Goal: Task Accomplishment & Management: Manage account settings

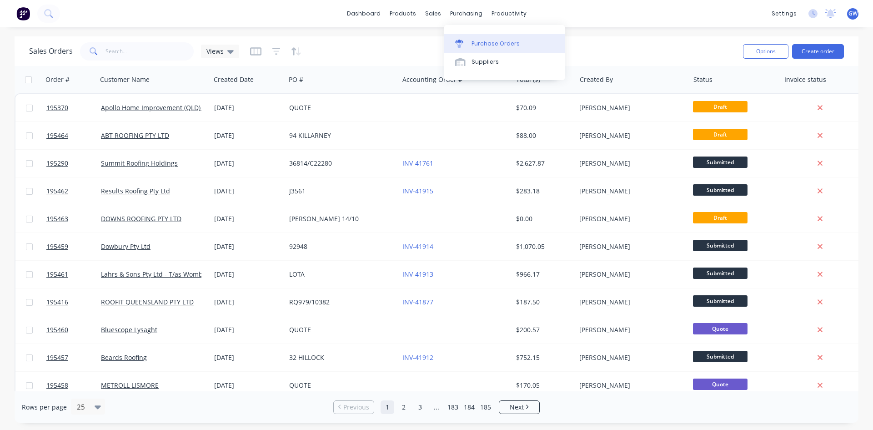
click at [497, 48] on link "Purchase Orders" at bounding box center [504, 43] width 121 height 18
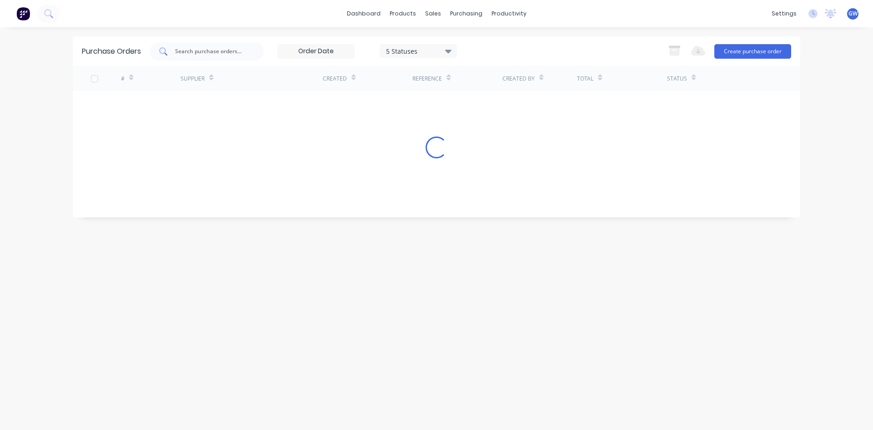
click at [238, 52] on input "text" at bounding box center [211, 51] width 75 height 9
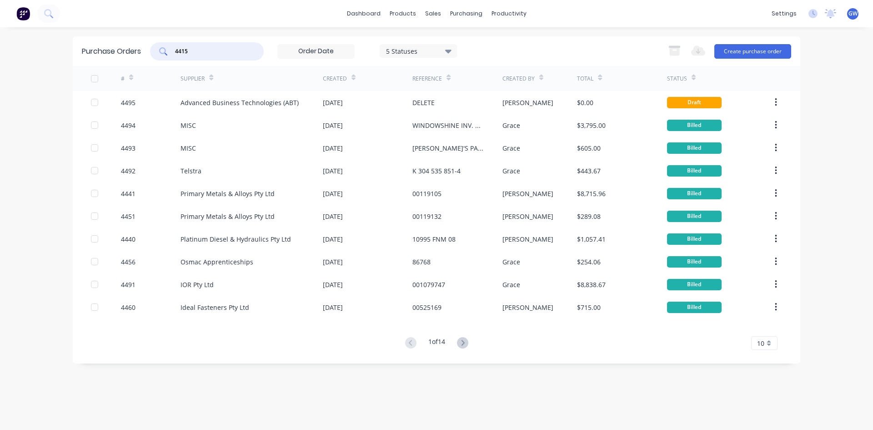
type input "4415"
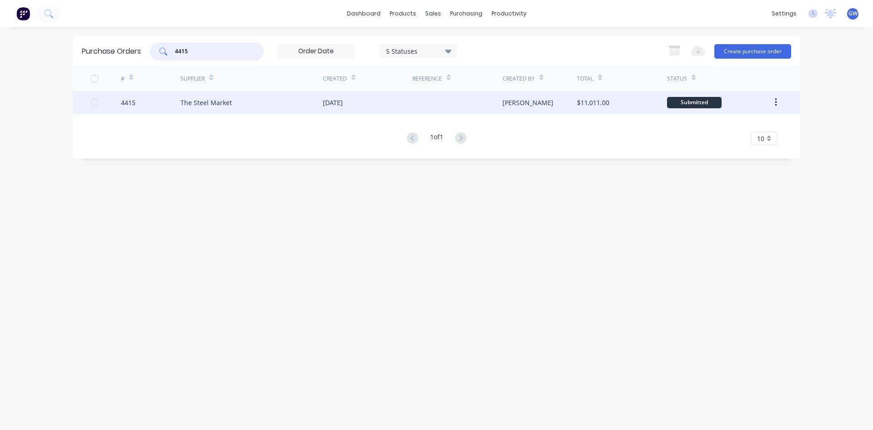
click at [523, 101] on div "[PERSON_NAME]" at bounding box center [528, 103] width 51 height 10
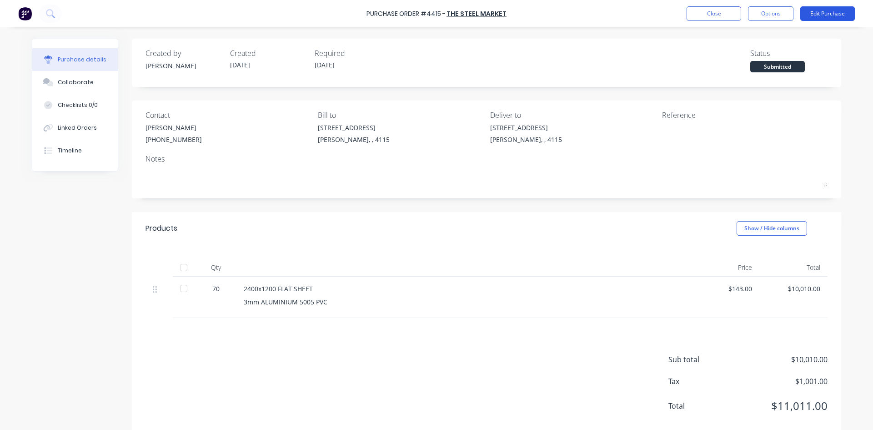
click at [830, 8] on button "Edit Purchase" at bounding box center [827, 13] width 55 height 15
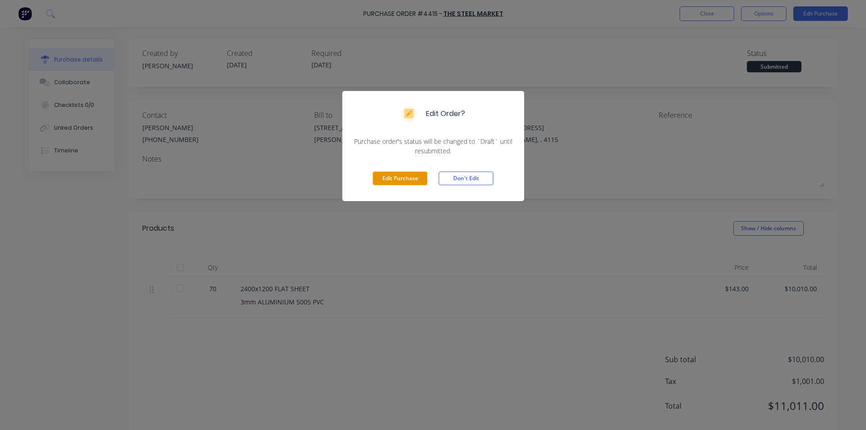
click at [391, 182] on button "Edit Purchase" at bounding box center [400, 178] width 55 height 14
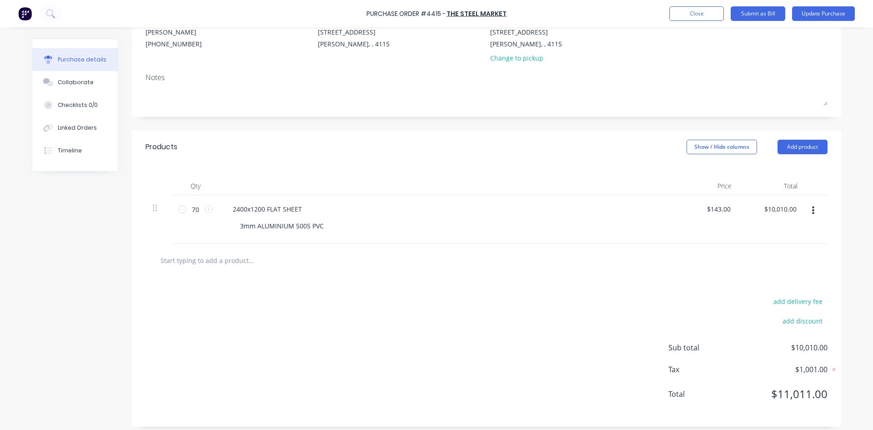
scroll to position [101, 0]
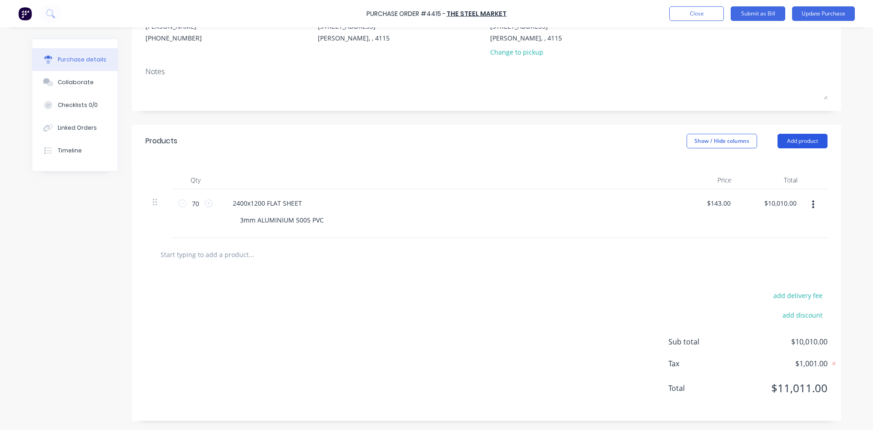
click at [799, 144] on button "Add product" at bounding box center [803, 141] width 50 height 15
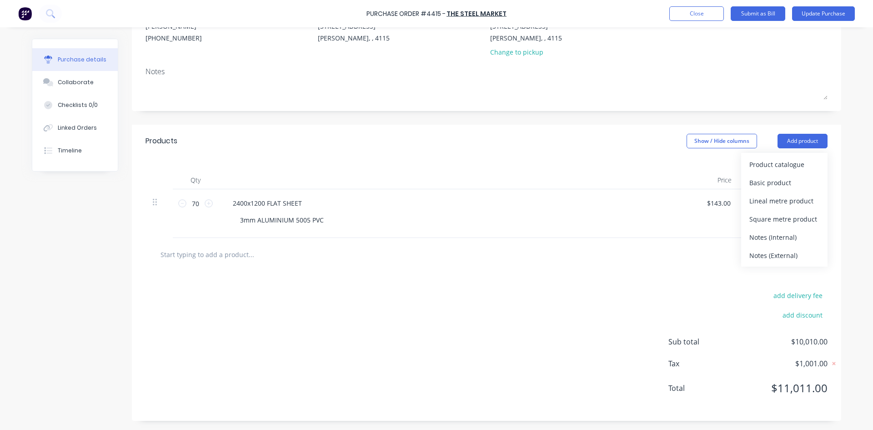
drag, startPoint x: 785, startPoint y: 180, endPoint x: 609, endPoint y: 214, distance: 179.7
click at [785, 180] on div "Basic product" at bounding box center [784, 182] width 70 height 13
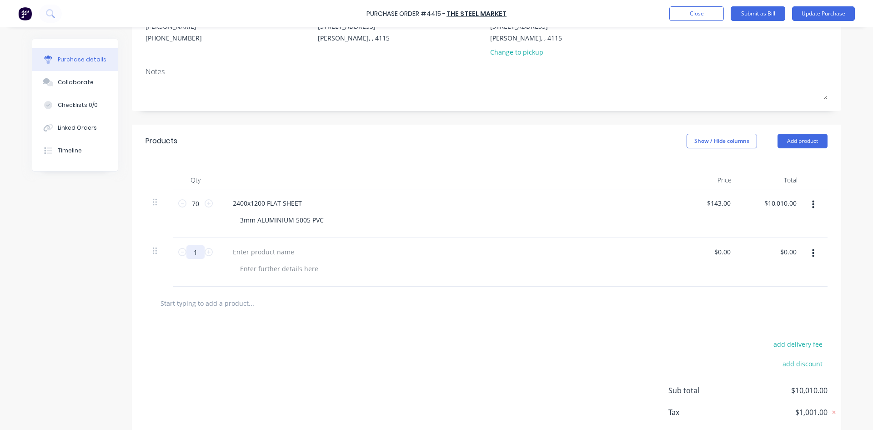
click at [196, 251] on input "1" at bounding box center [195, 252] width 18 height 14
type input "59"
drag, startPoint x: 313, startPoint y: 220, endPoint x: 210, endPoint y: 218, distance: 103.7
click at [211, 218] on div "[PHONE_NUMBER] FLAT SHEET 3mm ALUMINIUM 5005 PVC $143.00 $143.00 $10,010.00 $10…" at bounding box center [487, 213] width 682 height 49
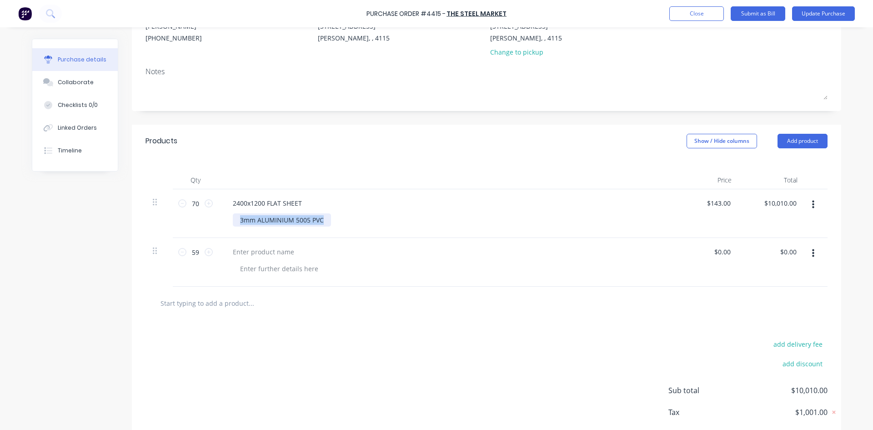
copy div "3mm ALUMINIUM 5005 PVC"
click at [256, 270] on div at bounding box center [279, 268] width 93 height 13
paste div
click at [272, 214] on div "3mm ALUMINIUM 5005 PVC" at bounding box center [282, 219] width 98 height 13
drag, startPoint x: 298, startPoint y: 205, endPoint x: 205, endPoint y: 206, distance: 93.2
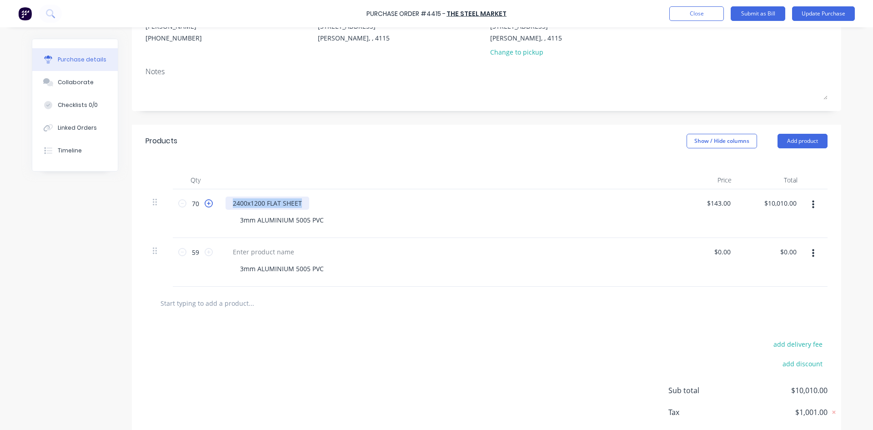
click at [205, 206] on div "[PHONE_NUMBER] FLAT SHEET 3mm ALUMINIUM 5005 PVC $143.00 $143.00 $10,010.00 $10…" at bounding box center [487, 213] width 682 height 49
copy div "2400x1200 FLAT SHEET"
click at [238, 248] on div at bounding box center [264, 251] width 76 height 13
paste div
click at [380, 307] on div at bounding box center [289, 303] width 273 height 18
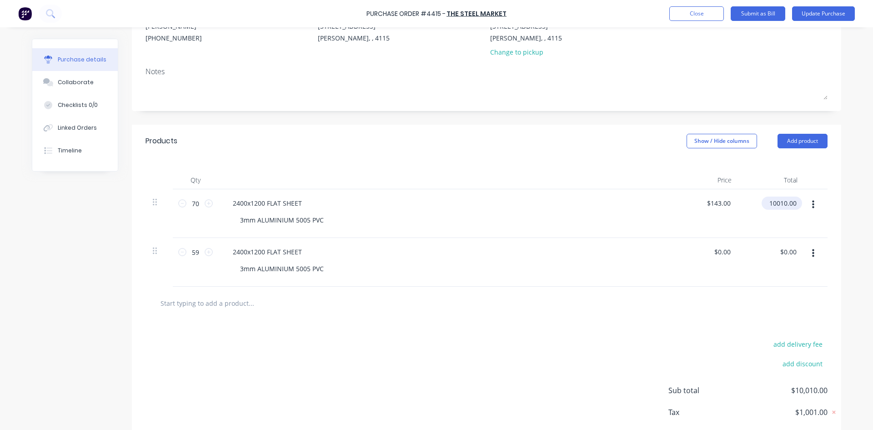
click at [764, 205] on input "10010.00" at bounding box center [780, 202] width 37 height 13
click at [767, 205] on input "10010.00" at bounding box center [783, 202] width 32 height 13
type input "0"
type input "$0.00"
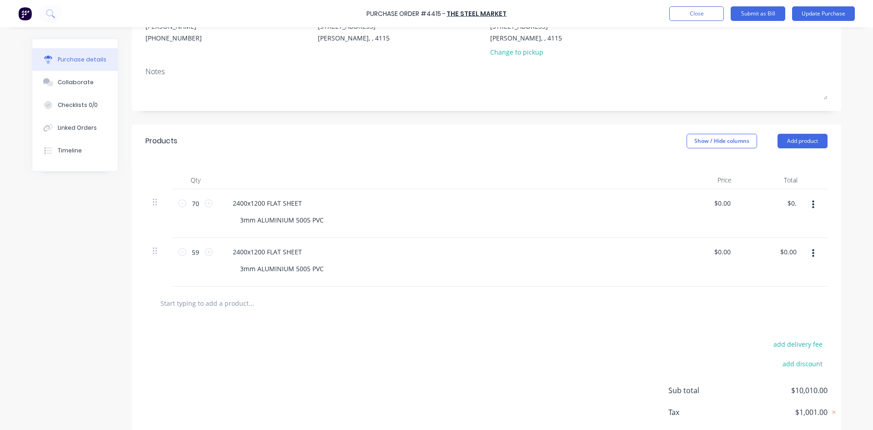
click at [558, 154] on div "Products Show / Hide columns Add product" at bounding box center [486, 141] width 709 height 33
click at [791, 255] on input "0.00" at bounding box center [788, 251] width 21 height 13
click at [791, 255] on input "0.00" at bounding box center [789, 251] width 17 height 13
type input "9"
type input "8437"
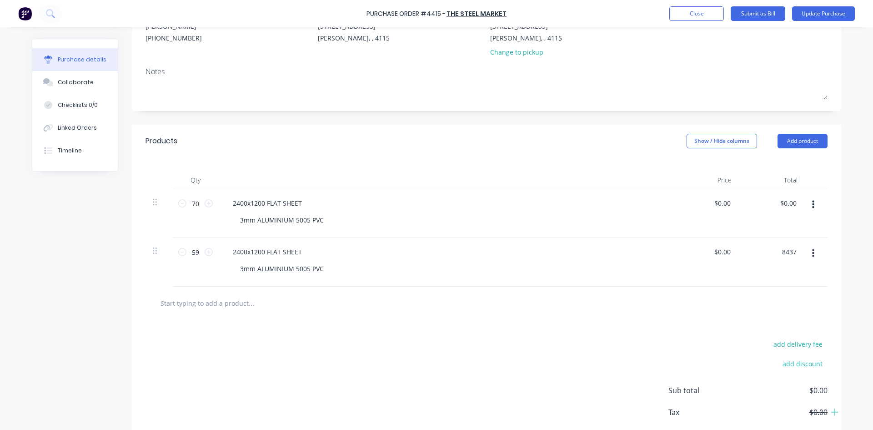
type input "$143.00"
type input "$8,437.00"
click at [614, 240] on div "2400x1200 FLAT SHEET 3mm ALUMINIUM 5005 PVC" at bounding box center [445, 262] width 455 height 49
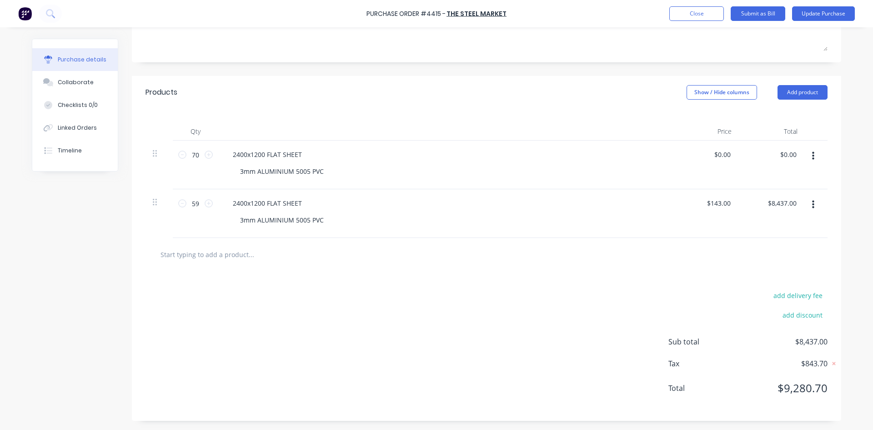
drag, startPoint x: 438, startPoint y: 318, endPoint x: 447, endPoint y: 334, distance: 18.1
click at [438, 318] on div "add delivery fee add discount Sub total $8,437.00 Tax $843.70 Total $9,280.70" at bounding box center [486, 346] width 709 height 150
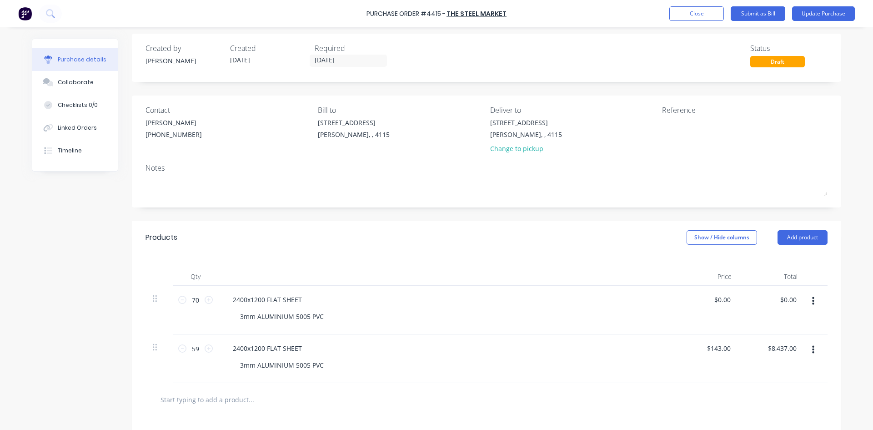
scroll to position [0, 0]
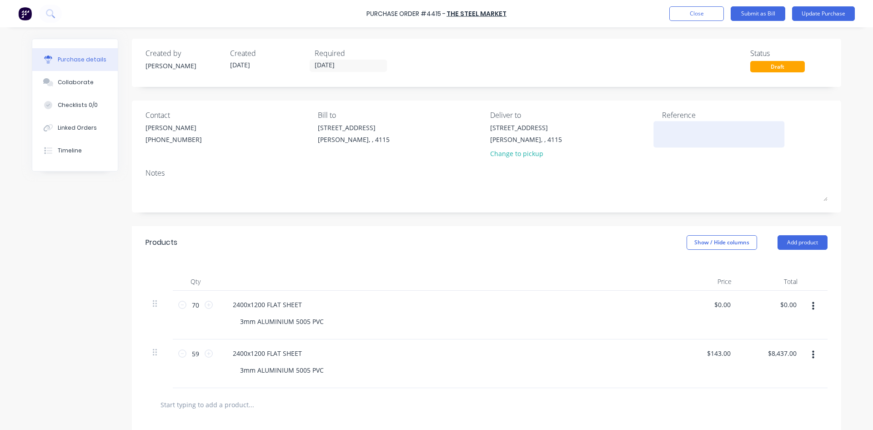
click at [691, 135] on textarea at bounding box center [719, 133] width 114 height 20
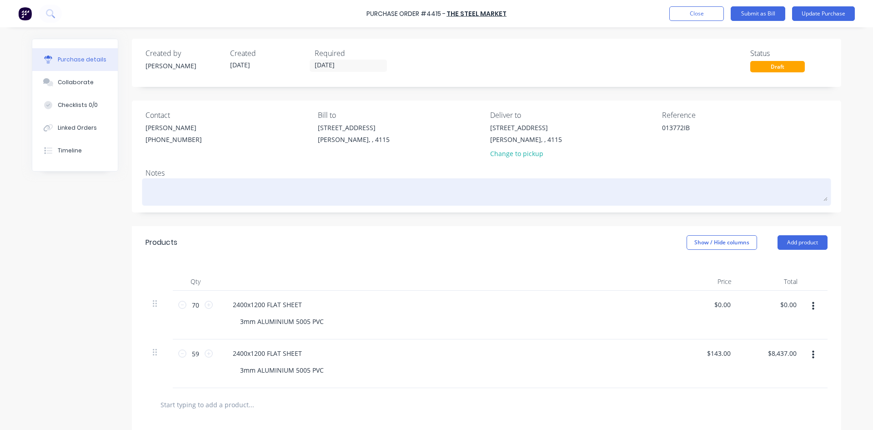
type textarea "013772IB"
type textarea "x"
type textarea "013772IB"
click at [563, 194] on textarea at bounding box center [487, 191] width 682 height 20
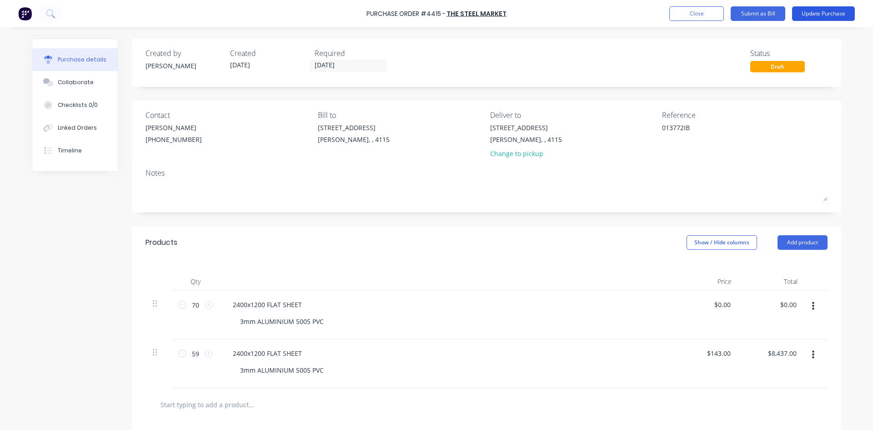
click at [820, 14] on button "Update Purchase" at bounding box center [823, 13] width 63 height 15
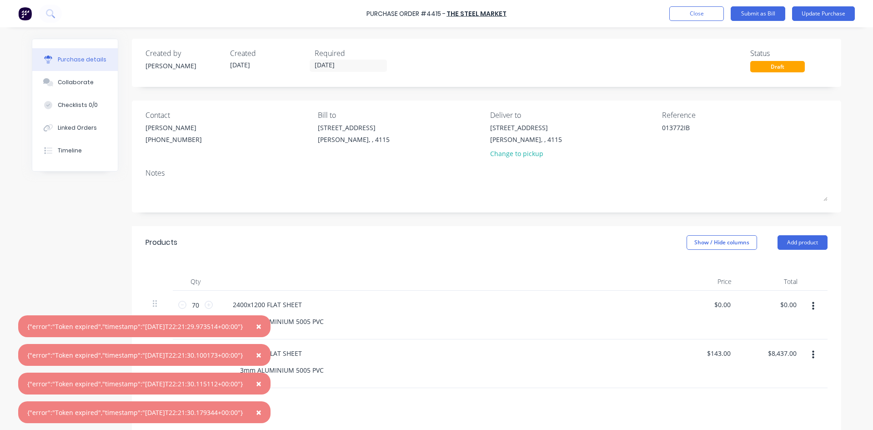
click at [262, 415] on span "×" at bounding box center [258, 412] width 5 height 13
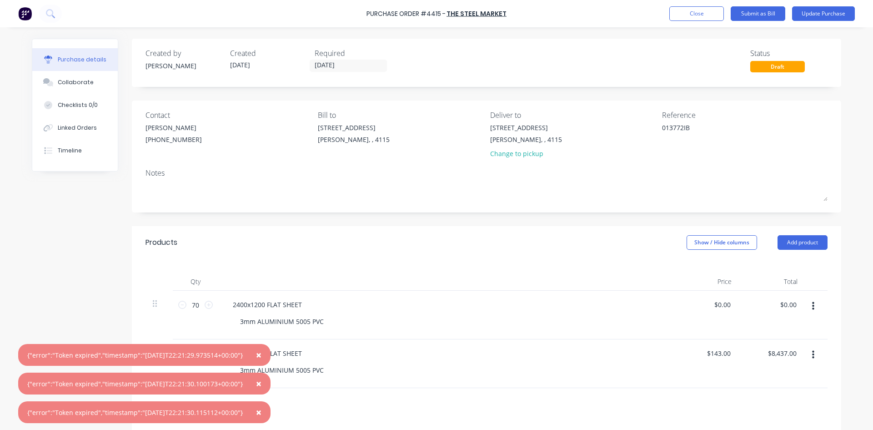
click at [262, 415] on span "×" at bounding box center [258, 412] width 5 height 13
click at [262, 390] on span "×" at bounding box center [258, 383] width 5 height 13
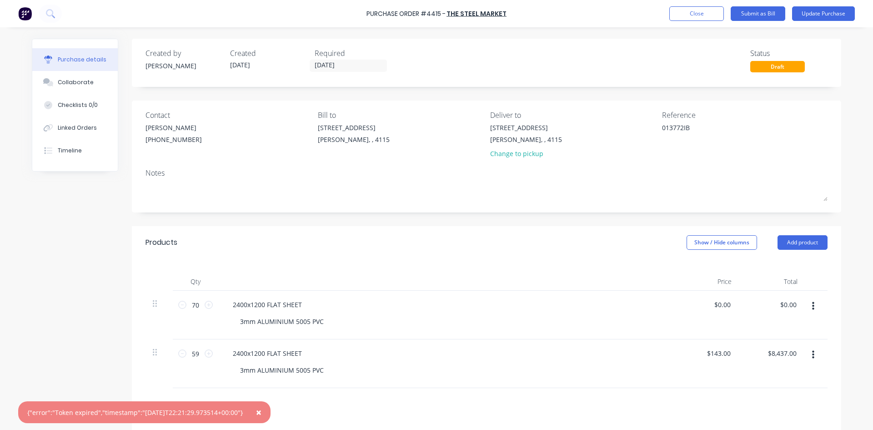
click at [262, 415] on span "×" at bounding box center [258, 412] width 5 height 13
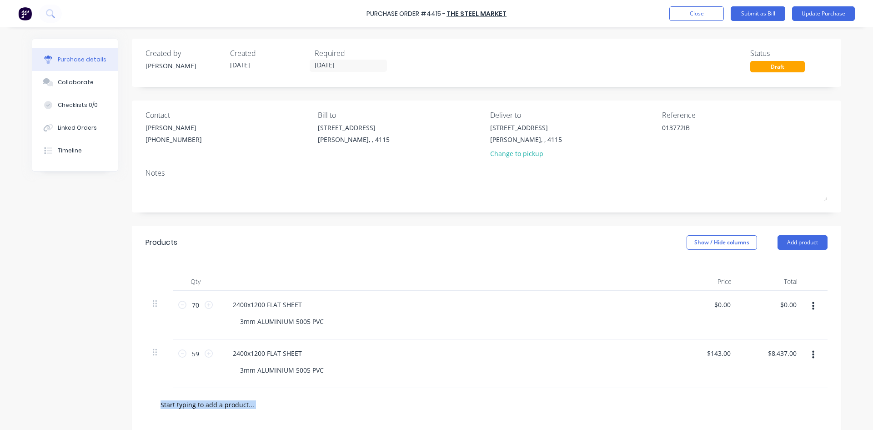
click at [268, 415] on div at bounding box center [487, 404] width 682 height 33
click at [822, 17] on button "Update Purchase" at bounding box center [823, 13] width 63 height 15
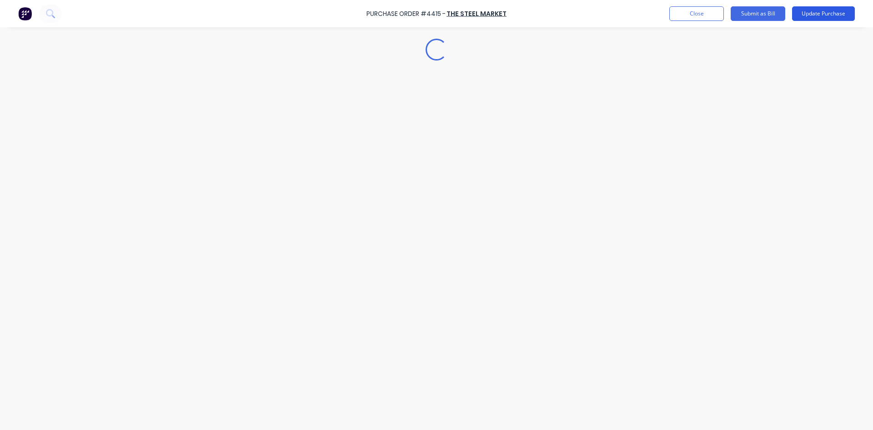
type textarea "x"
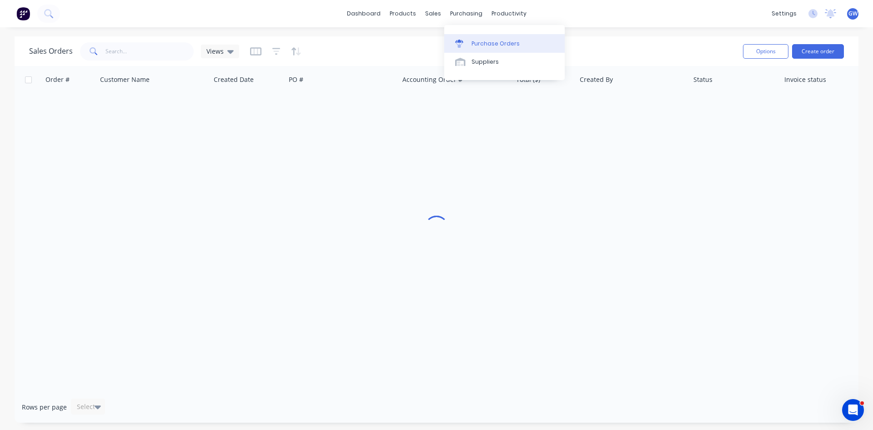
click at [497, 47] on div "Purchase Orders" at bounding box center [496, 44] width 48 height 8
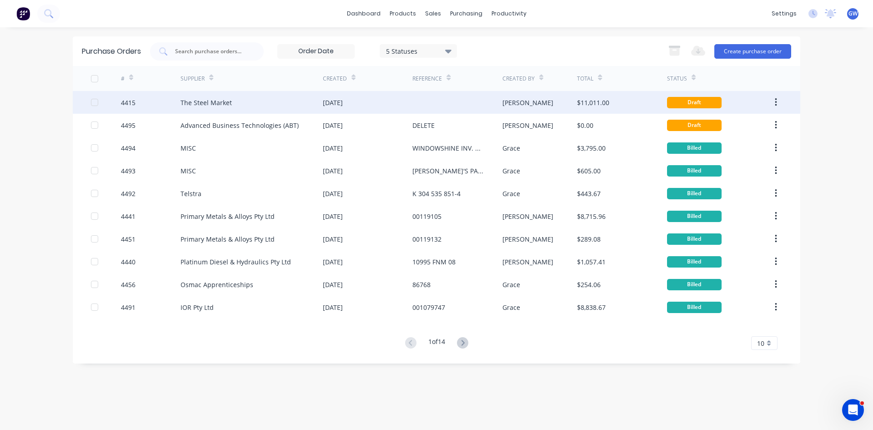
click at [534, 102] on div "[PERSON_NAME]" at bounding box center [540, 102] width 75 height 23
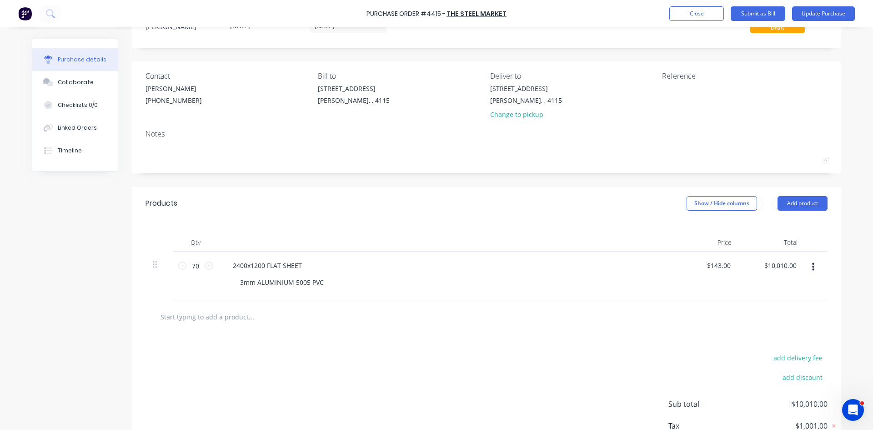
scroll to position [101, 0]
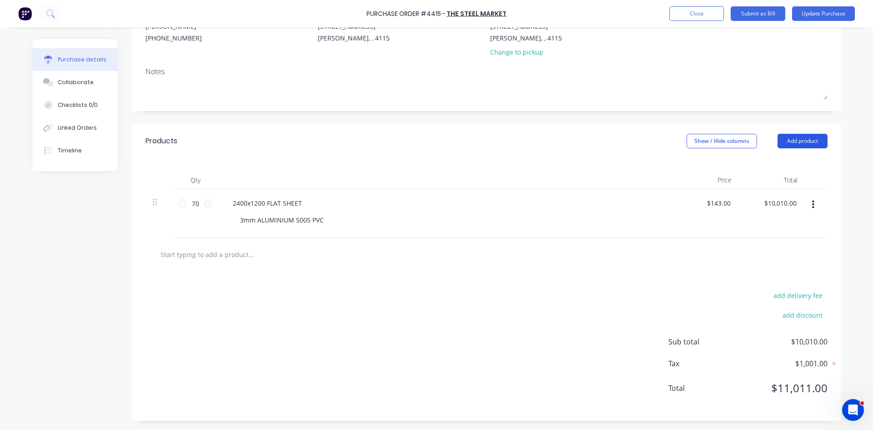
click at [809, 139] on button "Add product" at bounding box center [803, 141] width 50 height 15
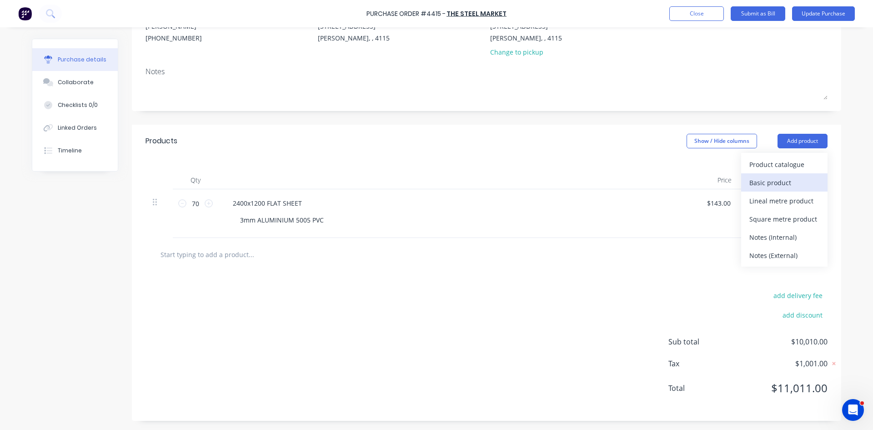
click at [779, 181] on div "Basic product" at bounding box center [784, 182] width 70 height 13
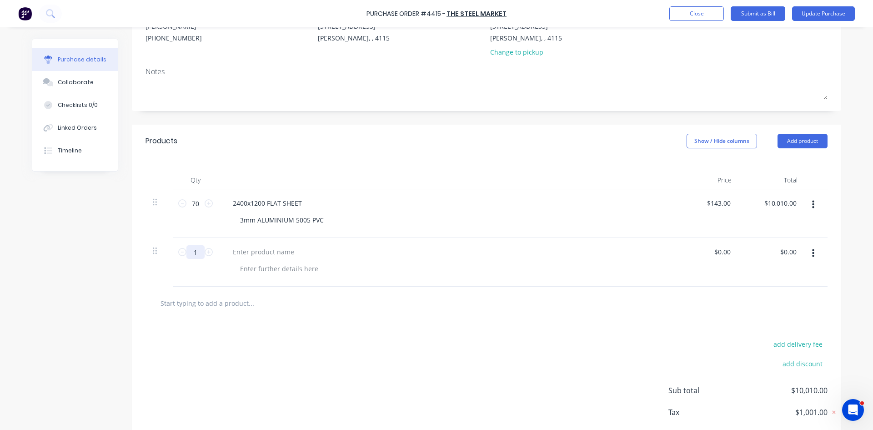
drag, startPoint x: 197, startPoint y: 258, endPoint x: 166, endPoint y: 241, distance: 35.0
click at [176, 256] on div "1 1" at bounding box center [195, 262] width 45 height 49
type input "59"
click at [385, 173] on div at bounding box center [445, 180] width 455 height 18
drag, startPoint x: 301, startPoint y: 204, endPoint x: 204, endPoint y: 202, distance: 96.9
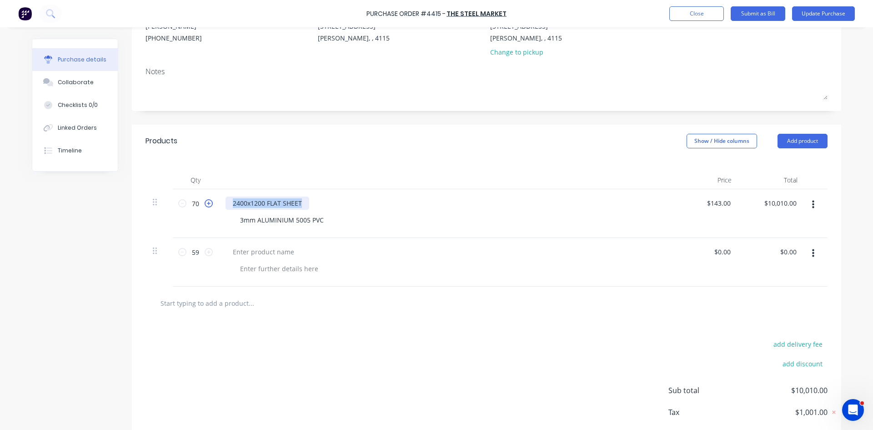
click at [204, 202] on div "[PHONE_NUMBER] FLAT SHEET 3mm ALUMINIUM 5005 PVC $143.00 $143.00 $10,010.00 $10…" at bounding box center [487, 213] width 682 height 49
copy div "2400x1200 FLAT SHEET"
click at [249, 251] on div at bounding box center [264, 251] width 76 height 13
paste div
drag, startPoint x: 318, startPoint y: 223, endPoint x: 206, endPoint y: 228, distance: 111.5
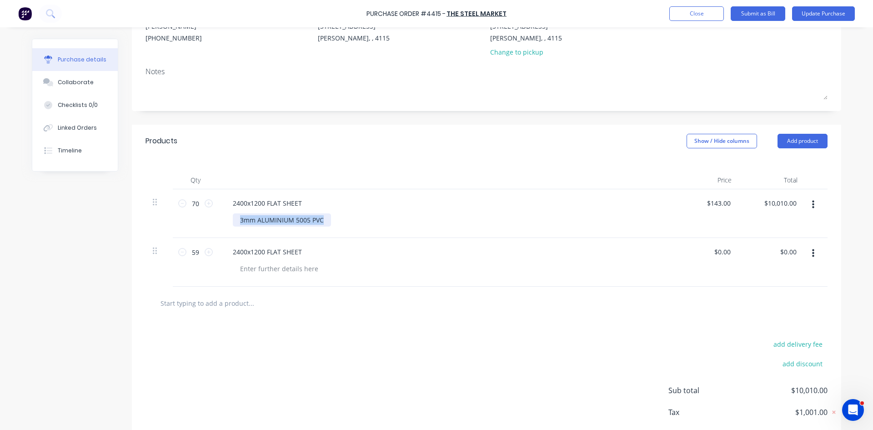
click at [206, 228] on div "[PHONE_NUMBER] FLAT SHEET 3mm ALUMINIUM 5005 PVC $143.00 $143.00 $10,010.00 $10…" at bounding box center [487, 213] width 682 height 49
copy div "3mm ALUMINIUM 5005 PVC"
click at [265, 262] on div at bounding box center [279, 268] width 93 height 13
paste div
click at [443, 204] on div "2400x1200 FLAT SHEET" at bounding box center [446, 202] width 440 height 13
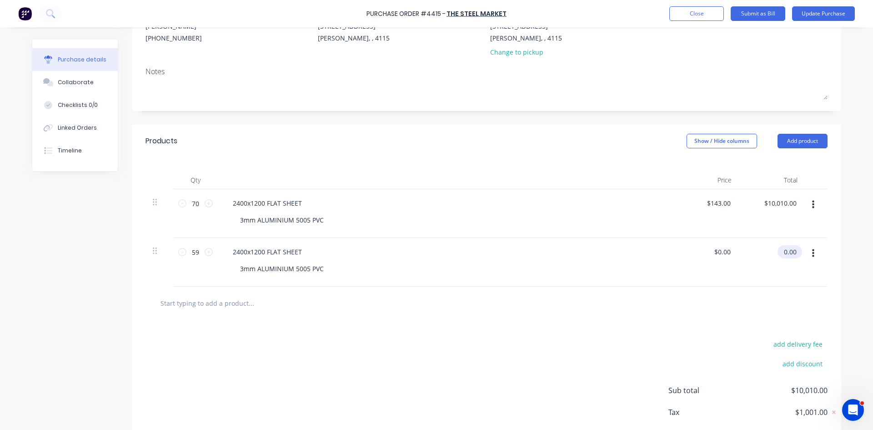
click at [786, 249] on input "0.00" at bounding box center [788, 251] width 21 height 13
click at [786, 249] on input "0.00" at bounding box center [789, 251] width 17 height 13
type input "8437"
type input "$143.00"
type input "$8,437.00"
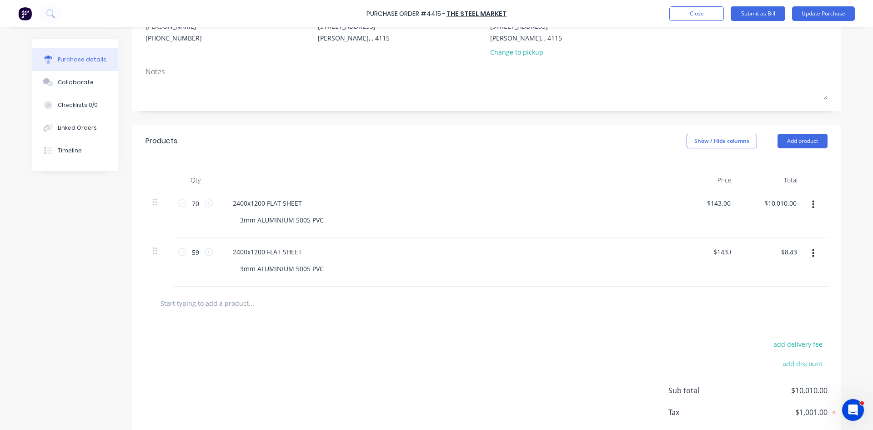
click at [561, 130] on div "Products Show / Hide columns Add product" at bounding box center [486, 141] width 709 height 33
click at [778, 206] on input "10010.00" at bounding box center [780, 202] width 37 height 13
click at [778, 206] on input "10010.00" at bounding box center [783, 202] width 32 height 13
type input "0"
type input "$0.00"
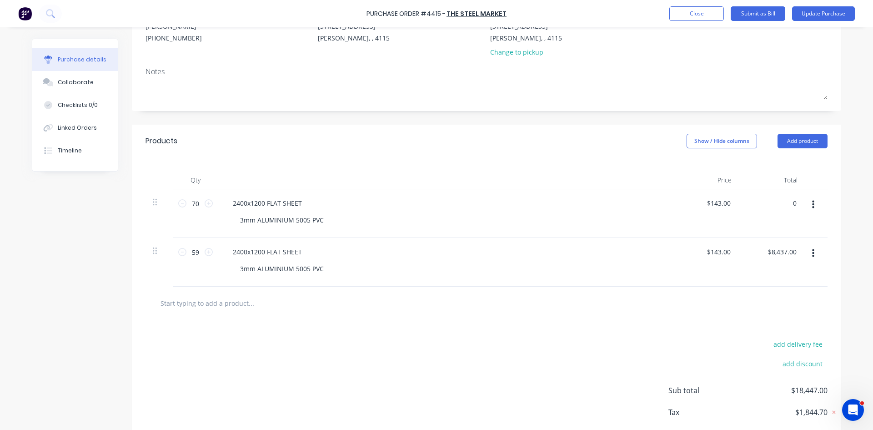
type input "$0.00"
click at [614, 137] on div "Products Show / Hide columns Add product" at bounding box center [486, 141] width 709 height 33
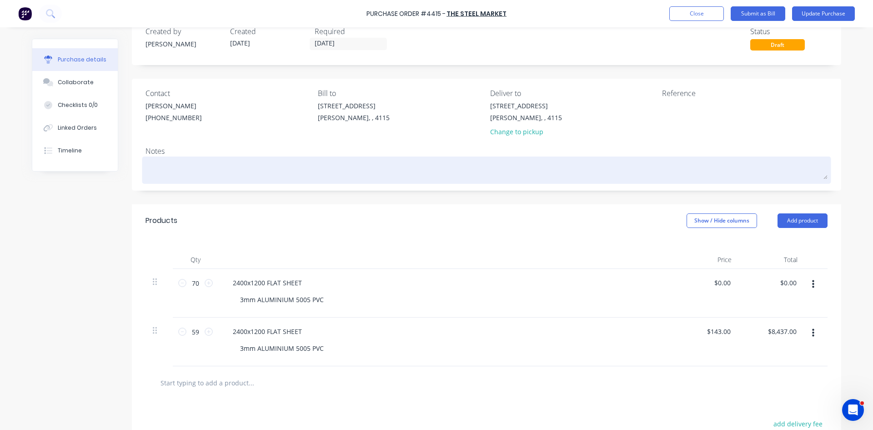
scroll to position [0, 0]
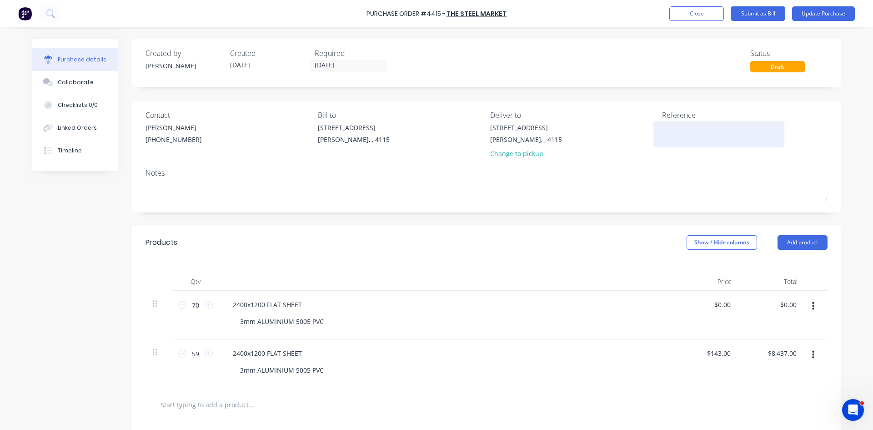
click at [715, 145] on div at bounding box center [719, 134] width 114 height 23
click at [702, 136] on textarea at bounding box center [719, 133] width 114 height 20
type textarea "01377"
type textarea "x"
type textarea "013772"
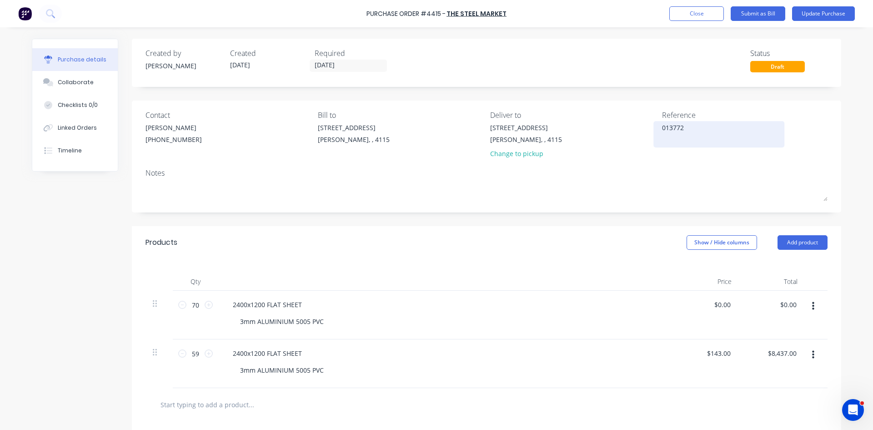
type textarea "x"
type textarea "013772I"
type textarea "x"
type textarea "013772IB"
type textarea "x"
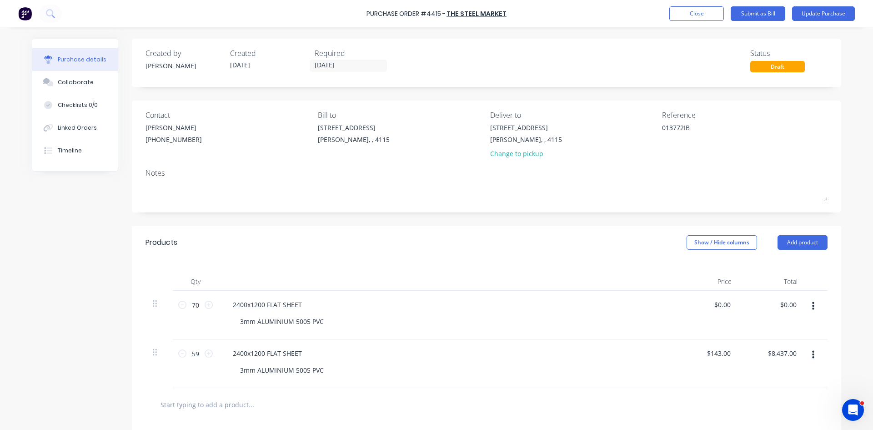
type textarea "013772IB"
click at [654, 201] on div at bounding box center [487, 192] width 682 height 23
click at [807, 240] on button "Add product" at bounding box center [803, 242] width 50 height 15
click at [840, 54] on div "Purchase details Collaborate Checklists 0/0 Linked Orders Timeline Created by […" at bounding box center [437, 201] width 828 height 384
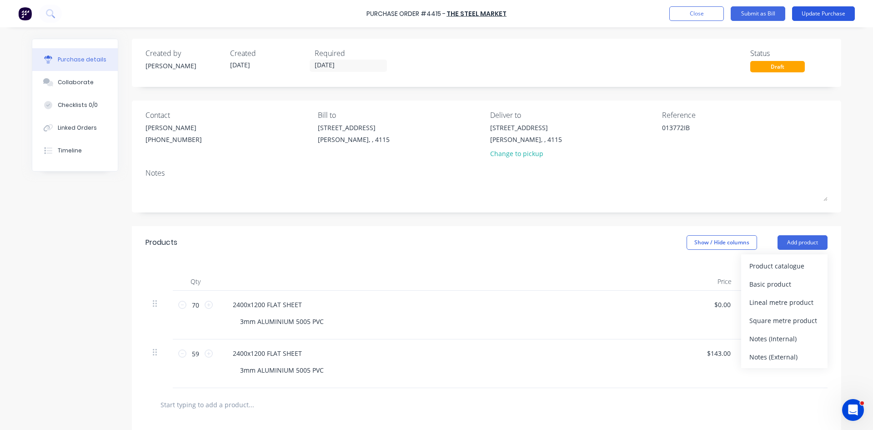
click at [835, 13] on button "Update Purchase" at bounding box center [823, 13] width 63 height 15
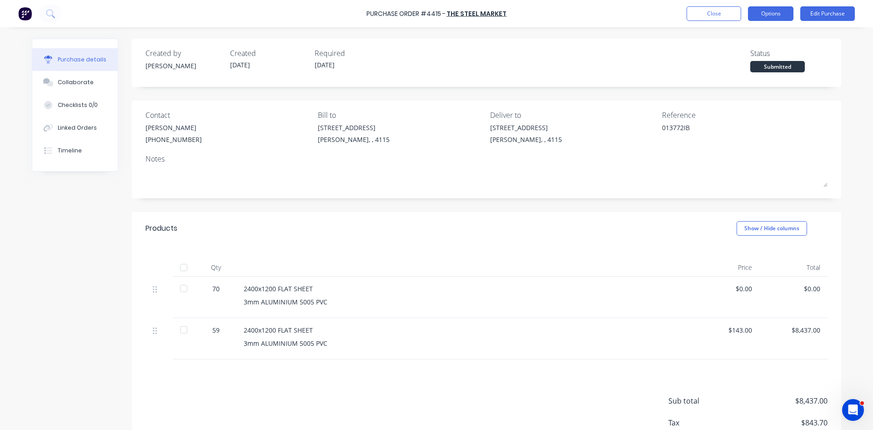
click at [785, 12] on button "Options" at bounding box center [770, 13] width 45 height 15
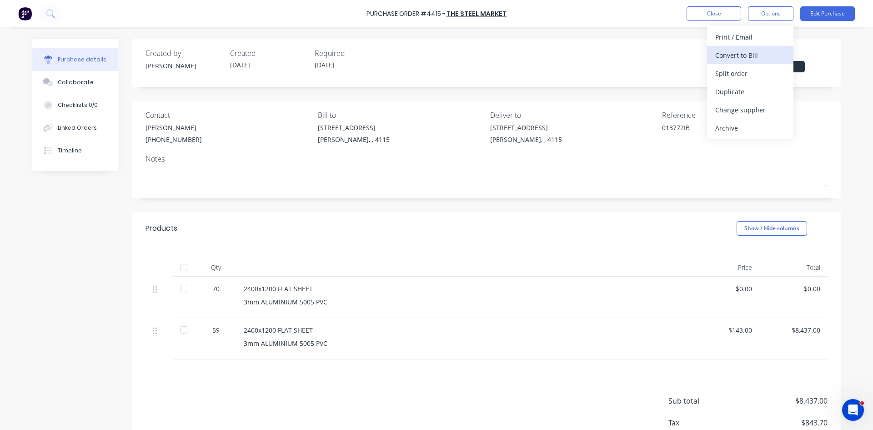
click at [752, 54] on div "Convert to Bill" at bounding box center [750, 55] width 70 height 13
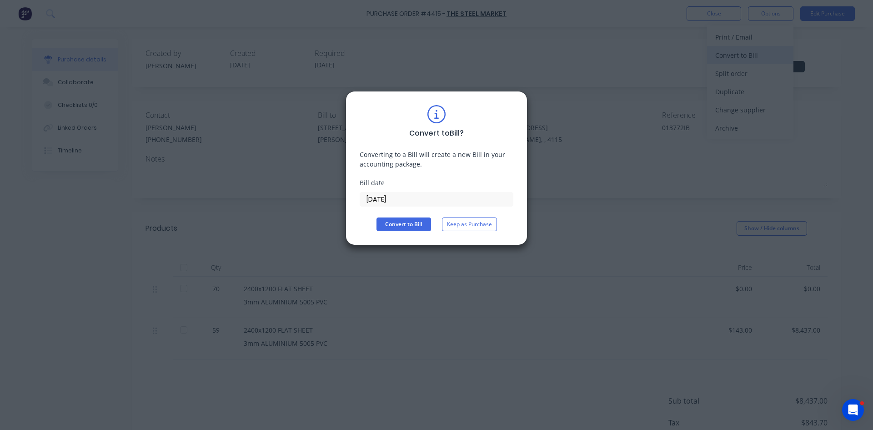
type textarea "x"
click at [394, 201] on input "[DATE]" at bounding box center [436, 199] width 153 height 14
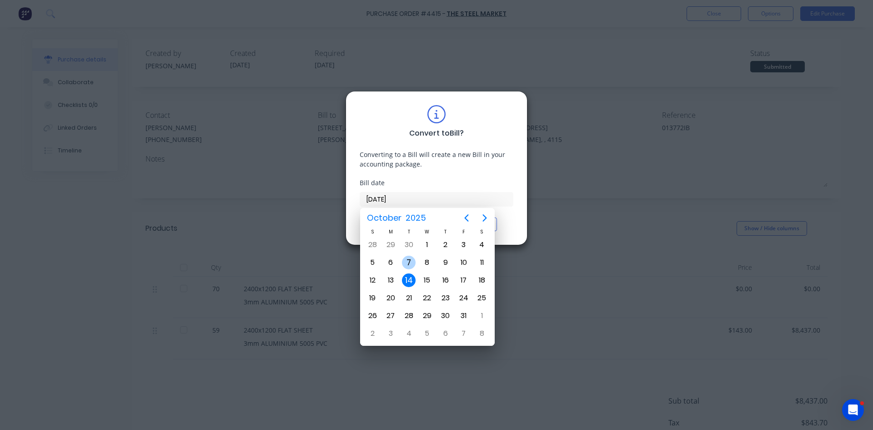
click at [412, 263] on div "7" at bounding box center [409, 263] width 14 height 14
type input "[DATE]"
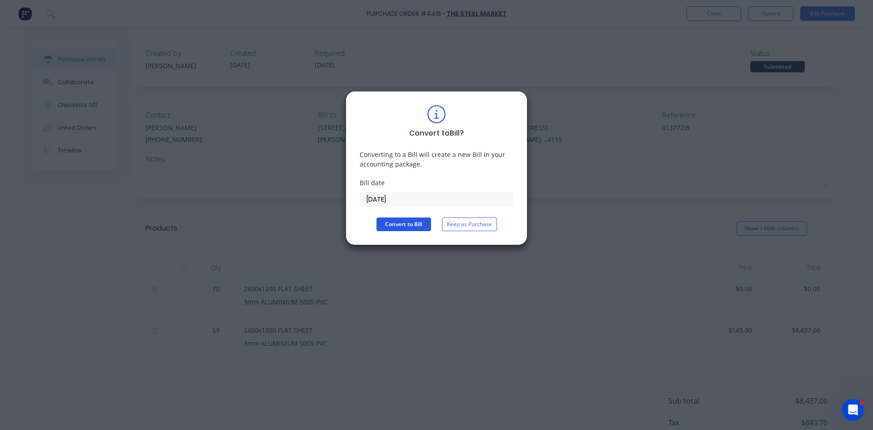
click at [398, 228] on button "Convert to Bill" at bounding box center [404, 224] width 55 height 14
type textarea "x"
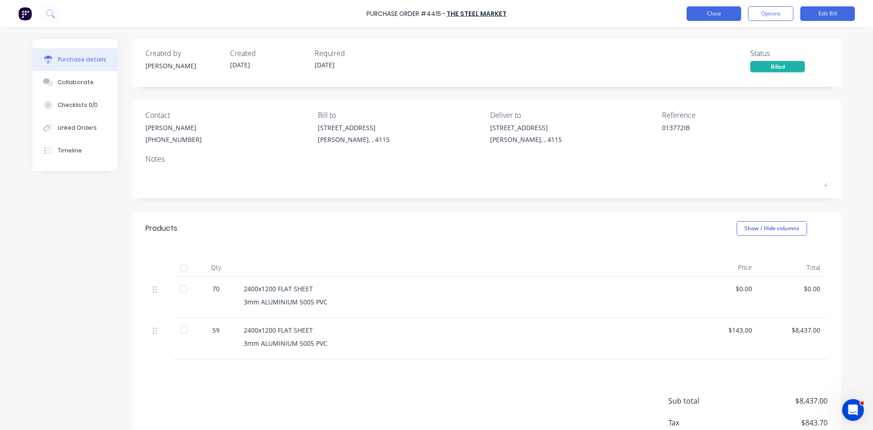
click at [715, 16] on button "Close" at bounding box center [714, 13] width 55 height 15
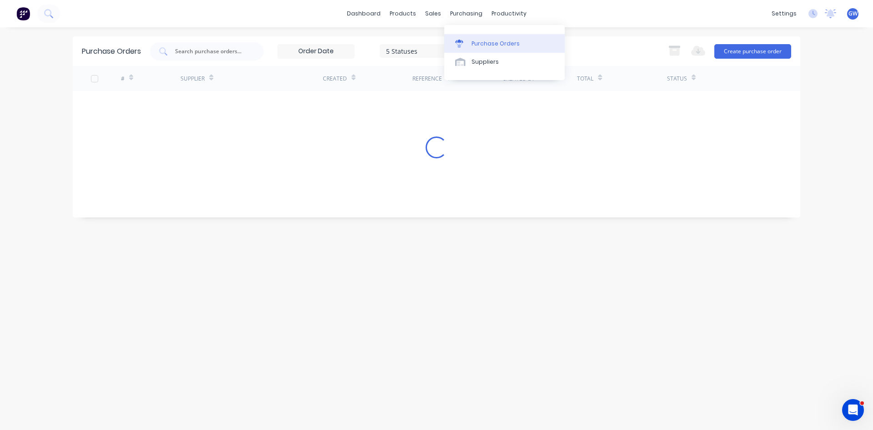
click at [479, 47] on div "Purchase Orders" at bounding box center [496, 44] width 48 height 8
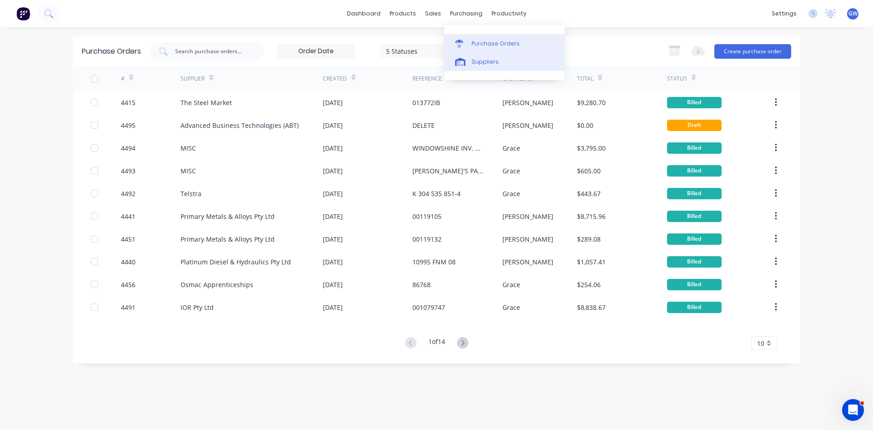
click at [477, 63] on div "Suppliers" at bounding box center [485, 62] width 27 height 8
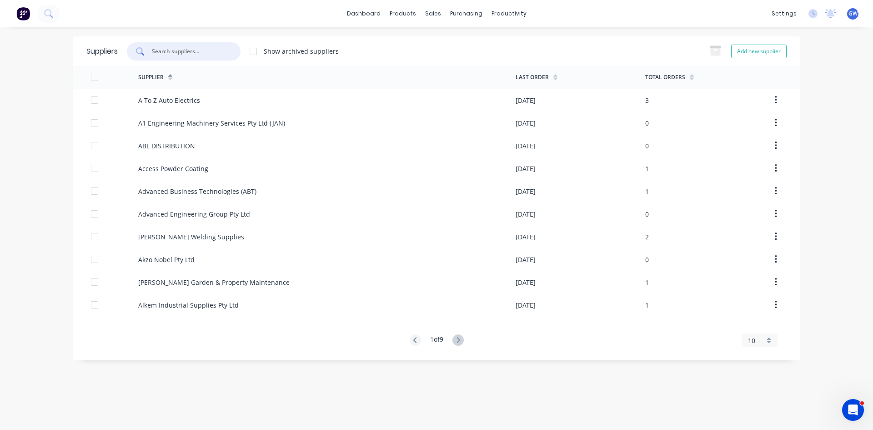
click at [218, 52] on input "text" at bounding box center [188, 51] width 75 height 9
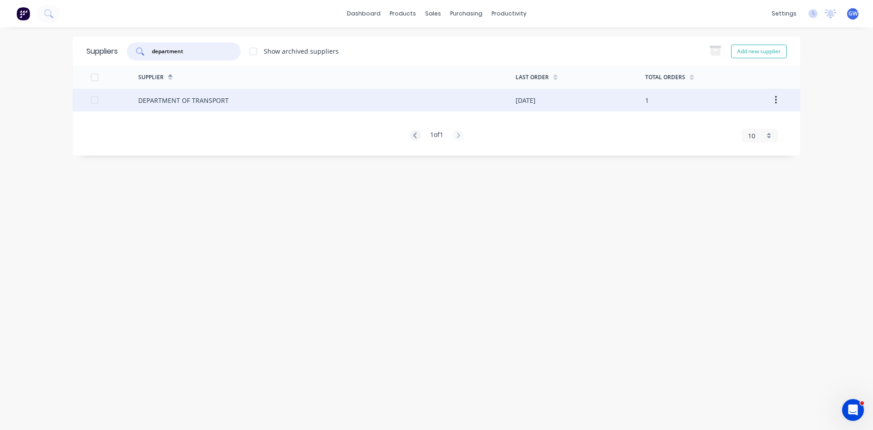
type input "department"
click at [526, 101] on div "[DATE]" at bounding box center [526, 101] width 20 height 10
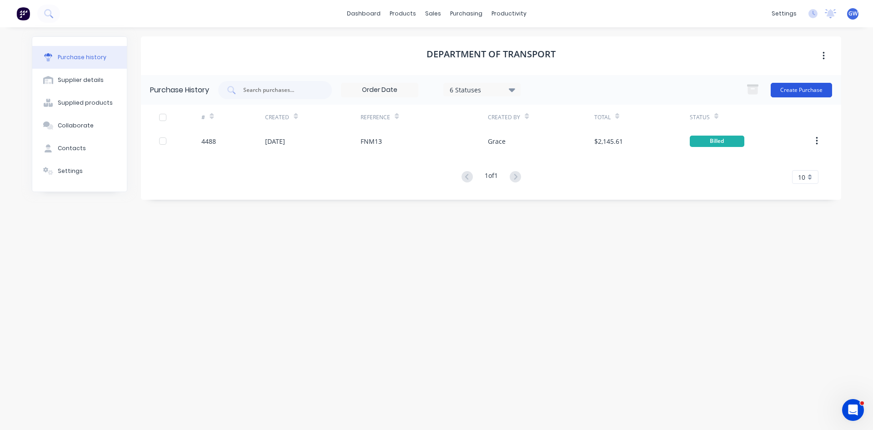
click at [788, 86] on button "Create Purchase" at bounding box center [801, 90] width 61 height 15
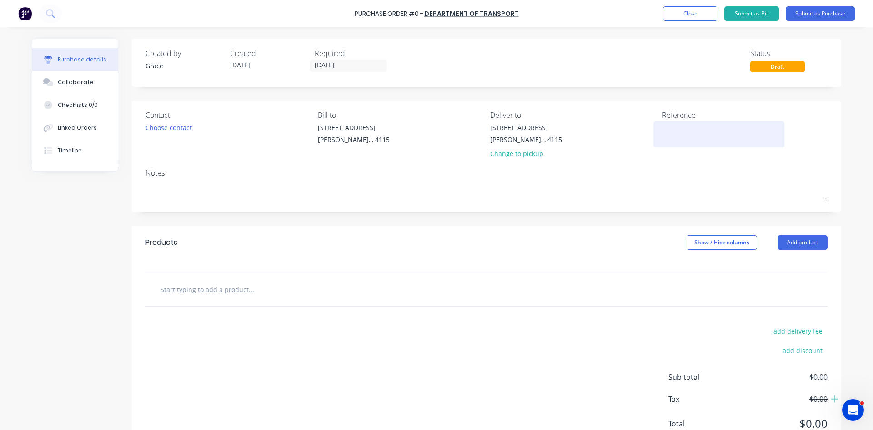
click at [684, 132] on textarea at bounding box center [719, 133] width 114 height 20
type textarea "824FT9"
click at [785, 242] on button "Add product" at bounding box center [803, 242] width 50 height 15
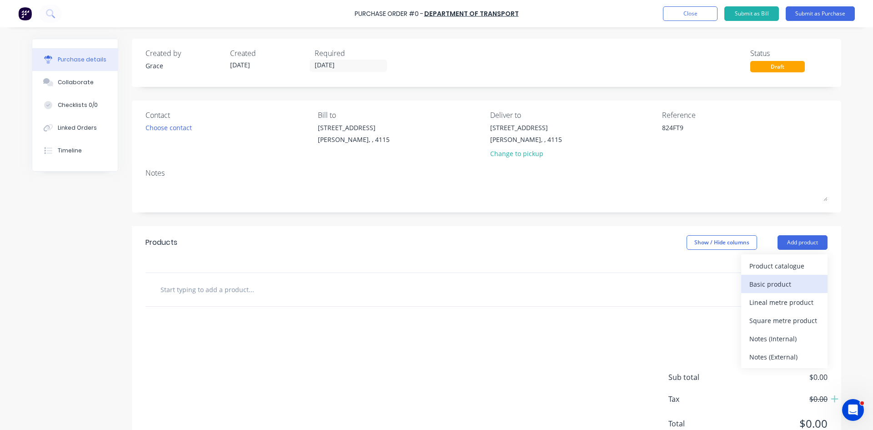
click at [786, 278] on div "Basic product" at bounding box center [784, 283] width 70 height 13
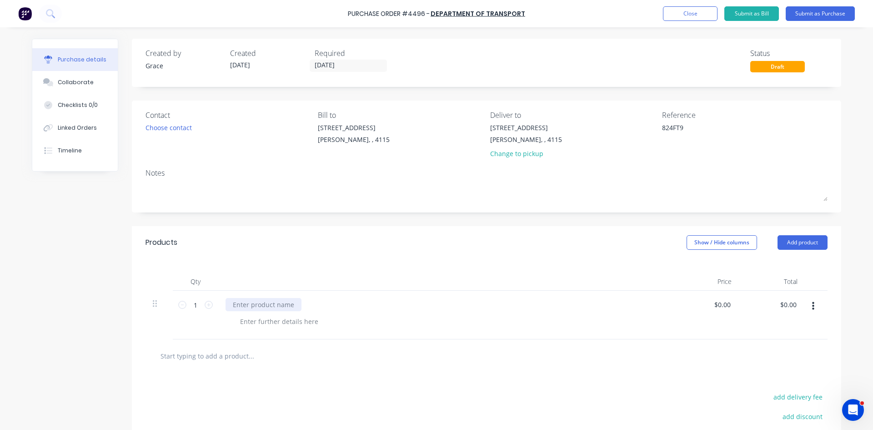
click at [268, 303] on div at bounding box center [264, 304] width 76 height 13
type input "$0.00"
type input "0"
type input "1411.23"
type input "$1,411.23"
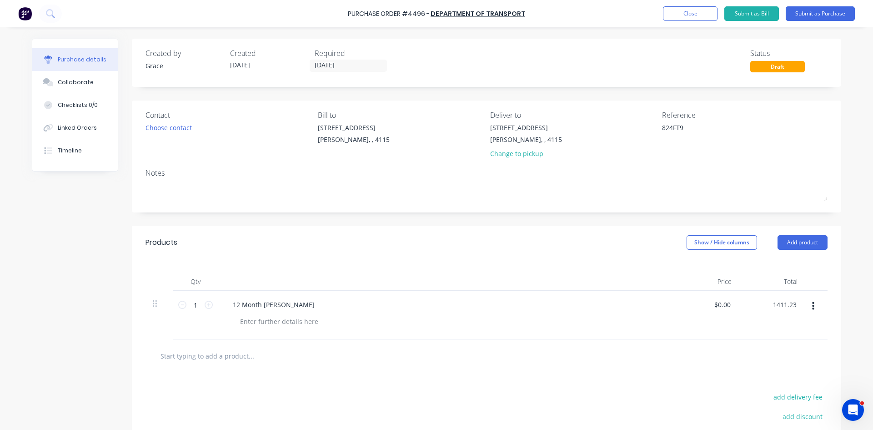
type input "$1,411.23"
click at [512, 281] on div at bounding box center [445, 281] width 455 height 18
click at [821, 16] on button "Submit as Purchase" at bounding box center [820, 13] width 69 height 15
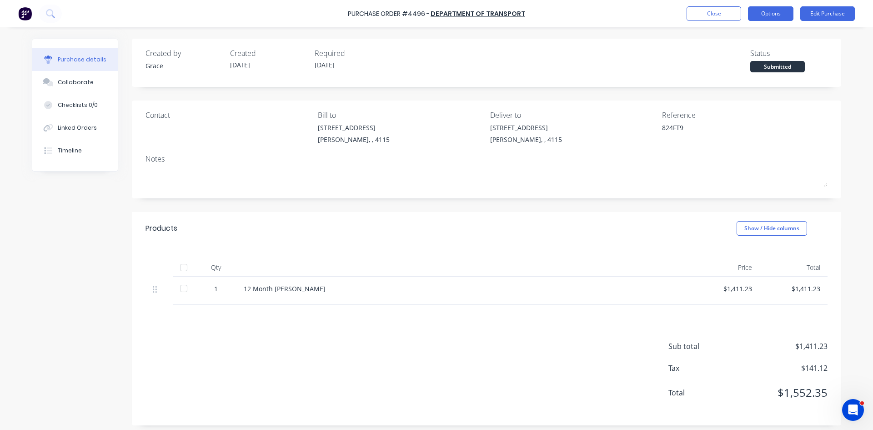
click at [781, 14] on button "Options" at bounding box center [770, 13] width 45 height 15
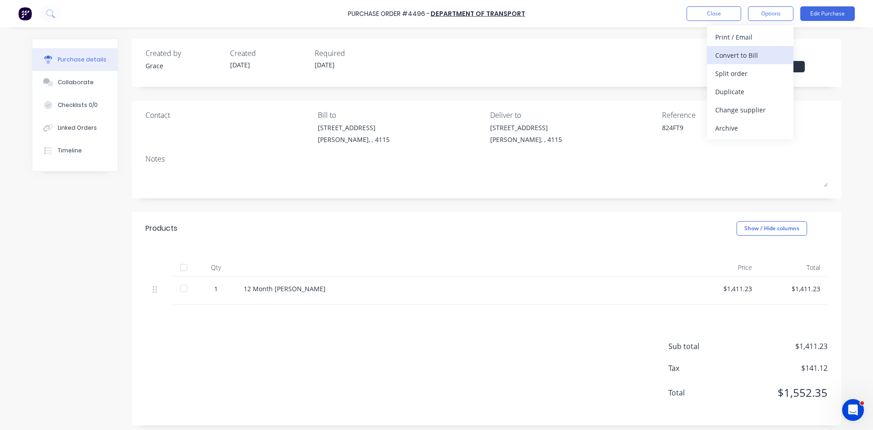
click at [764, 56] on div "Convert to Bill" at bounding box center [750, 55] width 70 height 13
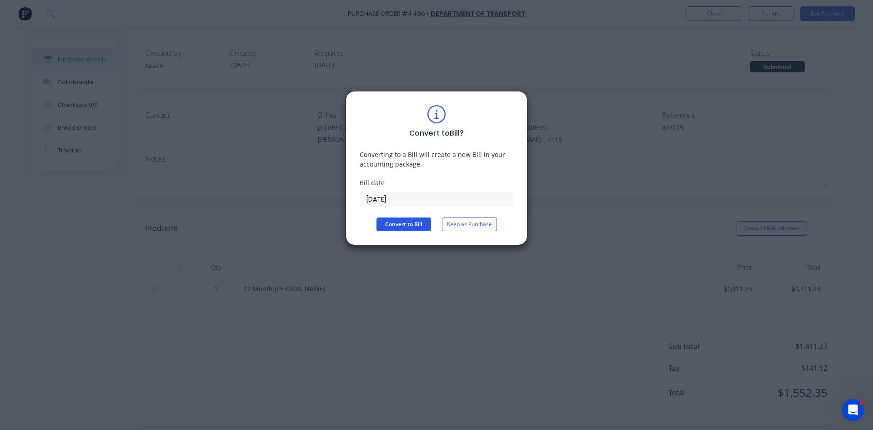
click at [400, 218] on button "Convert to Bill" at bounding box center [404, 224] width 55 height 14
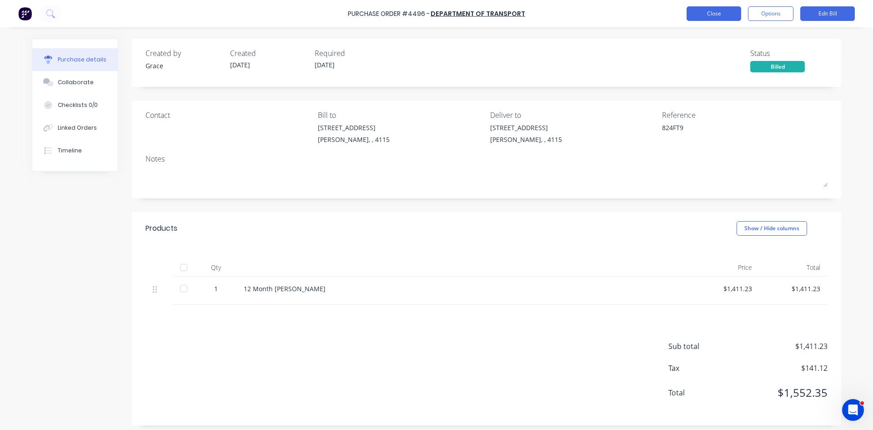
click at [703, 13] on button "Close" at bounding box center [714, 13] width 55 height 15
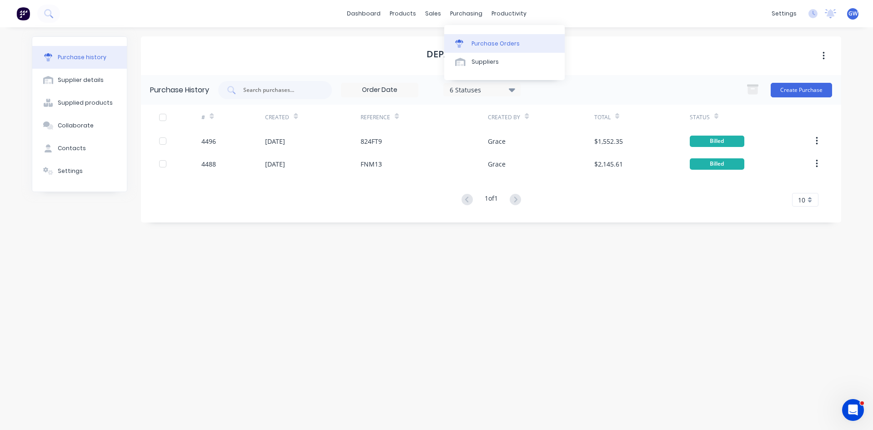
click at [472, 44] on div "Purchase Orders" at bounding box center [496, 44] width 48 height 8
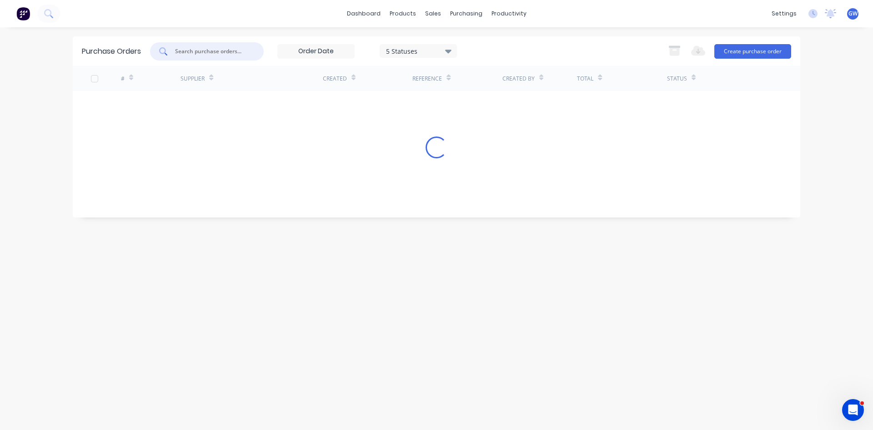
drag, startPoint x: 231, startPoint y: 50, endPoint x: 237, endPoint y: 52, distance: 6.8
click at [231, 50] on input "text" at bounding box center [211, 51] width 75 height 9
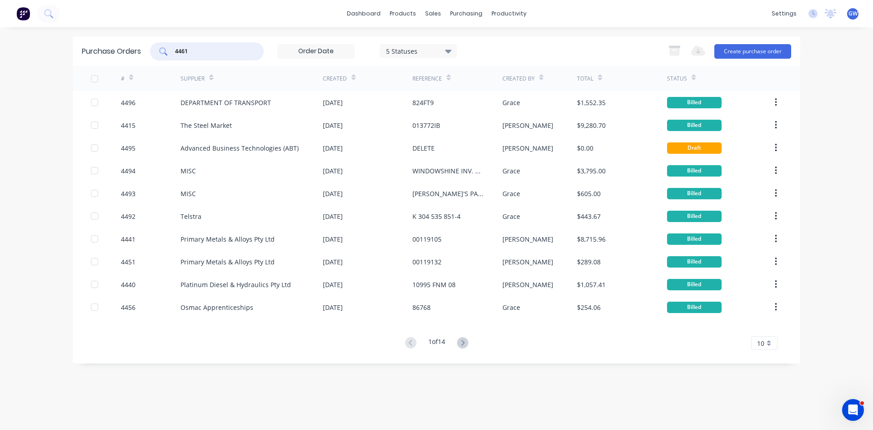
type input "4461"
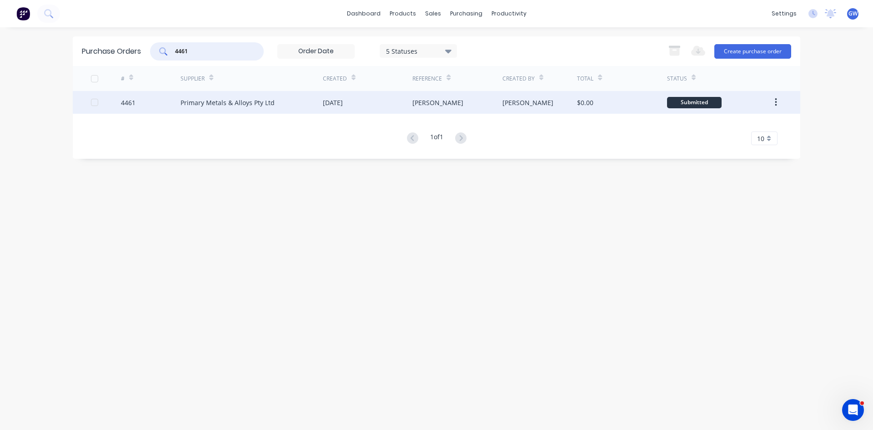
click at [431, 93] on div "[PERSON_NAME]" at bounding box center [457, 102] width 90 height 23
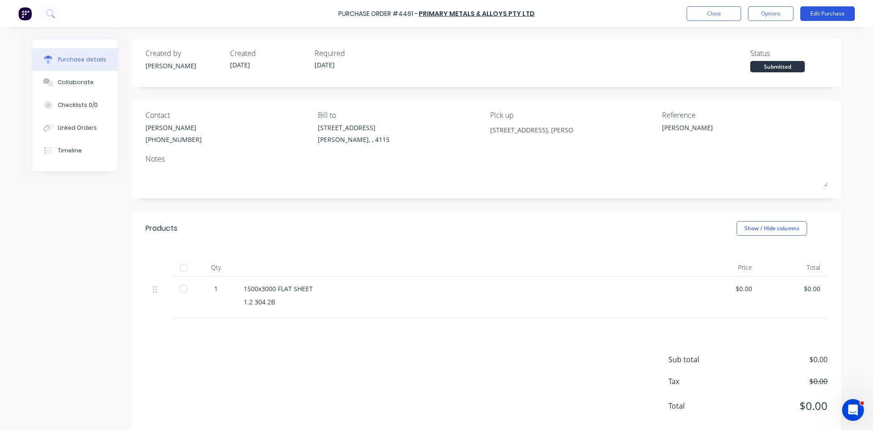
click at [835, 10] on button "Edit Purchase" at bounding box center [827, 13] width 55 height 15
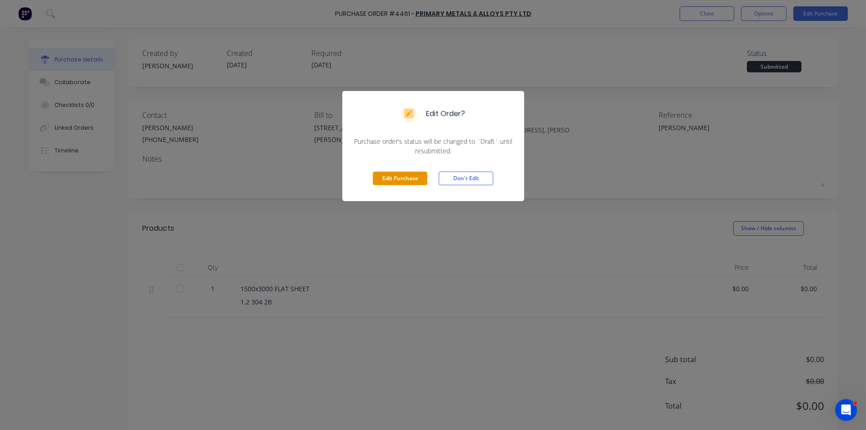
click at [398, 172] on button "Edit Purchase" at bounding box center [400, 178] width 55 height 14
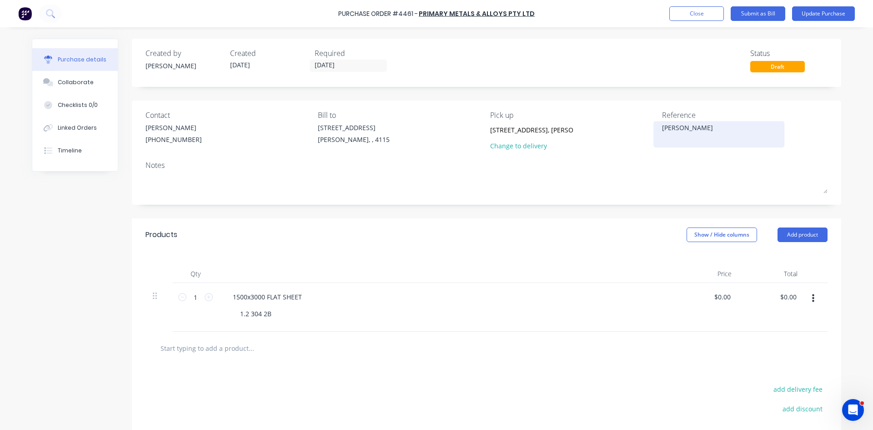
click at [662, 130] on textarea "[PERSON_NAME]" at bounding box center [719, 133] width 114 height 20
type textarea "00119154 [PERSON_NAME]"
click at [546, 238] on div "Products Show / Hide columns Add product" at bounding box center [486, 234] width 709 height 33
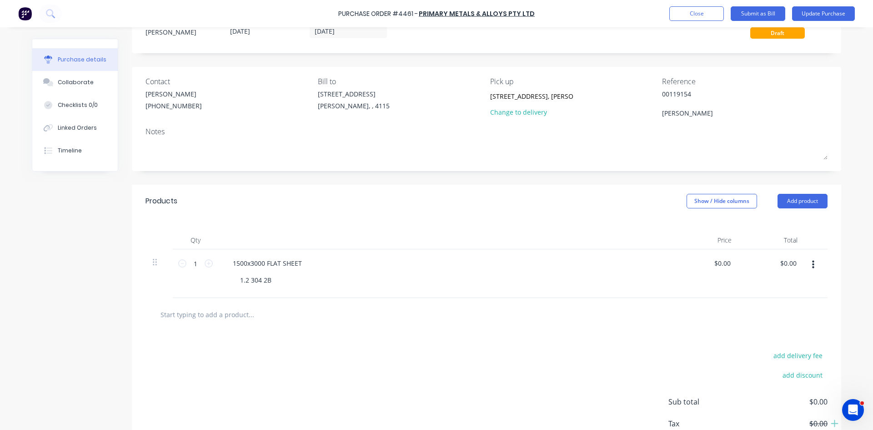
scroll to position [91, 0]
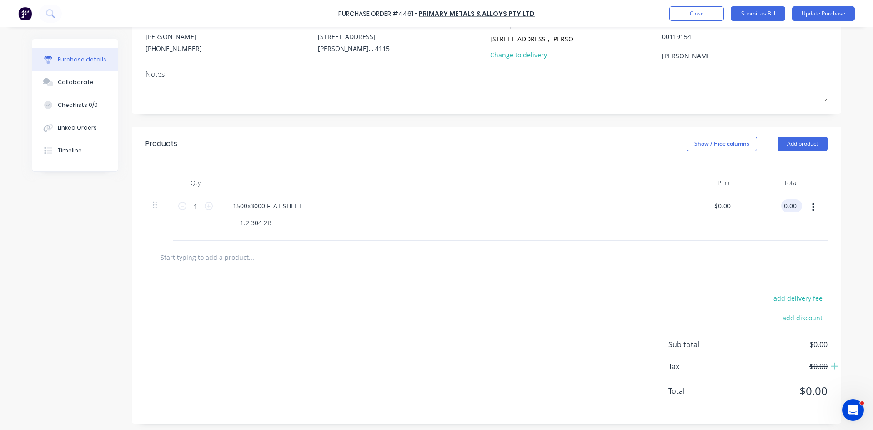
click at [793, 206] on input "0.00" at bounding box center [789, 205] width 17 height 13
type input "202.80"
type input "$202.80"
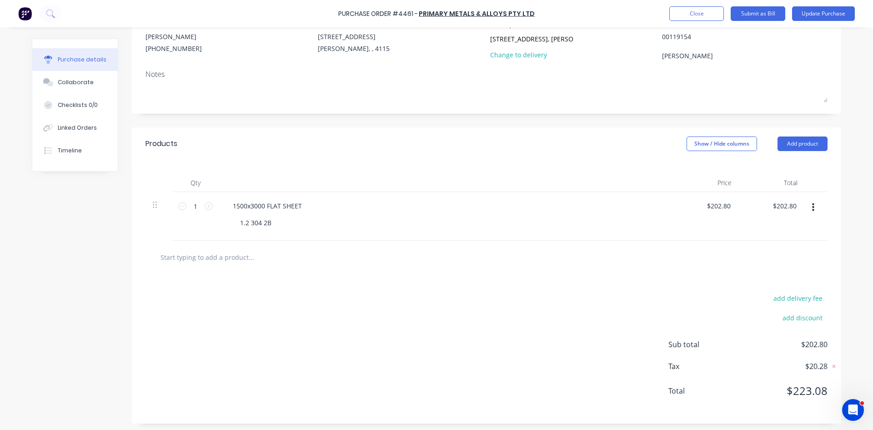
click at [642, 285] on div "add delivery fee add discount Sub total $202.80 Tax $20.28 Total $223.08" at bounding box center [486, 349] width 709 height 150
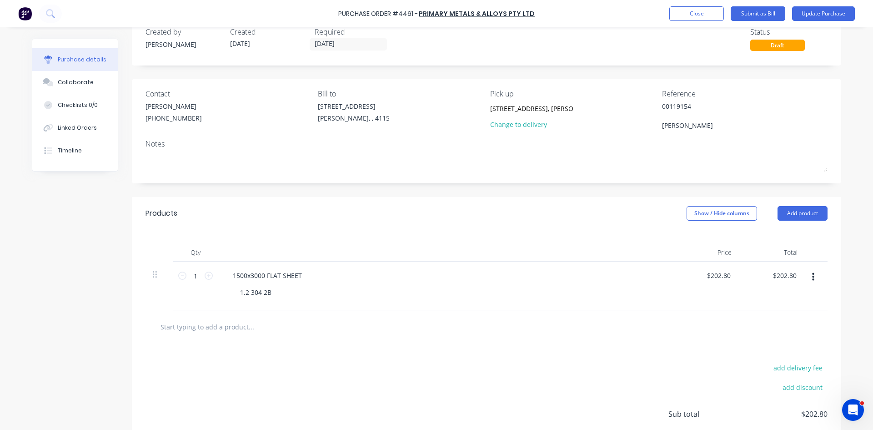
scroll to position [0, 0]
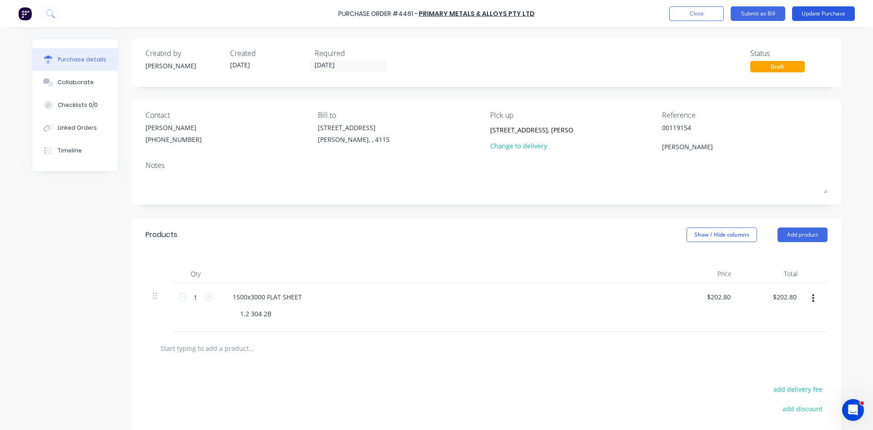
click at [816, 15] on button "Update Purchase" at bounding box center [823, 13] width 63 height 15
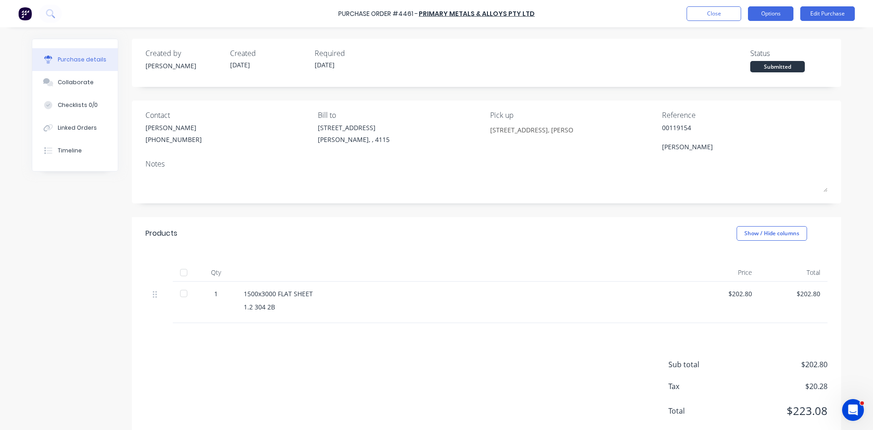
click at [766, 12] on button "Options" at bounding box center [770, 13] width 45 height 15
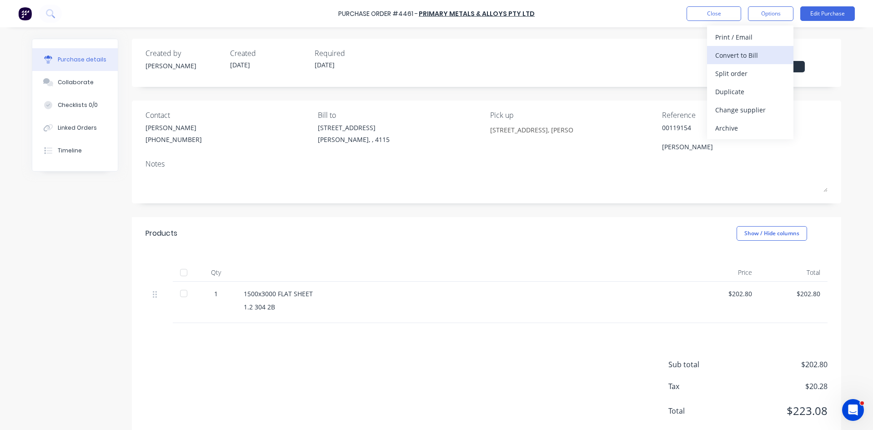
click at [759, 52] on div "Convert to Bill" at bounding box center [750, 55] width 70 height 13
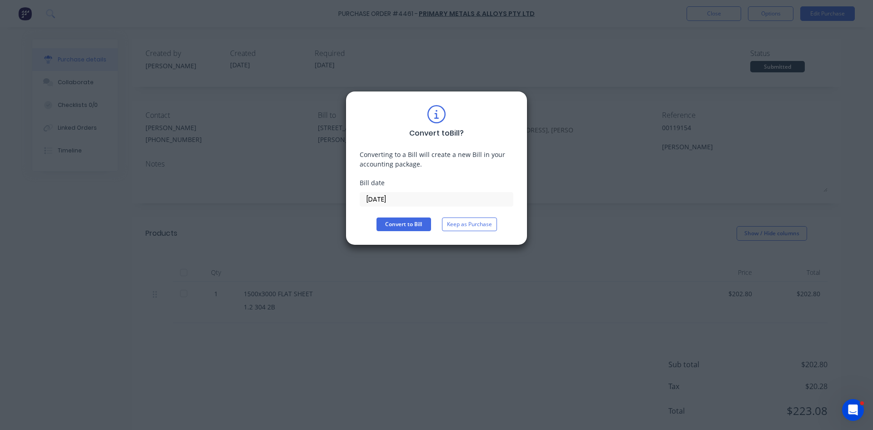
click at [403, 203] on input "[DATE]" at bounding box center [436, 199] width 153 height 14
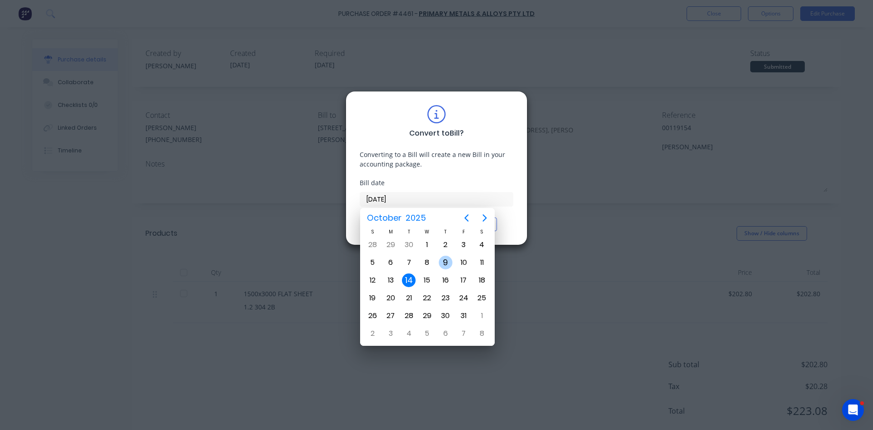
click at [451, 265] on div "9" at bounding box center [446, 263] width 14 height 14
type input "[DATE]"
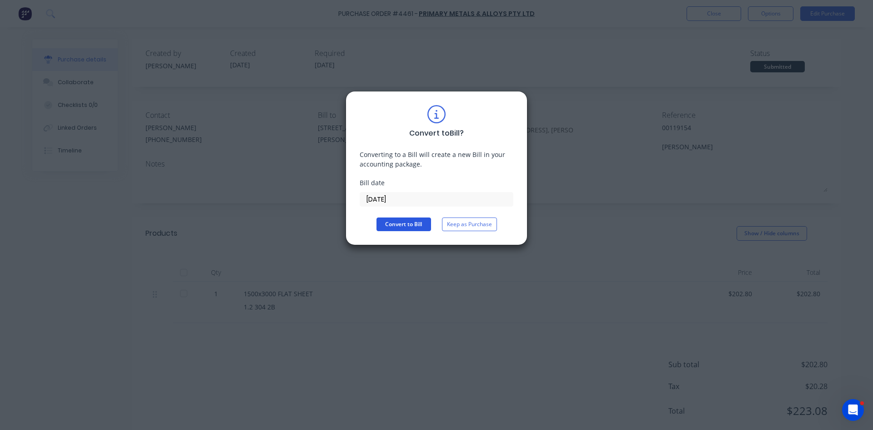
click at [407, 224] on button "Convert to Bill" at bounding box center [404, 224] width 55 height 14
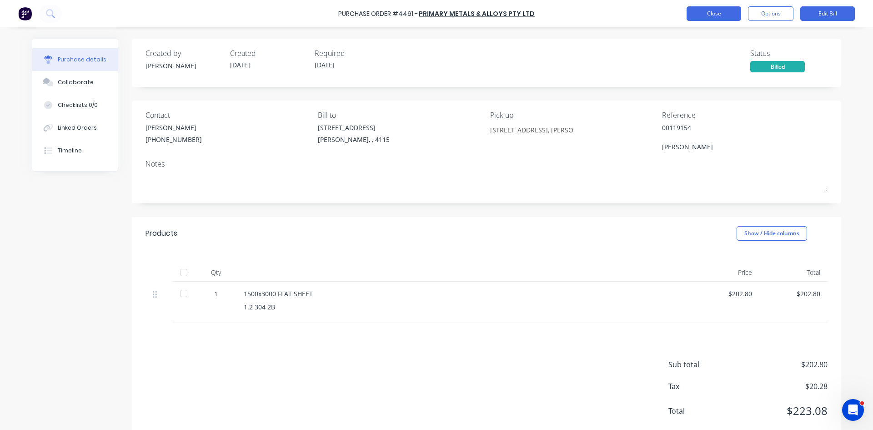
click at [714, 8] on button "Close" at bounding box center [714, 13] width 55 height 15
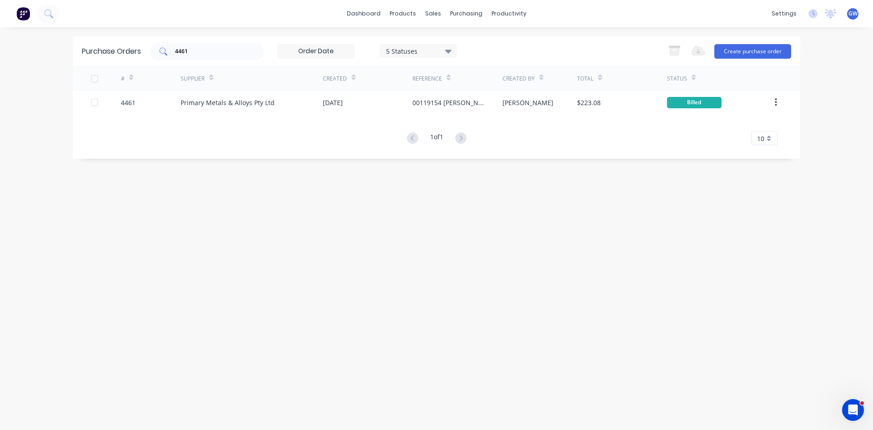
drag, startPoint x: 211, startPoint y: 59, endPoint x: 177, endPoint y: 53, distance: 34.3
click at [177, 53] on div "4461" at bounding box center [207, 51] width 114 height 18
drag, startPoint x: 199, startPoint y: 53, endPoint x: 106, endPoint y: 47, distance: 93.0
click at [106, 47] on div "Purchase Orders 4461 5 Statuses 5 Statuses Export to Excel (XLSX) Create purcha…" at bounding box center [437, 51] width 728 height 30
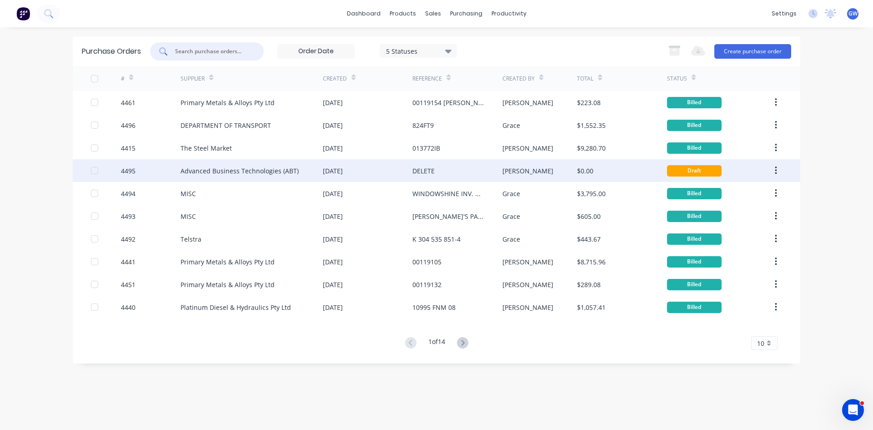
click at [543, 171] on div "[PERSON_NAME]" at bounding box center [540, 170] width 75 height 23
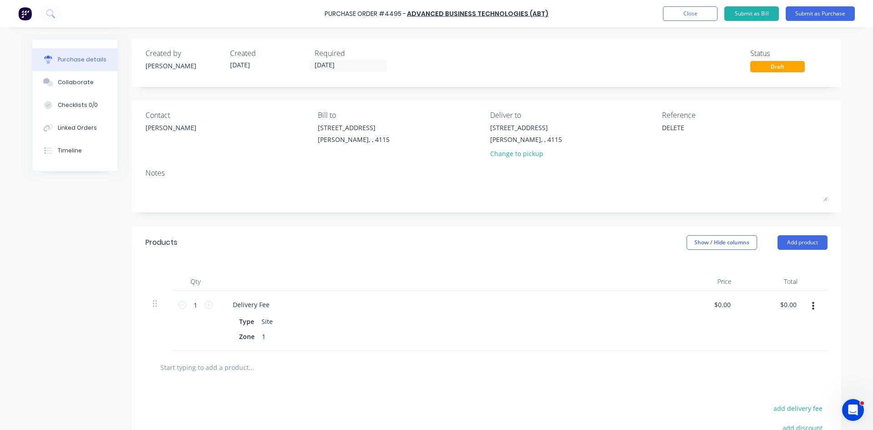
click at [812, 306] on icon "button" at bounding box center [813, 306] width 2 height 8
click at [782, 387] on button "Delete" at bounding box center [785, 385] width 77 height 18
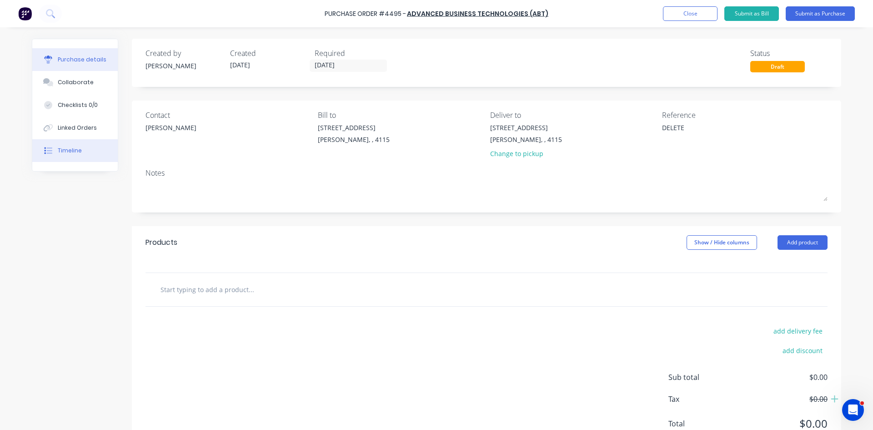
click at [71, 158] on button "Timeline" at bounding box center [75, 150] width 86 height 23
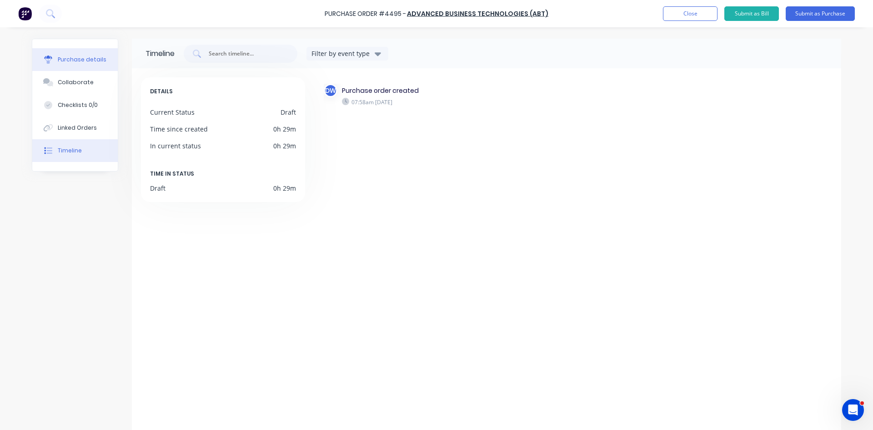
click at [79, 58] on div "Purchase details" at bounding box center [82, 59] width 49 height 8
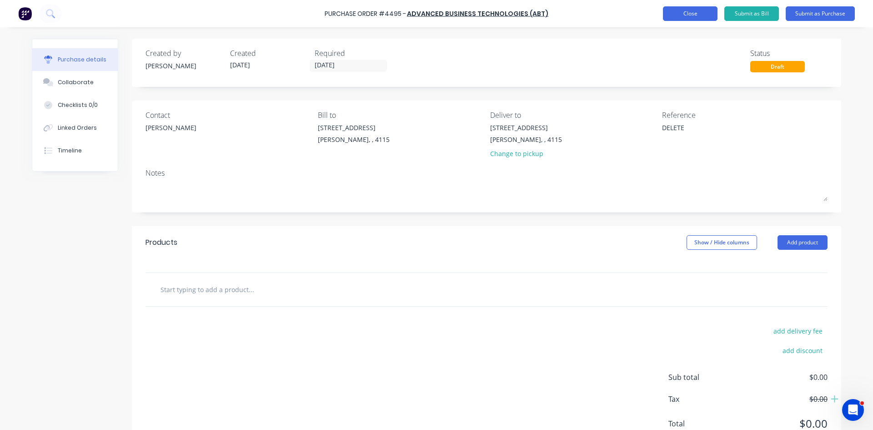
click at [688, 16] on button "Close" at bounding box center [690, 13] width 55 height 15
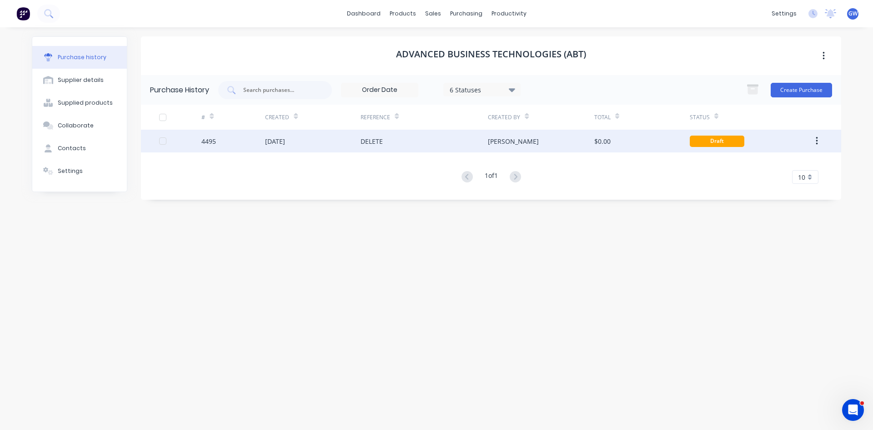
click at [821, 145] on button "button" at bounding box center [816, 141] width 21 height 16
click at [787, 171] on div "Archive" at bounding box center [784, 164] width 70 height 13
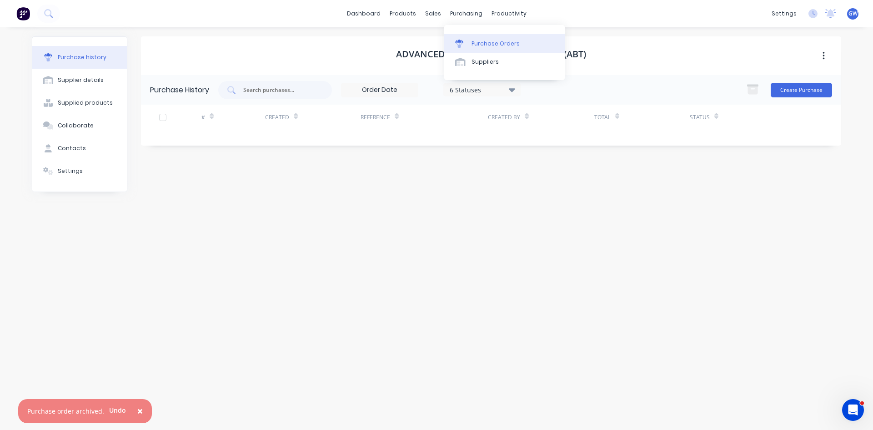
click at [481, 43] on div "Purchase Orders" at bounding box center [496, 44] width 48 height 8
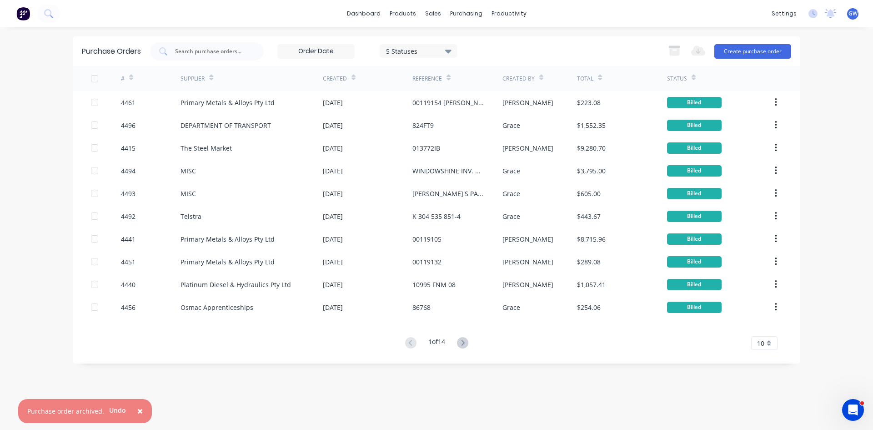
drag, startPoint x: 139, startPoint y: 412, endPoint x: 240, endPoint y: 379, distance: 106.4
click at [139, 412] on span "×" at bounding box center [139, 410] width 5 height 13
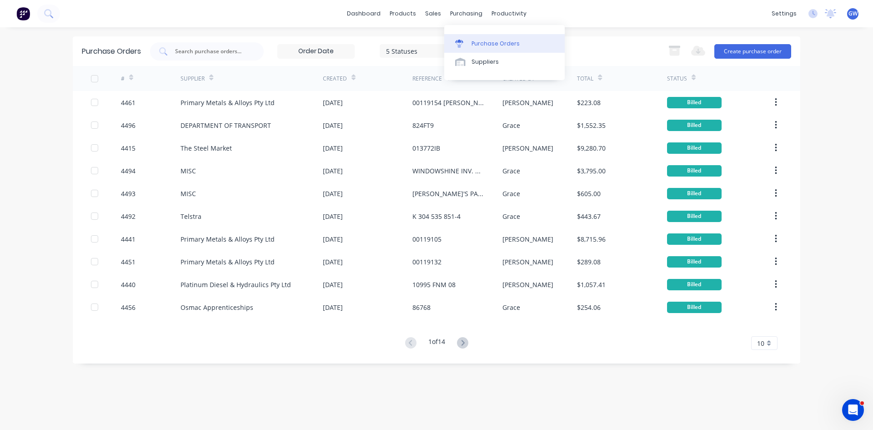
click at [478, 42] on div "Purchase Orders" at bounding box center [496, 44] width 48 height 8
click at [426, 55] on div "5 Statuses" at bounding box center [418, 51] width 65 height 10
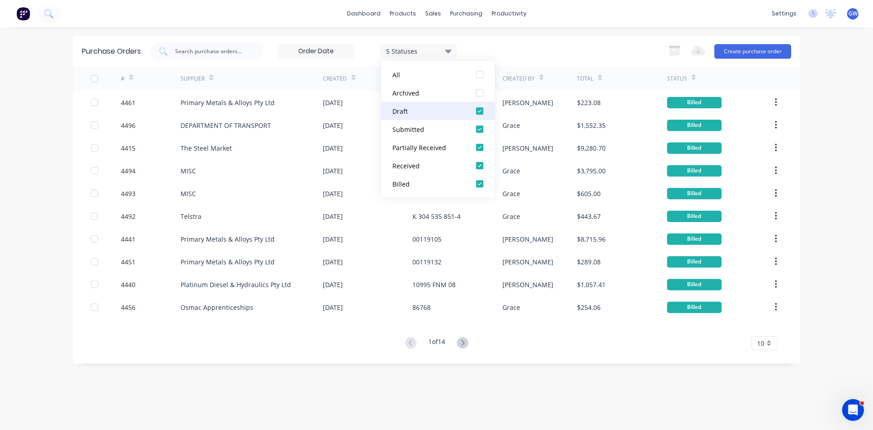
drag, startPoint x: 479, startPoint y: 111, endPoint x: 480, endPoint y: 116, distance: 5.1
click at [479, 111] on div at bounding box center [480, 111] width 18 height 18
click at [480, 126] on div at bounding box center [480, 129] width 18 height 18
click at [478, 148] on div at bounding box center [480, 147] width 18 height 18
click at [480, 167] on div at bounding box center [480, 165] width 18 height 18
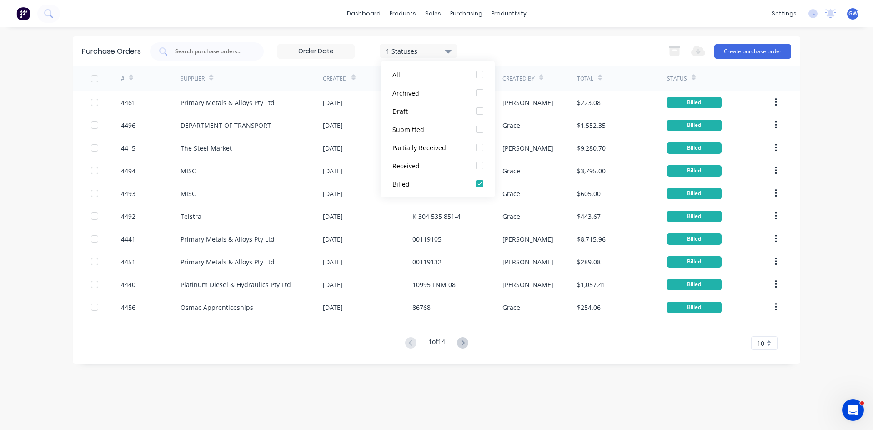
drag, startPoint x: 581, startPoint y: 45, endPoint x: 585, endPoint y: 46, distance: 4.9
click at [581, 45] on div "1 Statuses 1 Statuses Export to Excel (XLSX) Create purchase order" at bounding box center [470, 51] width 641 height 18
click at [768, 336] on div "# Supplier Created Reference Created By Total Status 4461 Primary Metals & Allo…" at bounding box center [437, 208] width 728 height 284
click at [763, 341] on span "10" at bounding box center [760, 343] width 7 height 10
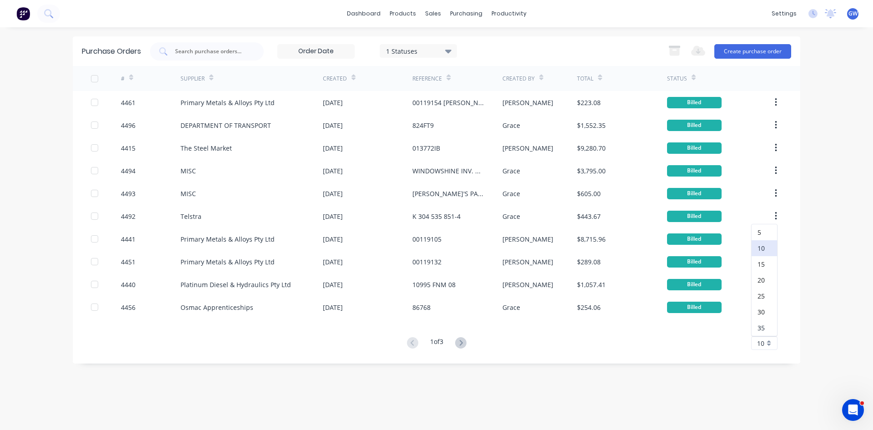
click at [761, 330] on div "35" at bounding box center [764, 328] width 25 height 16
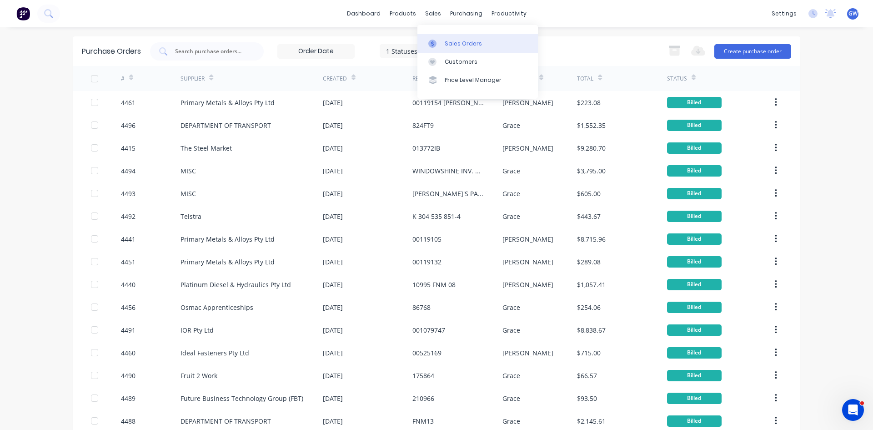
click at [437, 46] on div at bounding box center [435, 44] width 14 height 8
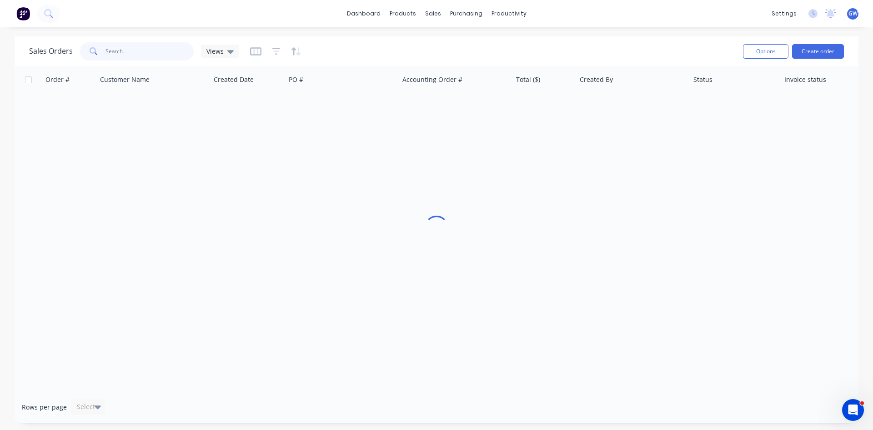
click at [147, 50] on input "text" at bounding box center [150, 51] width 89 height 18
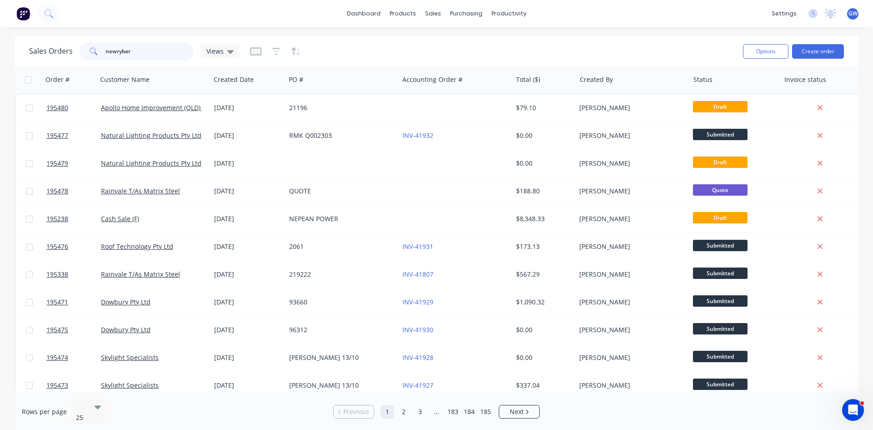
type input "newrybar"
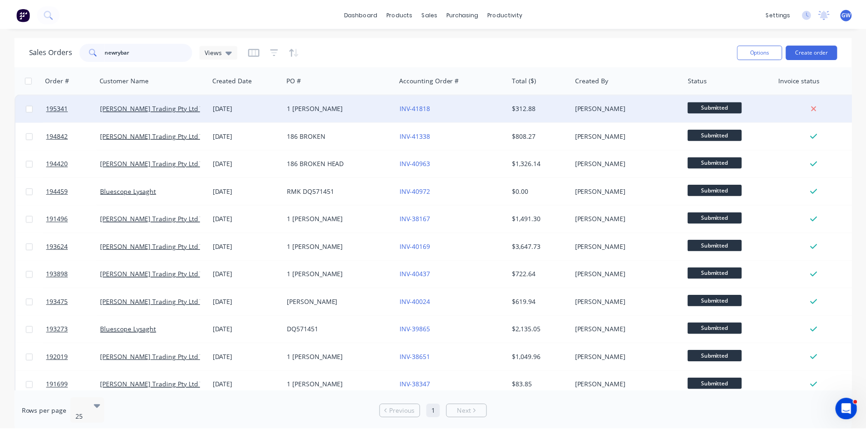
scroll to position [12, 0]
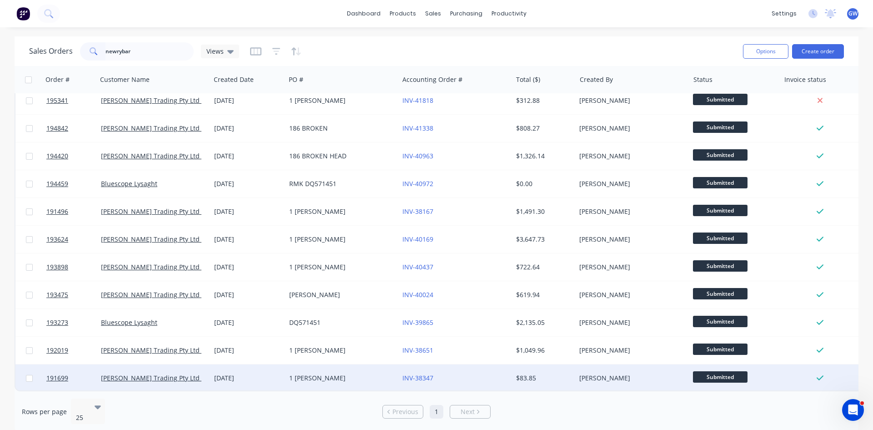
click at [459, 373] on div "INV-38347" at bounding box center [452, 377] width 101 height 9
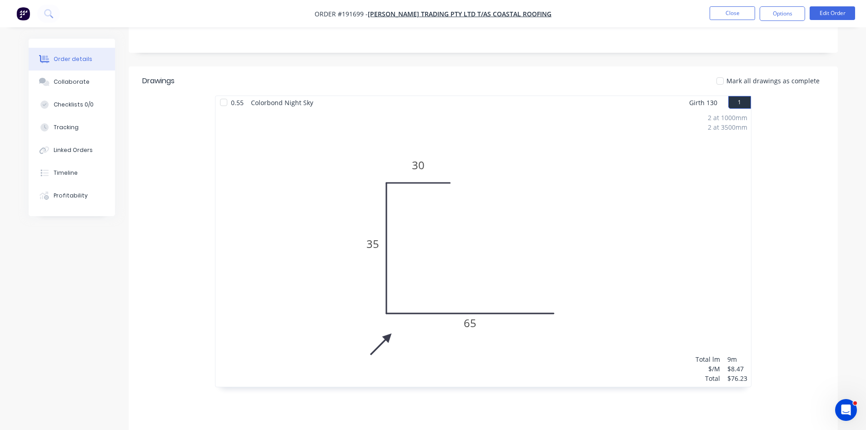
scroll to position [187, 0]
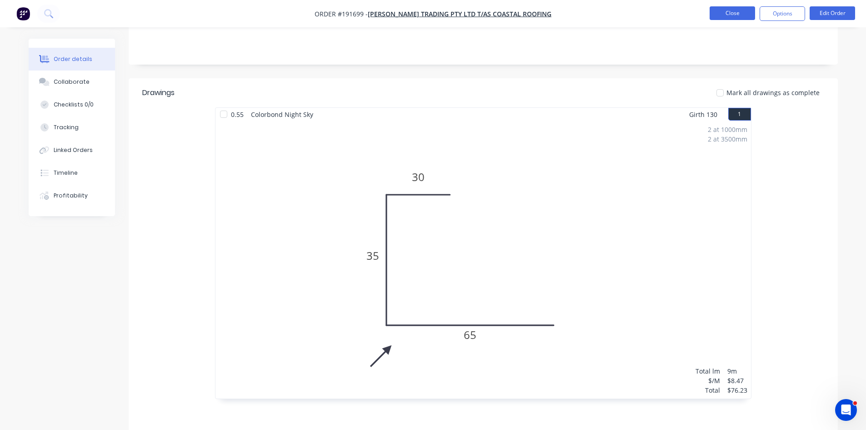
click at [723, 18] on button "Close" at bounding box center [732, 13] width 45 height 14
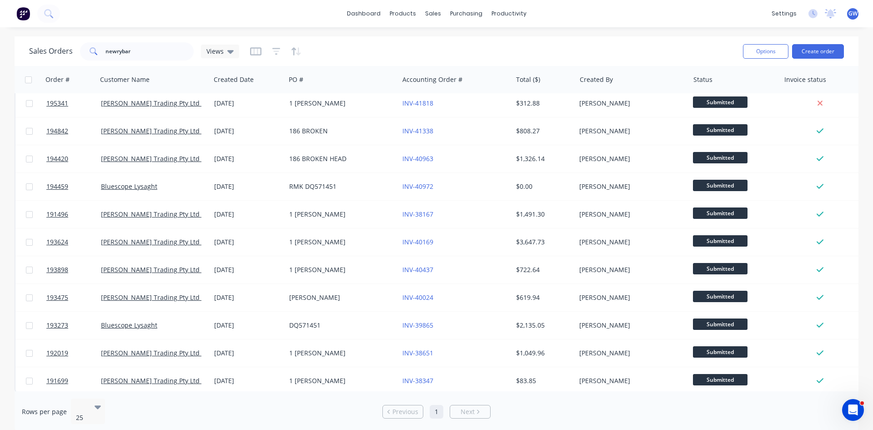
scroll to position [12, 0]
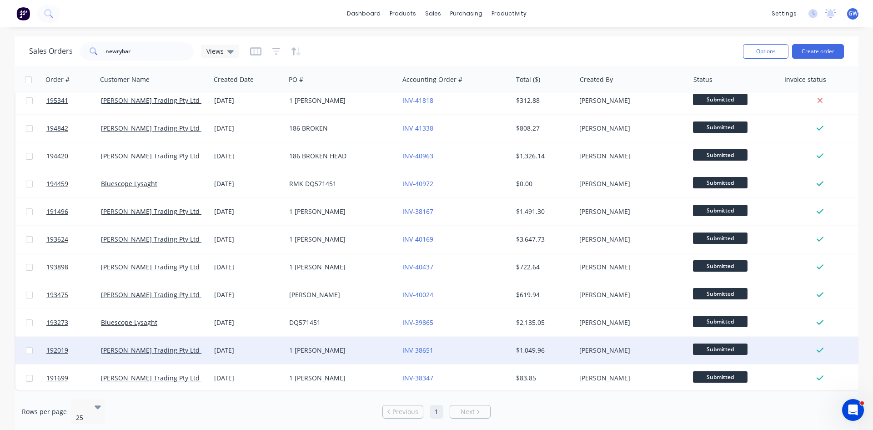
click at [478, 346] on div "INV-38651" at bounding box center [452, 350] width 101 height 9
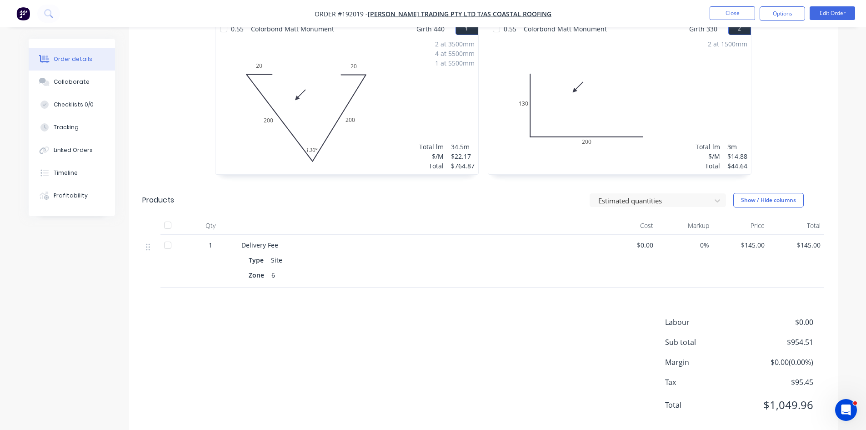
scroll to position [280, 0]
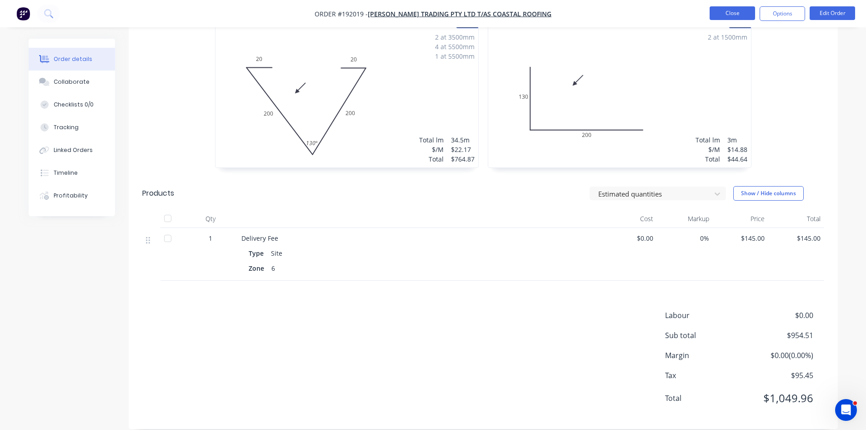
click at [720, 17] on button "Close" at bounding box center [732, 13] width 45 height 14
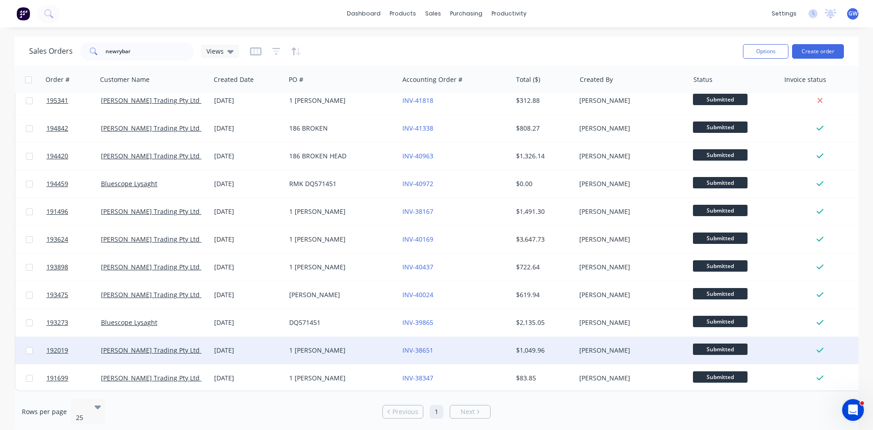
scroll to position [12, 0]
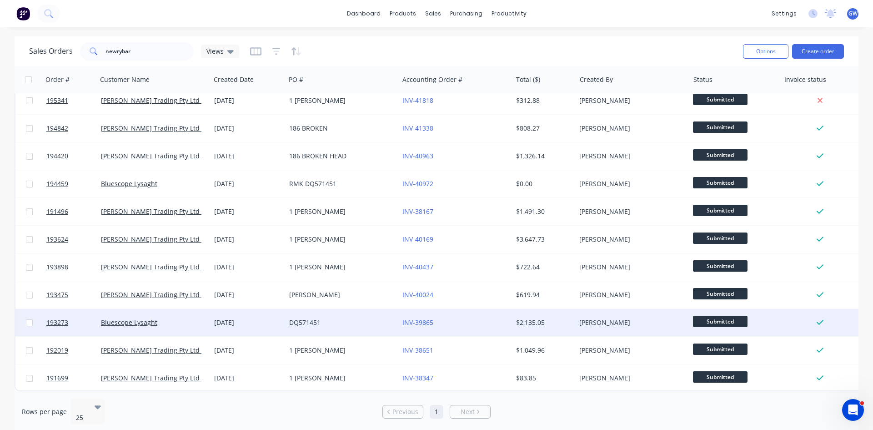
click at [498, 324] on div "INV-39865" at bounding box center [455, 322] width 113 height 27
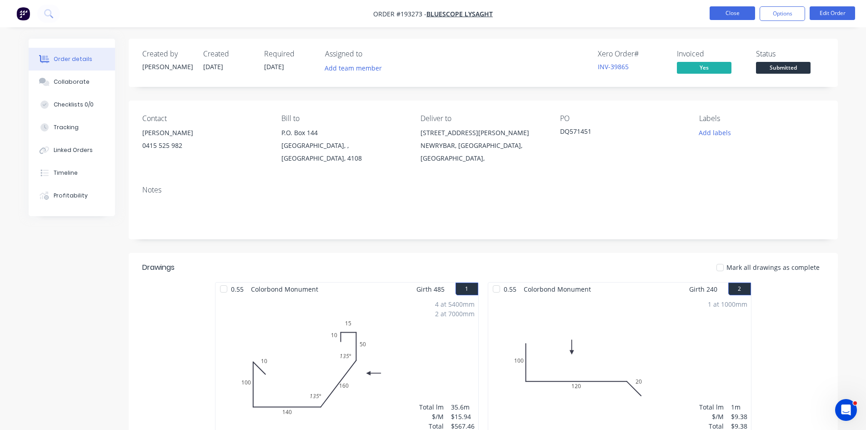
click at [724, 19] on button "Close" at bounding box center [732, 13] width 45 height 14
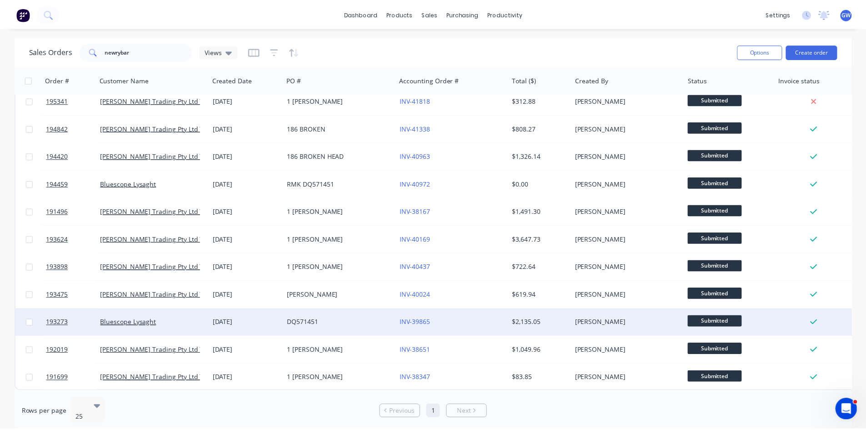
scroll to position [12, 0]
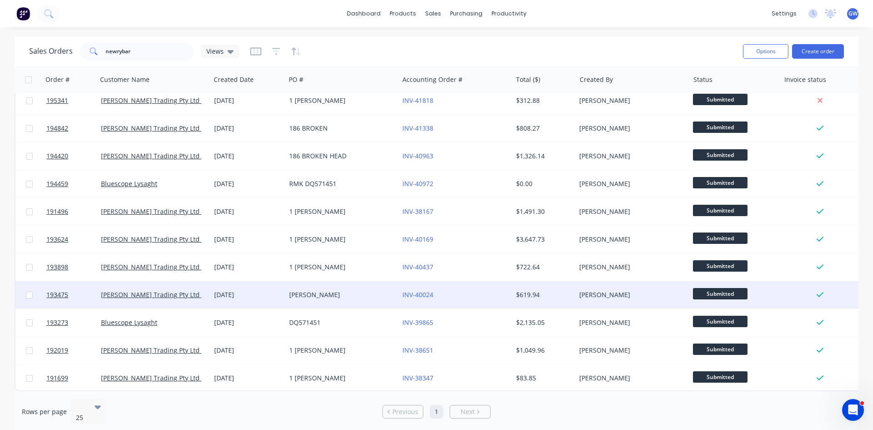
click at [473, 281] on div "INV-40024" at bounding box center [455, 294] width 113 height 27
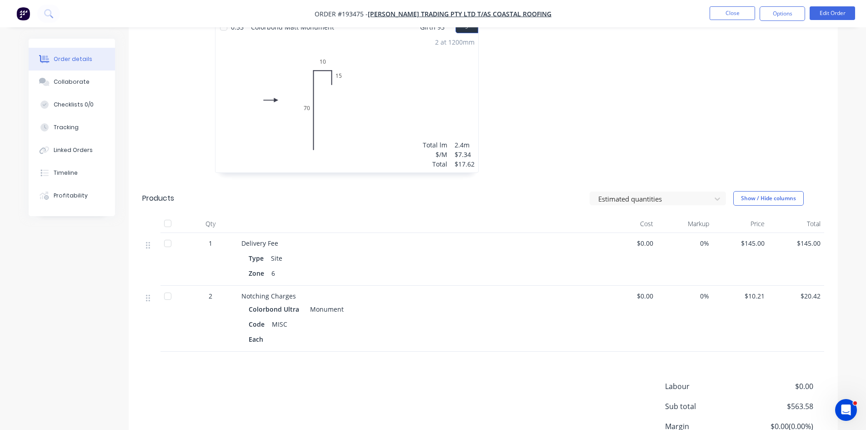
scroll to position [993, 0]
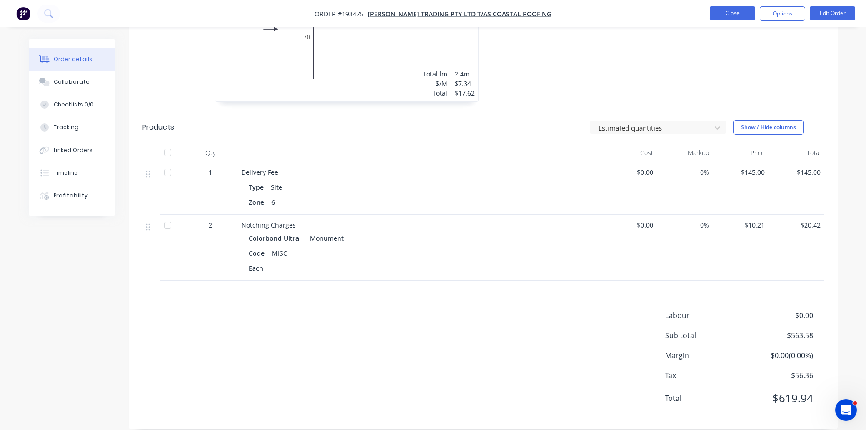
click at [744, 15] on button "Close" at bounding box center [732, 13] width 45 height 14
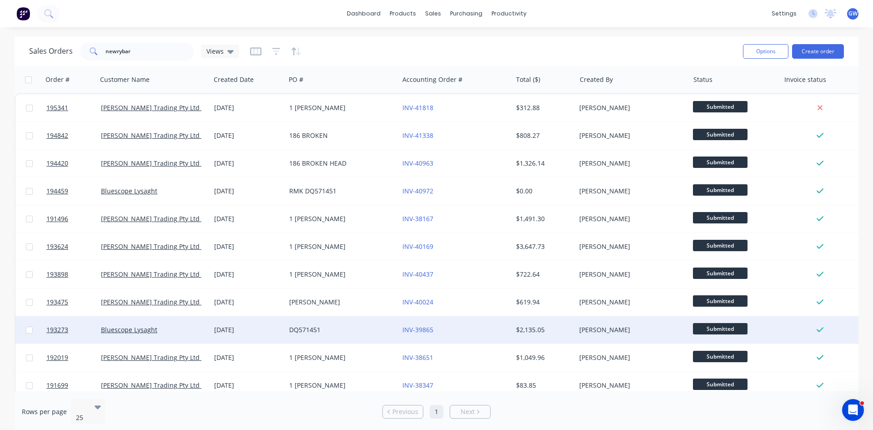
click at [558, 337] on div "$2,135.05" at bounding box center [545, 329] width 64 height 27
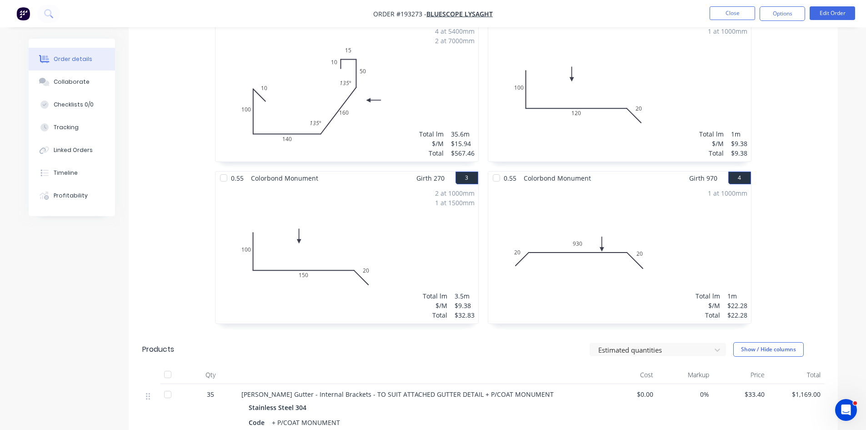
scroll to position [498, 0]
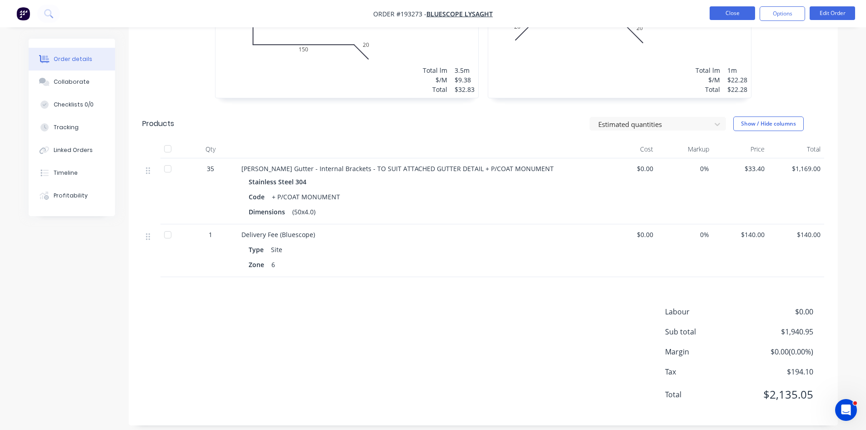
click at [739, 18] on button "Close" at bounding box center [732, 13] width 45 height 14
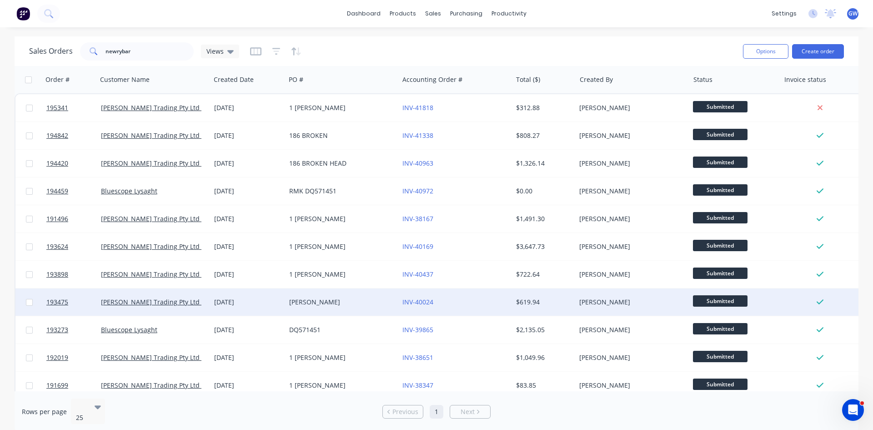
click at [551, 307] on div "$619.94" at bounding box center [545, 301] width 64 height 27
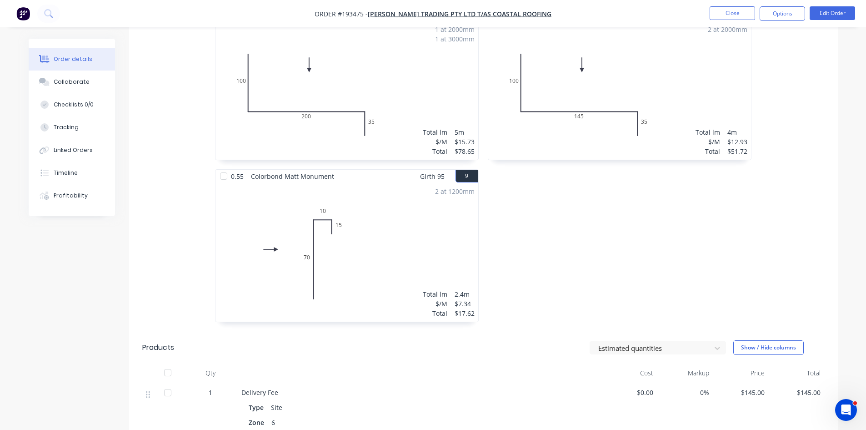
scroll to position [993, 0]
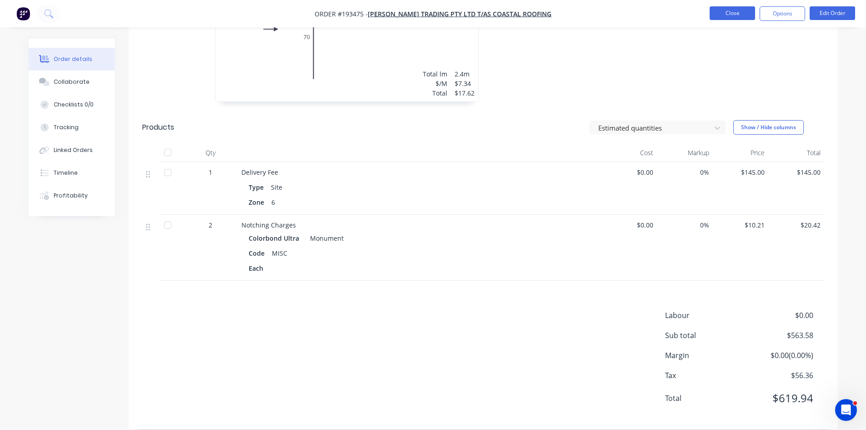
click at [736, 14] on button "Close" at bounding box center [732, 13] width 45 height 14
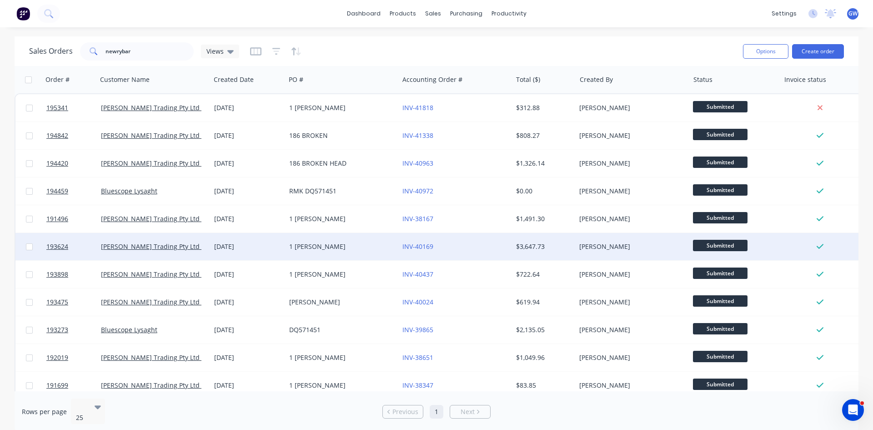
click at [638, 251] on div "[PERSON_NAME]" at bounding box center [629, 246] width 101 height 9
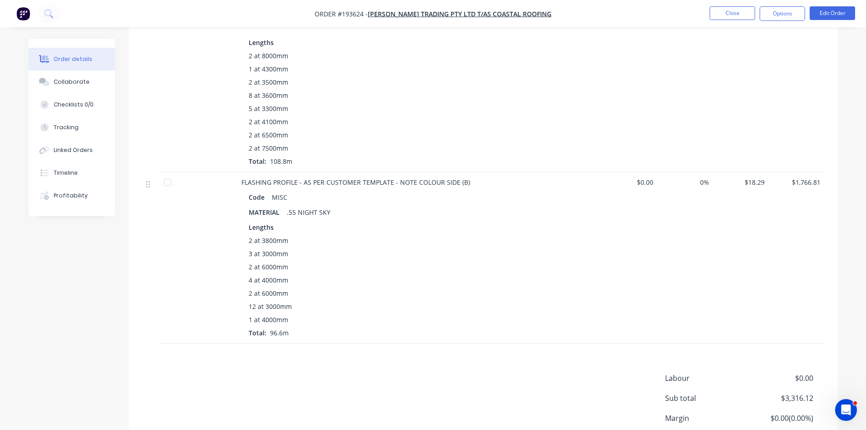
scroll to position [392, 0]
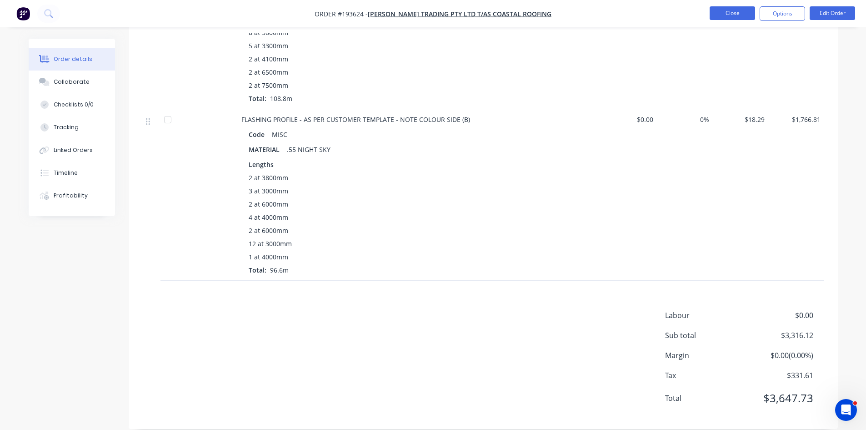
click at [742, 12] on button "Close" at bounding box center [732, 13] width 45 height 14
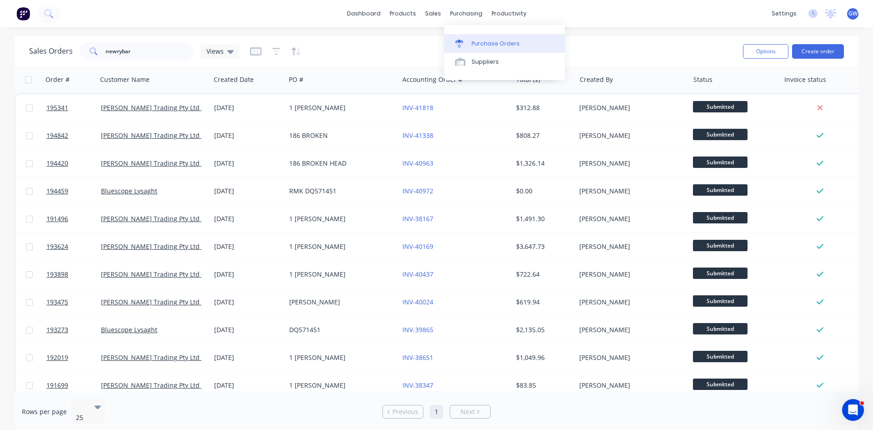
click at [489, 44] on div "Purchase Orders" at bounding box center [496, 44] width 48 height 8
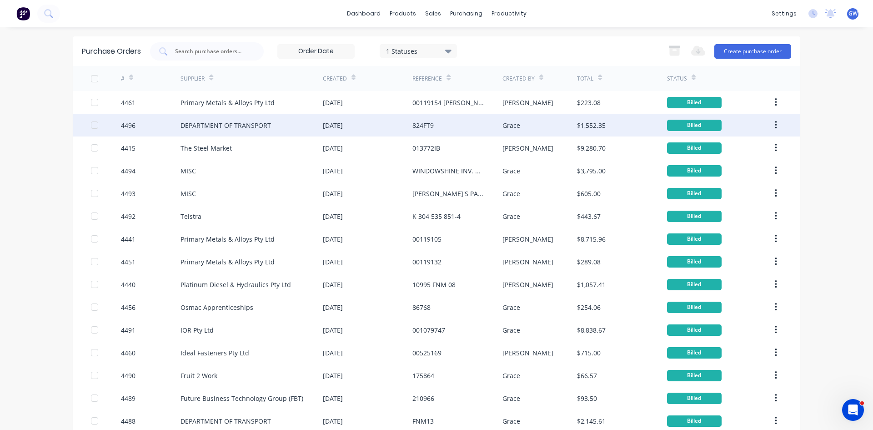
click at [338, 128] on div "[DATE]" at bounding box center [333, 126] width 20 height 10
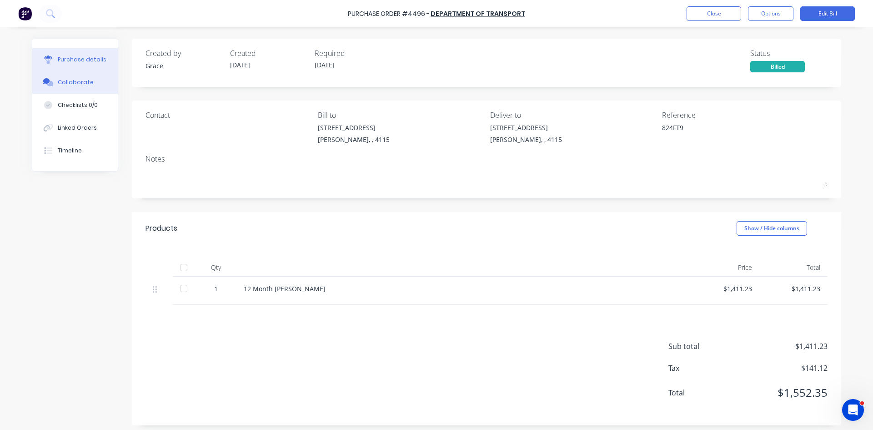
click at [72, 83] on div "Collaborate" at bounding box center [76, 82] width 36 height 8
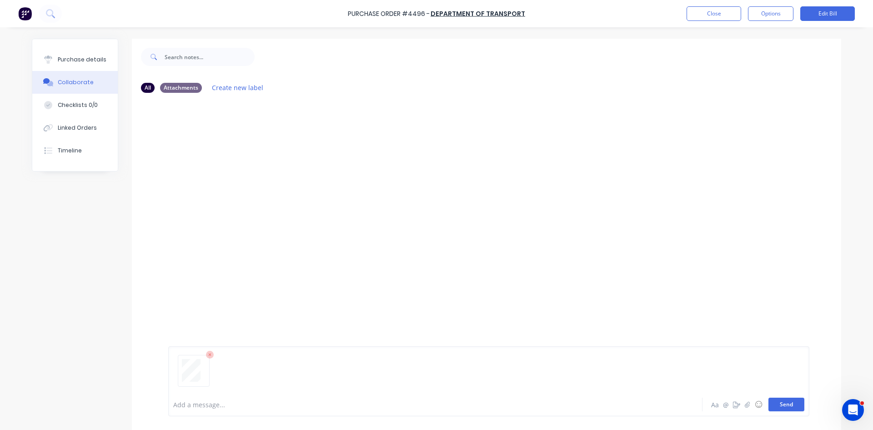
click at [779, 402] on button "Send" at bounding box center [787, 404] width 36 height 14
click at [770, 16] on button "Options" at bounding box center [770, 13] width 45 height 15
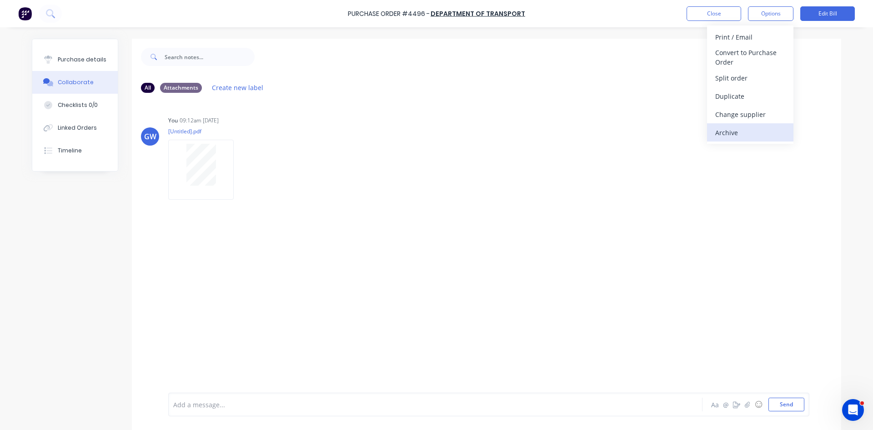
click at [750, 134] on div "Archive" at bounding box center [750, 132] width 70 height 13
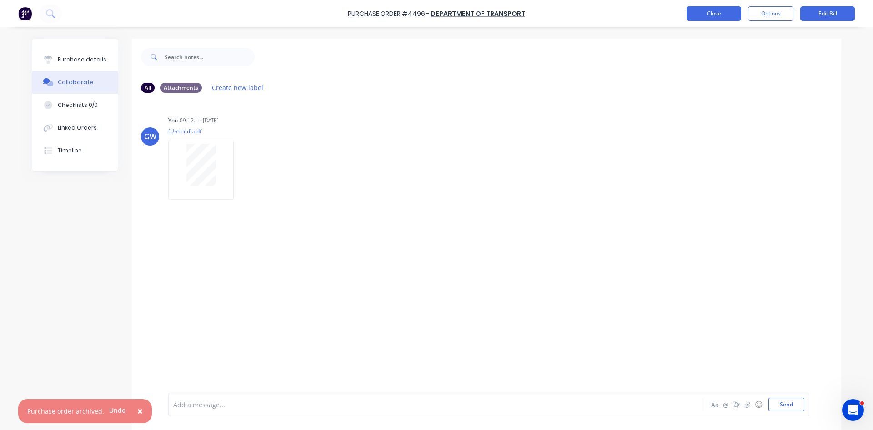
click at [716, 17] on button "Close" at bounding box center [714, 13] width 55 height 15
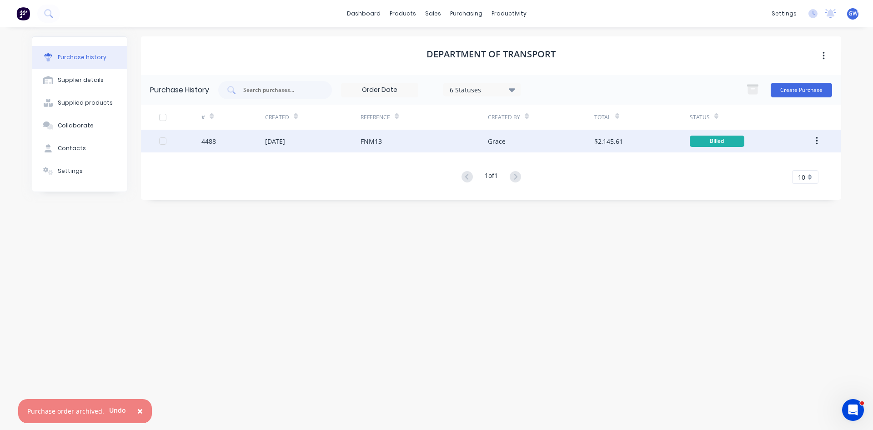
click at [444, 142] on div "FNM13" at bounding box center [424, 141] width 127 height 23
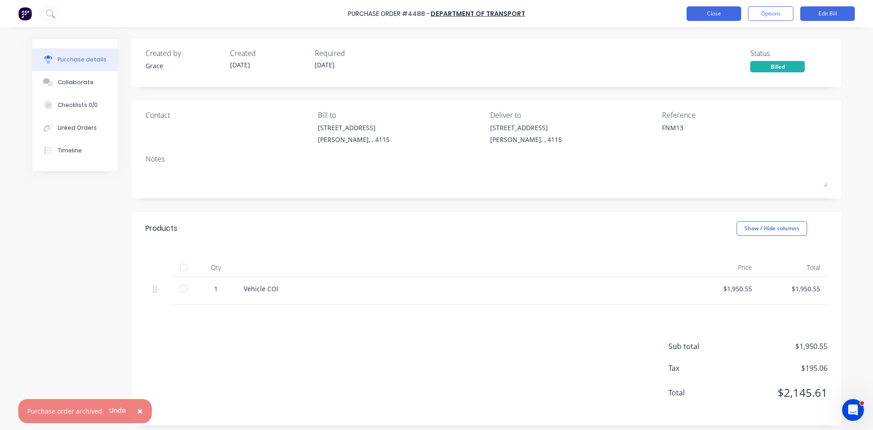
click at [730, 16] on button "Close" at bounding box center [714, 13] width 55 height 15
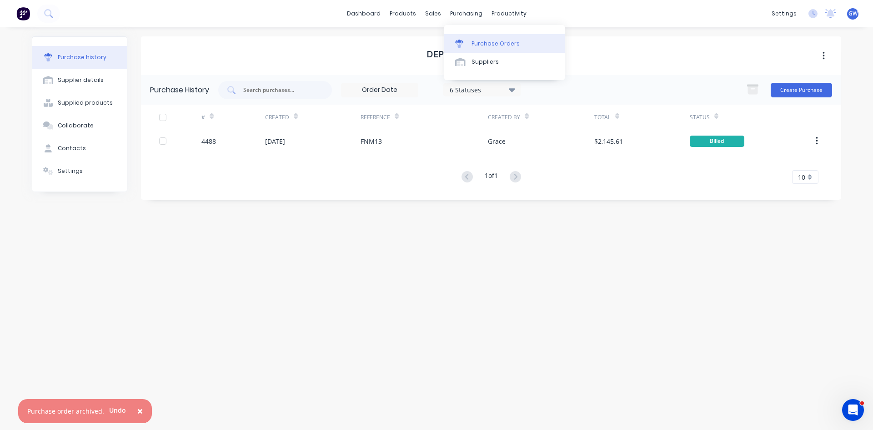
click at [478, 38] on link "Purchase Orders" at bounding box center [504, 43] width 121 height 18
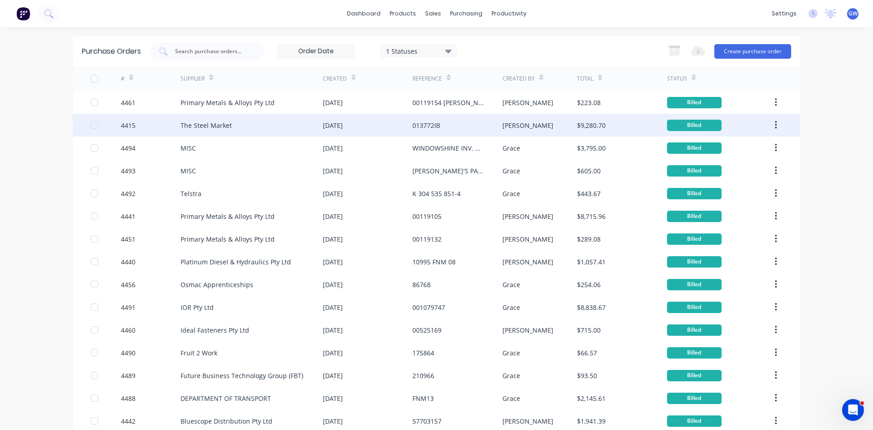
click at [444, 122] on div "013772IB" at bounding box center [457, 125] width 90 height 23
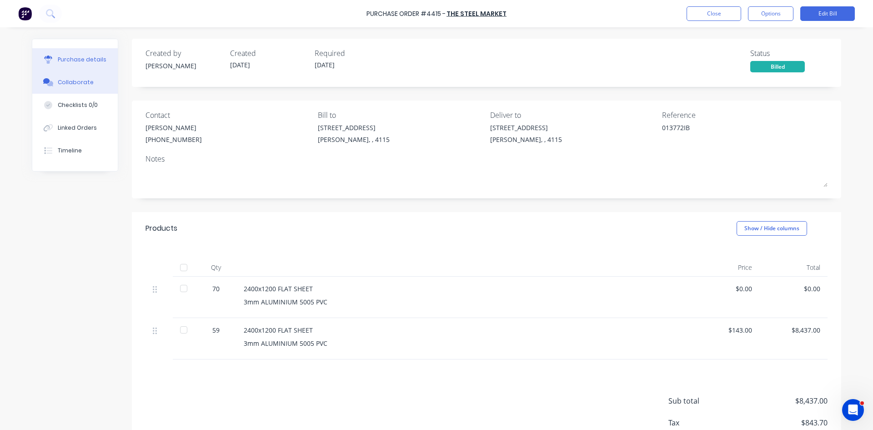
click at [81, 78] on div "Collaborate" at bounding box center [76, 82] width 36 height 8
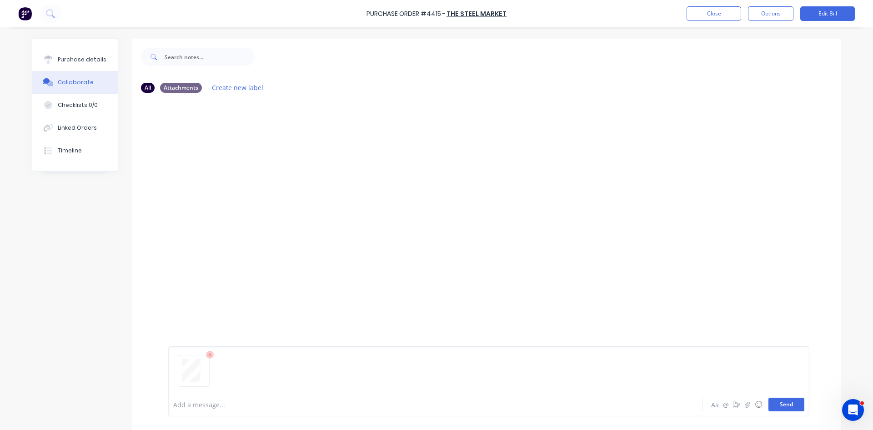
click at [777, 407] on button "Send" at bounding box center [787, 404] width 36 height 14
click at [724, 14] on button "Close" at bounding box center [714, 13] width 55 height 15
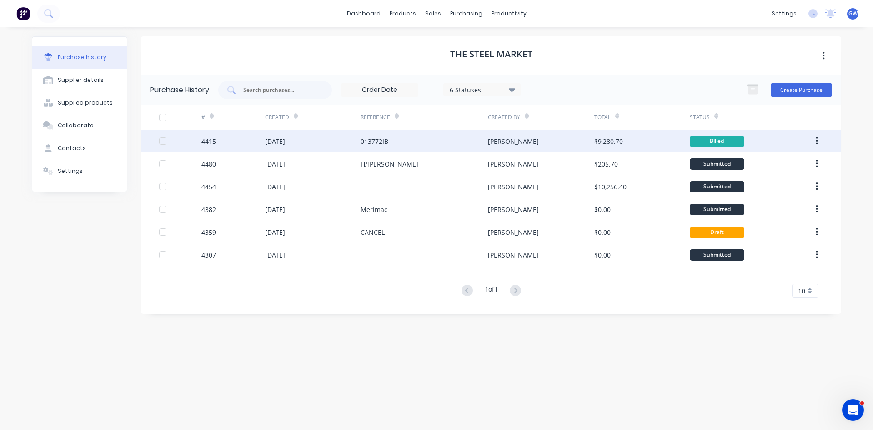
click at [817, 141] on icon "button" at bounding box center [817, 141] width 2 height 8
click at [788, 163] on div "Archive" at bounding box center [784, 164] width 70 height 13
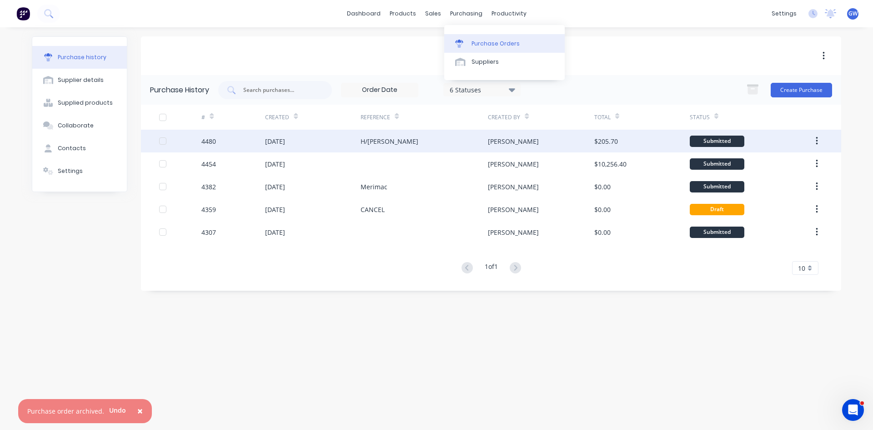
click at [481, 47] on div "Purchase Orders" at bounding box center [496, 44] width 48 height 8
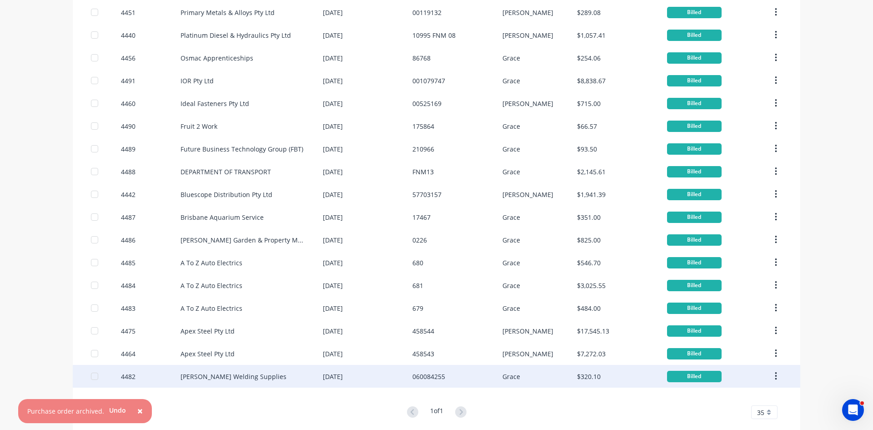
scroll to position [216, 0]
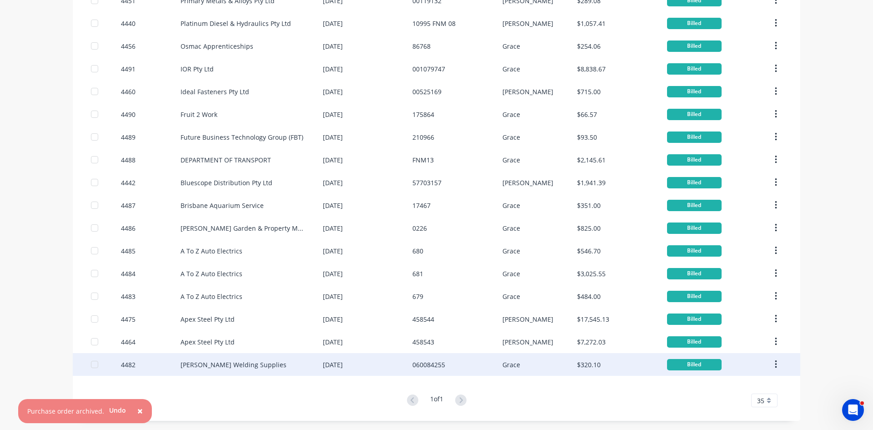
click at [310, 368] on div "[PERSON_NAME] Welding Supplies" at bounding box center [252, 364] width 142 height 23
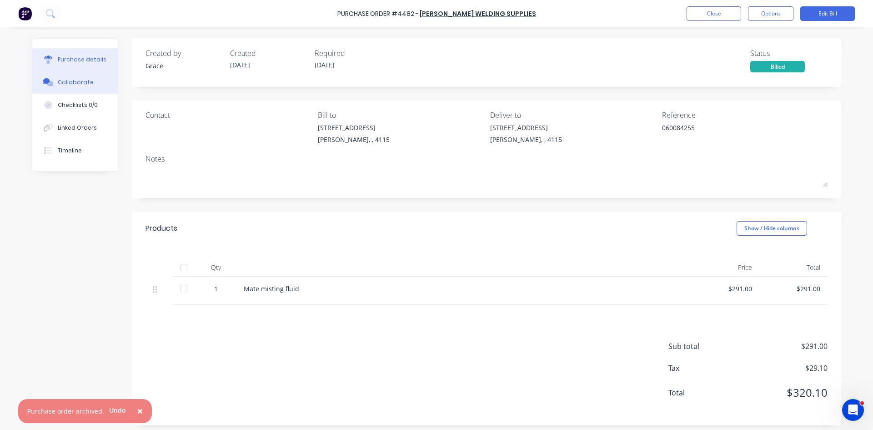
click at [89, 87] on button "Collaborate" at bounding box center [75, 82] width 86 height 23
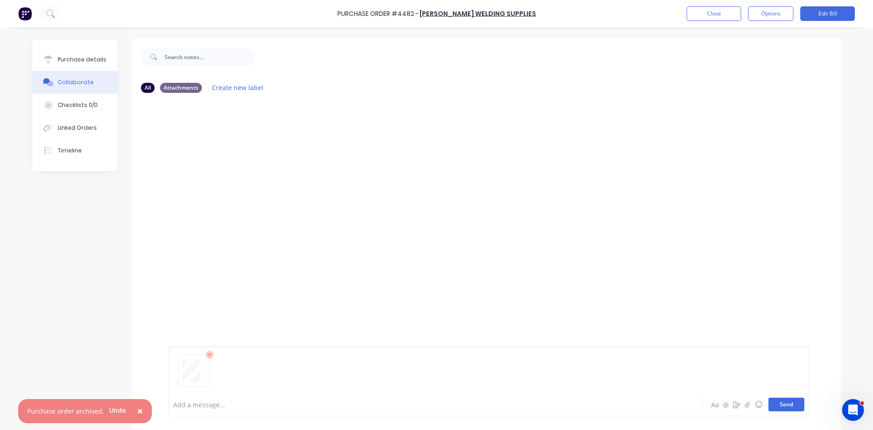
click at [783, 408] on button "Send" at bounding box center [787, 404] width 36 height 14
click at [713, 17] on button "Close" at bounding box center [714, 13] width 55 height 15
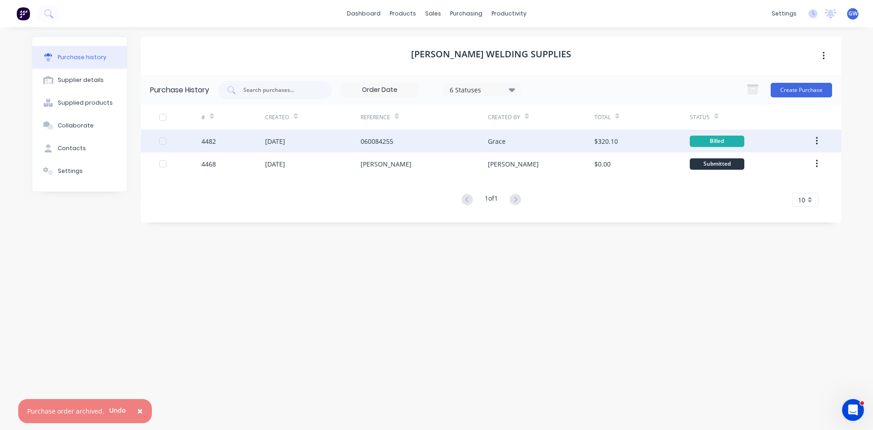
click at [385, 138] on div "060084255" at bounding box center [377, 141] width 33 height 10
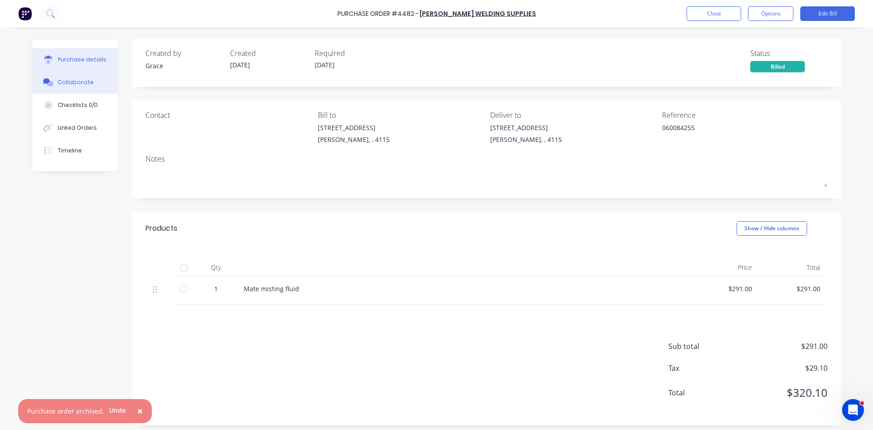
click at [85, 83] on div "Collaborate" at bounding box center [76, 82] width 36 height 8
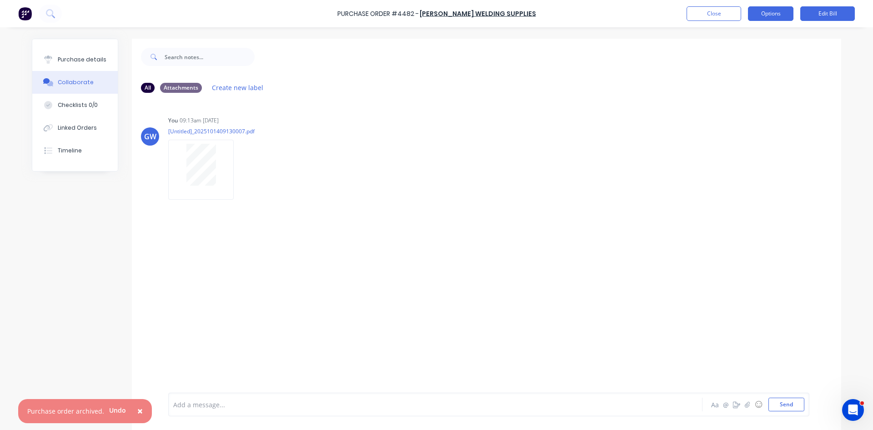
click at [774, 18] on button "Options" at bounding box center [770, 13] width 45 height 15
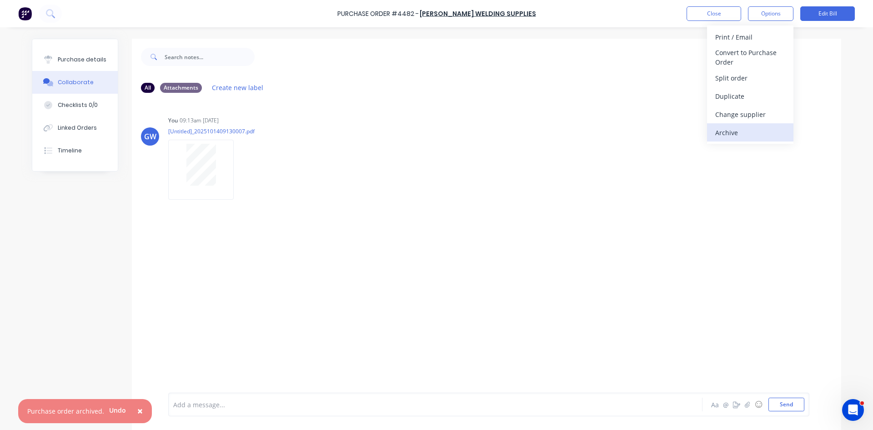
click at [751, 132] on div "Archive" at bounding box center [750, 132] width 70 height 13
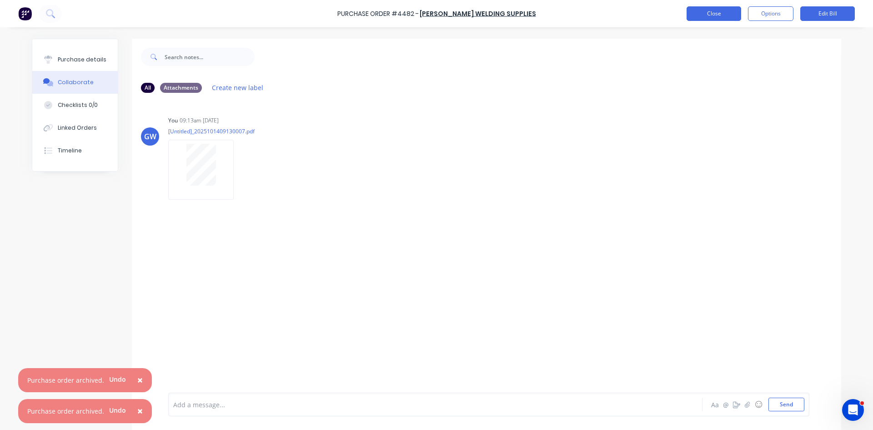
click at [710, 17] on button "Close" at bounding box center [714, 13] width 55 height 15
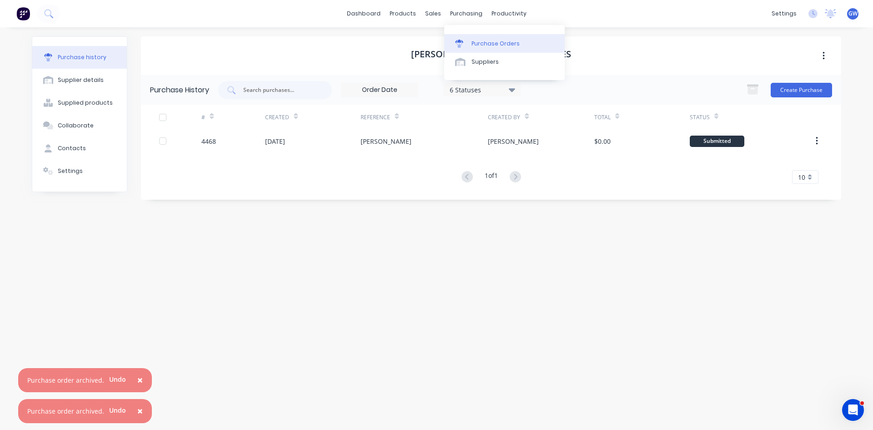
click at [480, 43] on div "Purchase Orders" at bounding box center [496, 44] width 48 height 8
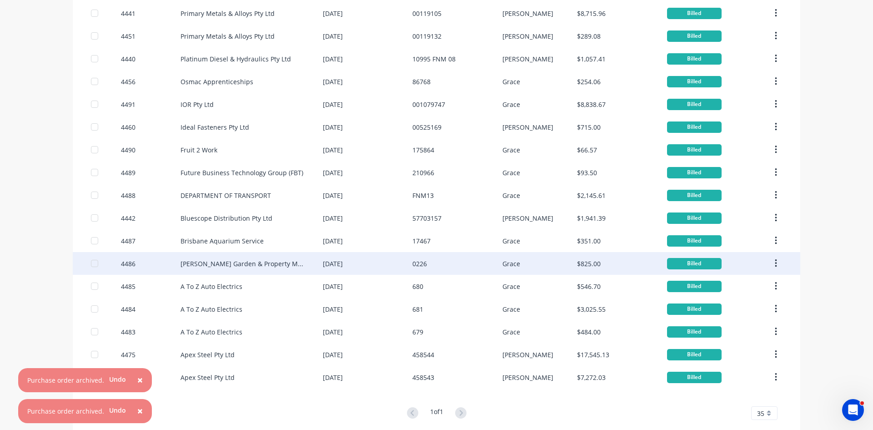
scroll to position [182, 0]
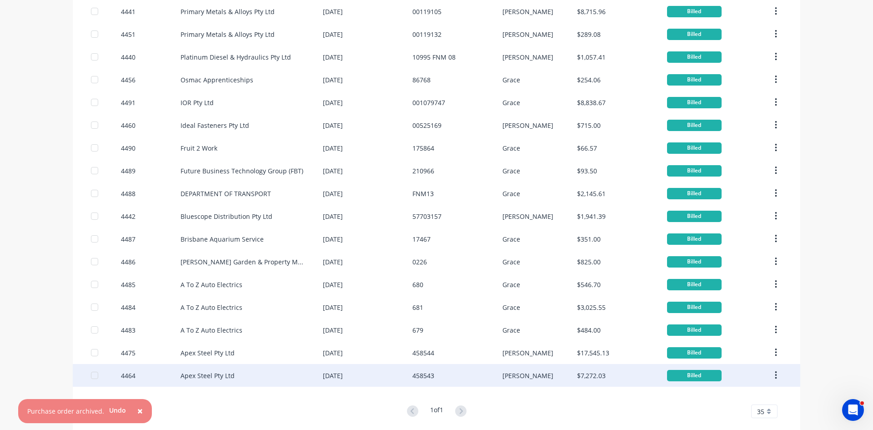
click at [478, 375] on div "458543" at bounding box center [457, 375] width 90 height 23
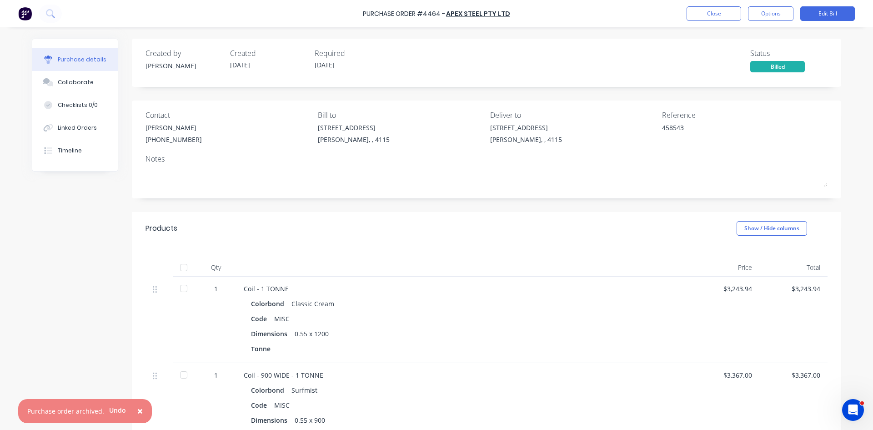
click at [88, 83] on button "Collaborate" at bounding box center [75, 82] width 86 height 23
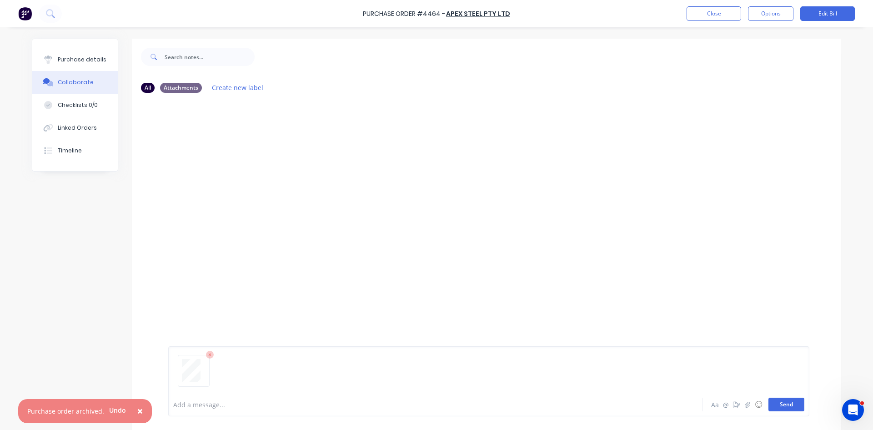
click at [787, 400] on button "Send" at bounding box center [787, 404] width 36 height 14
click at [776, 15] on button "Options" at bounding box center [770, 13] width 45 height 15
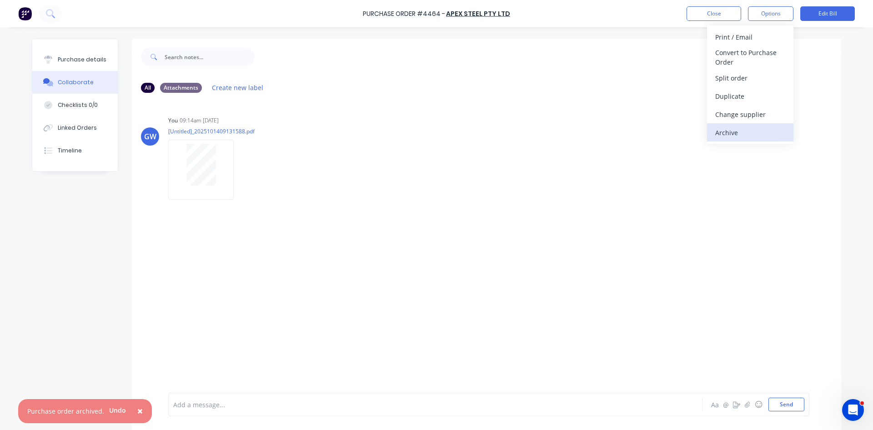
click at [740, 131] on div "Archive" at bounding box center [750, 132] width 70 height 13
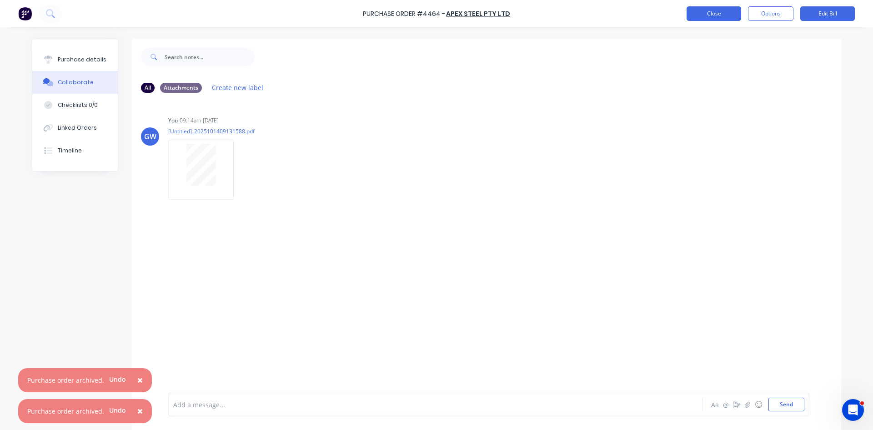
click at [722, 13] on button "Close" at bounding box center [714, 13] width 55 height 15
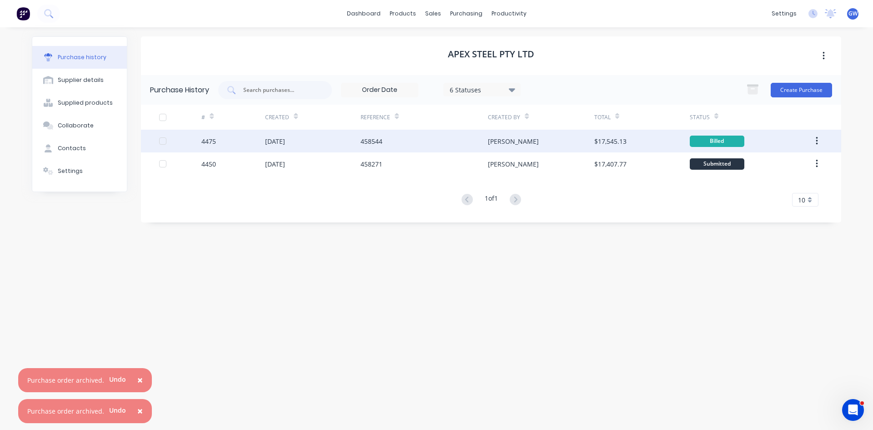
click at [543, 143] on div "[PERSON_NAME]" at bounding box center [541, 141] width 106 height 23
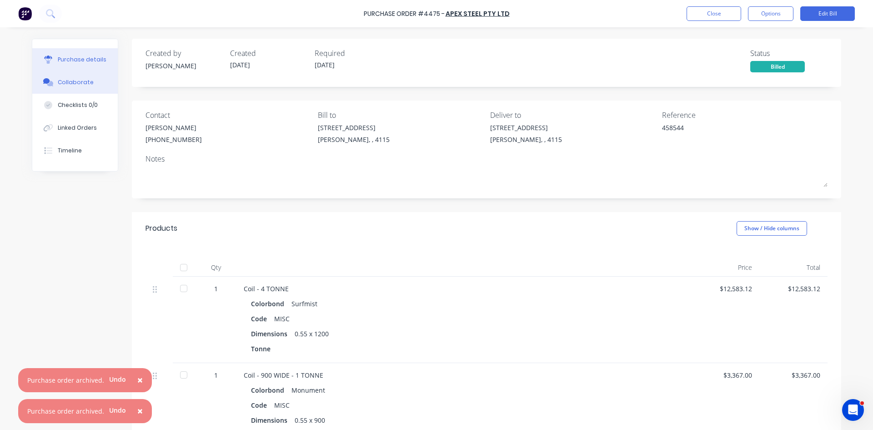
click at [91, 76] on button "Collaborate" at bounding box center [75, 82] width 86 height 23
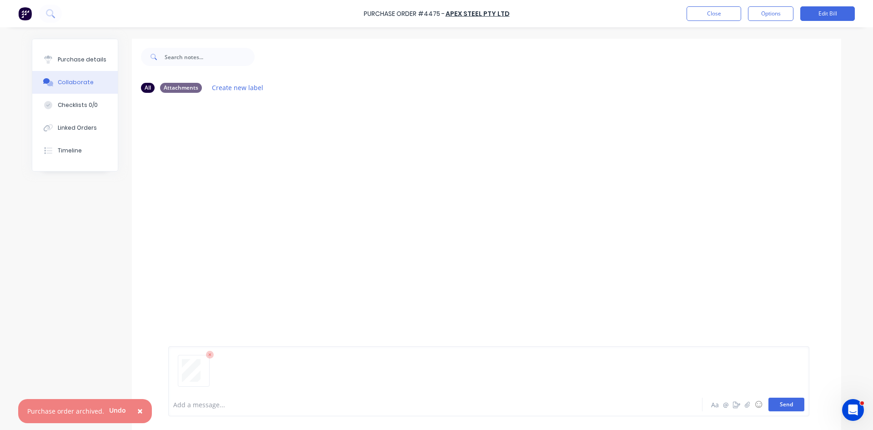
click at [784, 407] on button "Send" at bounding box center [787, 404] width 36 height 14
click at [768, 16] on button "Options" at bounding box center [770, 13] width 45 height 15
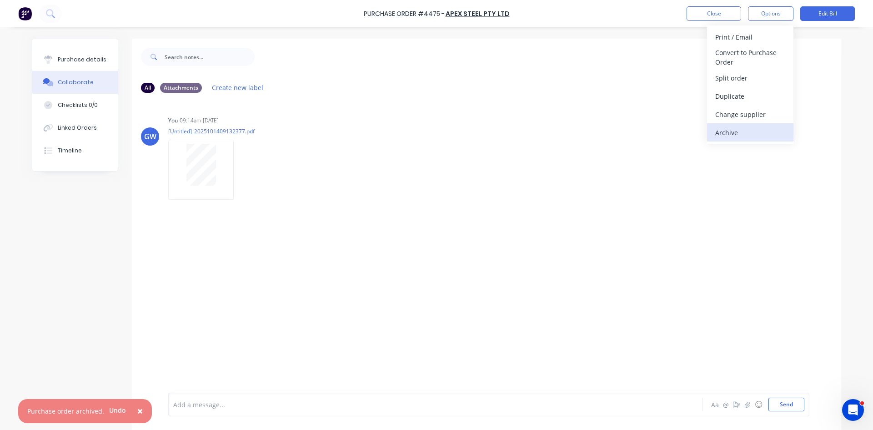
click at [737, 131] on div "Archive" at bounding box center [750, 132] width 70 height 13
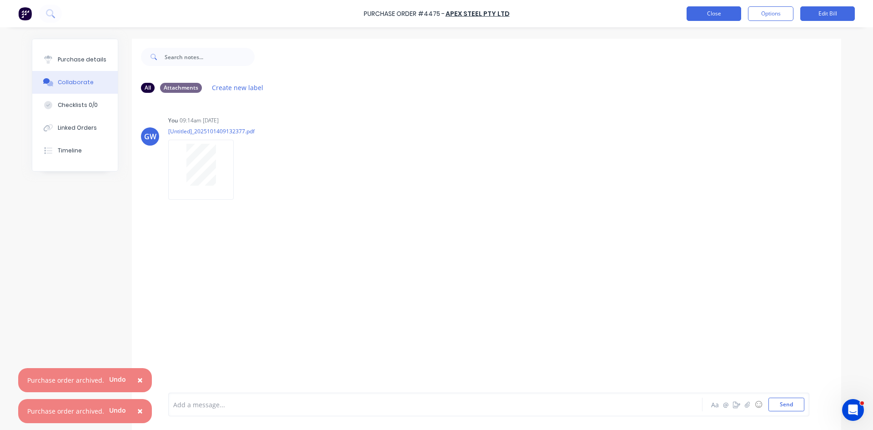
click at [707, 15] on button "Close" at bounding box center [714, 13] width 55 height 15
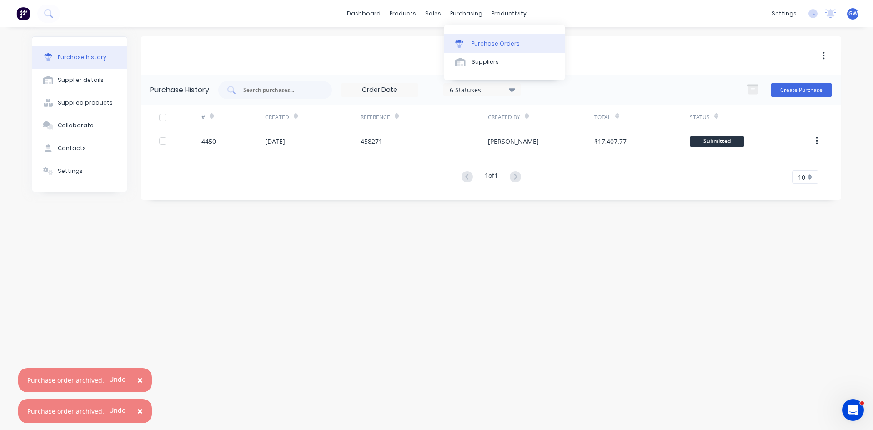
click at [486, 43] on div "Purchase Orders" at bounding box center [496, 44] width 48 height 8
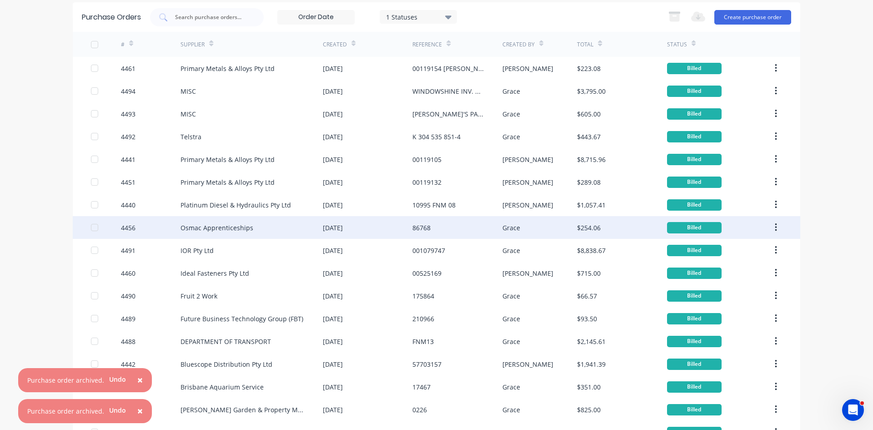
scroll to position [147, 0]
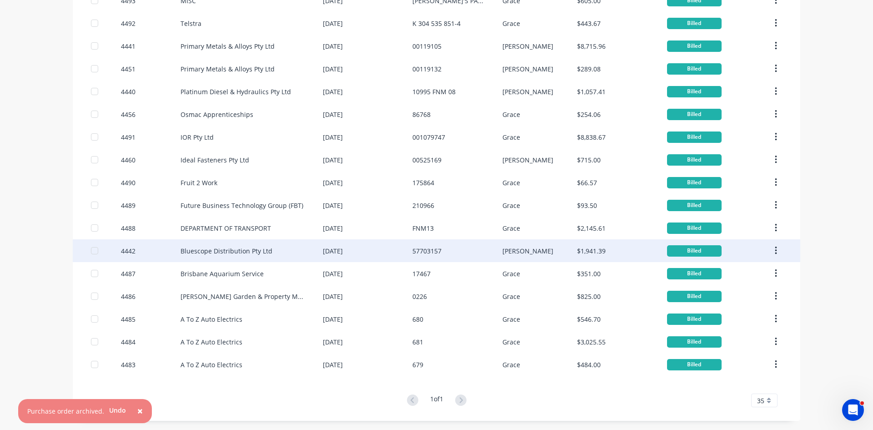
click at [304, 256] on div "Bluescope Distribution Pty Ltd" at bounding box center [252, 250] width 142 height 23
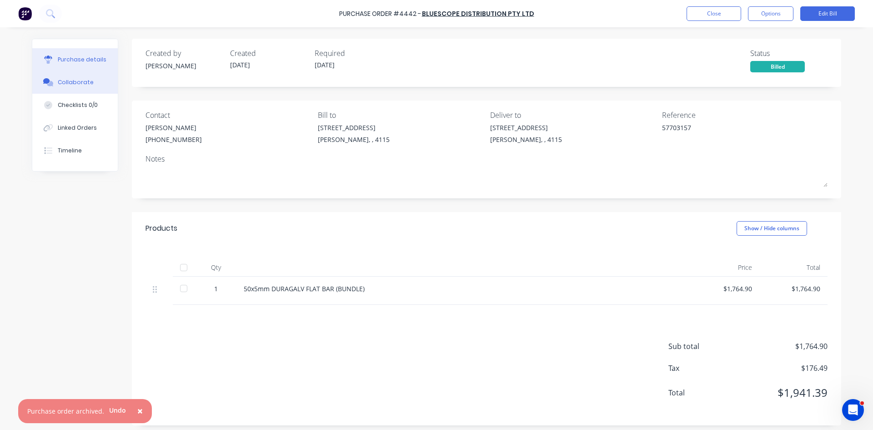
click at [81, 90] on button "Collaborate" at bounding box center [75, 82] width 86 height 23
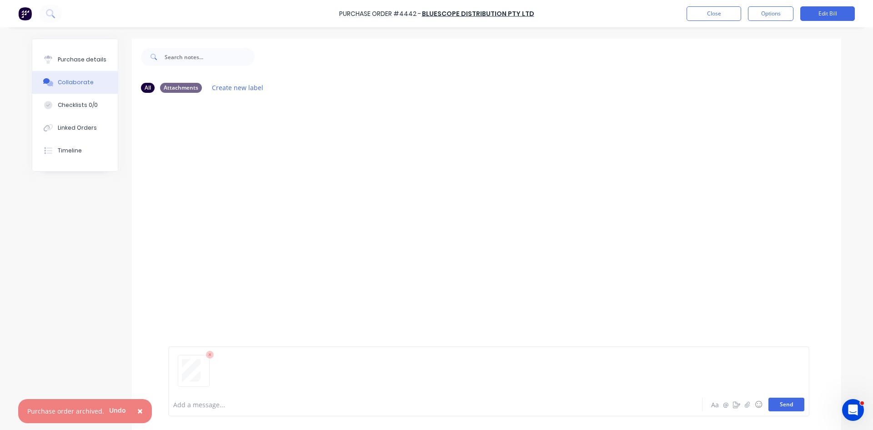
click at [783, 401] on button "Send" at bounding box center [787, 404] width 36 height 14
click at [775, 15] on button "Options" at bounding box center [770, 13] width 45 height 15
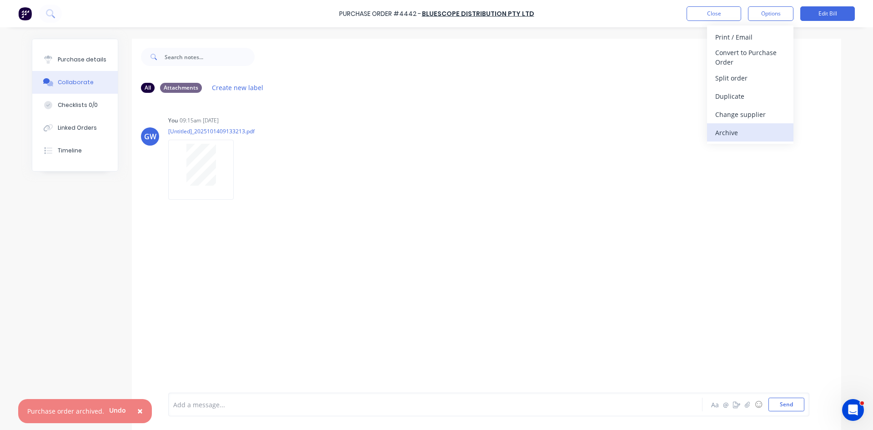
click at [751, 135] on div "Archive" at bounding box center [750, 132] width 70 height 13
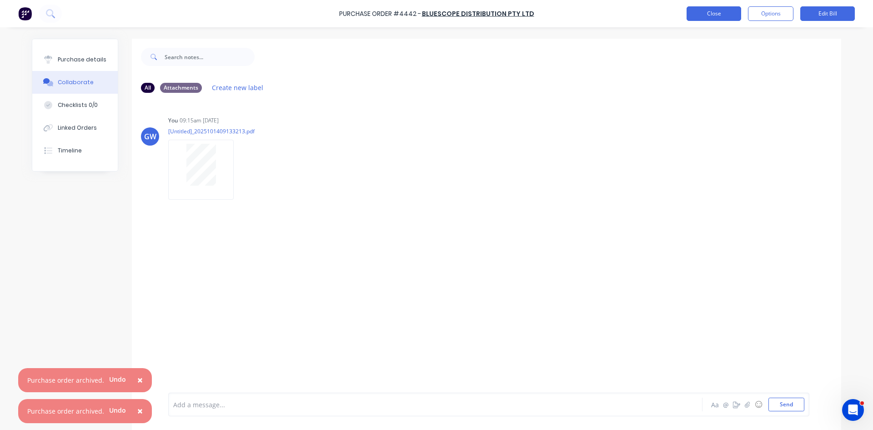
click at [723, 15] on button "Close" at bounding box center [714, 13] width 55 height 15
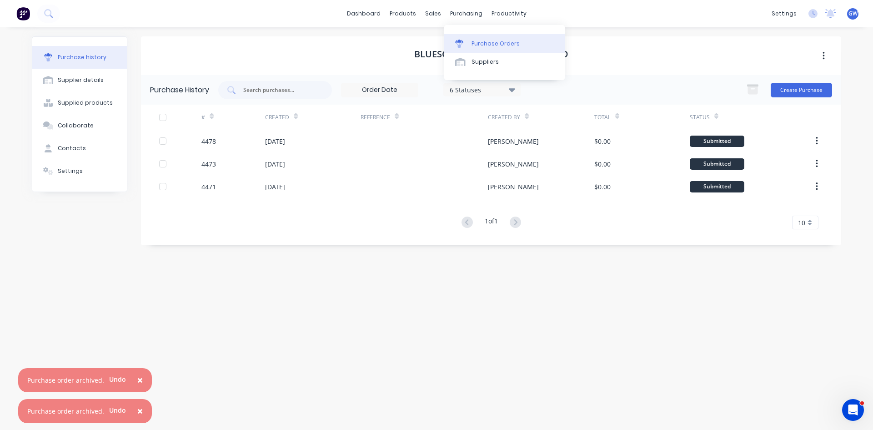
click at [472, 47] on div "Purchase Orders" at bounding box center [496, 44] width 48 height 8
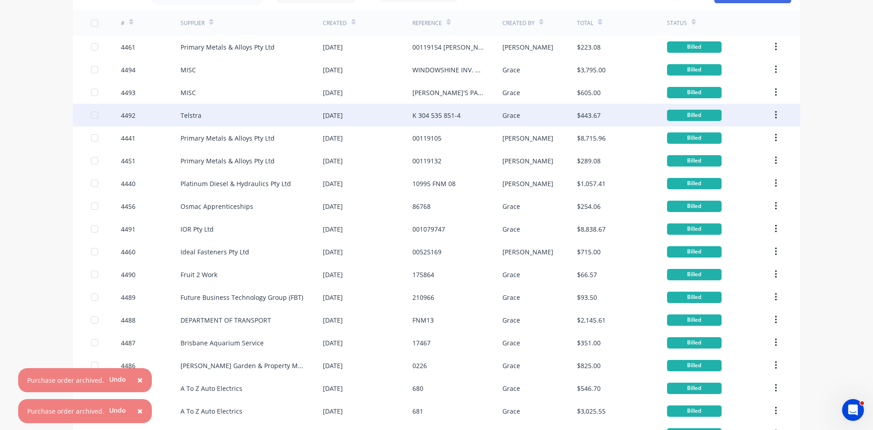
scroll to position [125, 0]
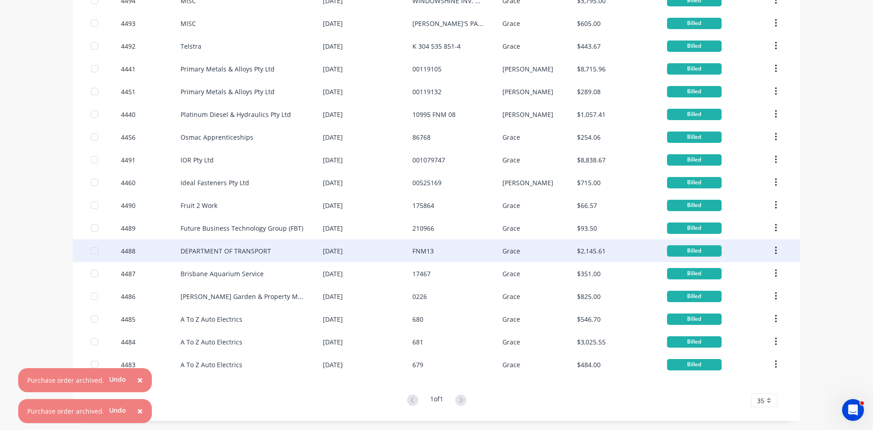
click at [445, 254] on div "FNM13" at bounding box center [457, 250] width 90 height 23
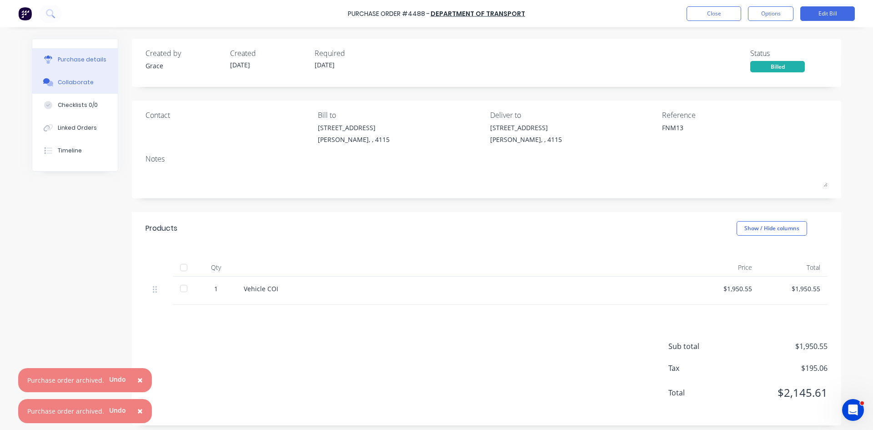
click at [60, 87] on button "Collaborate" at bounding box center [75, 82] width 86 height 23
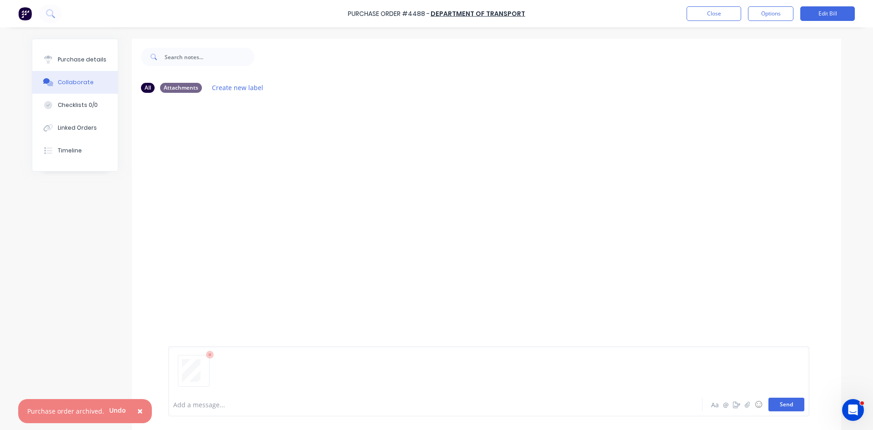
click at [777, 409] on button "Send" at bounding box center [787, 404] width 36 height 14
click at [768, 13] on button "Options" at bounding box center [770, 13] width 45 height 15
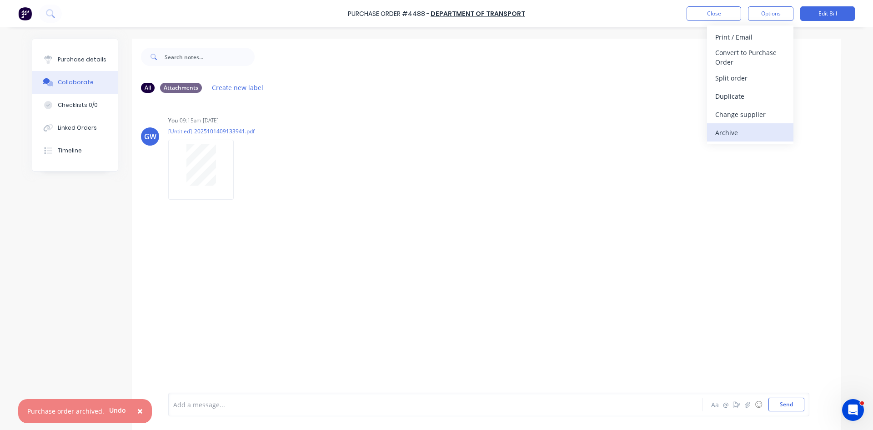
click at [763, 137] on div "Archive" at bounding box center [750, 132] width 70 height 13
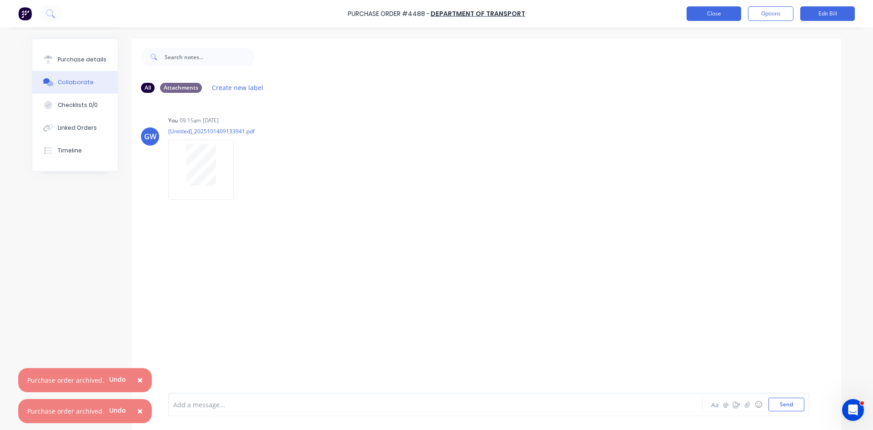
click at [726, 13] on button "Close" at bounding box center [714, 13] width 55 height 15
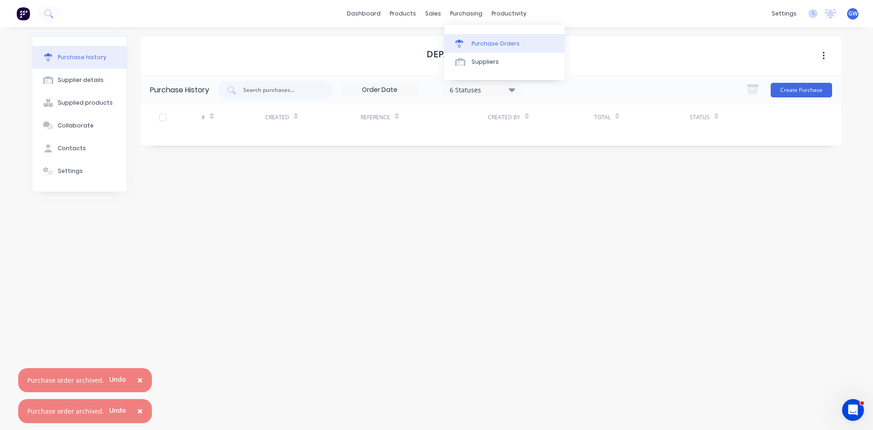
click at [478, 45] on div "Purchase Orders" at bounding box center [496, 44] width 48 height 8
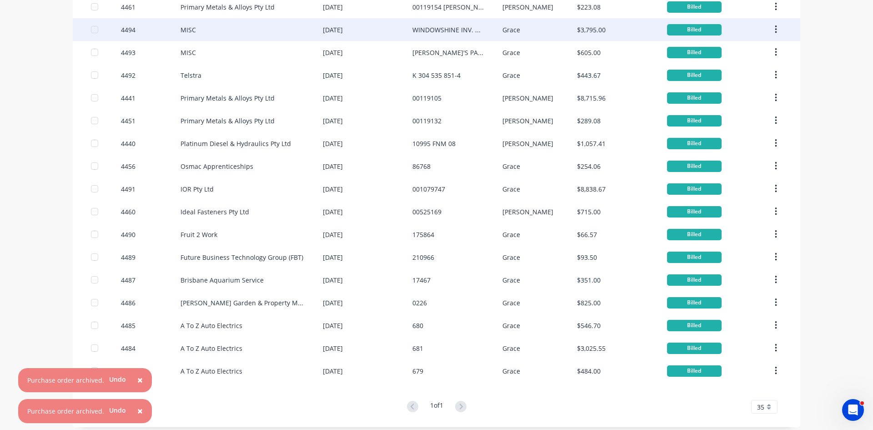
scroll to position [102, 0]
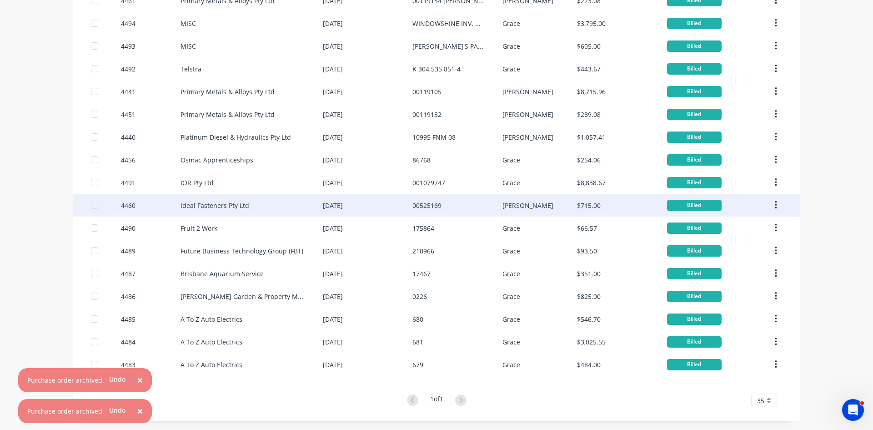
click at [232, 208] on div "Ideal Fasteners Pty Ltd" at bounding box center [215, 206] width 69 height 10
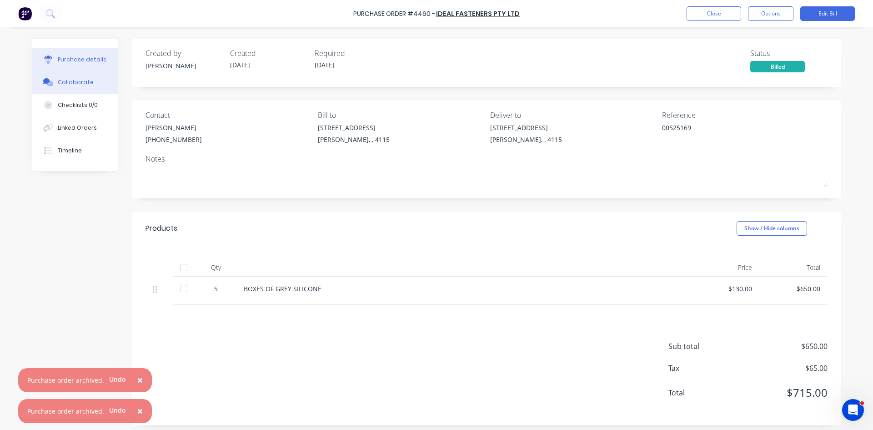
click at [74, 80] on div "Collaborate" at bounding box center [76, 82] width 36 height 8
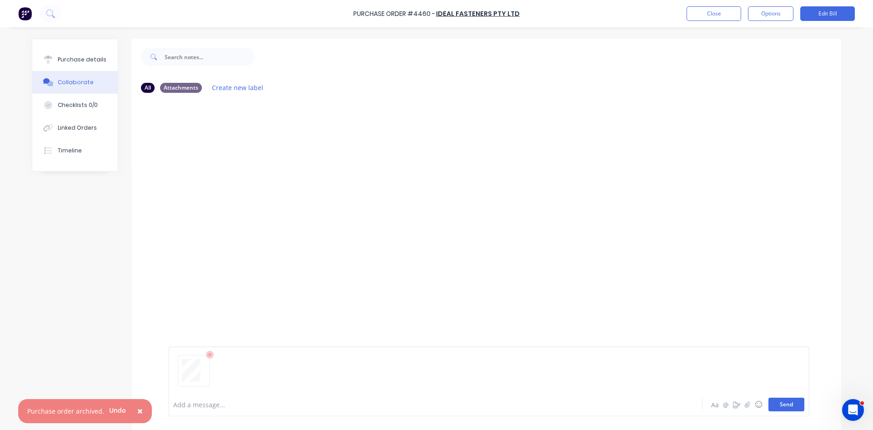
click at [786, 401] on button "Send" at bounding box center [787, 404] width 36 height 14
click at [761, 11] on button "Options" at bounding box center [770, 13] width 45 height 15
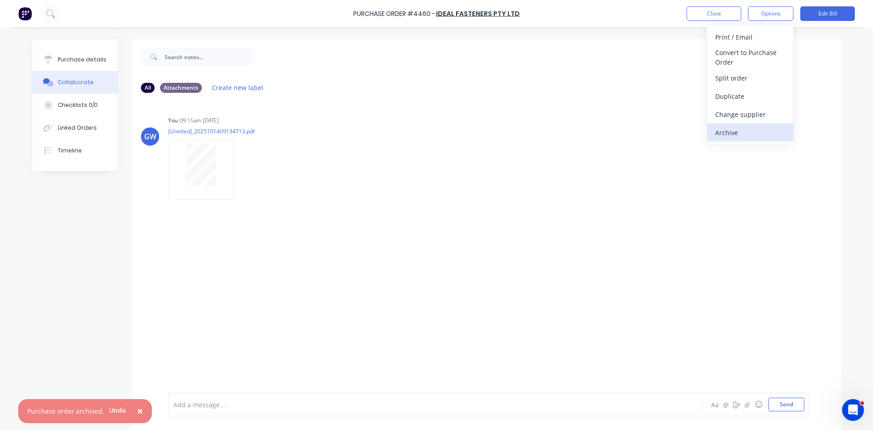
click at [752, 133] on div "Archive" at bounding box center [750, 132] width 70 height 13
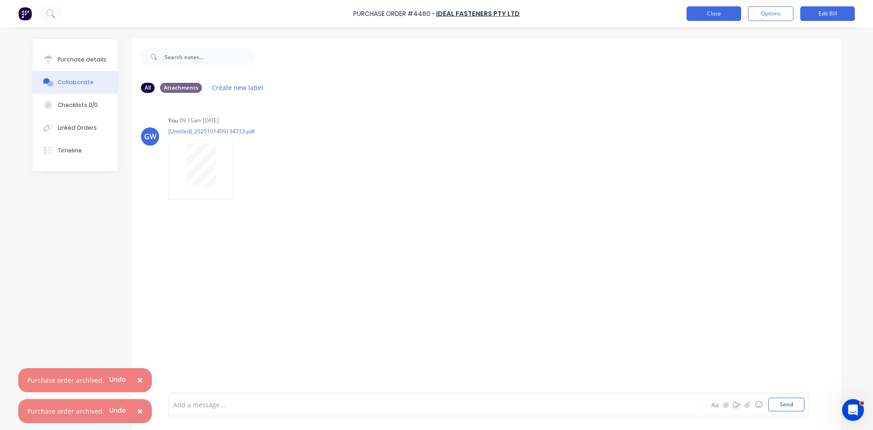
click at [716, 13] on button "Close" at bounding box center [714, 13] width 55 height 15
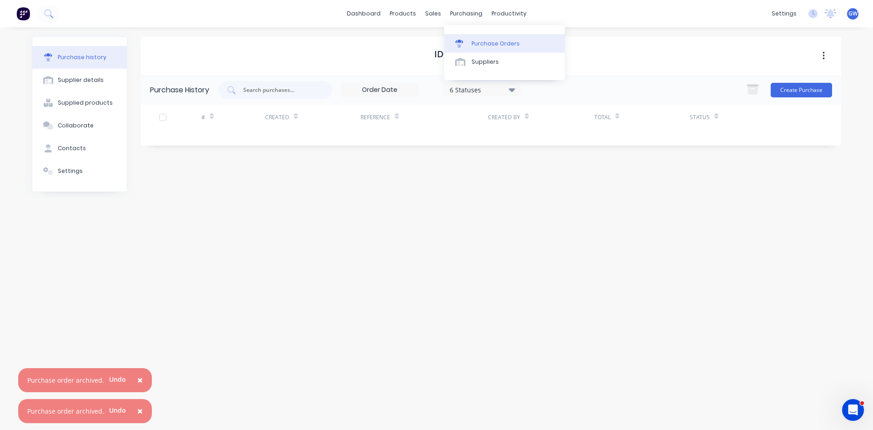
click at [476, 40] on div "Purchase Orders" at bounding box center [496, 44] width 48 height 8
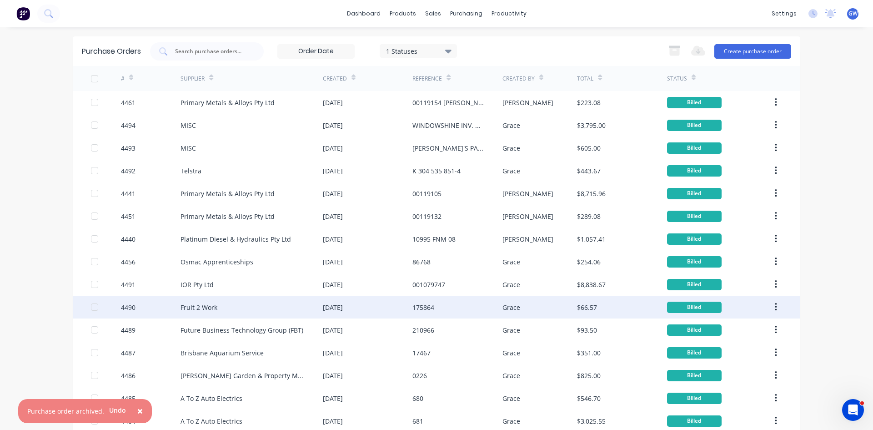
scroll to position [79, 0]
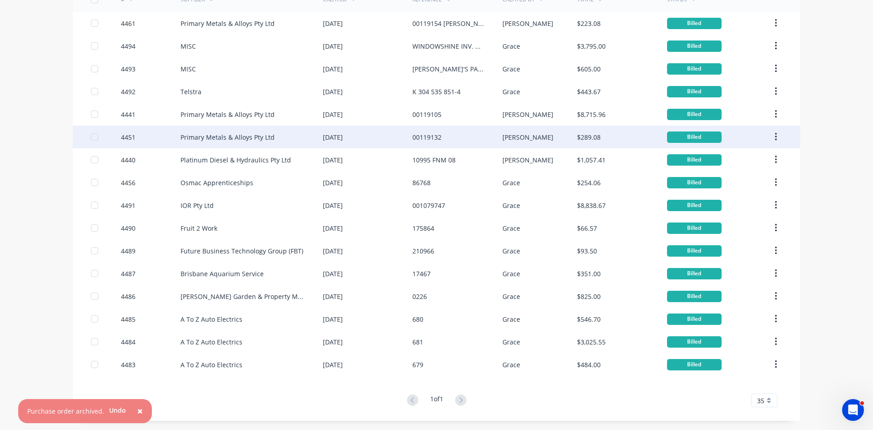
click at [276, 142] on div "Primary Metals & Alloys Pty Ltd" at bounding box center [252, 137] width 142 height 23
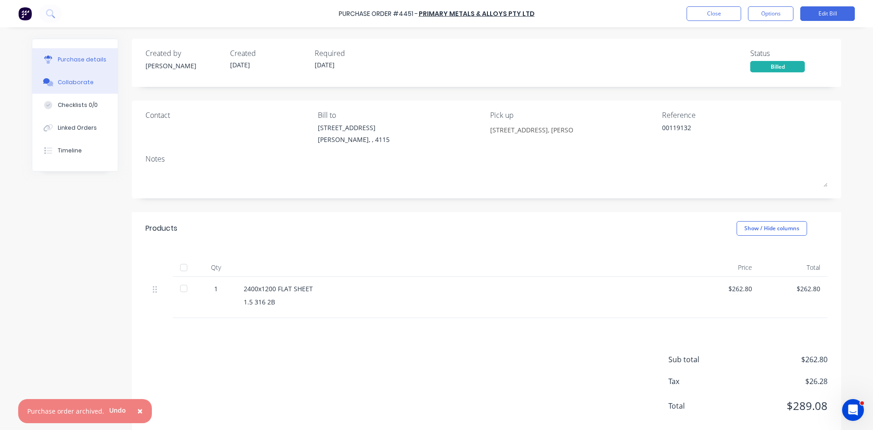
click at [67, 87] on button "Collaborate" at bounding box center [75, 82] width 86 height 23
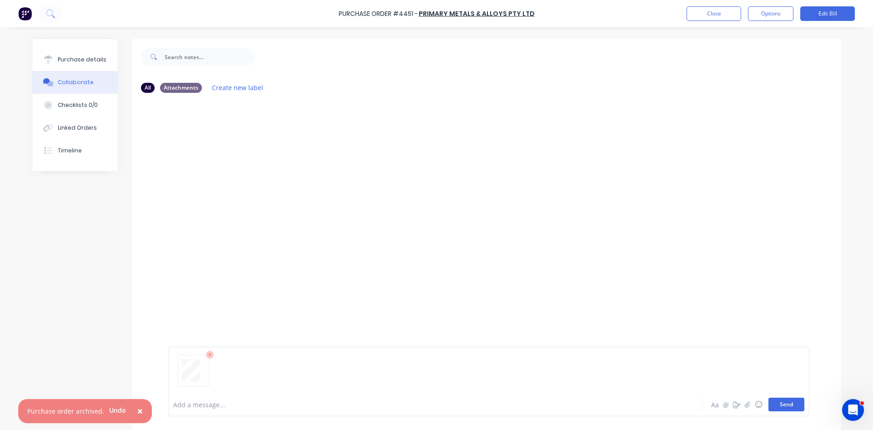
click at [782, 408] on button "Send" at bounding box center [787, 404] width 36 height 14
click at [771, 15] on button "Options" at bounding box center [770, 13] width 45 height 15
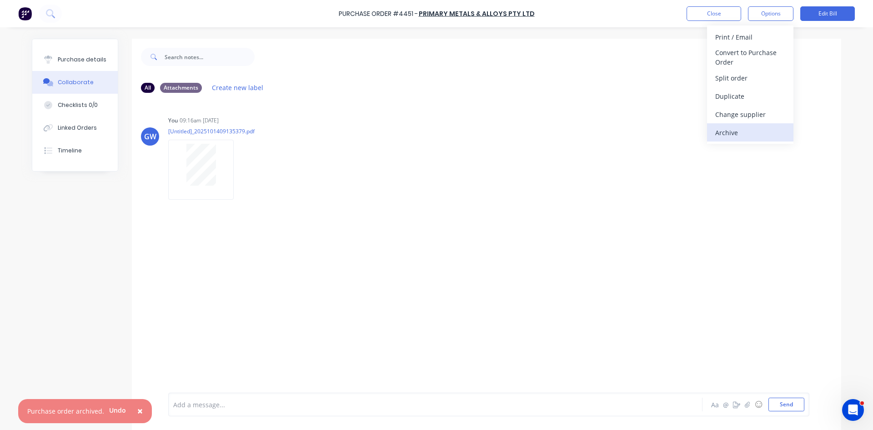
click at [744, 124] on button "Archive" at bounding box center [750, 132] width 86 height 18
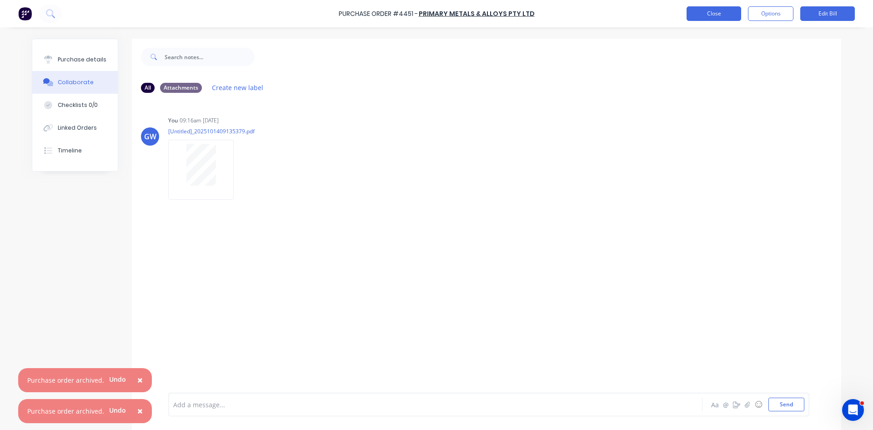
click at [706, 18] on button "Close" at bounding box center [714, 13] width 55 height 15
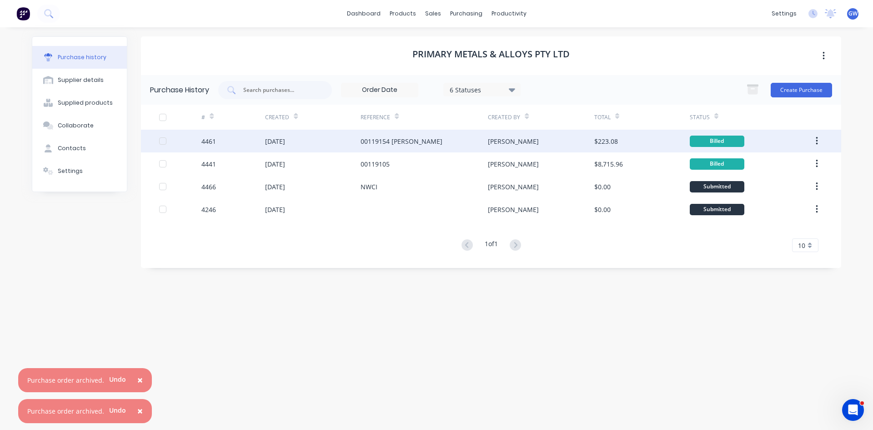
click at [480, 145] on div "00119154 [PERSON_NAME]" at bounding box center [424, 141] width 127 height 23
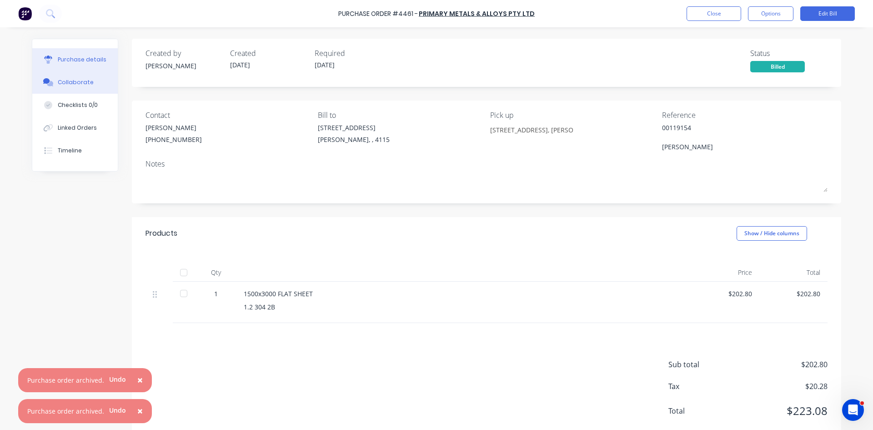
click at [86, 87] on button "Collaborate" at bounding box center [75, 82] width 86 height 23
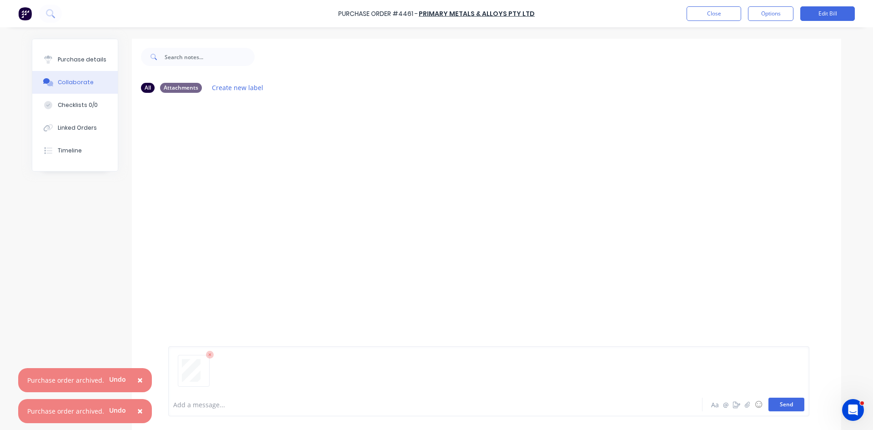
click at [796, 407] on button "Send" at bounding box center [787, 404] width 36 height 14
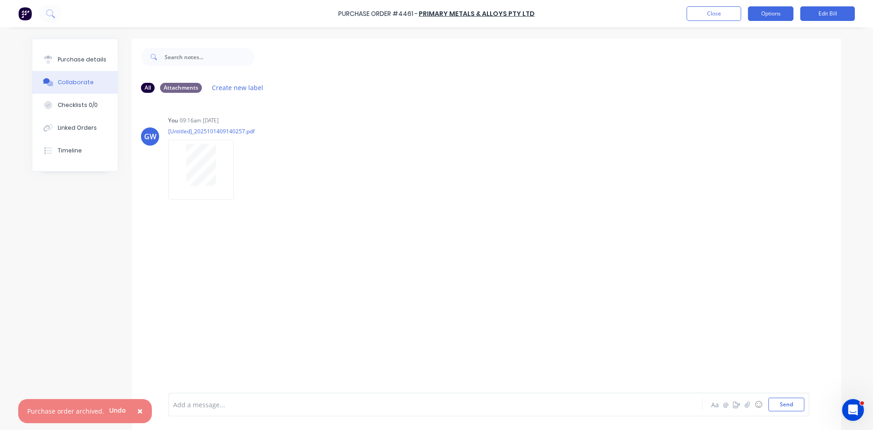
click at [778, 16] on button "Options" at bounding box center [770, 13] width 45 height 15
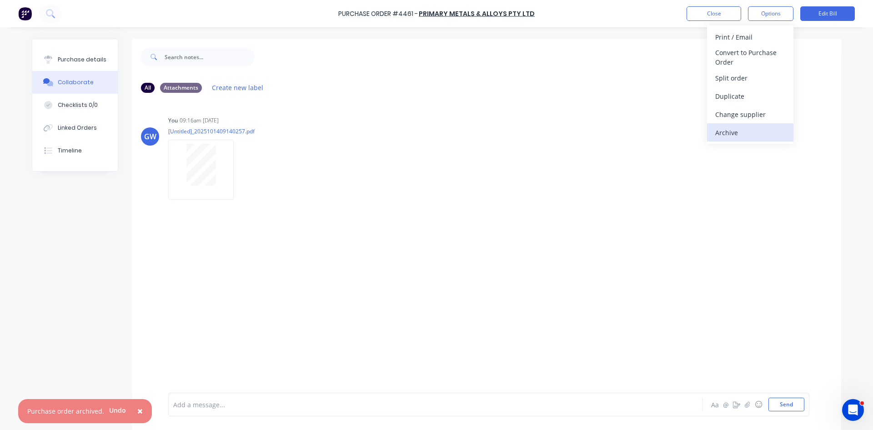
click at [736, 132] on div "Archive" at bounding box center [750, 132] width 70 height 13
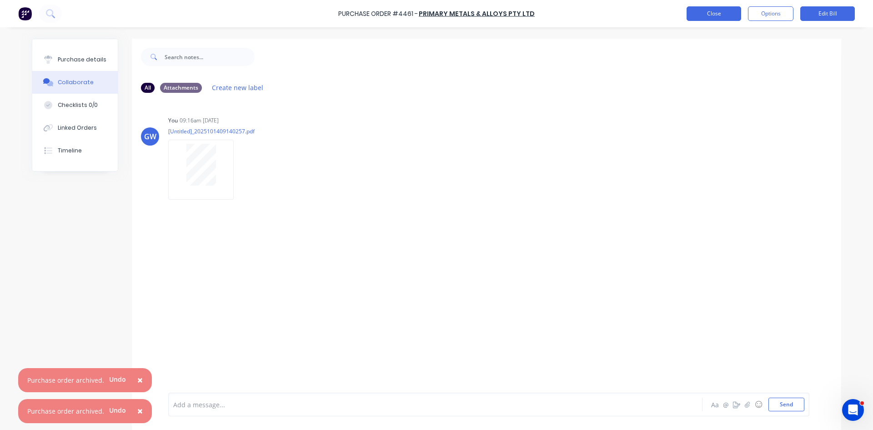
click at [697, 16] on button "Close" at bounding box center [714, 13] width 55 height 15
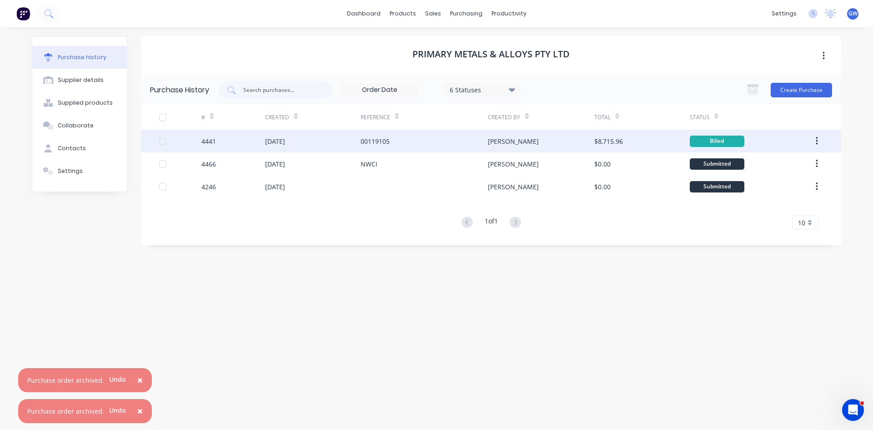
click at [459, 143] on div "00119105" at bounding box center [424, 141] width 127 height 23
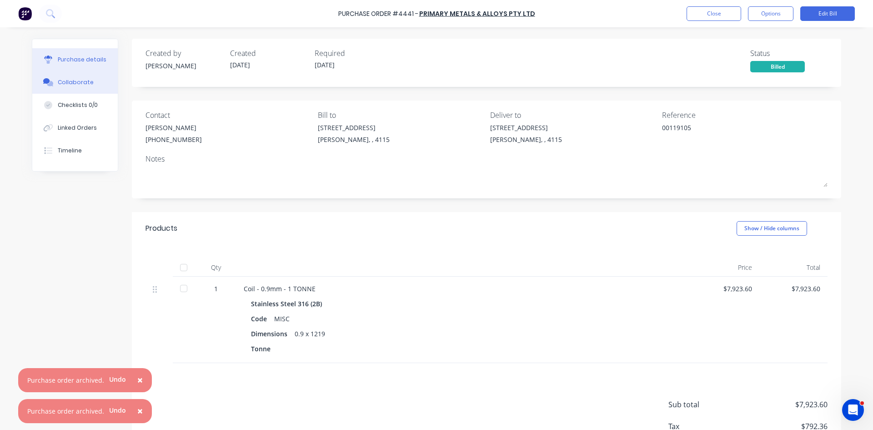
click at [94, 81] on button "Collaborate" at bounding box center [75, 82] width 86 height 23
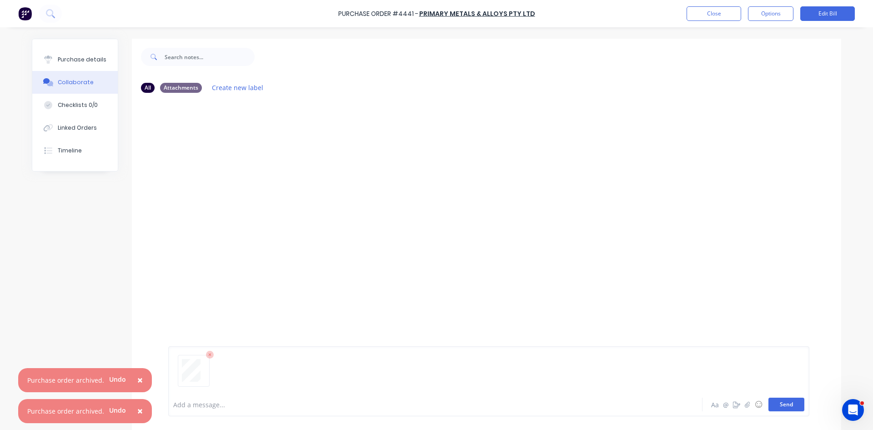
click at [782, 401] on button "Send" at bounding box center [787, 404] width 36 height 14
click at [78, 66] on button "Purchase details" at bounding box center [75, 59] width 86 height 23
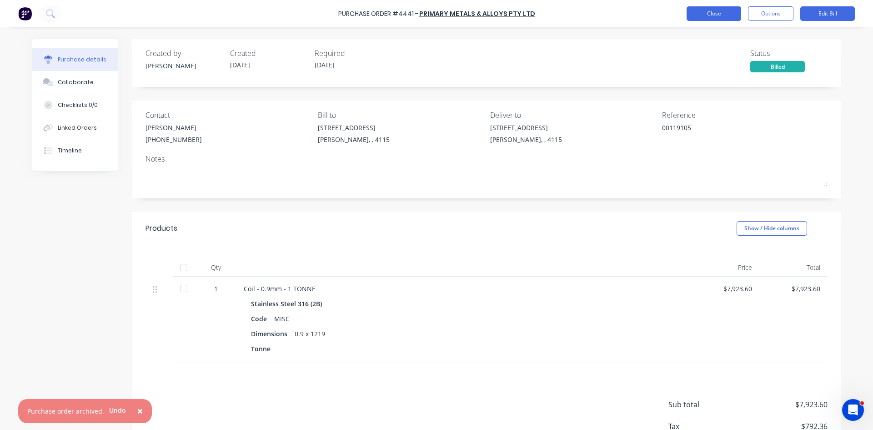
click at [714, 9] on button "Close" at bounding box center [714, 13] width 55 height 15
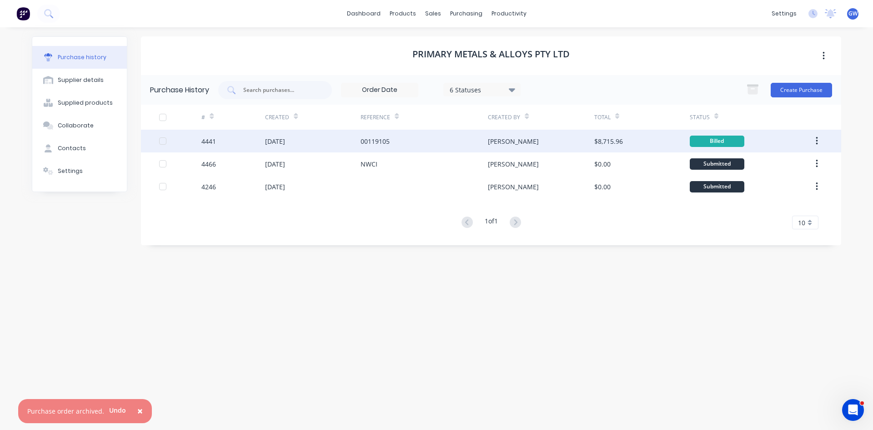
click at [818, 139] on button "button" at bounding box center [816, 141] width 21 height 16
click at [816, 141] on icon "button" at bounding box center [817, 141] width 2 height 10
click at [801, 164] on div "Archive" at bounding box center [784, 164] width 70 height 13
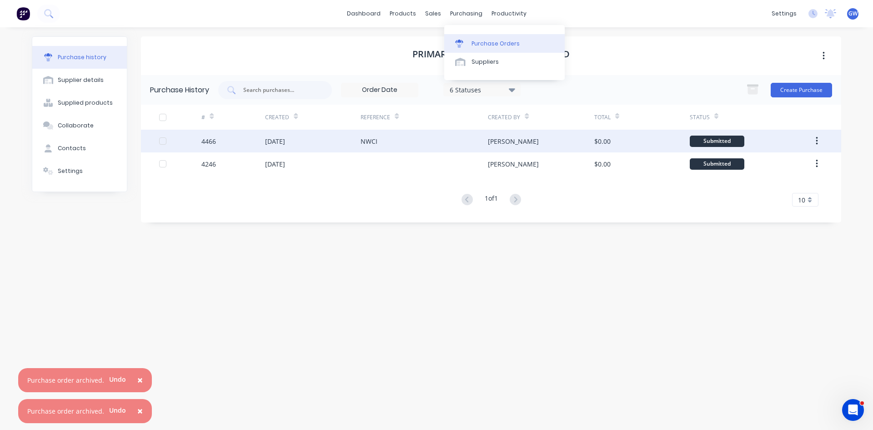
click at [473, 49] on link "Purchase Orders" at bounding box center [504, 43] width 121 height 18
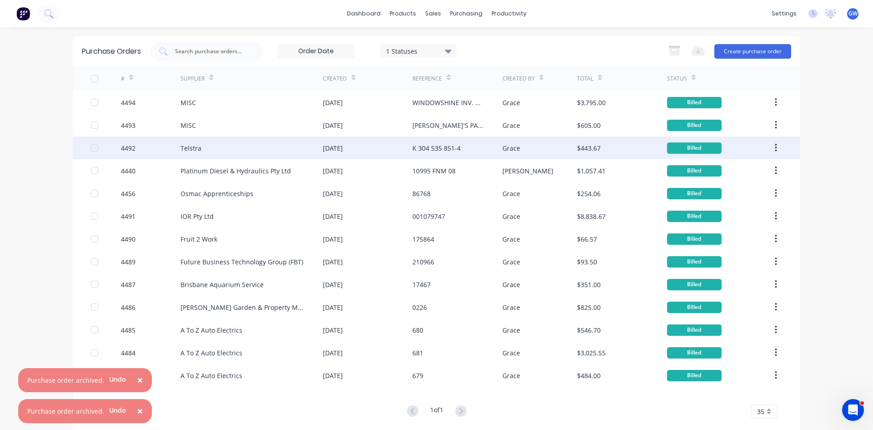
click at [230, 140] on div "Telstra" at bounding box center [252, 147] width 142 height 23
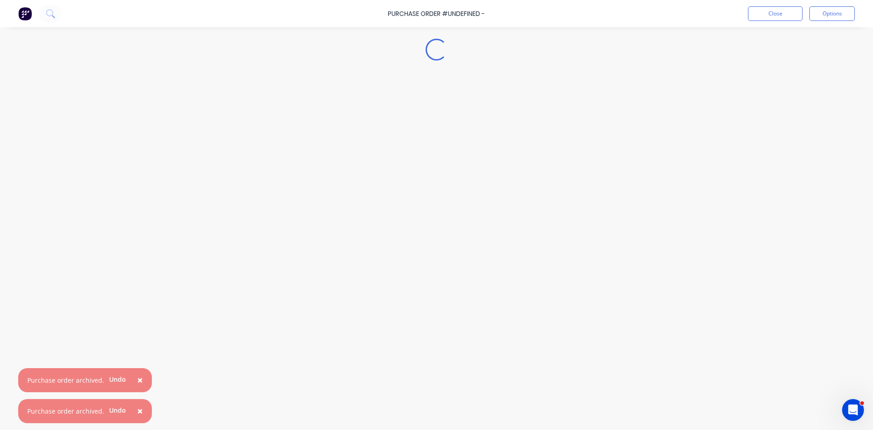
click at [137, 412] on span "×" at bounding box center [139, 410] width 5 height 13
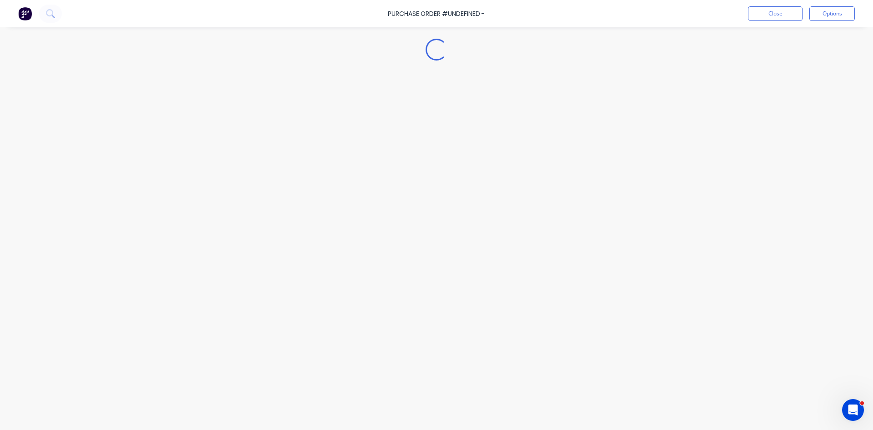
click at [516, 91] on div "Loading..." at bounding box center [437, 201] width 828 height 384
click at [769, 14] on button "Close" at bounding box center [775, 13] width 55 height 15
click at [771, 17] on button "Close" at bounding box center [775, 13] width 55 height 15
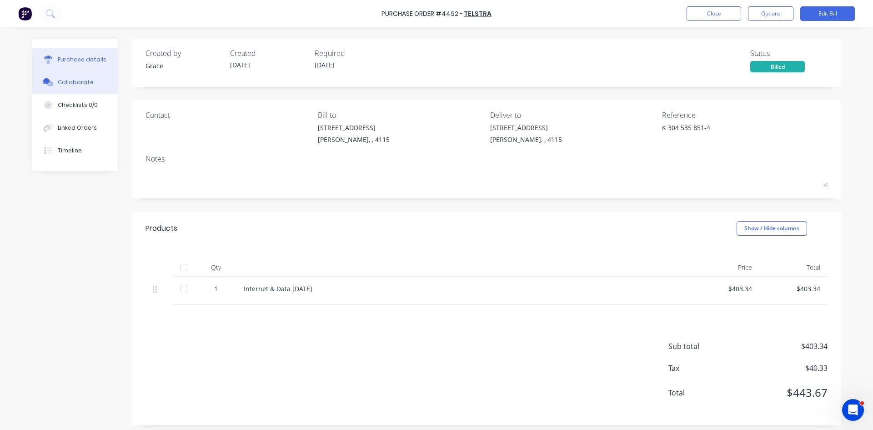
click at [102, 79] on button "Collaborate" at bounding box center [75, 82] width 86 height 23
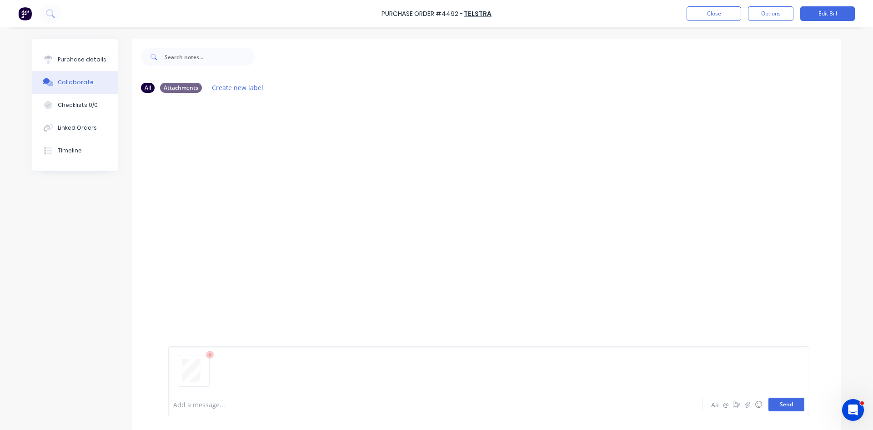
click at [790, 405] on button "Send" at bounding box center [787, 404] width 36 height 14
click at [767, 12] on button "Options" at bounding box center [770, 13] width 45 height 15
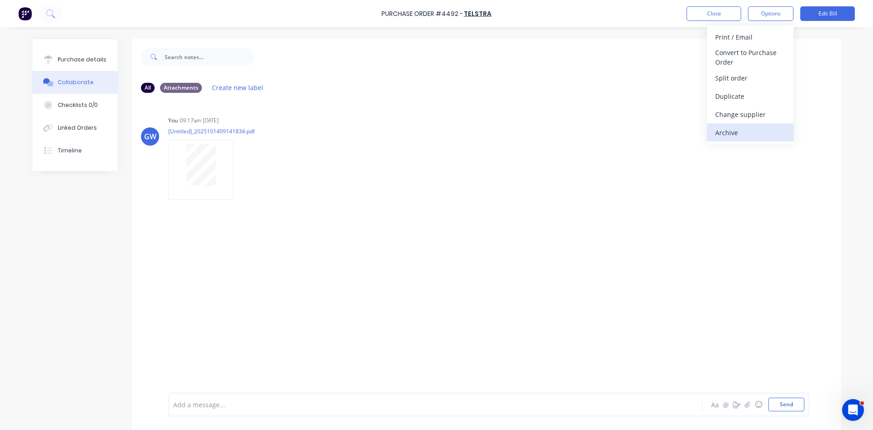
click at [762, 133] on div "Archive" at bounding box center [750, 132] width 70 height 13
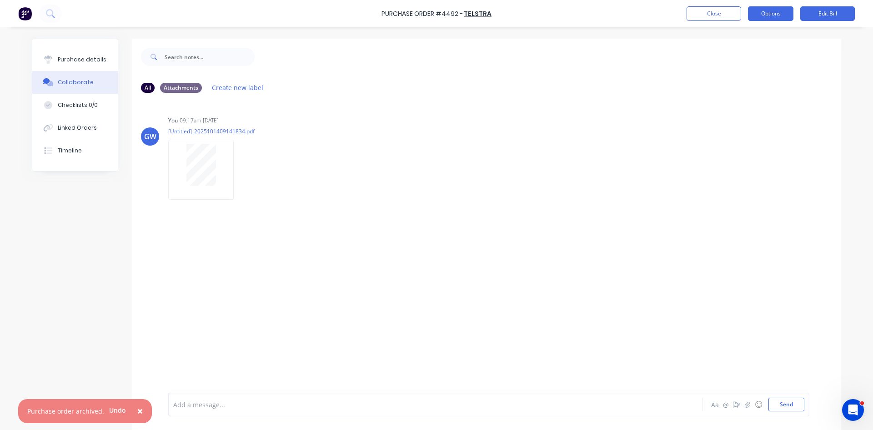
click at [771, 16] on button "Options" at bounding box center [770, 13] width 45 height 15
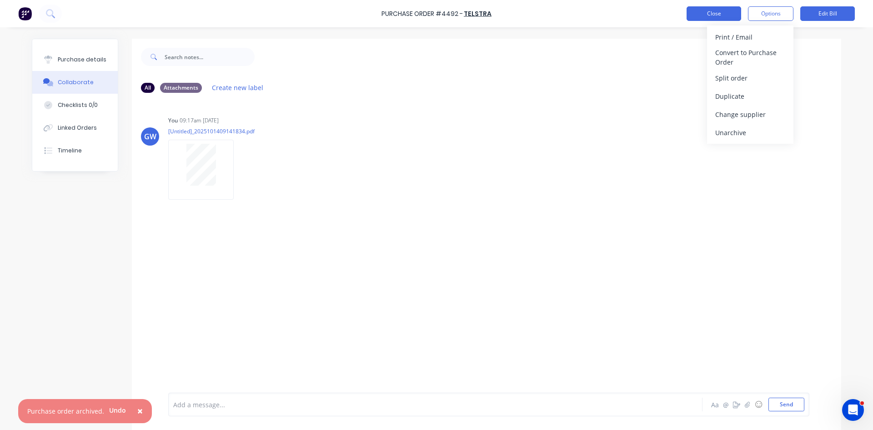
click at [713, 17] on button "Close" at bounding box center [714, 13] width 55 height 15
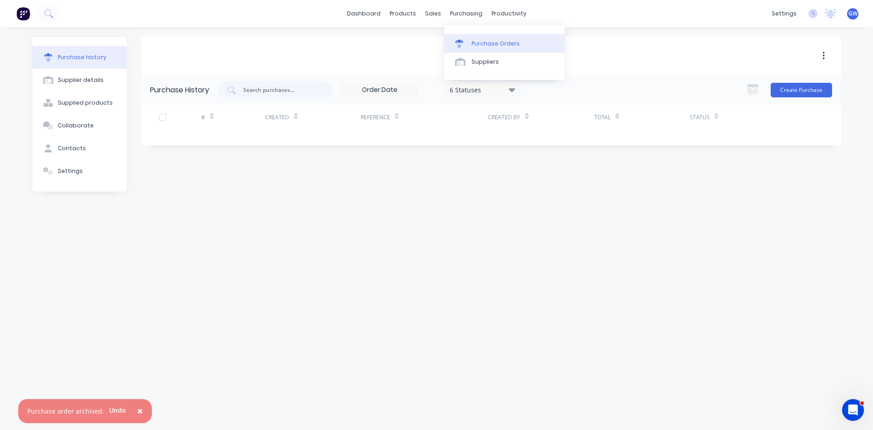
click at [486, 46] on div "Purchase Orders" at bounding box center [496, 44] width 48 height 8
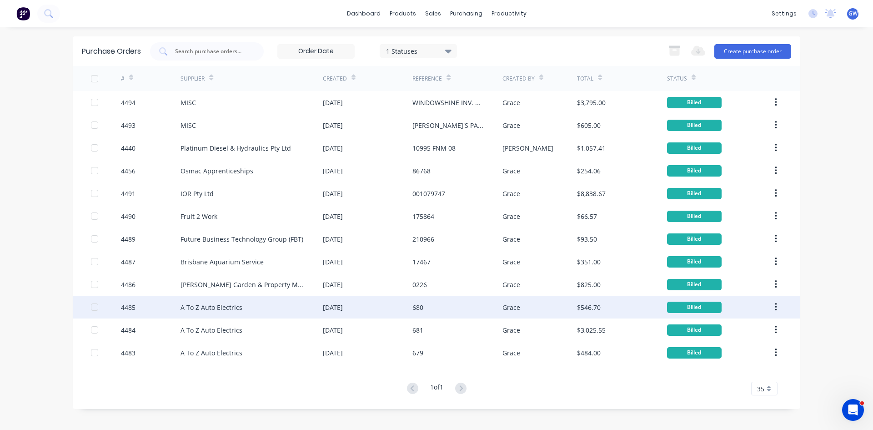
click at [448, 308] on div "680" at bounding box center [457, 307] width 90 height 23
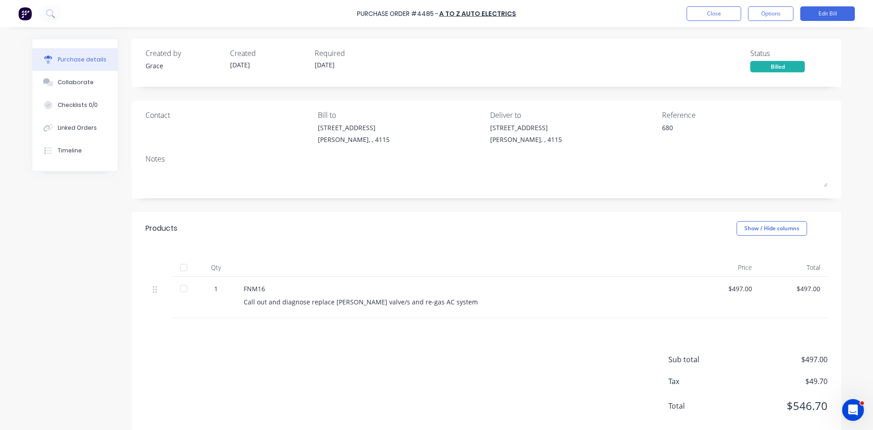
drag, startPoint x: 90, startPoint y: 88, endPoint x: 267, endPoint y: 103, distance: 177.5
click at [91, 89] on button "Collaborate" at bounding box center [75, 82] width 86 height 23
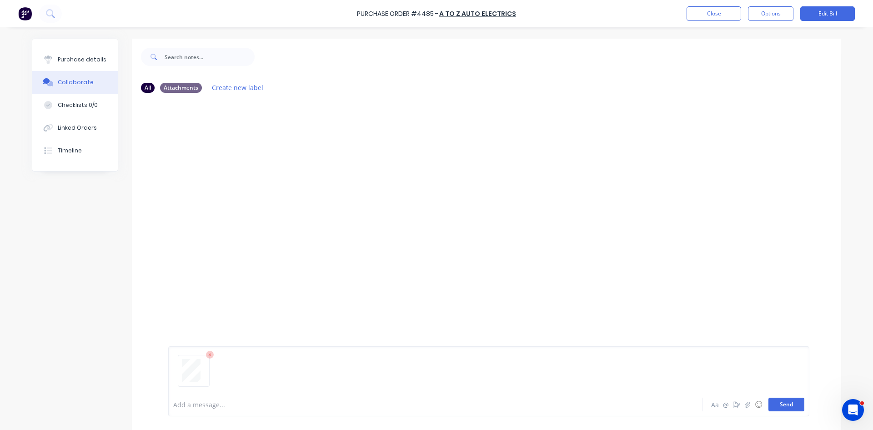
click at [784, 401] on button "Send" at bounding box center [787, 404] width 36 height 14
click at [776, 11] on button "Options" at bounding box center [770, 13] width 45 height 15
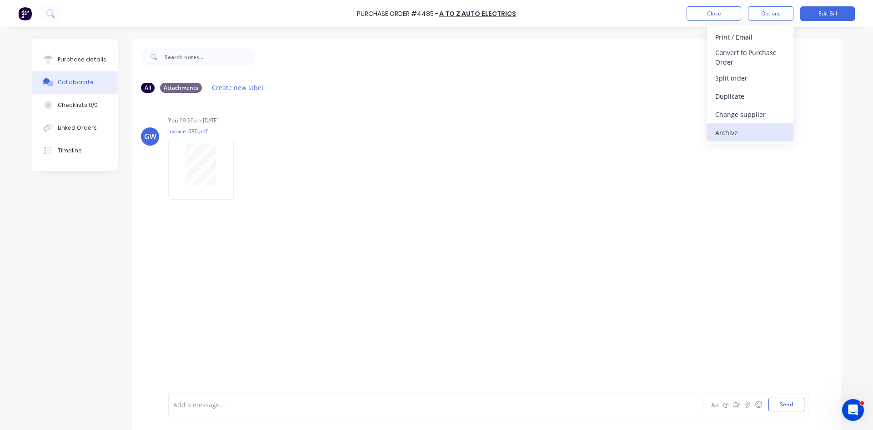
click at [748, 129] on div "Archive" at bounding box center [750, 132] width 70 height 13
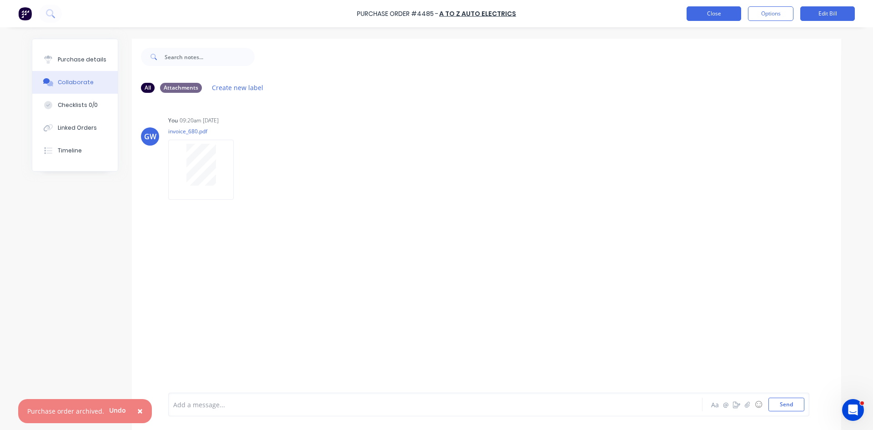
click at [727, 14] on button "Close" at bounding box center [714, 13] width 55 height 15
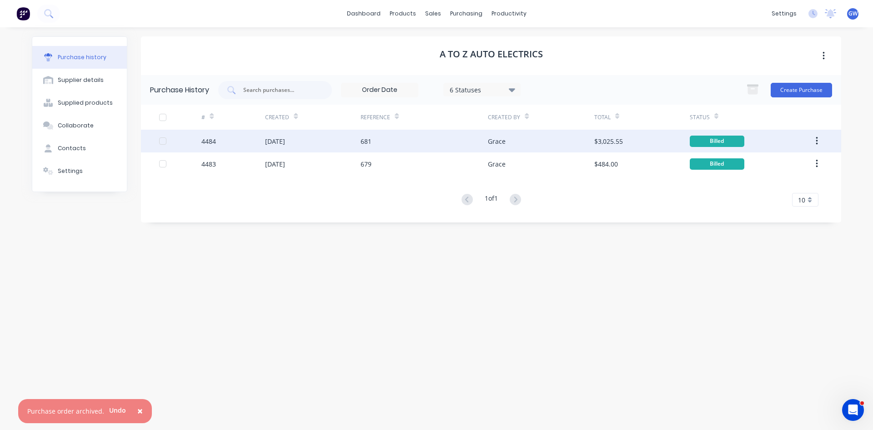
click at [507, 147] on div "Grace" at bounding box center [541, 141] width 106 height 23
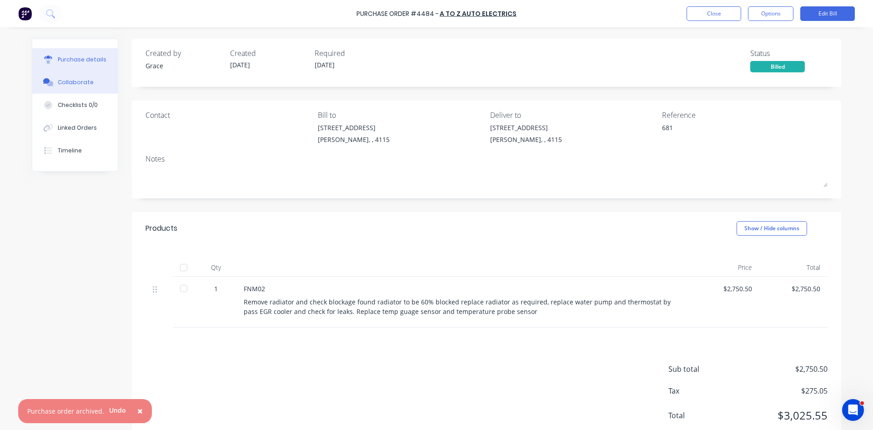
click at [71, 81] on div "Collaborate" at bounding box center [76, 82] width 36 height 8
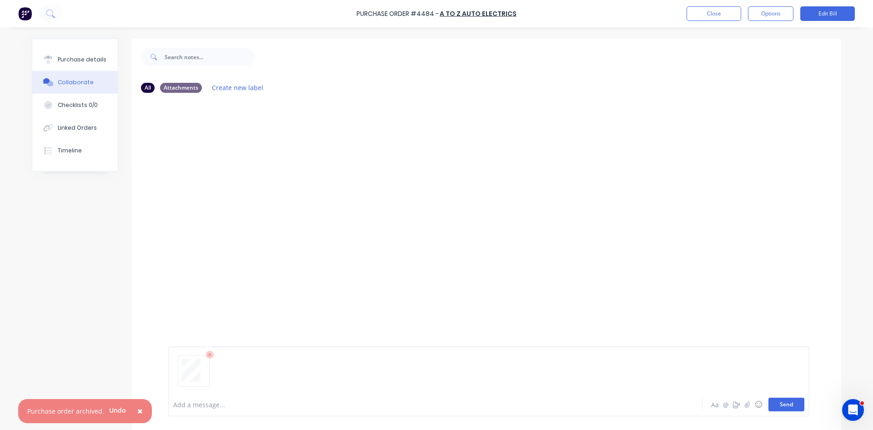
click at [789, 402] on button "Send" at bounding box center [787, 404] width 36 height 14
click at [773, 14] on button "Options" at bounding box center [770, 13] width 45 height 15
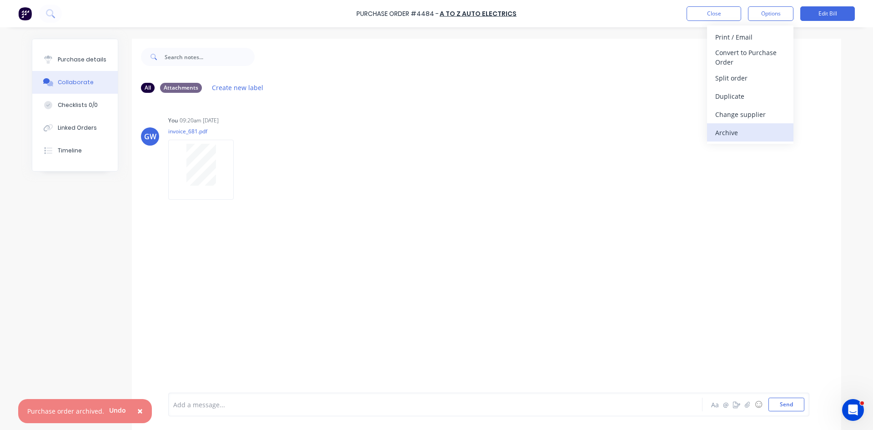
click at [744, 131] on div "Archive" at bounding box center [750, 132] width 70 height 13
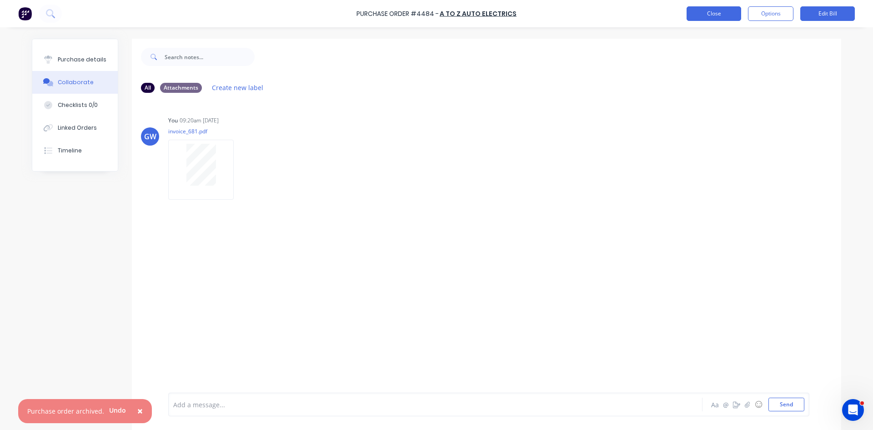
click at [719, 15] on button "Close" at bounding box center [714, 13] width 55 height 15
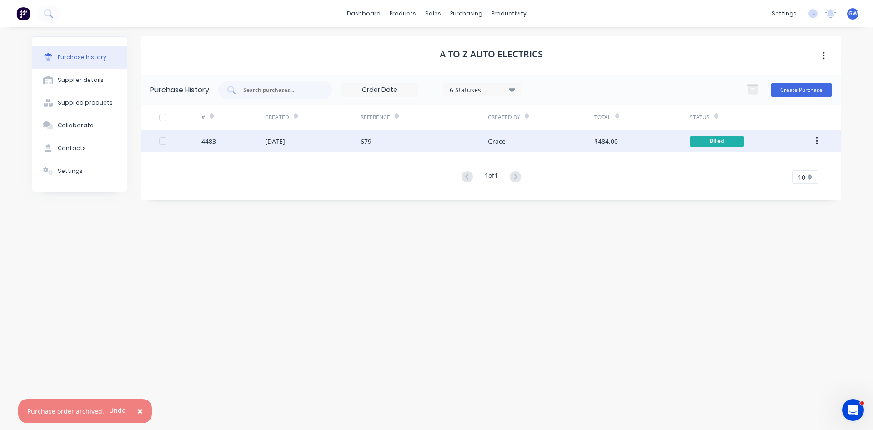
click at [464, 148] on div "679" at bounding box center [424, 141] width 127 height 23
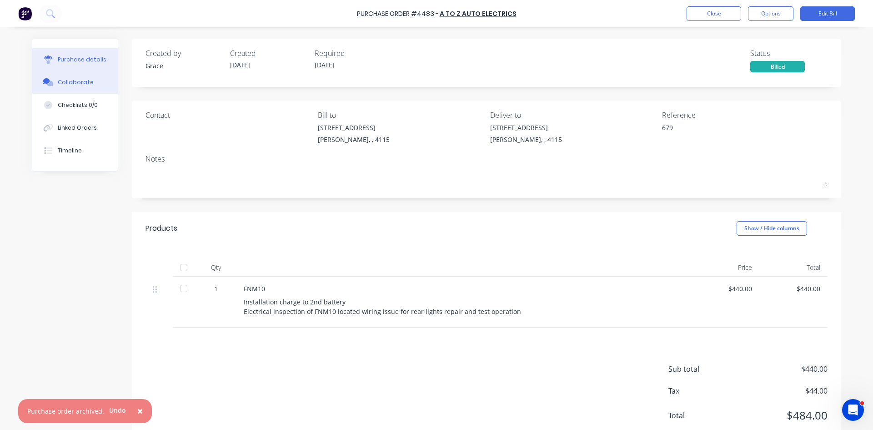
click at [64, 84] on div "Collaborate" at bounding box center [76, 82] width 36 height 8
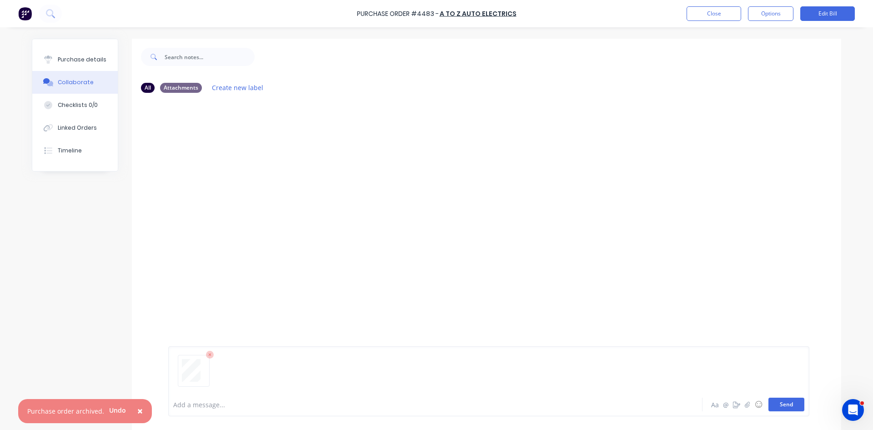
click at [790, 403] on button "Send" at bounding box center [787, 404] width 36 height 14
click at [777, 17] on button "Options" at bounding box center [770, 13] width 45 height 15
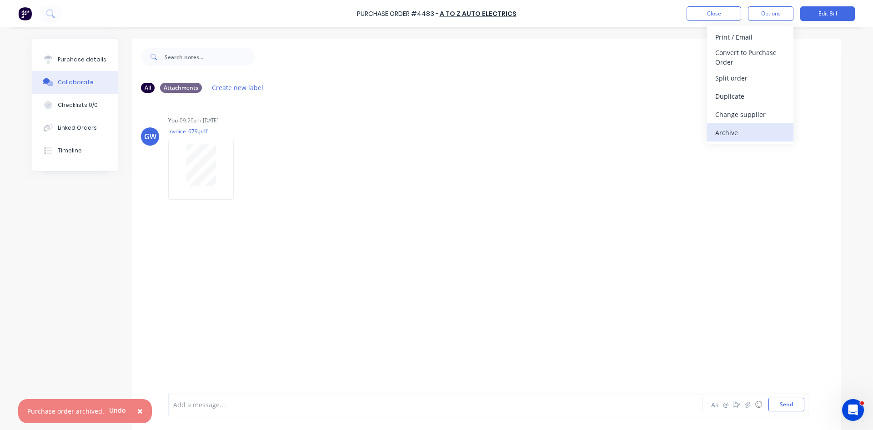
click at [741, 132] on div "Archive" at bounding box center [750, 132] width 70 height 13
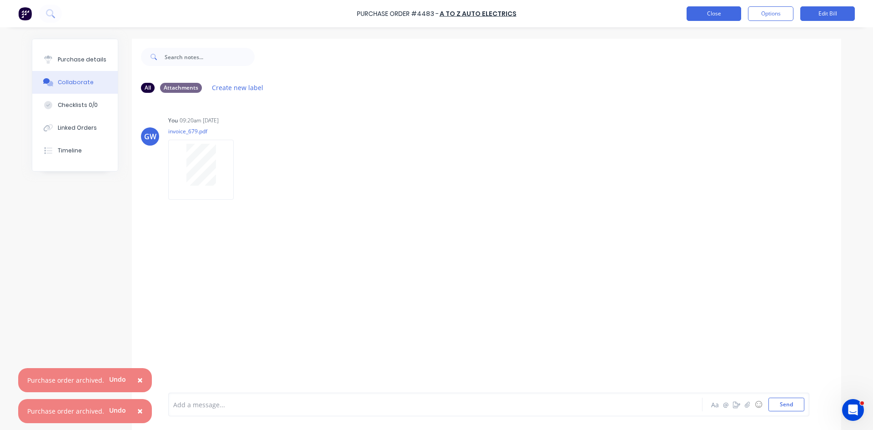
click at [717, 20] on button "Close" at bounding box center [714, 13] width 55 height 15
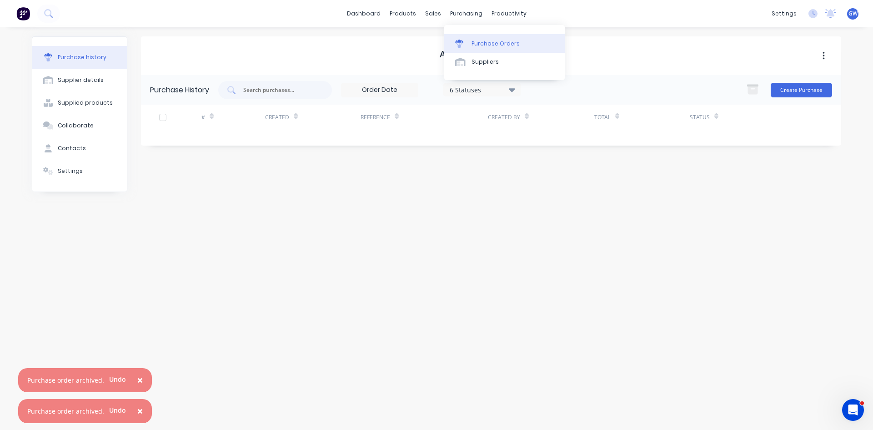
click at [459, 42] on icon at bounding box center [459, 41] width 8 height 3
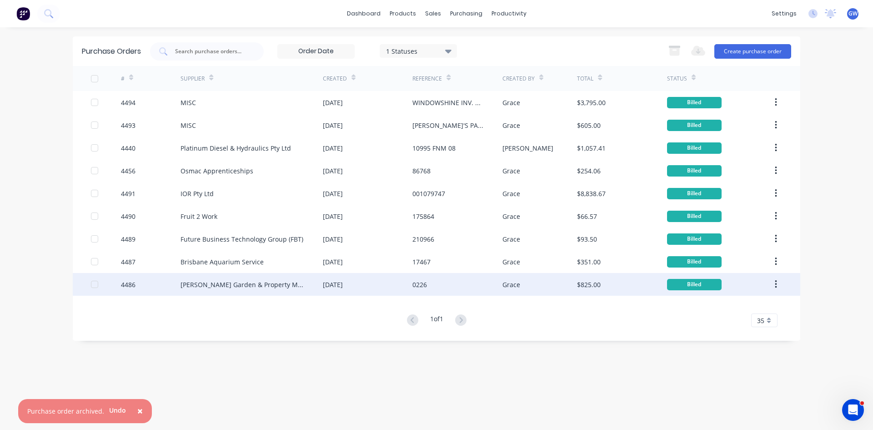
click at [310, 281] on div "[PERSON_NAME] Garden & Property Maintenance" at bounding box center [252, 284] width 142 height 23
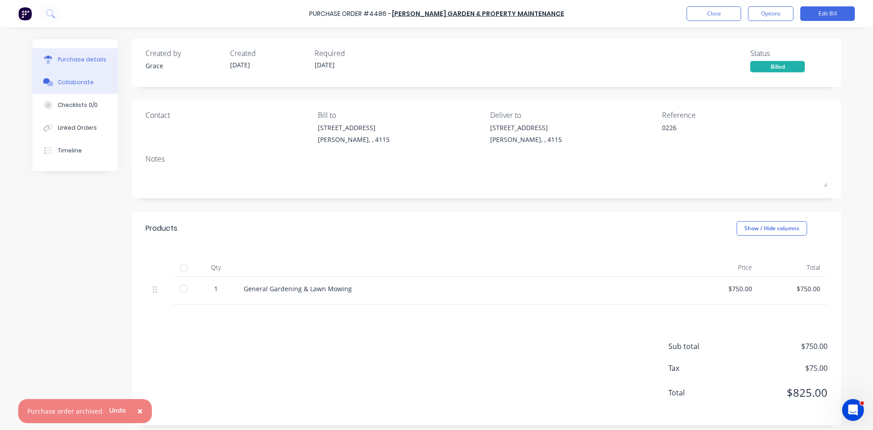
click at [64, 78] on button "Collaborate" at bounding box center [75, 82] width 86 height 23
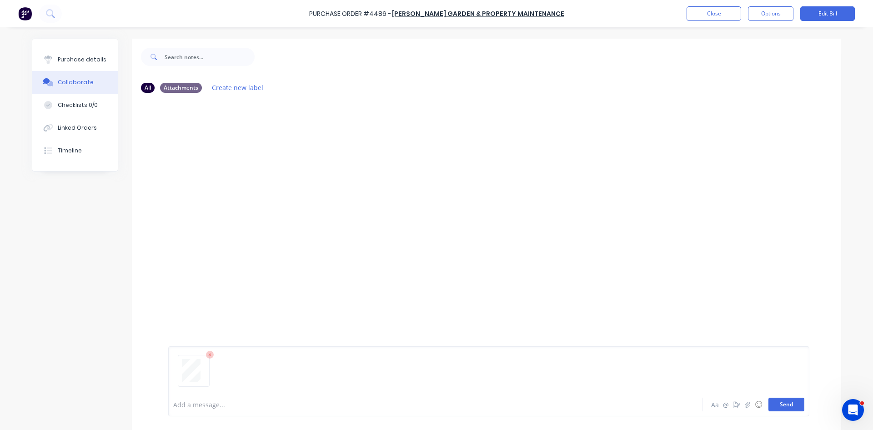
click at [785, 406] on button "Send" at bounding box center [787, 404] width 36 height 14
click at [759, 12] on button "Options" at bounding box center [770, 13] width 45 height 15
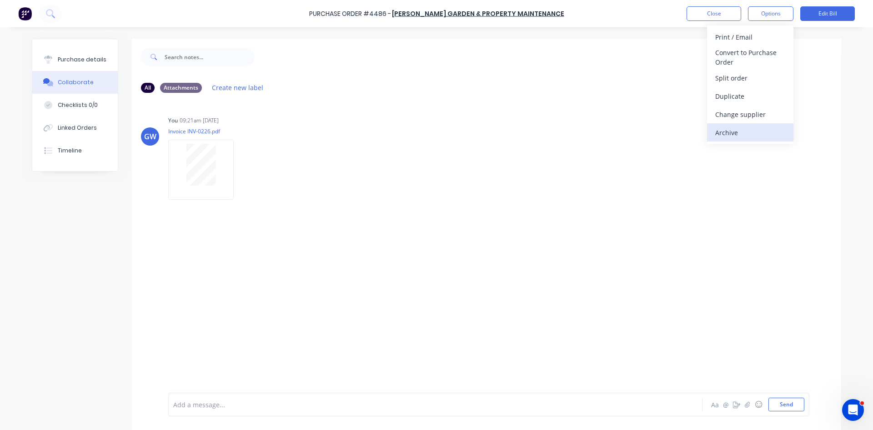
click at [741, 130] on div "Archive" at bounding box center [750, 132] width 70 height 13
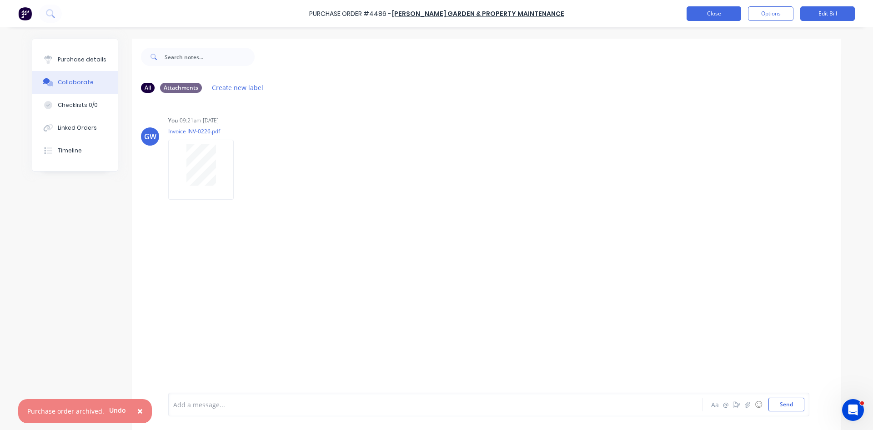
click at [710, 18] on button "Close" at bounding box center [714, 13] width 55 height 15
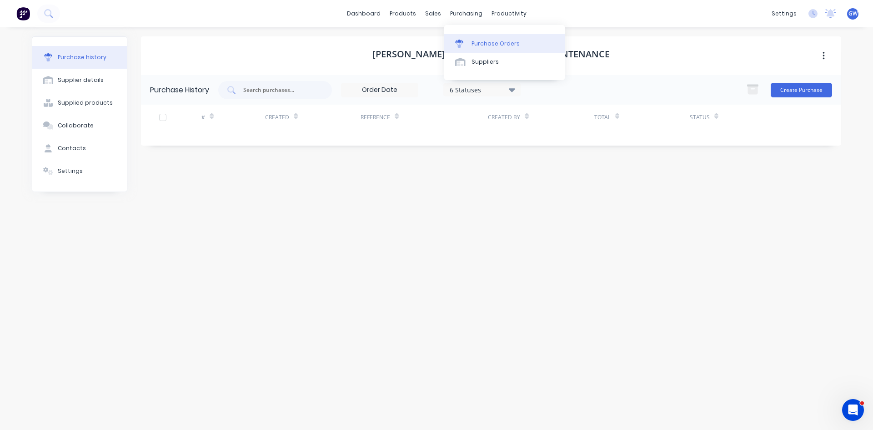
click at [479, 43] on div "Purchase Orders" at bounding box center [496, 44] width 48 height 8
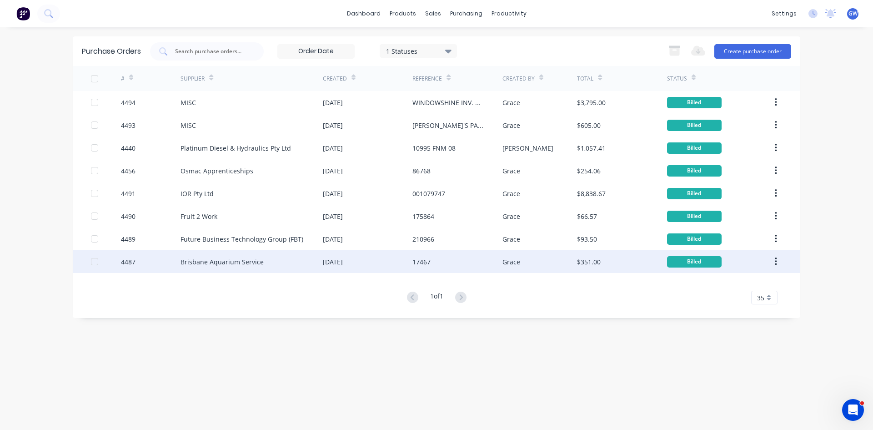
click at [533, 263] on div "Grace" at bounding box center [540, 261] width 75 height 23
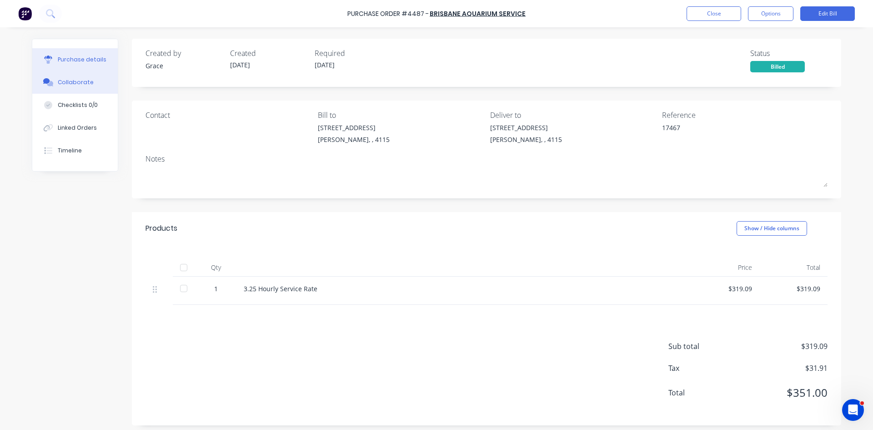
click at [90, 83] on button "Collaborate" at bounding box center [75, 82] width 86 height 23
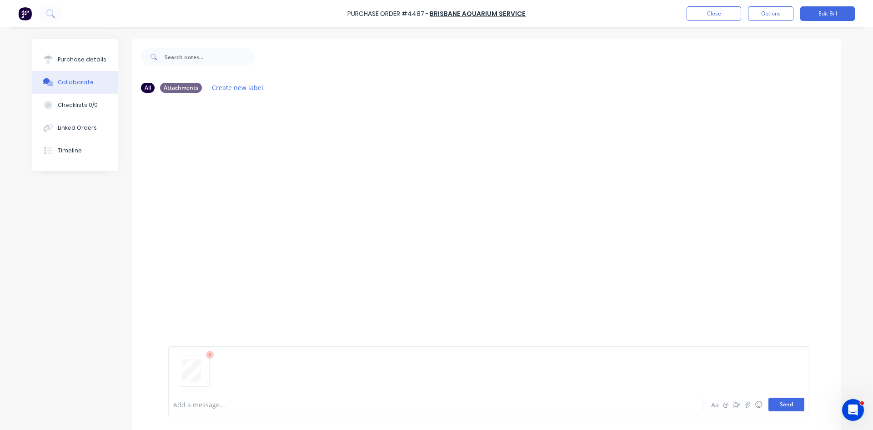
click at [781, 405] on button "Send" at bounding box center [787, 404] width 36 height 14
click at [765, 11] on button "Options" at bounding box center [770, 13] width 45 height 15
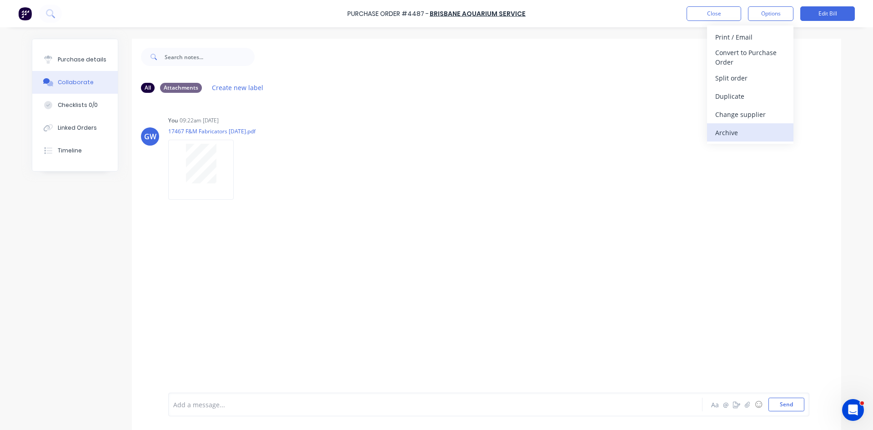
click at [743, 134] on div "Archive" at bounding box center [750, 132] width 70 height 13
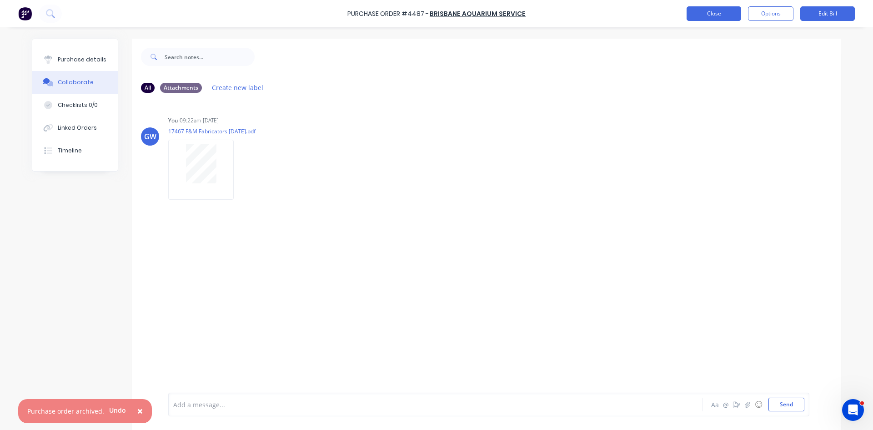
click at [718, 10] on button "Close" at bounding box center [714, 13] width 55 height 15
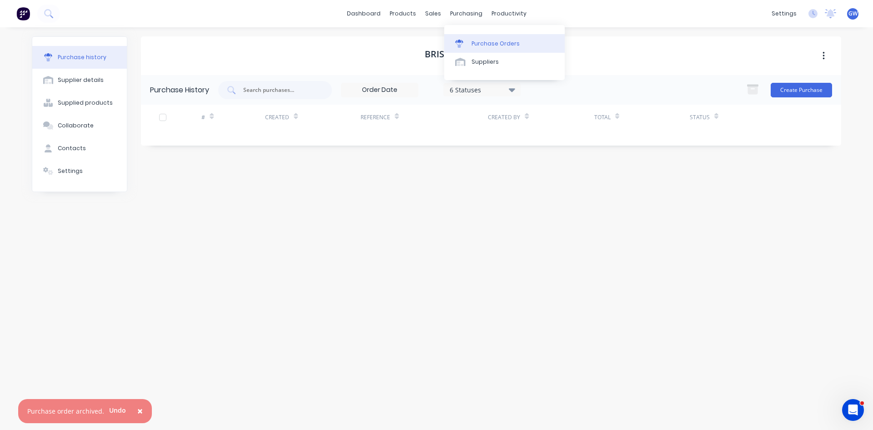
click at [486, 44] on div "Purchase Orders" at bounding box center [496, 44] width 48 height 8
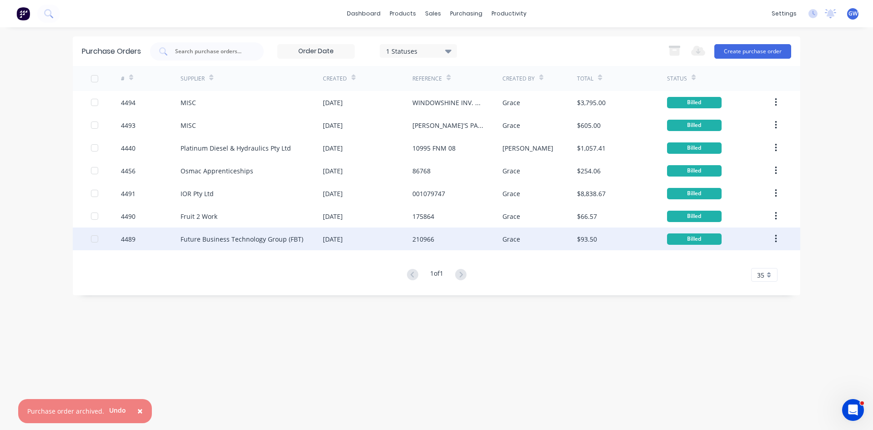
click at [338, 235] on div "[DATE]" at bounding box center [333, 239] width 20 height 10
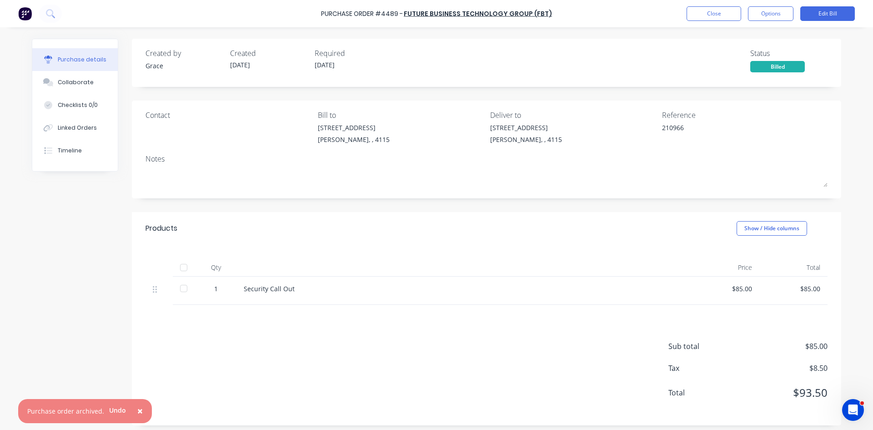
drag, startPoint x: 72, startPoint y: 77, endPoint x: 128, endPoint y: 78, distance: 55.5
click at [72, 77] on button "Collaborate" at bounding box center [75, 82] width 86 height 23
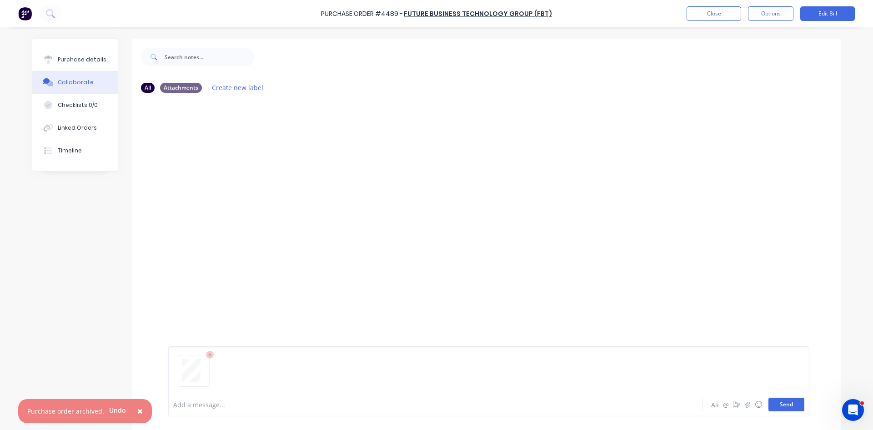
click at [788, 402] on button "Send" at bounding box center [787, 404] width 36 height 14
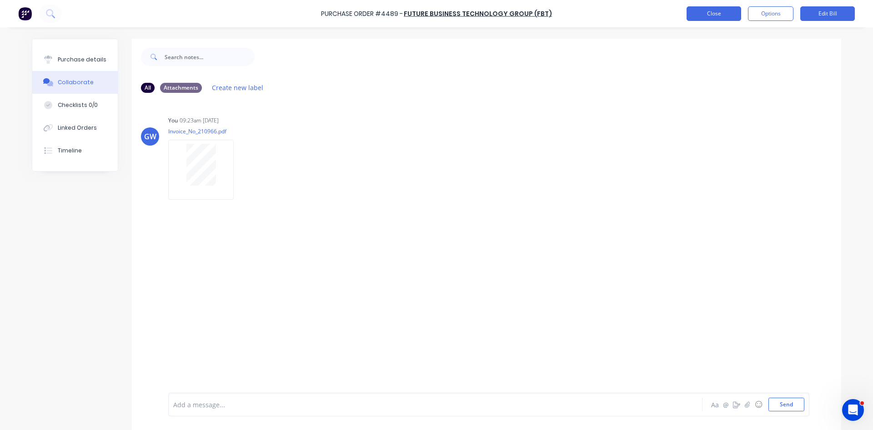
click at [714, 18] on button "Close" at bounding box center [714, 13] width 55 height 15
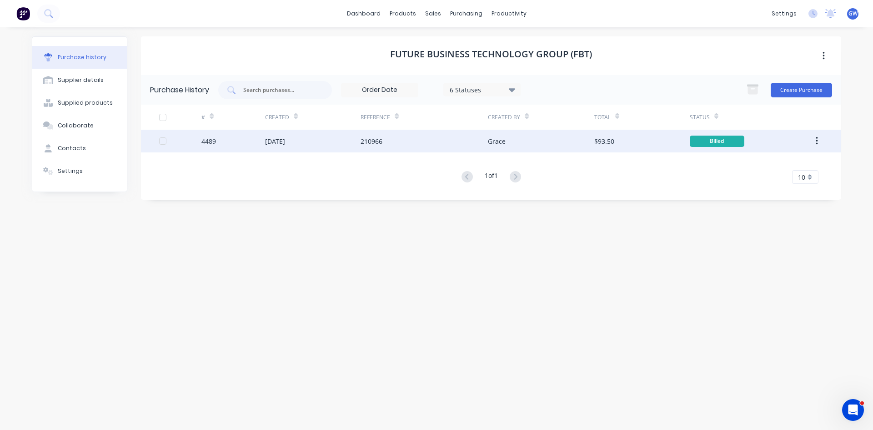
click at [815, 143] on button "button" at bounding box center [816, 141] width 21 height 16
click at [803, 164] on div "Archive" at bounding box center [784, 164] width 70 height 13
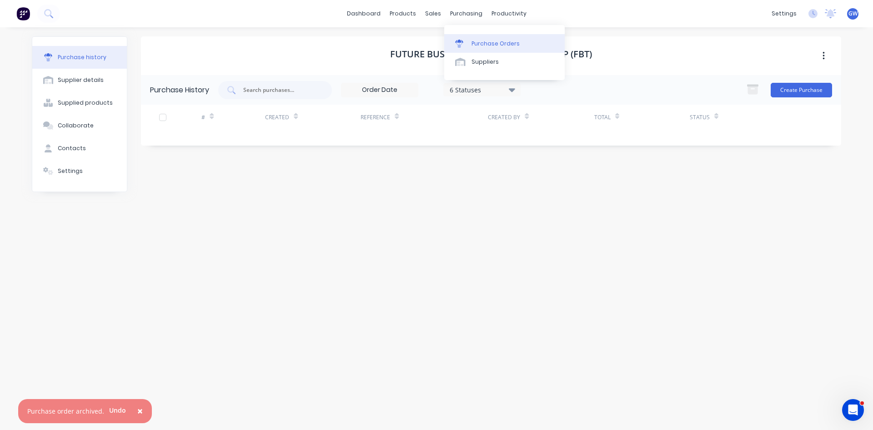
click at [478, 42] on div "Purchase Orders" at bounding box center [496, 44] width 48 height 8
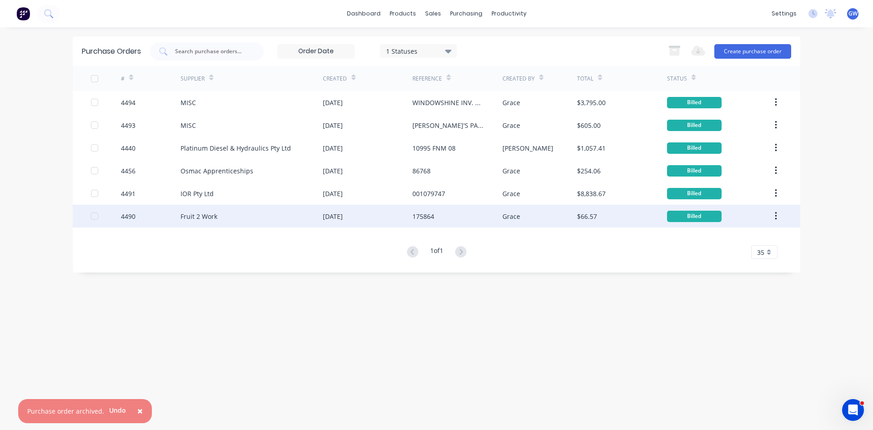
click at [520, 218] on div "Grace" at bounding box center [540, 216] width 75 height 23
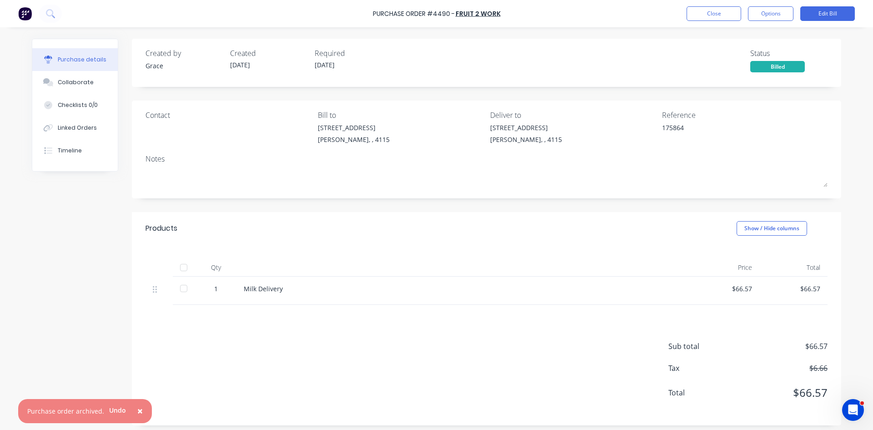
drag, startPoint x: 75, startPoint y: 80, endPoint x: 252, endPoint y: 93, distance: 177.3
click at [79, 81] on div "Collaborate" at bounding box center [76, 82] width 36 height 8
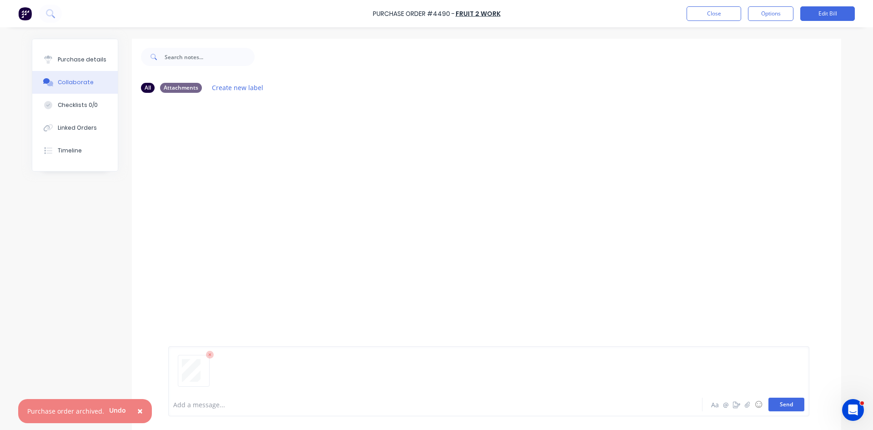
click at [775, 401] on button "Send" at bounding box center [787, 404] width 36 height 14
click at [766, 16] on button "Options" at bounding box center [770, 13] width 45 height 15
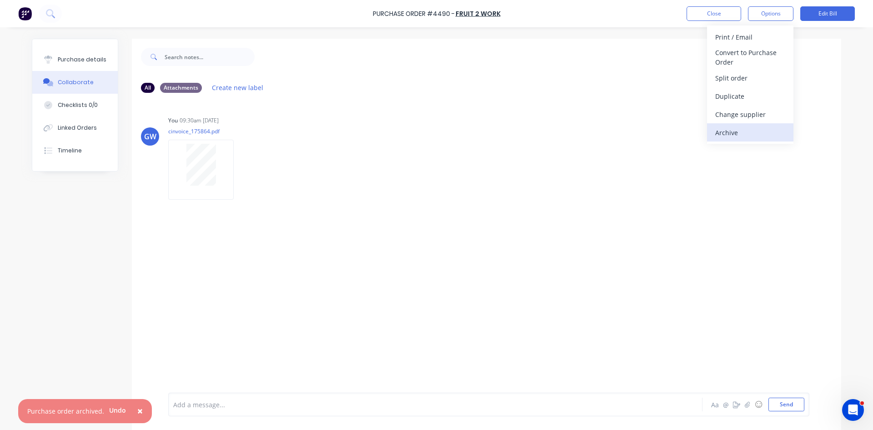
click at [769, 134] on div "Archive" at bounding box center [750, 132] width 70 height 13
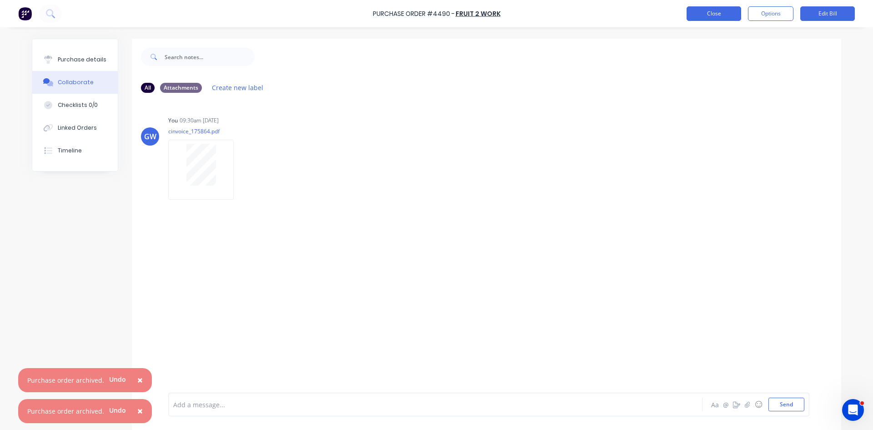
click at [715, 14] on button "Close" at bounding box center [714, 13] width 55 height 15
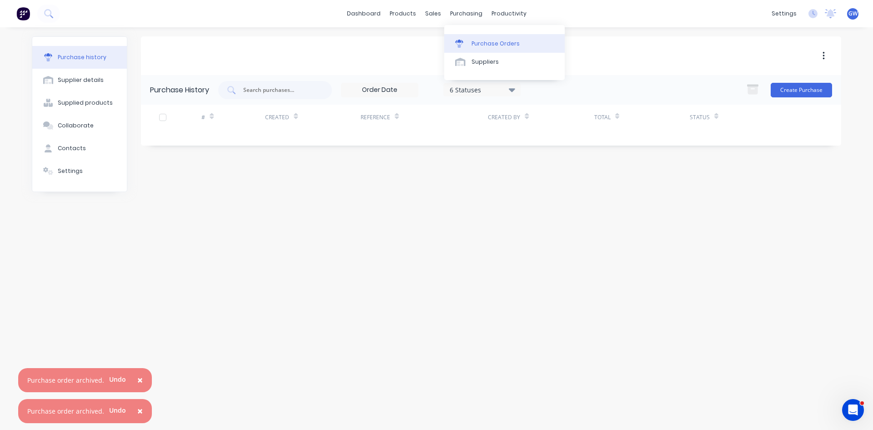
click at [480, 42] on div "Purchase Orders" at bounding box center [496, 44] width 48 height 8
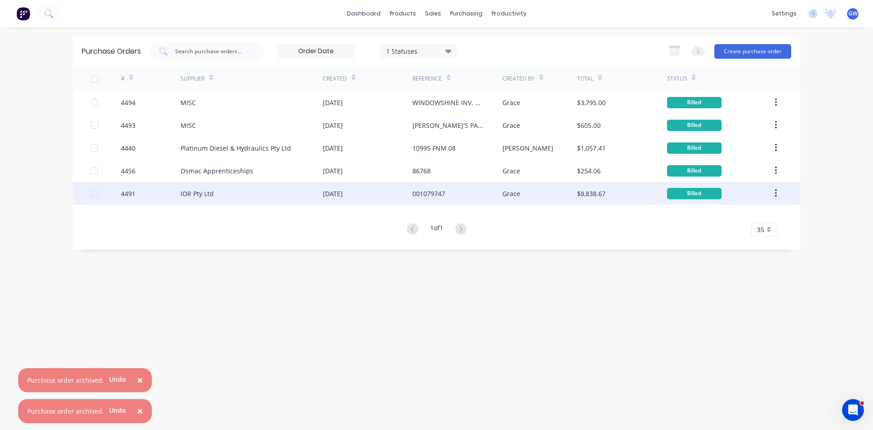
click at [569, 197] on div "Grace" at bounding box center [540, 193] width 75 height 23
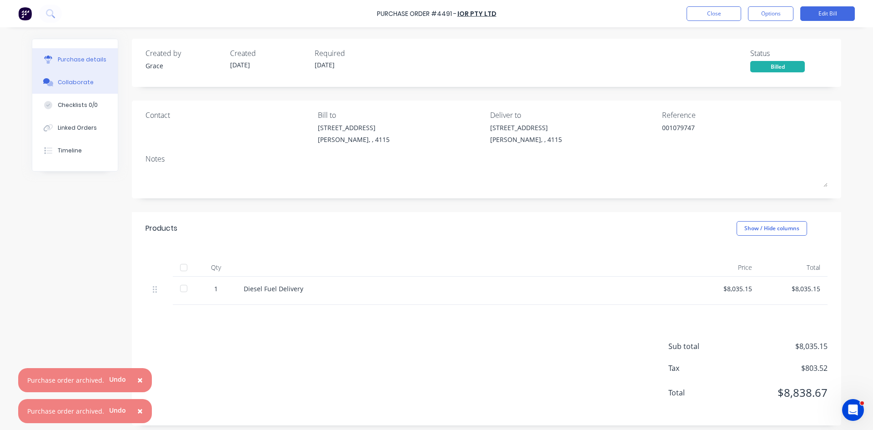
click at [85, 74] on button "Collaborate" at bounding box center [75, 82] width 86 height 23
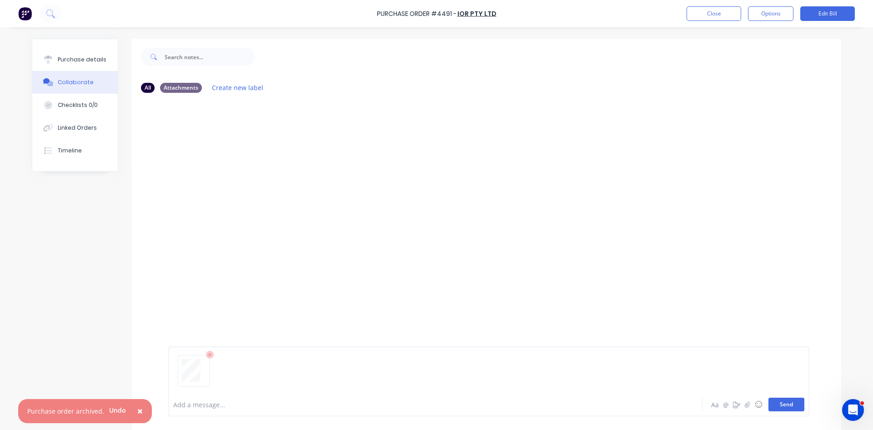
click at [780, 405] on button "Send" at bounding box center [787, 404] width 36 height 14
click at [714, 17] on button "Close" at bounding box center [714, 13] width 55 height 15
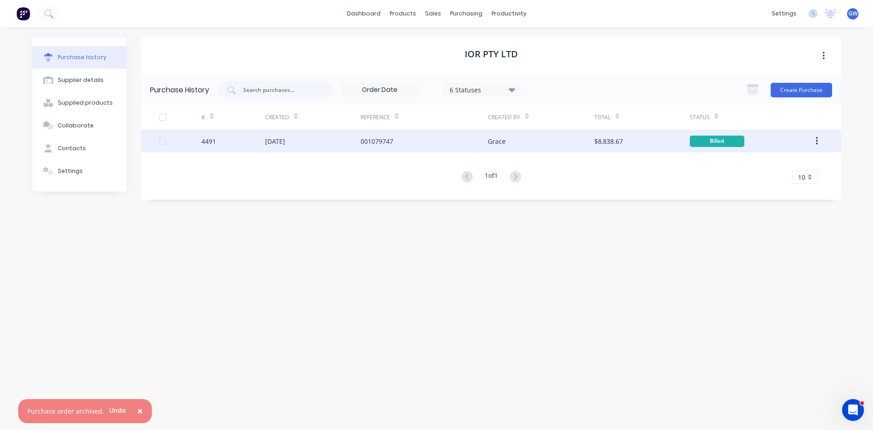
click at [815, 143] on button "button" at bounding box center [816, 141] width 21 height 16
click at [818, 143] on icon "button" at bounding box center [817, 141] width 2 height 10
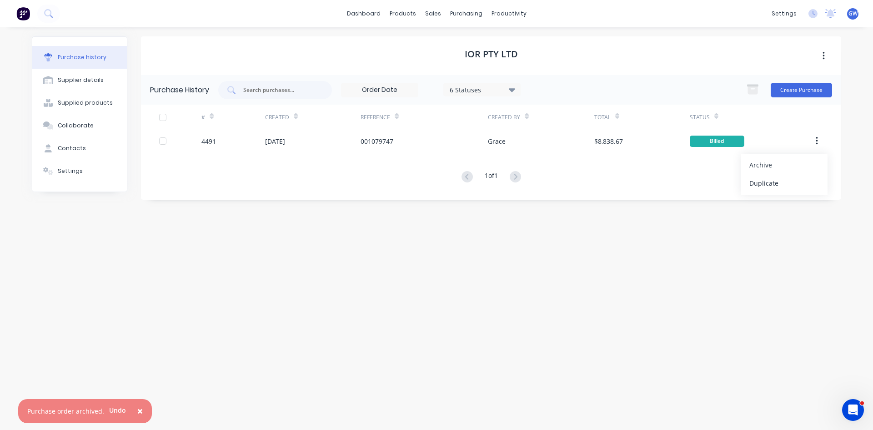
drag, startPoint x: 802, startPoint y: 162, endPoint x: 815, endPoint y: 165, distance: 13.4
click at [803, 163] on div "Archive" at bounding box center [784, 164] width 70 height 13
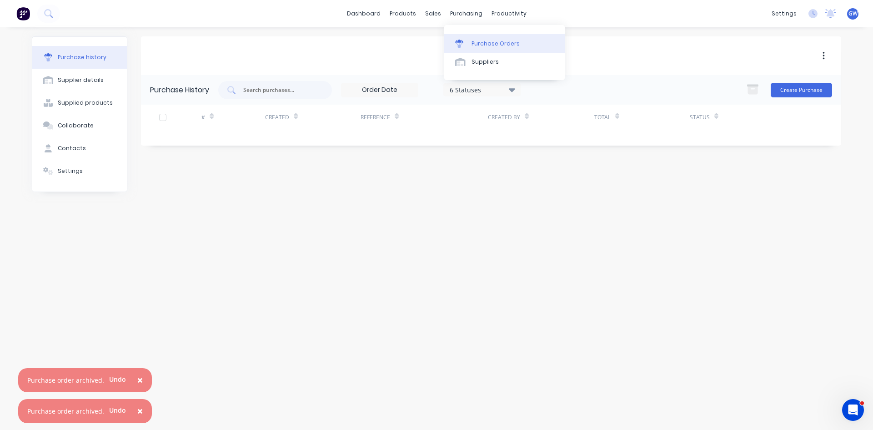
click at [500, 43] on div "Purchase Orders" at bounding box center [496, 44] width 48 height 8
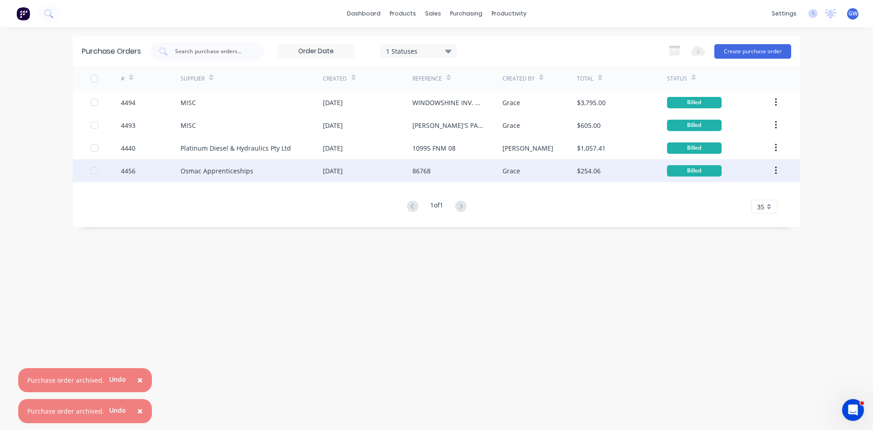
click at [332, 174] on div "[DATE]" at bounding box center [333, 171] width 20 height 10
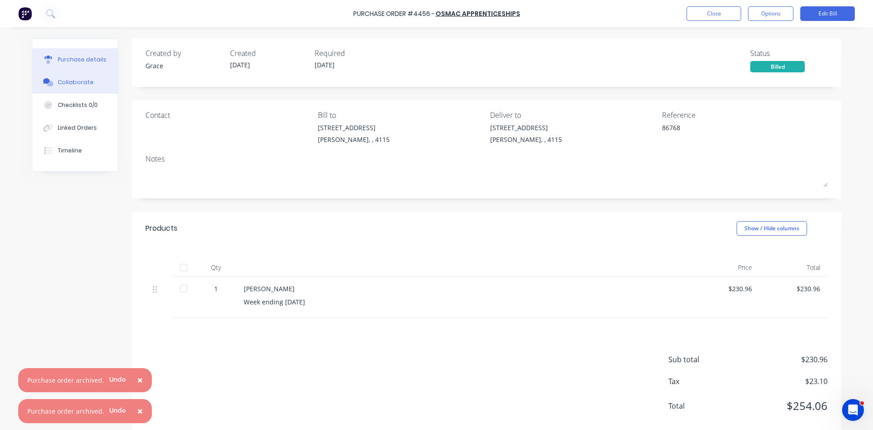
click at [84, 89] on button "Collaborate" at bounding box center [75, 82] width 86 height 23
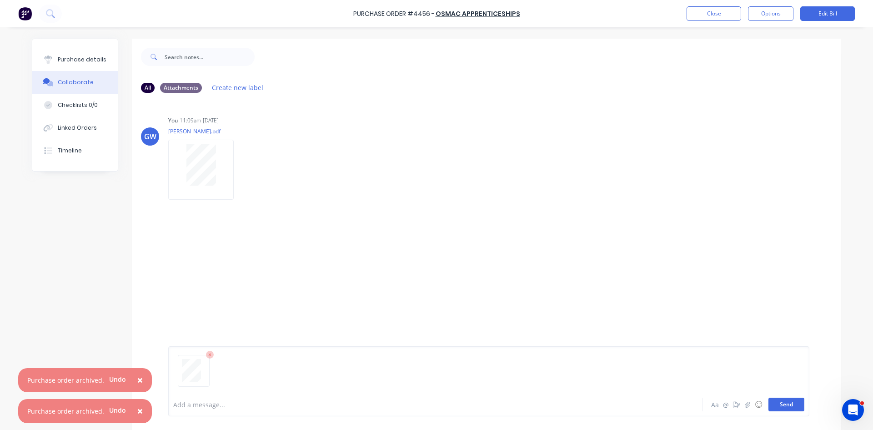
click at [793, 406] on button "Send" at bounding box center [787, 404] width 36 height 14
click at [763, 13] on button "Options" at bounding box center [770, 13] width 45 height 15
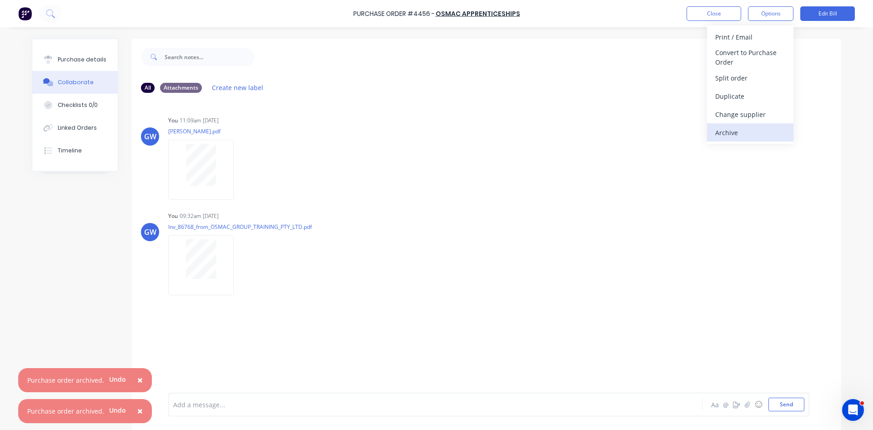
click at [752, 126] on div "Archive" at bounding box center [750, 132] width 70 height 13
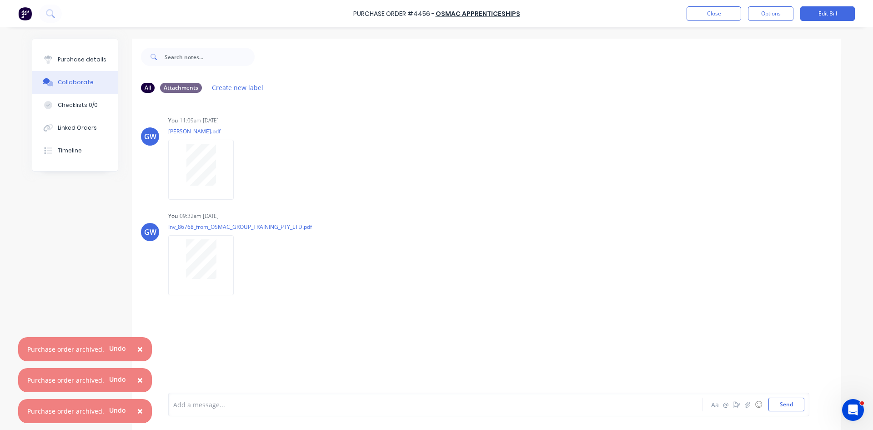
click at [133, 413] on button "×" at bounding box center [140, 411] width 24 height 22
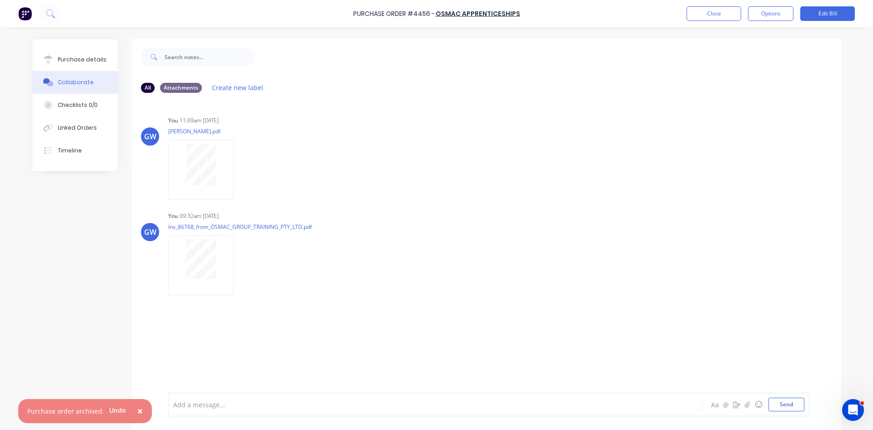
click at [133, 413] on button "×" at bounding box center [140, 411] width 24 height 22
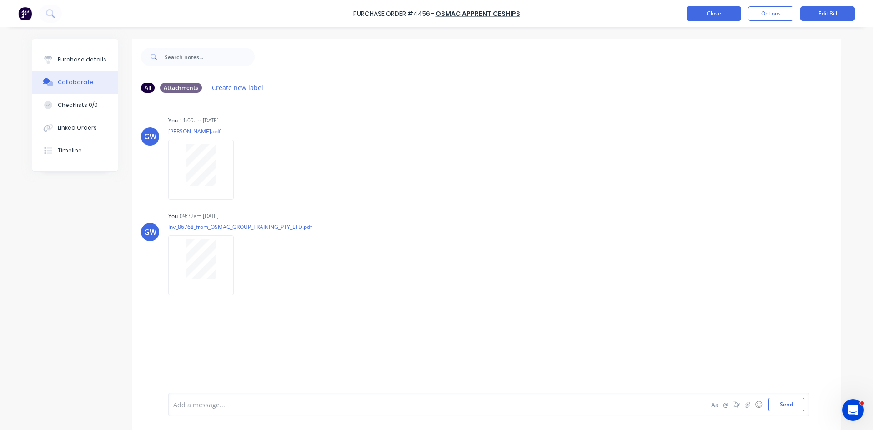
click at [720, 11] on button "Close" at bounding box center [714, 13] width 55 height 15
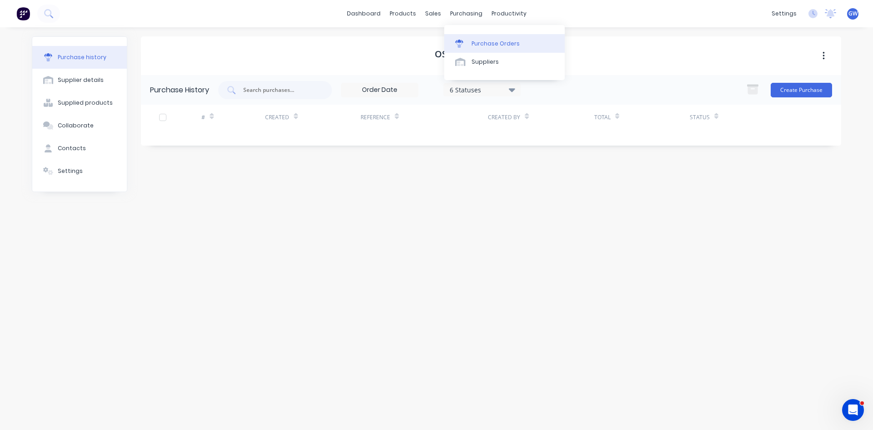
click at [474, 45] on div "Purchase Orders" at bounding box center [496, 44] width 48 height 8
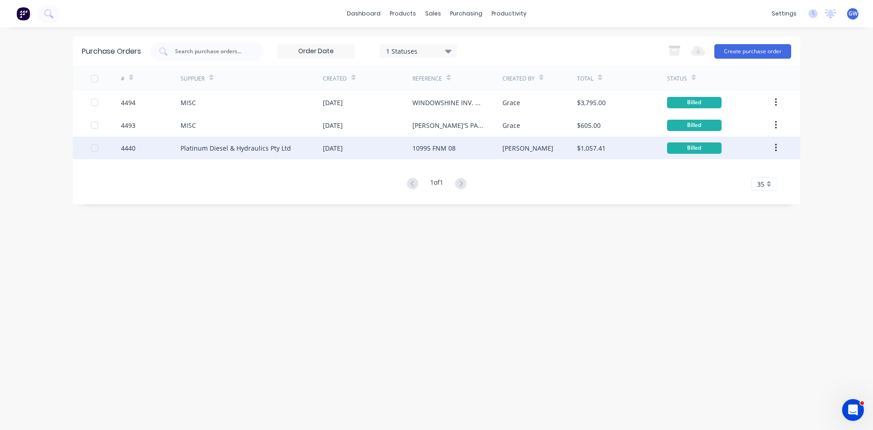
click at [395, 151] on div "[DATE]" at bounding box center [368, 147] width 90 height 23
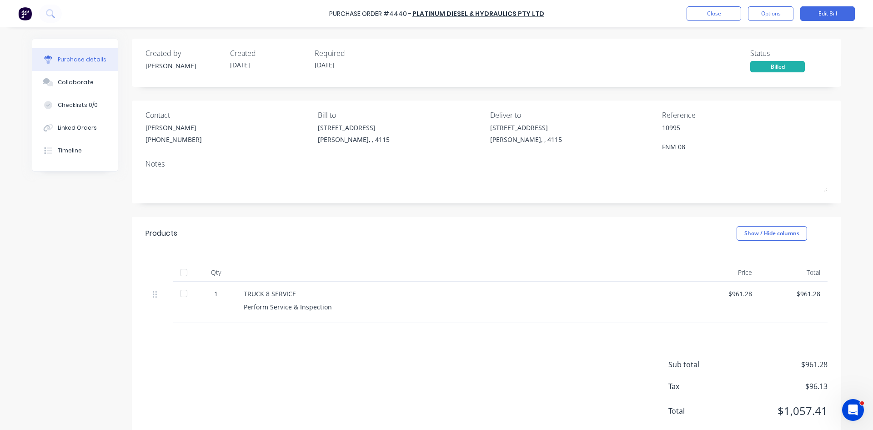
click at [67, 86] on button "Collaborate" at bounding box center [75, 82] width 86 height 23
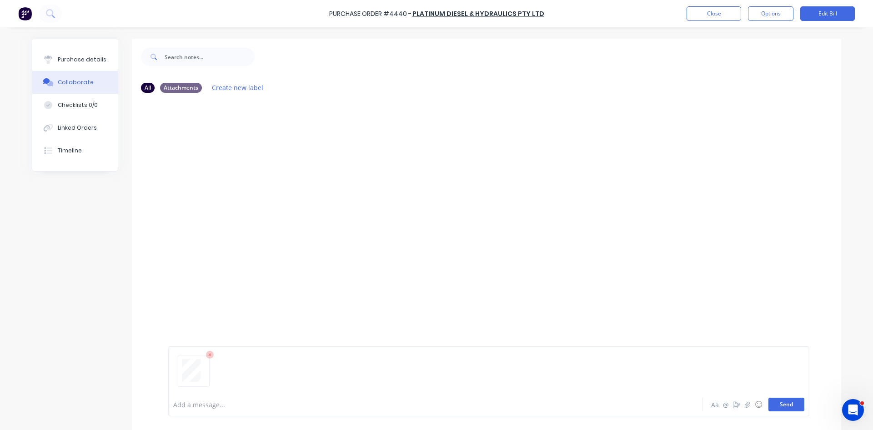
click at [790, 403] on button "Send" at bounding box center [787, 404] width 36 height 14
click at [720, 17] on button "Close" at bounding box center [714, 13] width 55 height 15
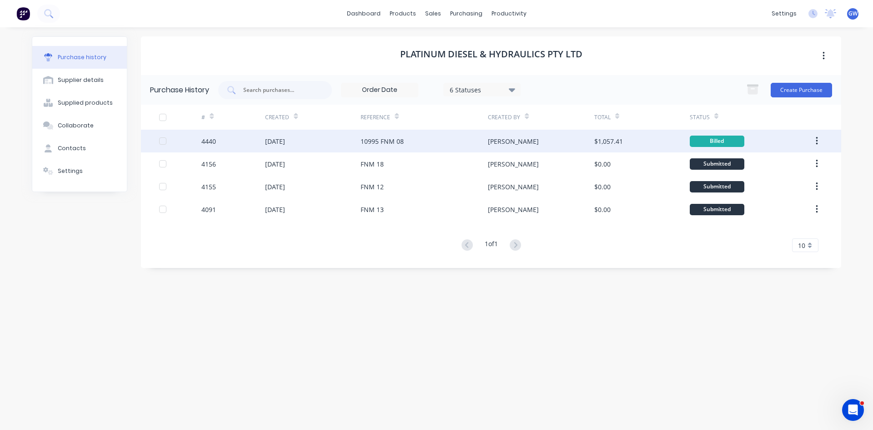
click at [818, 140] on icon "button" at bounding box center [817, 141] width 2 height 10
click at [798, 161] on div "Archive" at bounding box center [784, 164] width 70 height 13
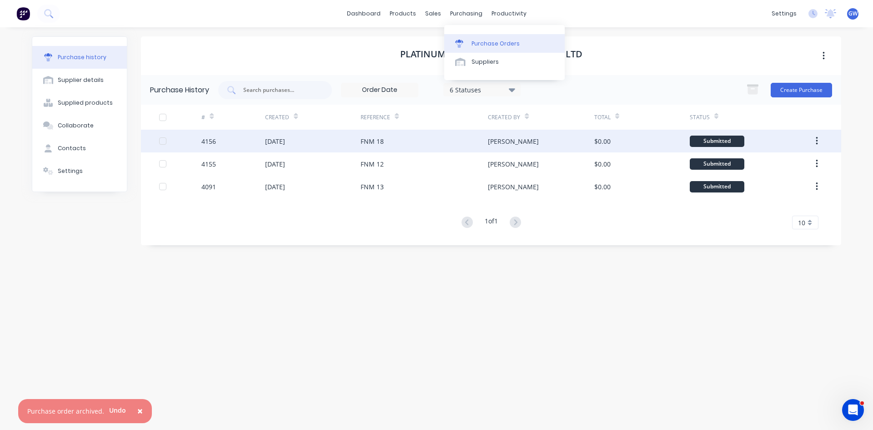
click at [479, 48] on link "Purchase Orders" at bounding box center [504, 43] width 121 height 18
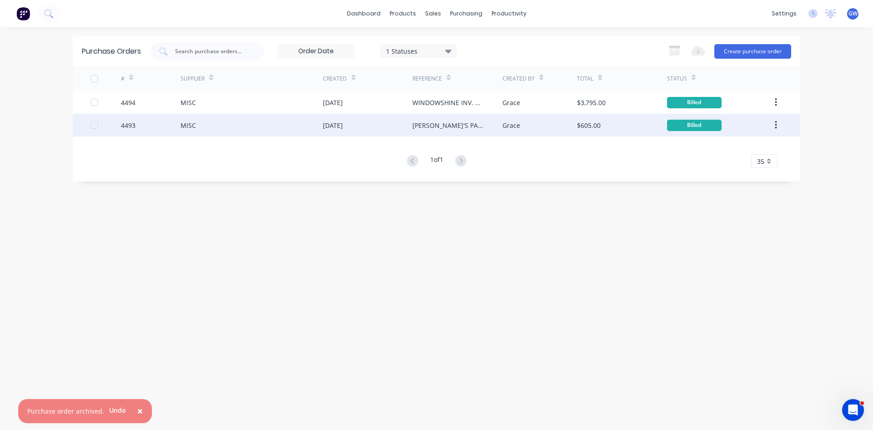
click at [497, 122] on div "[PERSON_NAME]'S PALM SERVICES INV.2203" at bounding box center [457, 125] width 90 height 23
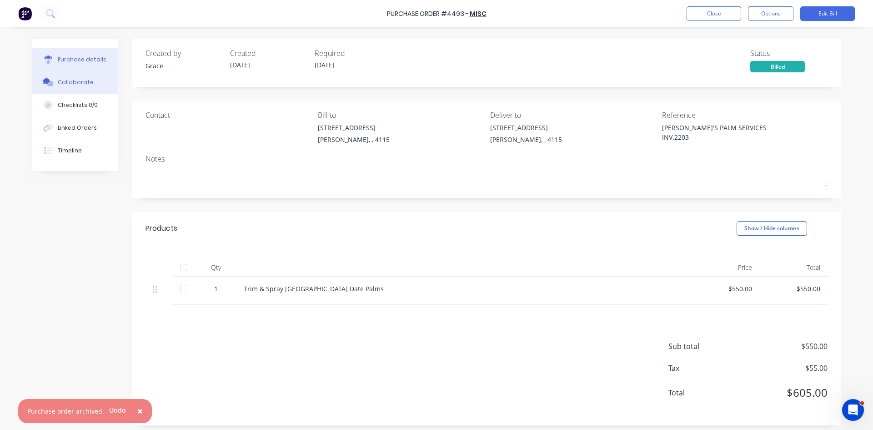
click at [92, 82] on button "Collaborate" at bounding box center [75, 82] width 86 height 23
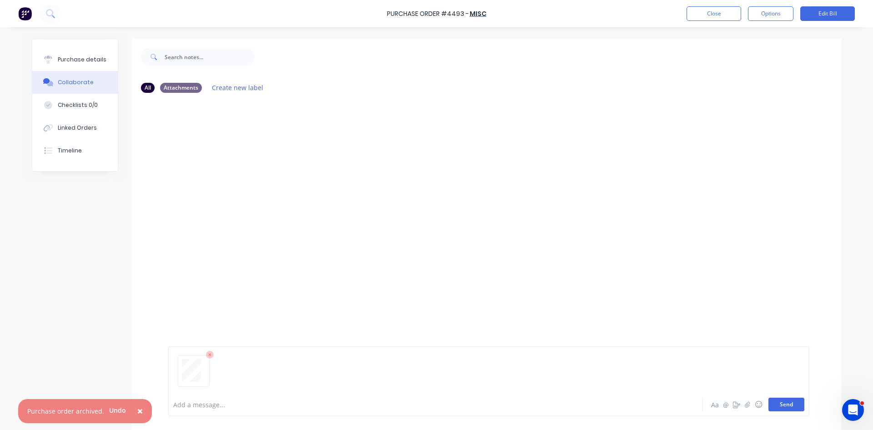
click at [785, 408] on button "Send" at bounding box center [787, 404] width 36 height 14
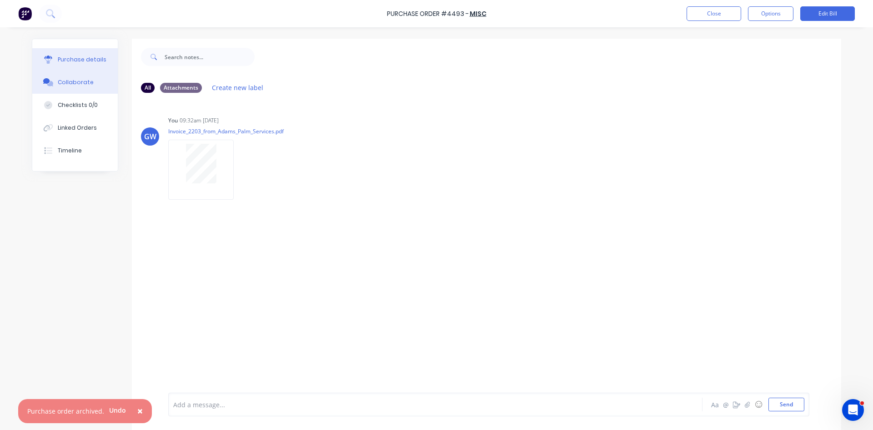
click at [91, 59] on div "Purchase details" at bounding box center [82, 59] width 49 height 8
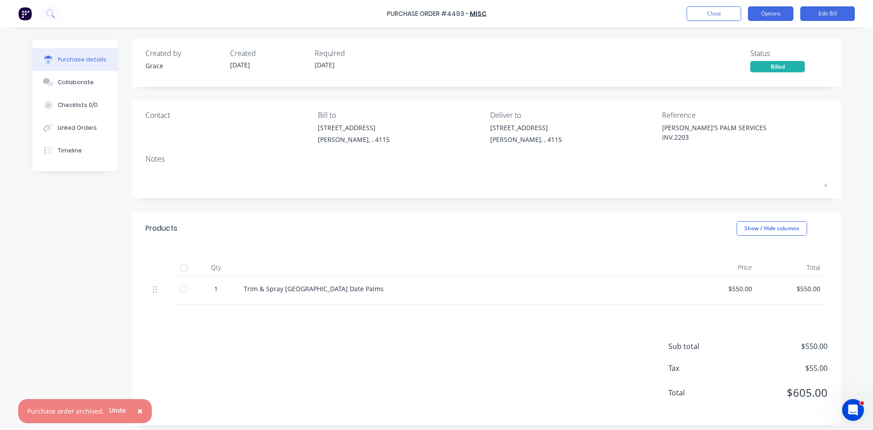
click at [781, 11] on button "Options" at bounding box center [770, 13] width 45 height 15
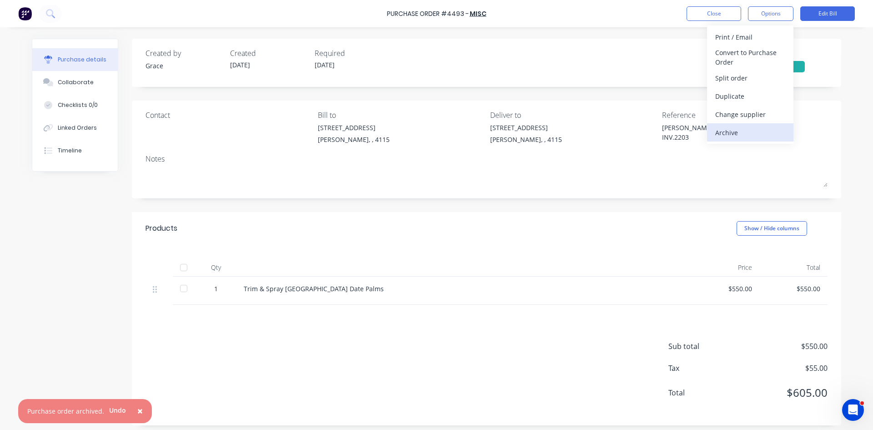
click at [736, 134] on div "Archive" at bounding box center [750, 132] width 70 height 13
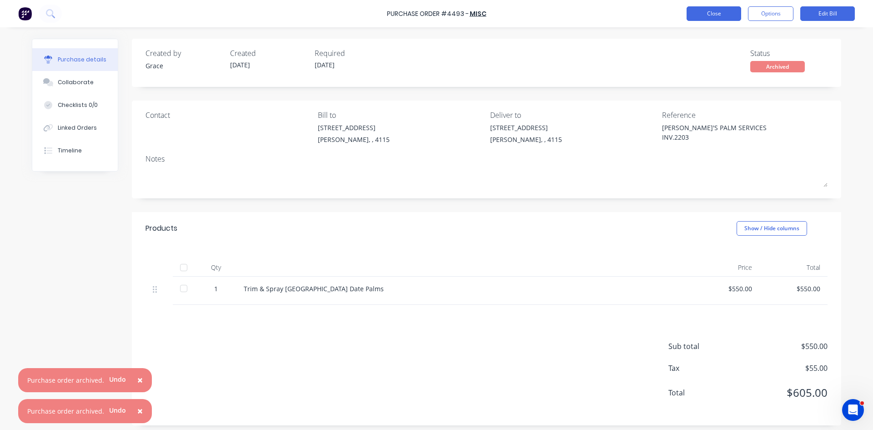
click at [704, 12] on button "Close" at bounding box center [714, 13] width 55 height 15
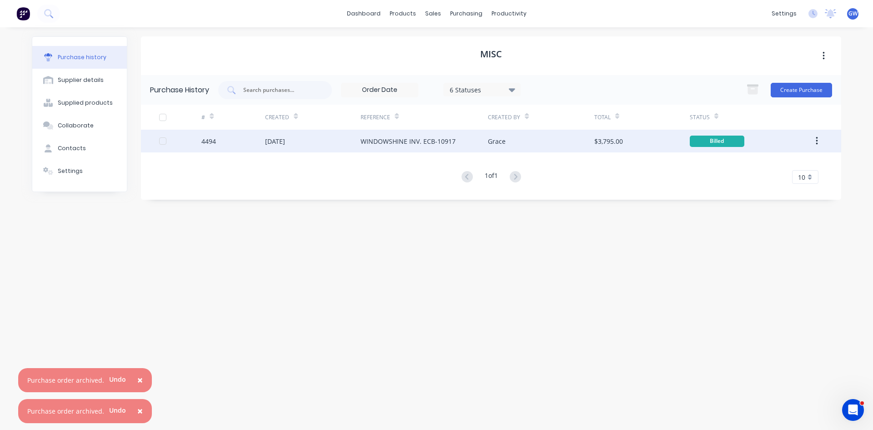
click at [483, 143] on div "WINDOWSHINE INV. ECB-10917" at bounding box center [424, 141] width 127 height 23
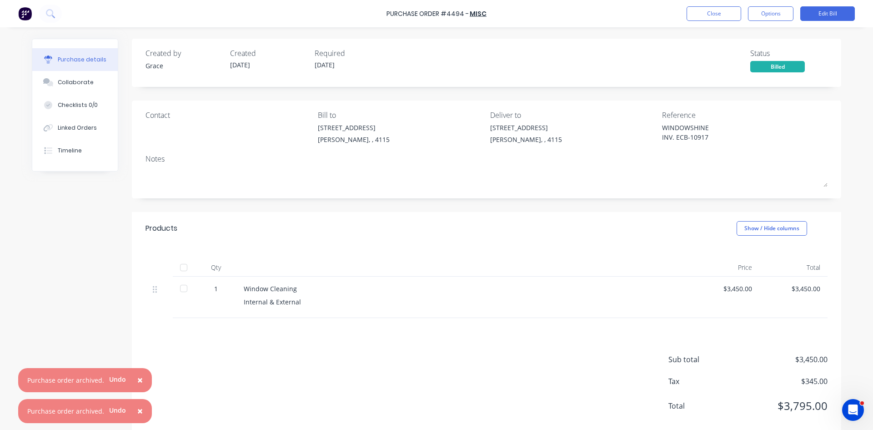
drag, startPoint x: 72, startPoint y: 89, endPoint x: 121, endPoint y: 90, distance: 48.2
click at [72, 89] on button "Collaborate" at bounding box center [75, 82] width 86 height 23
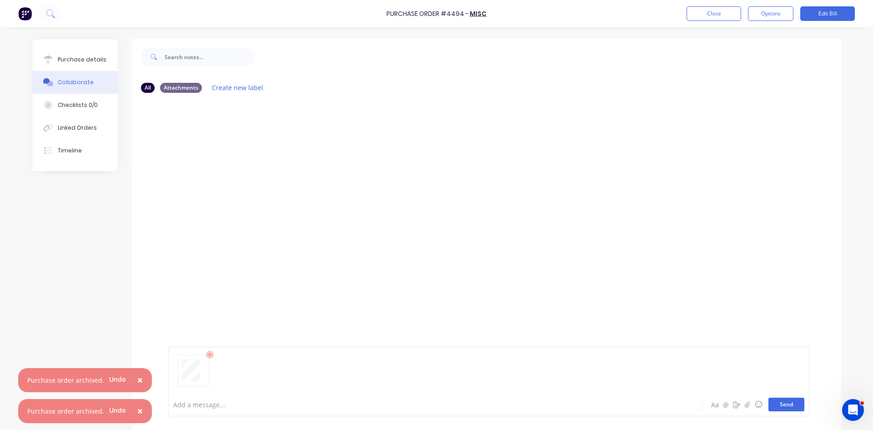
click at [782, 409] on button "Send" at bounding box center [787, 404] width 36 height 14
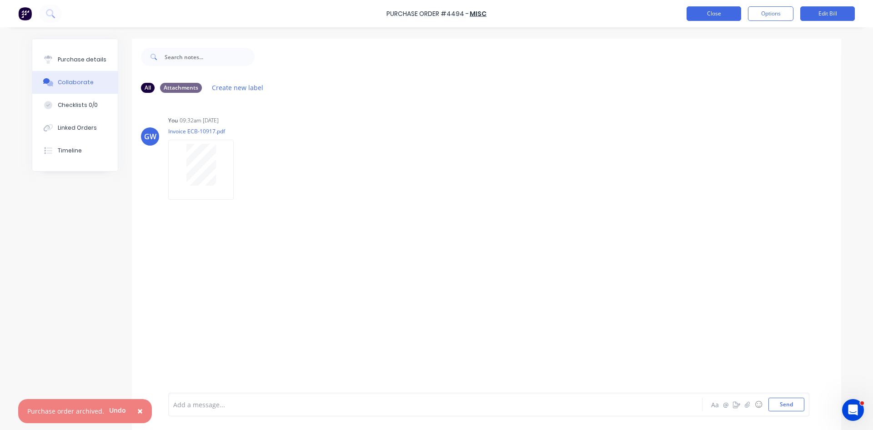
click at [716, 15] on button "Close" at bounding box center [714, 13] width 55 height 15
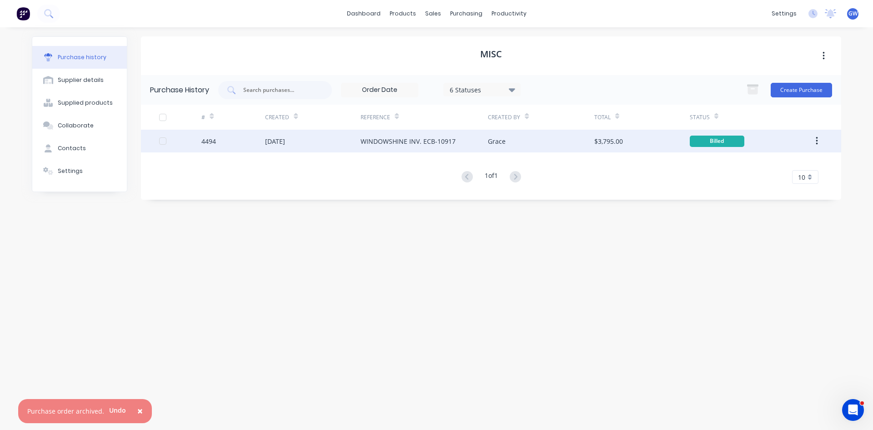
click at [819, 141] on button "button" at bounding box center [816, 141] width 21 height 16
click at [794, 165] on div "Archive" at bounding box center [784, 164] width 70 height 13
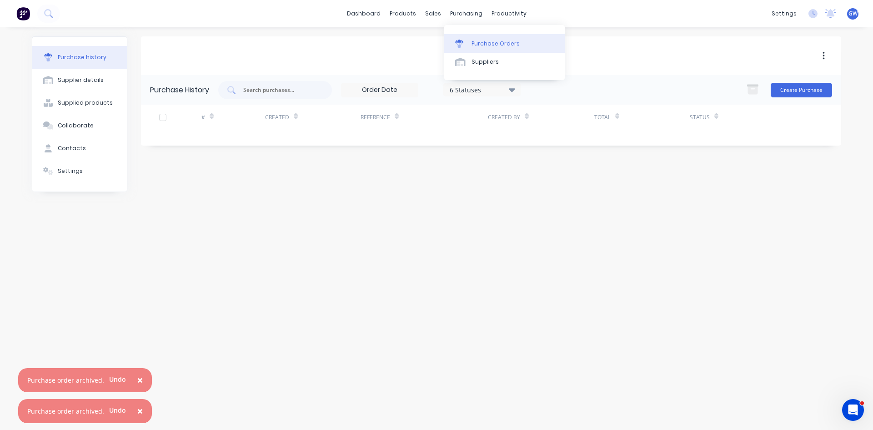
click at [470, 39] on link "Purchase Orders" at bounding box center [504, 43] width 121 height 18
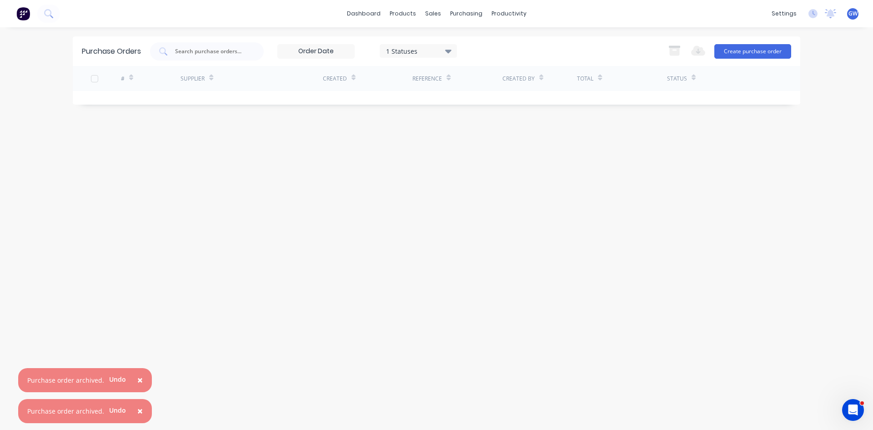
click at [271, 30] on div "× Purchase order archived. Undo × Purchase order archived. Undo dashboard produ…" at bounding box center [436, 215] width 873 height 430
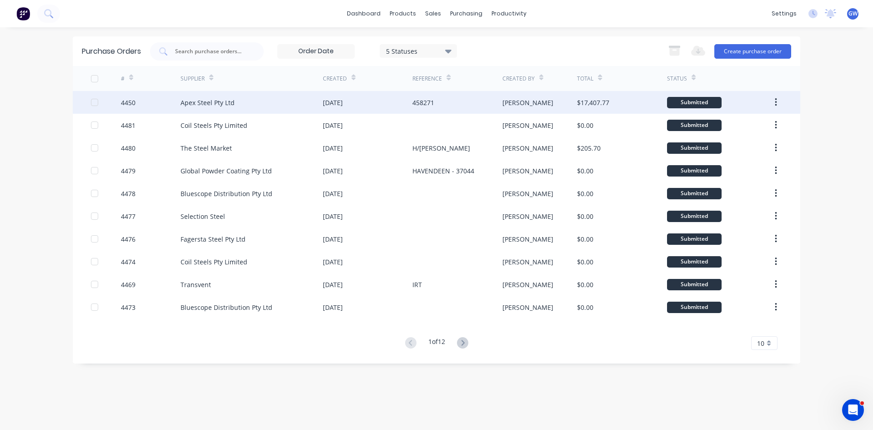
click at [488, 103] on div "458271" at bounding box center [457, 102] width 90 height 23
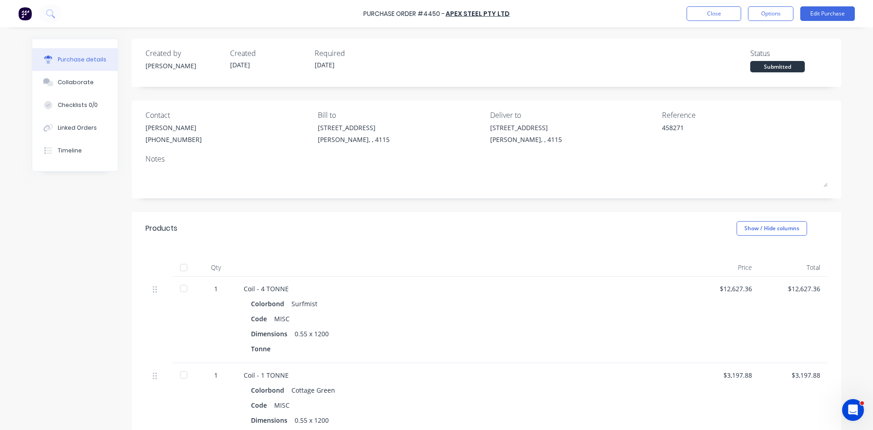
drag, startPoint x: 82, startPoint y: 86, endPoint x: 226, endPoint y: 100, distance: 145.4
click at [83, 86] on button "Collaborate" at bounding box center [75, 82] width 86 height 23
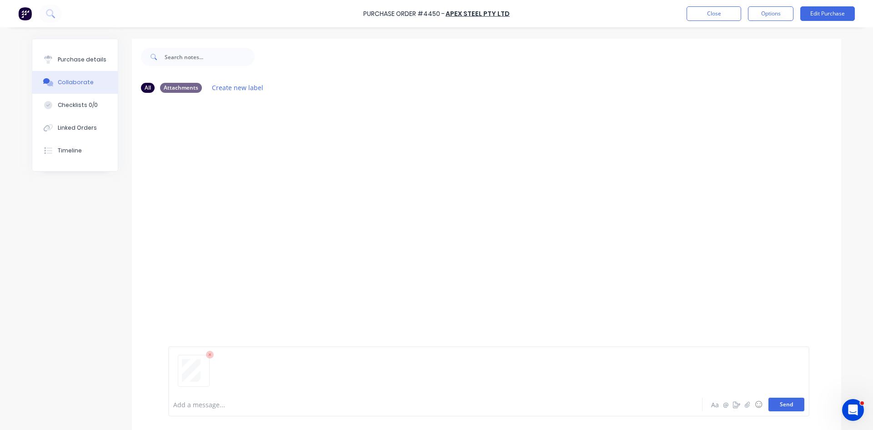
click at [776, 403] on button "Send" at bounding box center [787, 404] width 36 height 14
click at [703, 10] on button "Close" at bounding box center [714, 13] width 55 height 15
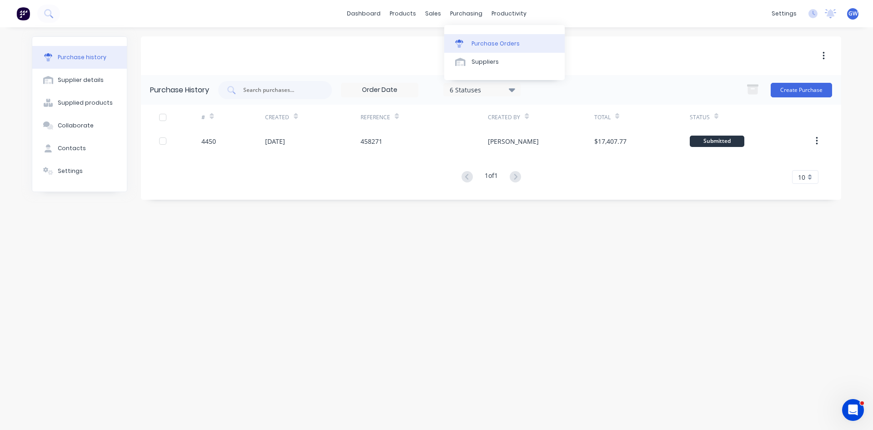
click at [473, 42] on div "Purchase Orders" at bounding box center [496, 44] width 48 height 8
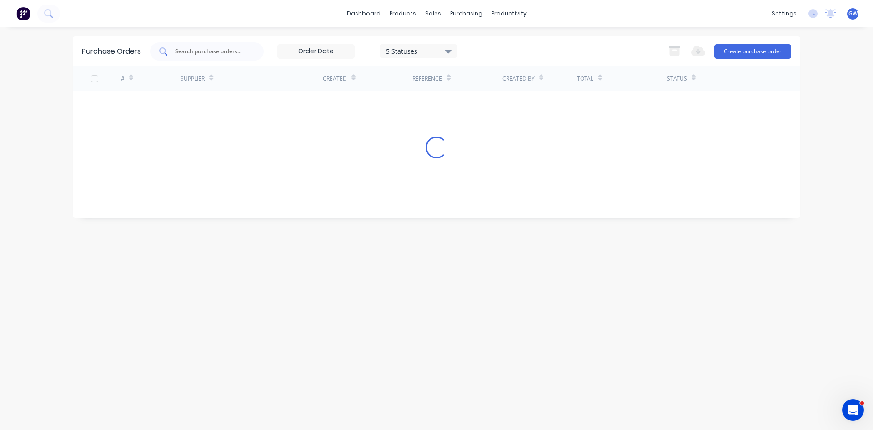
click at [158, 48] on div at bounding box center [207, 51] width 114 height 18
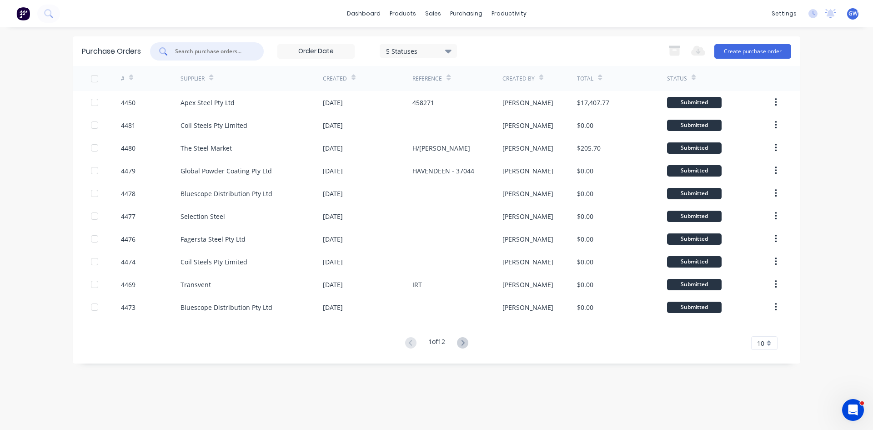
click at [200, 53] on input "text" at bounding box center [211, 51] width 75 height 9
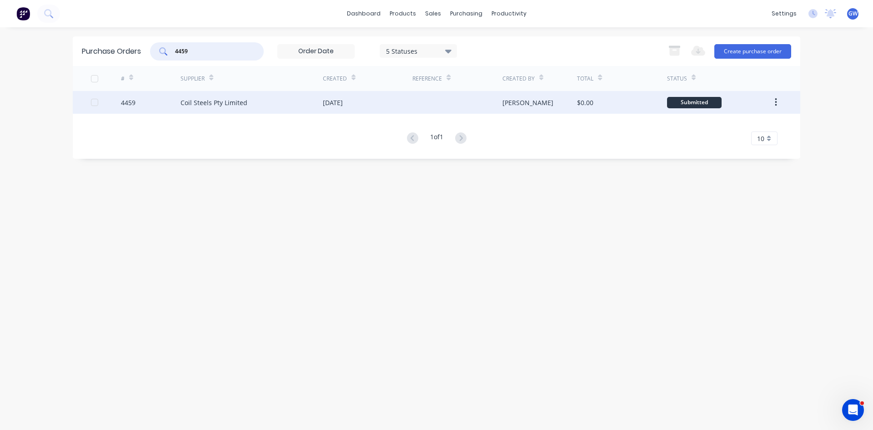
type input "4459"
click at [323, 105] on div "[DATE]" at bounding box center [333, 103] width 20 height 10
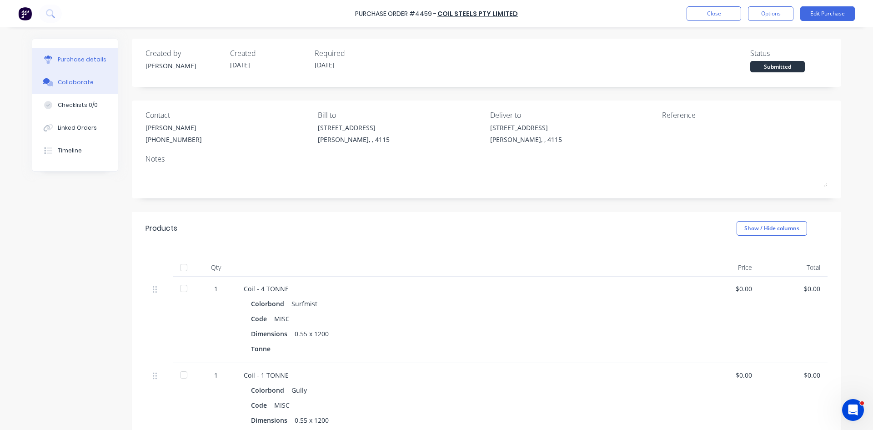
click at [58, 84] on div "Collaborate" at bounding box center [76, 82] width 36 height 8
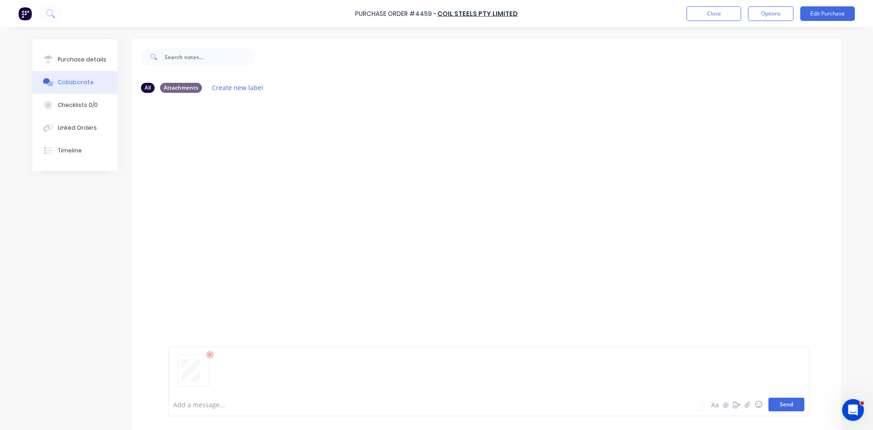
click at [785, 408] on button "Send" at bounding box center [787, 404] width 36 height 14
click at [722, 11] on button "Close" at bounding box center [714, 13] width 55 height 15
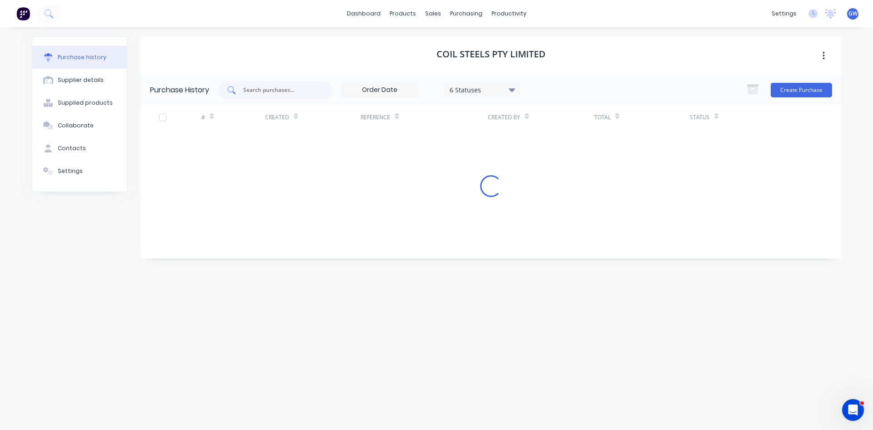
click at [270, 87] on input "text" at bounding box center [279, 90] width 75 height 9
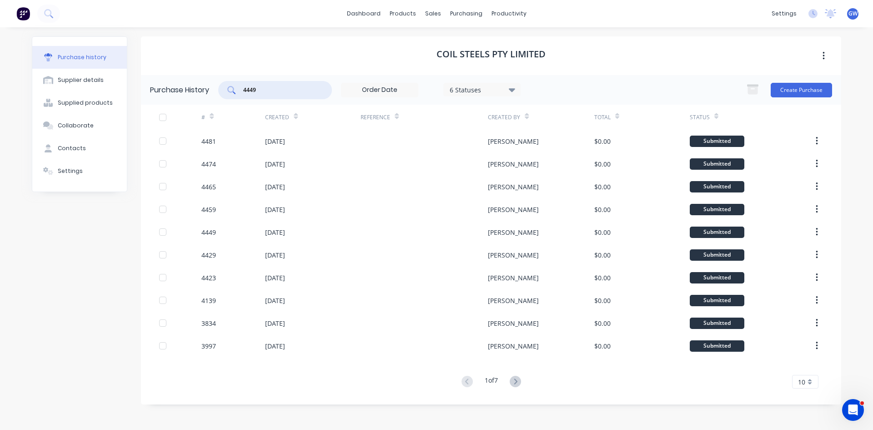
type input "4449"
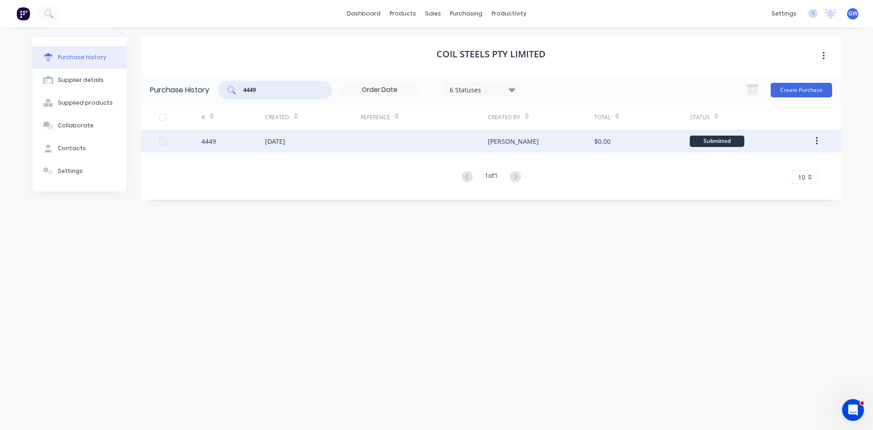
click at [311, 137] on div "[DATE]" at bounding box center [313, 141] width 96 height 23
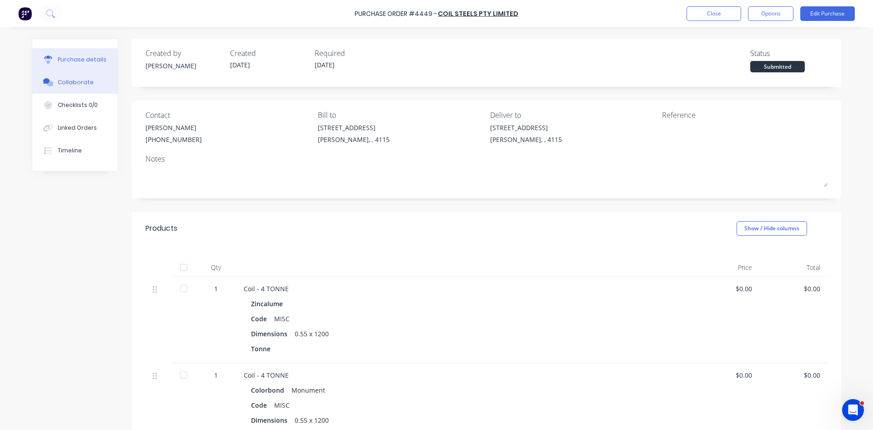
click at [75, 84] on div "Collaborate" at bounding box center [76, 82] width 36 height 8
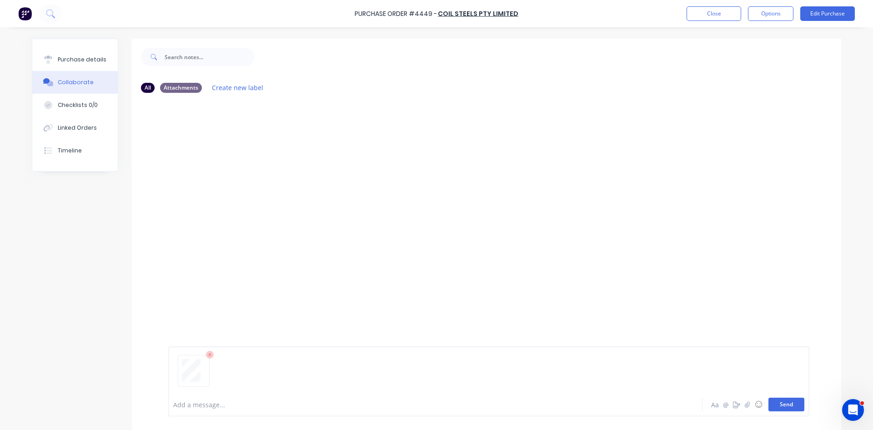
click at [788, 401] on button "Send" at bounding box center [787, 404] width 36 height 14
click at [707, 13] on button "Close" at bounding box center [714, 13] width 55 height 15
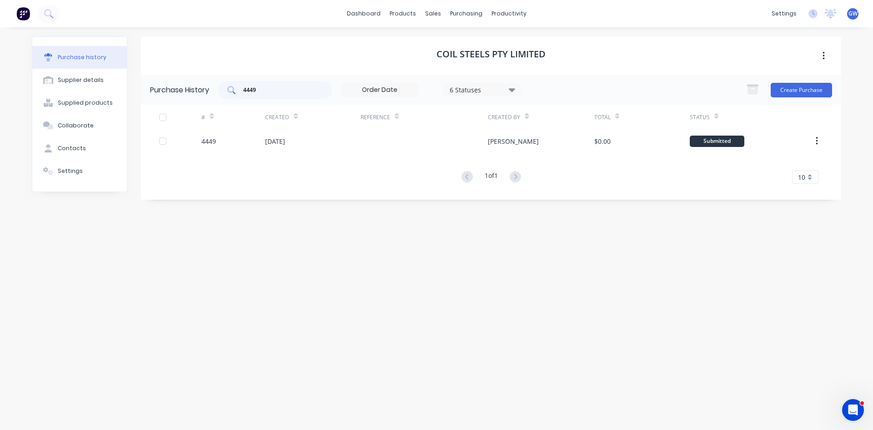
drag, startPoint x: 277, startPoint y: 86, endPoint x: 233, endPoint y: 85, distance: 43.7
click at [233, 85] on div "4449" at bounding box center [275, 90] width 114 height 18
click at [309, 96] on div "4449" at bounding box center [275, 90] width 114 height 18
click at [305, 89] on input "4449" at bounding box center [279, 90] width 75 height 9
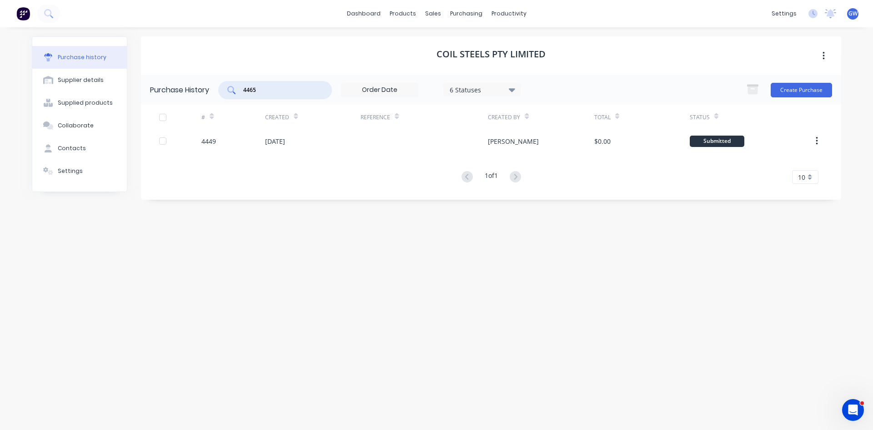
type input "4465"
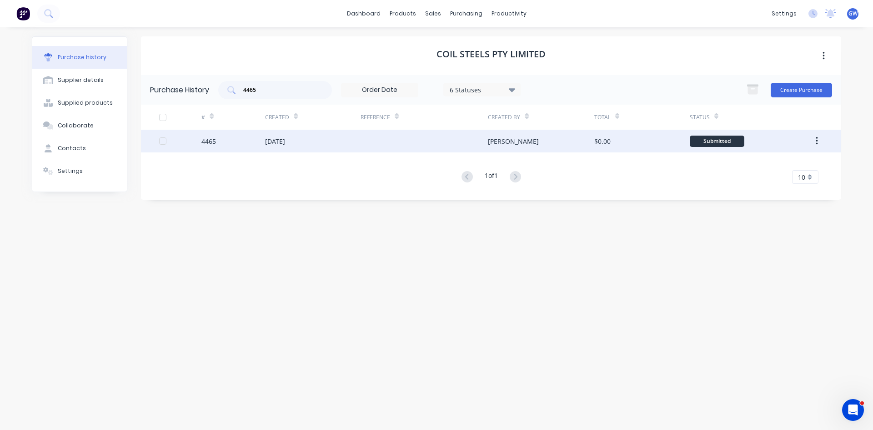
click at [347, 141] on div "[DATE]" at bounding box center [313, 141] width 96 height 23
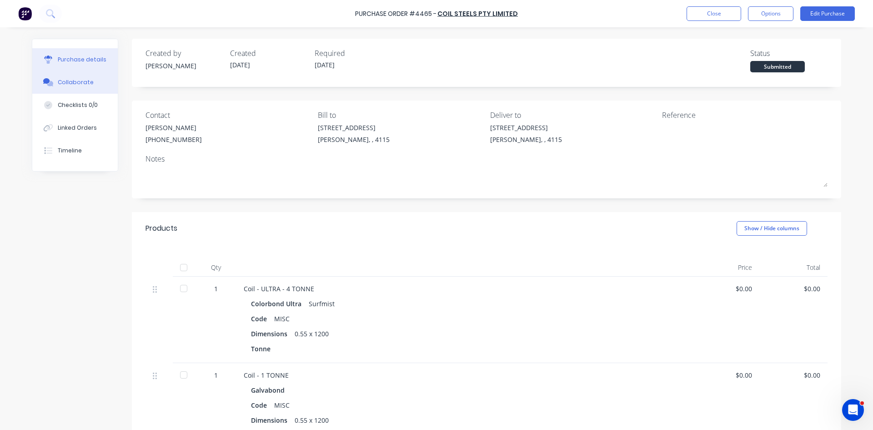
click at [61, 77] on button "Collaborate" at bounding box center [75, 82] width 86 height 23
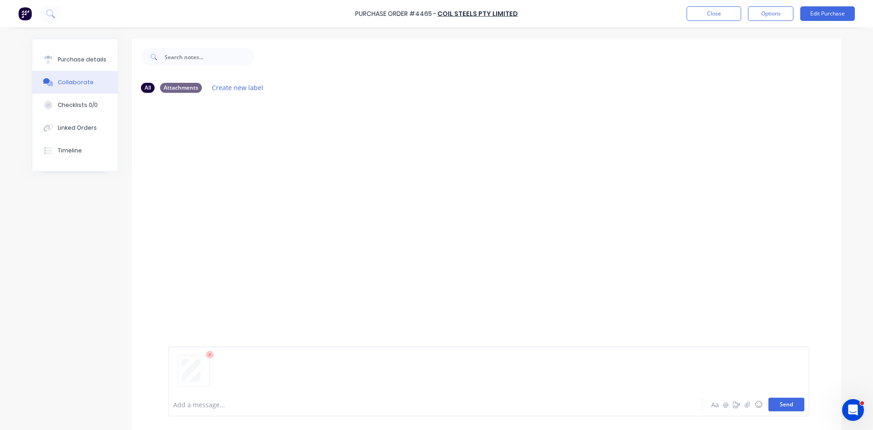
click at [781, 410] on button "Send" at bounding box center [787, 404] width 36 height 14
click at [709, 13] on button "Close" at bounding box center [714, 13] width 55 height 15
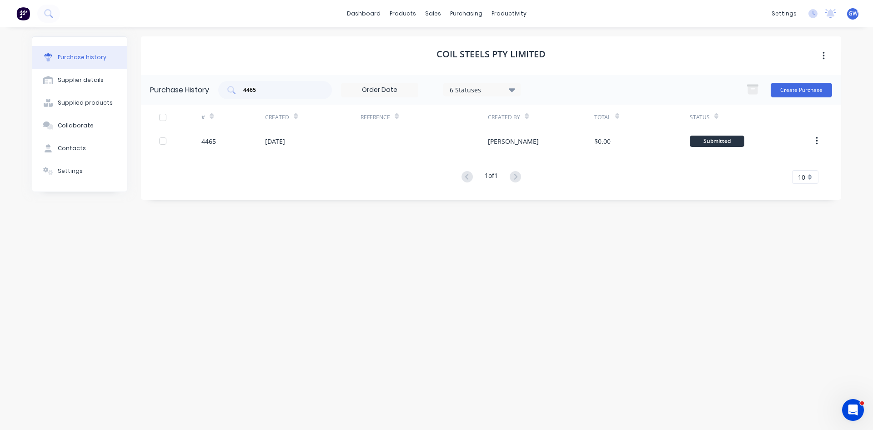
drag, startPoint x: 297, startPoint y: 91, endPoint x: 168, endPoint y: 91, distance: 129.2
click at [168, 91] on div "Purchase History 4465 6 Statuses 6 Statuses Create Purchase" at bounding box center [491, 90] width 700 height 30
type input "4474"
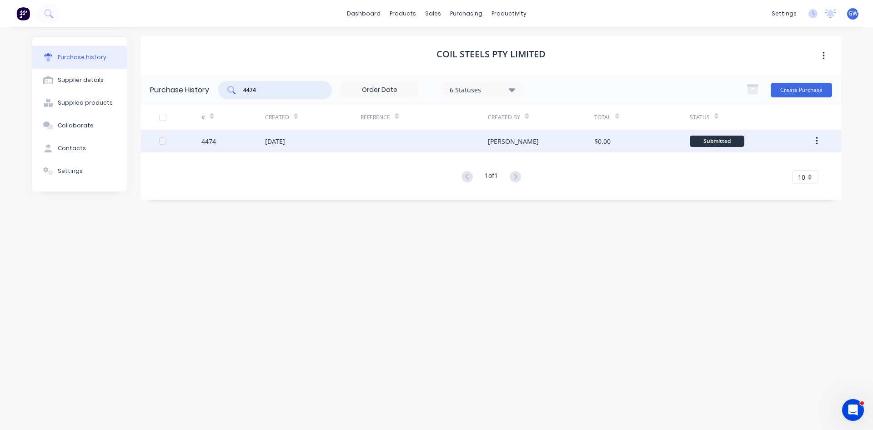
click at [523, 139] on div "[PERSON_NAME]" at bounding box center [541, 141] width 106 height 23
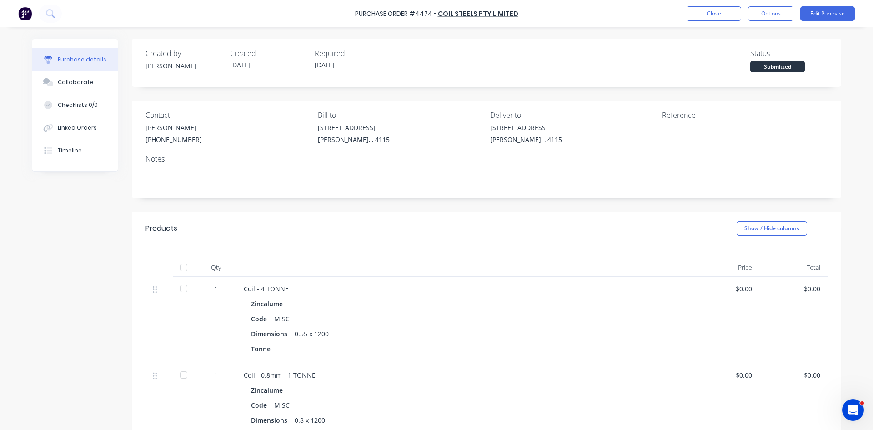
drag, startPoint x: 83, startPoint y: 84, endPoint x: 242, endPoint y: 117, distance: 162.6
click at [84, 84] on div "Collaborate" at bounding box center [76, 82] width 36 height 8
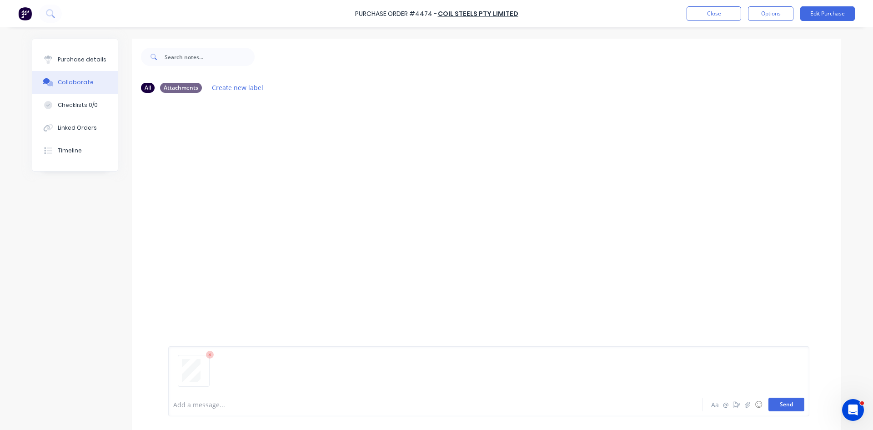
click at [799, 408] on button "Send" at bounding box center [787, 404] width 36 height 14
click at [718, 14] on button "Close" at bounding box center [714, 13] width 55 height 15
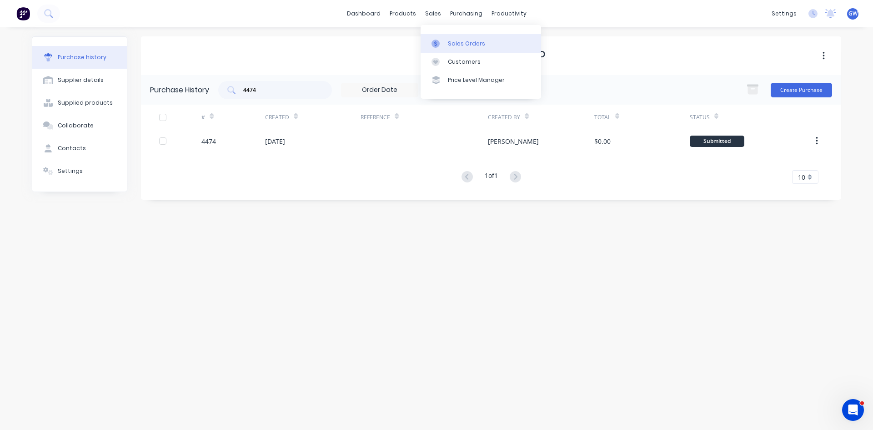
click at [455, 42] on div "Sales Orders" at bounding box center [466, 44] width 37 height 8
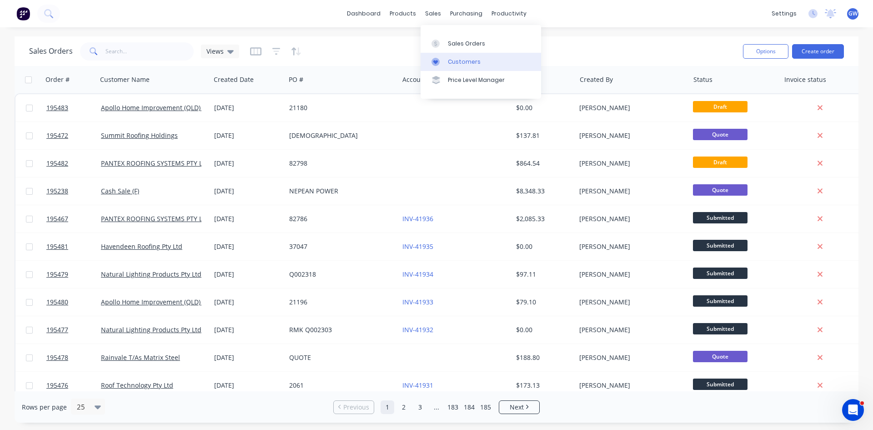
click at [452, 54] on link "Customers" at bounding box center [481, 62] width 121 height 18
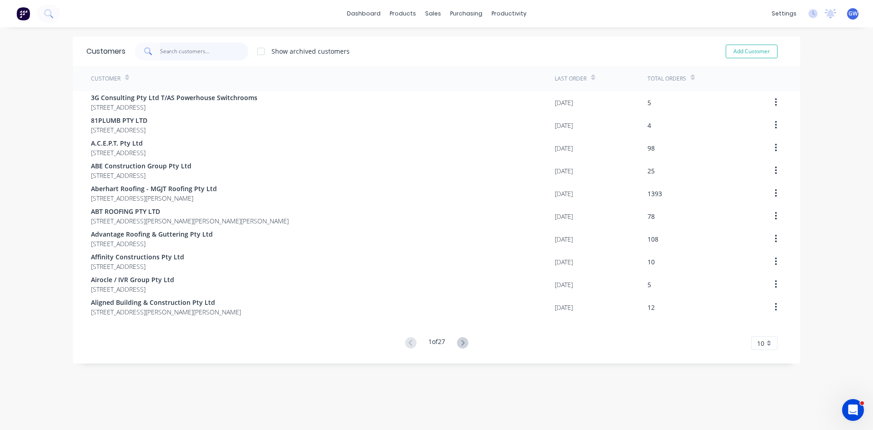
click at [204, 56] on input "text" at bounding box center [204, 51] width 89 height 18
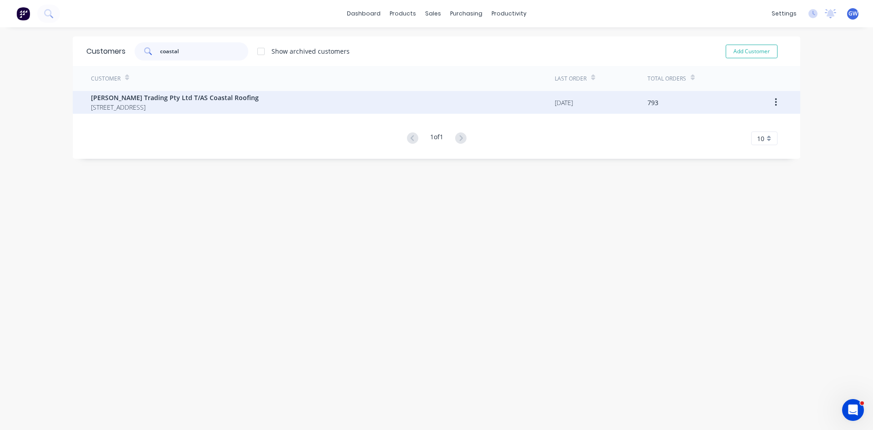
type input "coastal"
click at [196, 106] on span "10 Newcastle Drive POTTSVILLE New South Wales Australia 2489" at bounding box center [175, 107] width 168 height 10
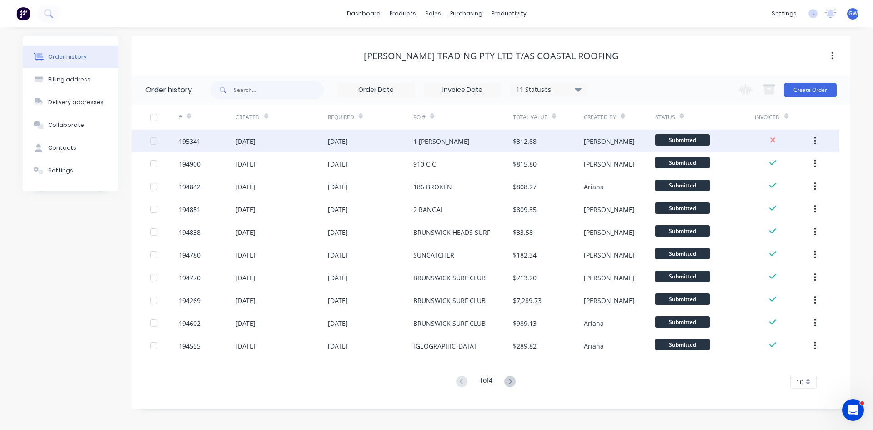
click at [607, 146] on div "Tabitha" at bounding box center [619, 141] width 71 height 23
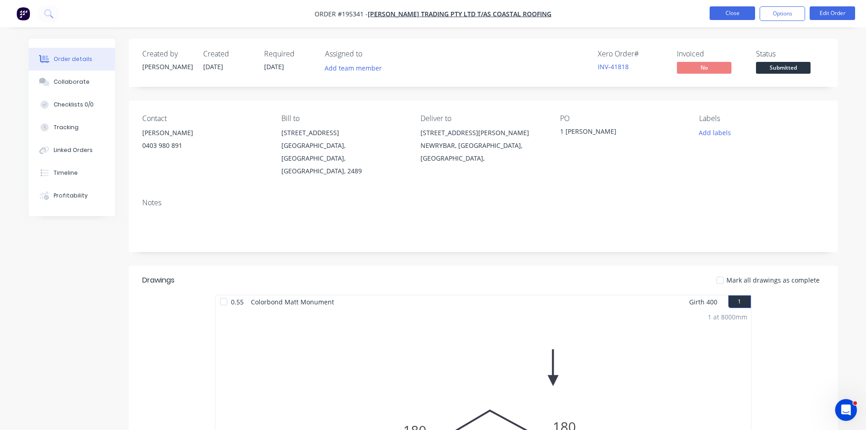
click at [743, 18] on button "Close" at bounding box center [732, 13] width 45 height 14
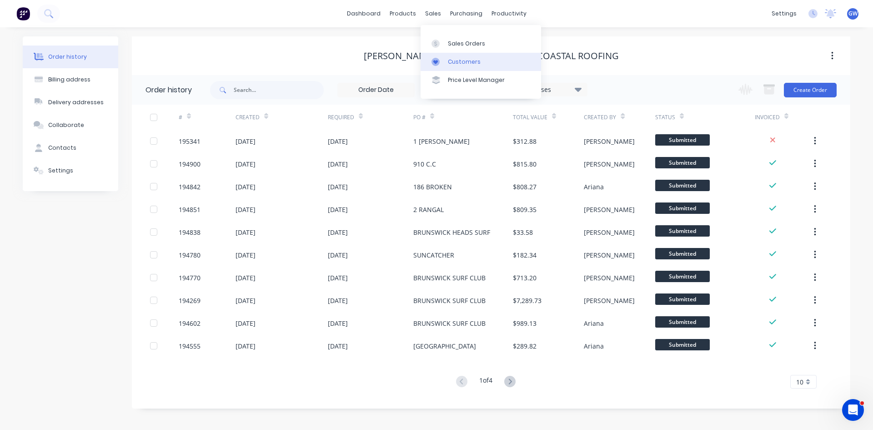
click at [452, 61] on div "Customers" at bounding box center [464, 62] width 33 height 8
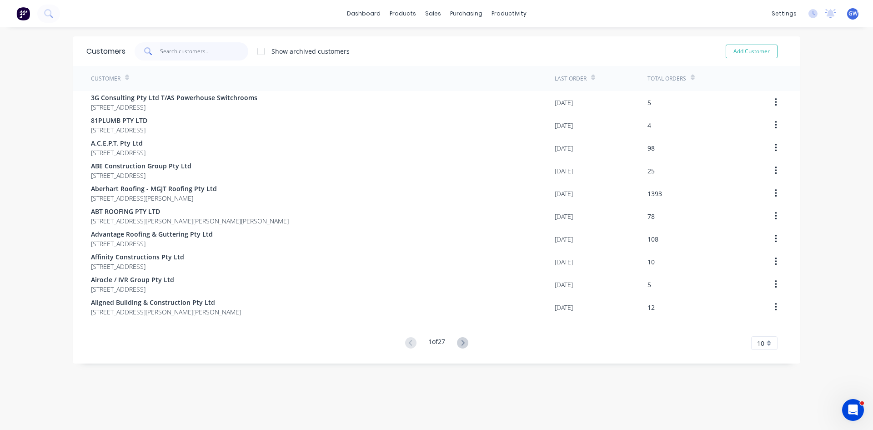
click at [187, 47] on input "text" at bounding box center [204, 51] width 89 height 18
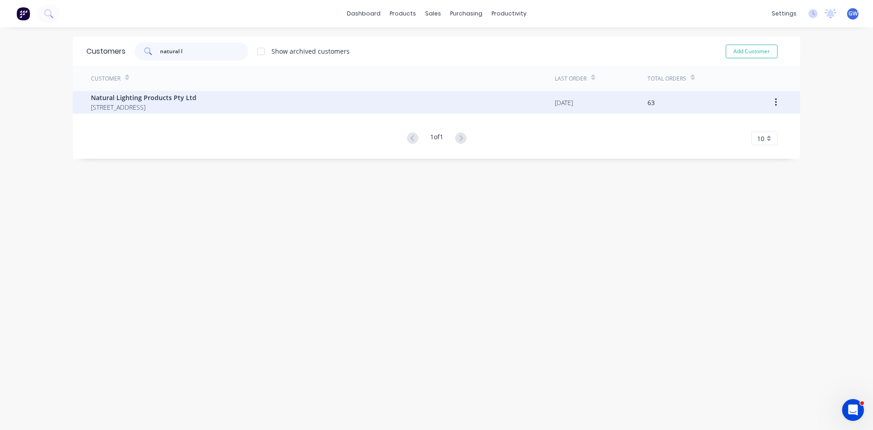
type input "natural l"
click at [185, 98] on span "Natural Lighting Products Pty Ltd" at bounding box center [144, 98] width 106 height 10
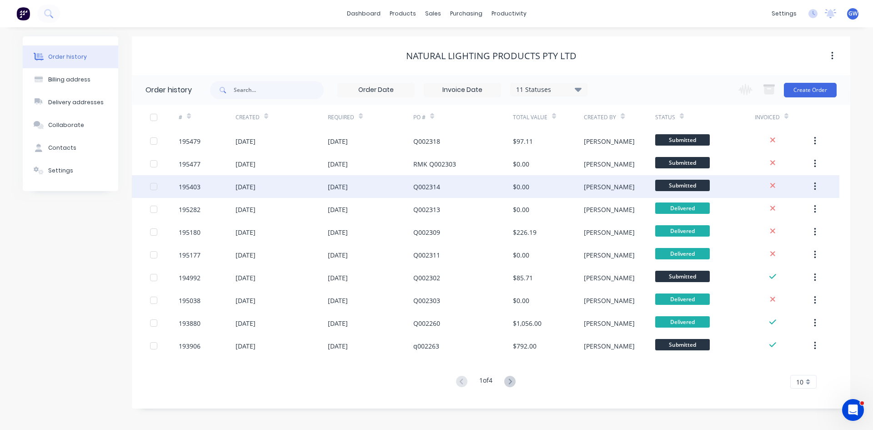
click at [587, 191] on div "[PERSON_NAME]" at bounding box center [609, 187] width 51 height 10
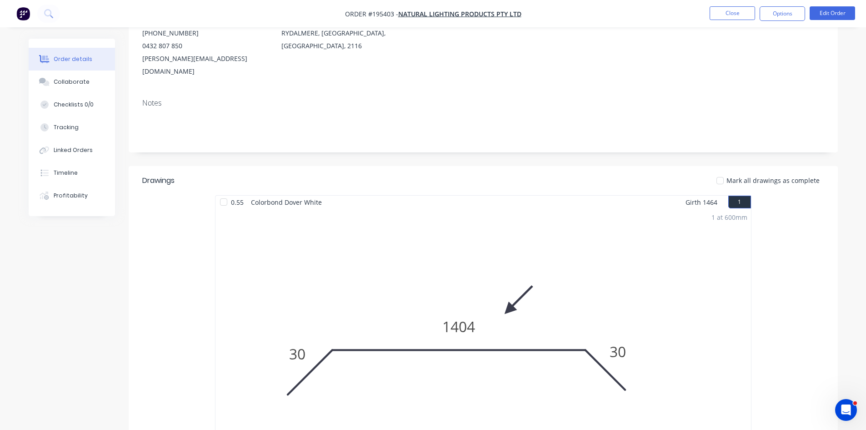
scroll to position [227, 0]
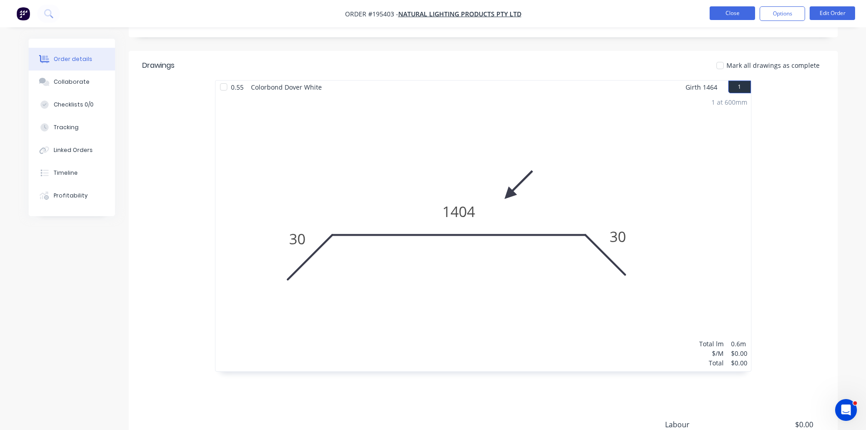
click at [726, 19] on button "Close" at bounding box center [732, 13] width 45 height 14
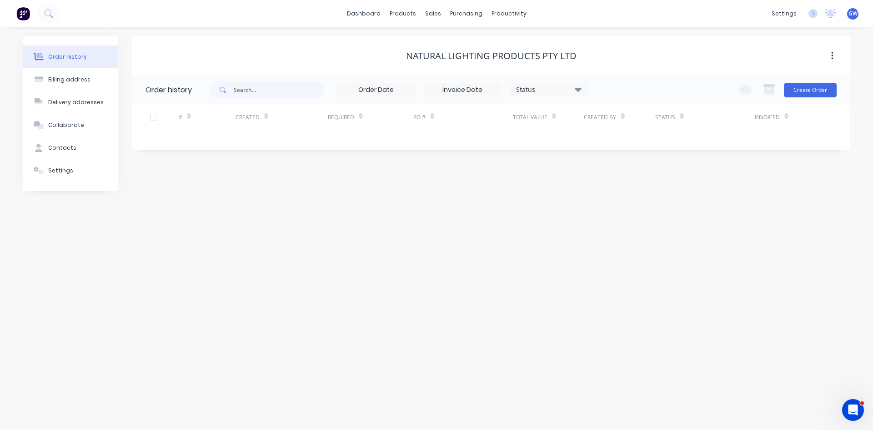
click at [729, 18] on div "dashboard products sales purchasing productivity dashboard products Product Cat…" at bounding box center [436, 13] width 873 height 27
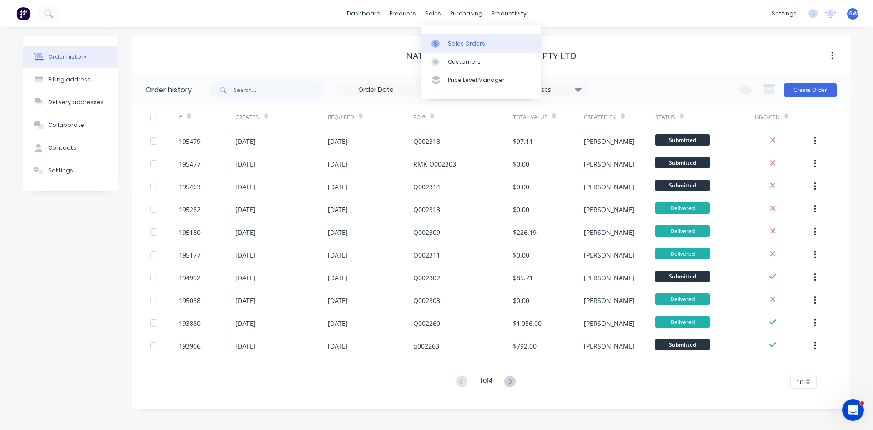
click at [438, 45] on icon at bounding box center [436, 44] width 8 height 8
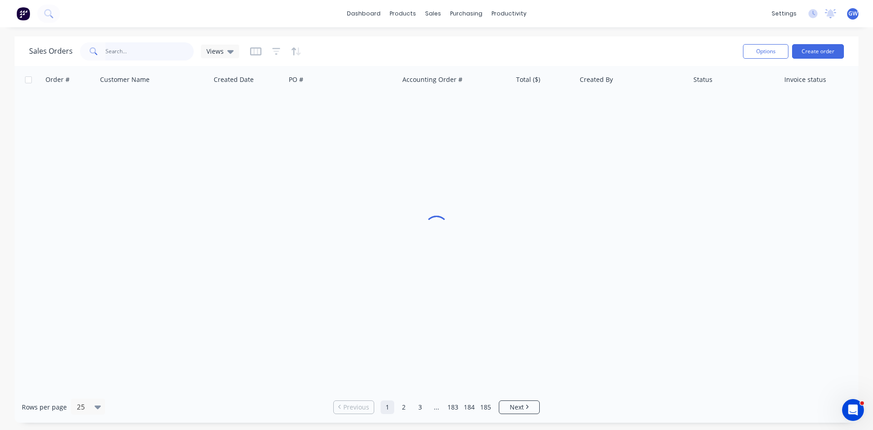
click at [161, 49] on input "text" at bounding box center [150, 51] width 89 height 18
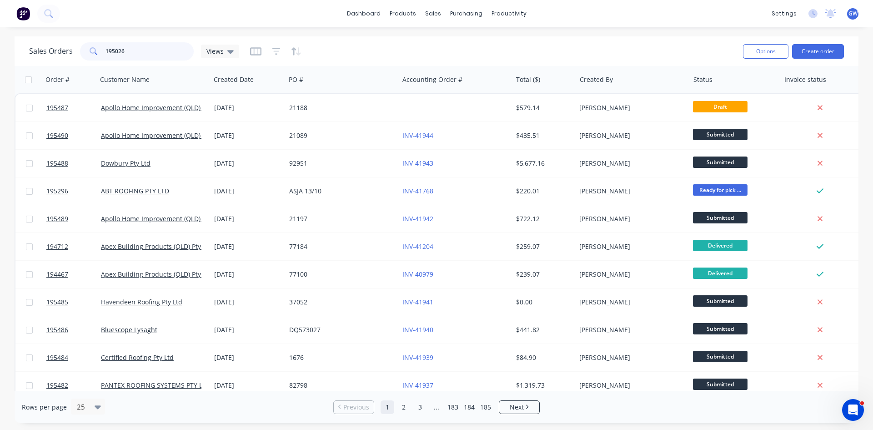
type input "195026"
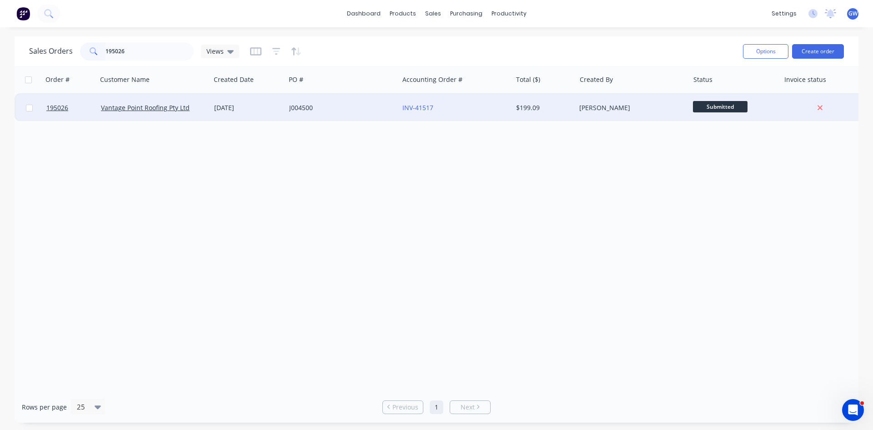
click at [595, 100] on div "[PERSON_NAME]" at bounding box center [632, 107] width 113 height 27
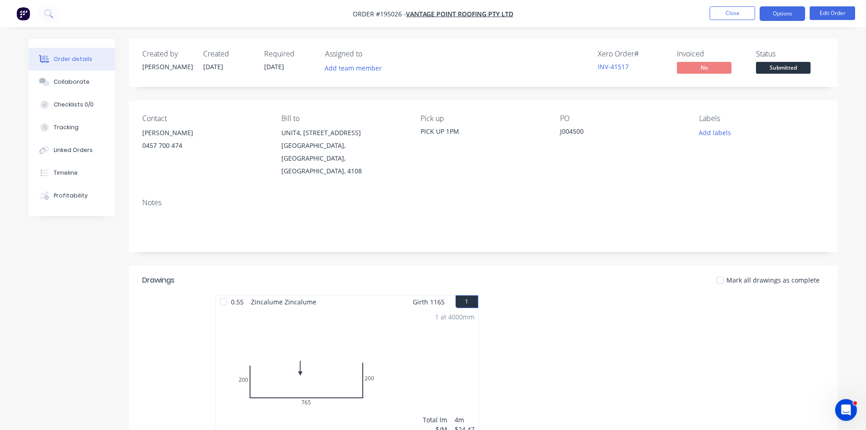
click at [784, 6] on button "Options" at bounding box center [782, 13] width 45 height 15
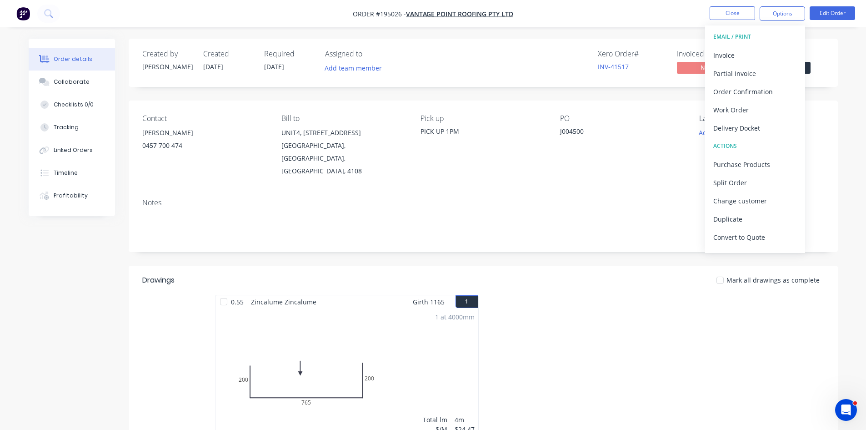
drag, startPoint x: 777, startPoint y: 24, endPoint x: 761, endPoint y: 44, distance: 24.9
click at [762, 44] on button "EMAIL / PRINT" at bounding box center [755, 37] width 100 height 18
click at [756, 50] on div "Invoice" at bounding box center [756, 55] width 84 height 13
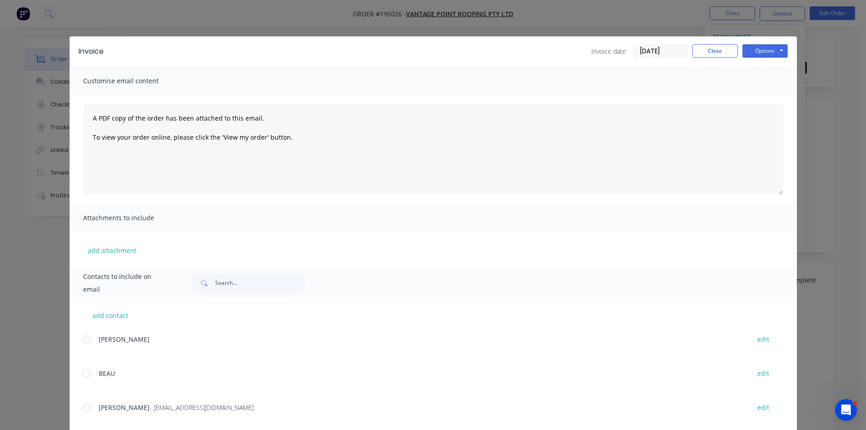
click at [86, 411] on div at bounding box center [87, 407] width 18 height 18
click at [755, 52] on button "Options" at bounding box center [765, 51] width 45 height 14
click at [765, 101] on button "Email" at bounding box center [772, 97] width 58 height 15
click at [715, 51] on button "Close" at bounding box center [715, 51] width 45 height 14
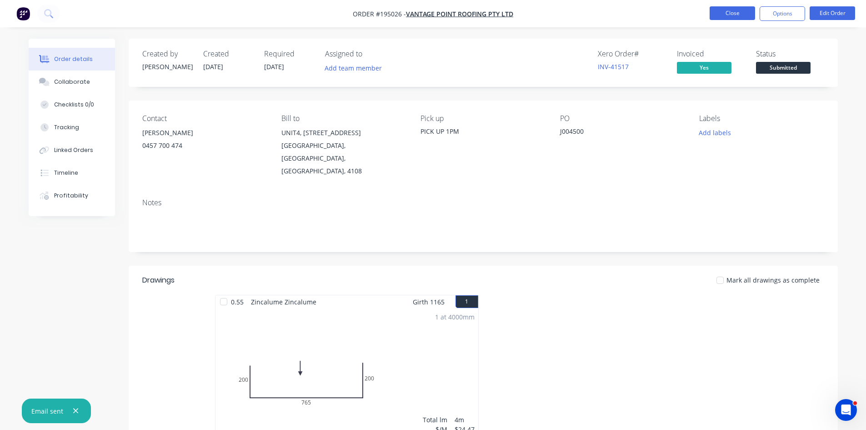
click at [722, 16] on button "Close" at bounding box center [732, 13] width 45 height 14
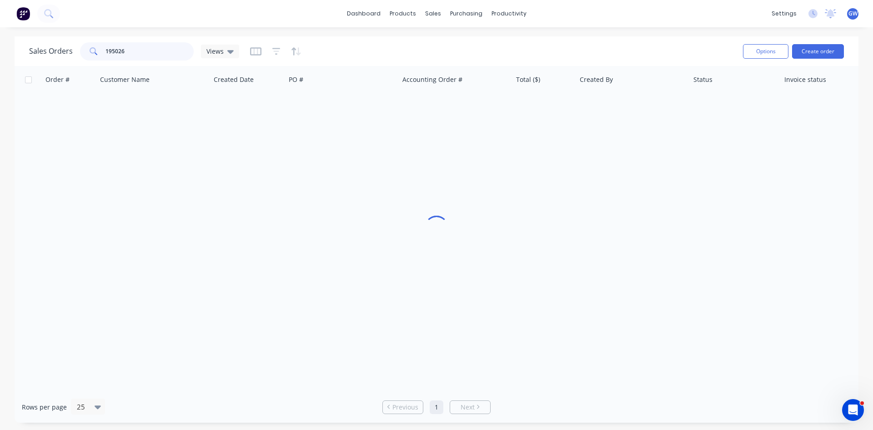
click at [181, 45] on input "195026" at bounding box center [150, 51] width 89 height 18
type input "195025"
click at [558, 111] on div "$83.64" at bounding box center [542, 107] width 53 height 9
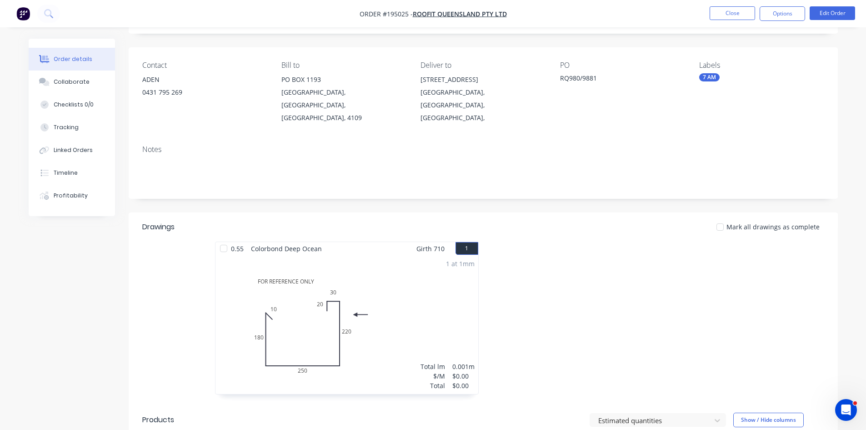
scroll to position [182, 0]
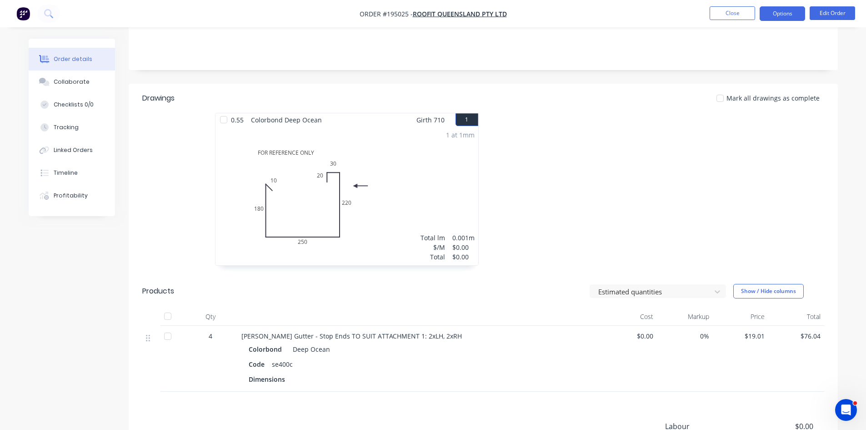
click at [782, 14] on button "Options" at bounding box center [782, 13] width 45 height 15
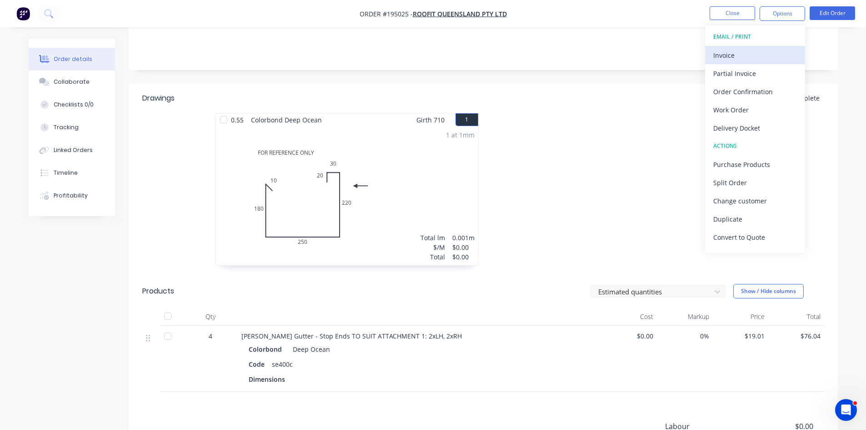
click at [758, 50] on div "Invoice" at bounding box center [756, 55] width 84 height 13
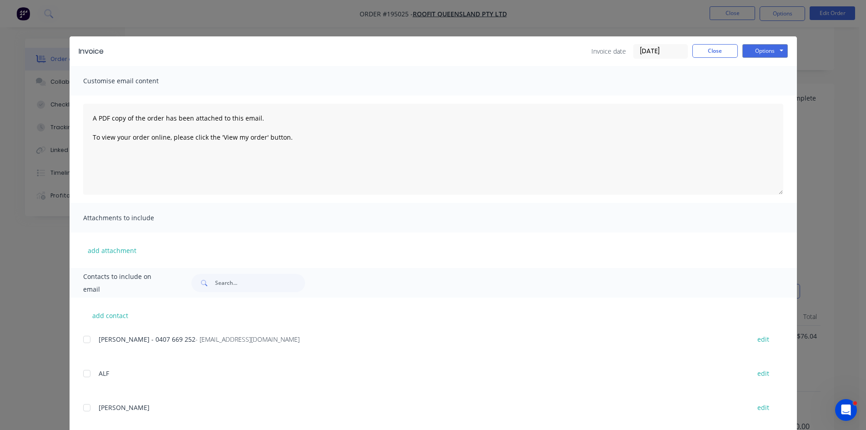
click at [83, 341] on div at bounding box center [87, 339] width 18 height 18
click at [760, 50] on button "Options" at bounding box center [765, 51] width 45 height 14
click at [771, 96] on button "Email" at bounding box center [772, 97] width 58 height 15
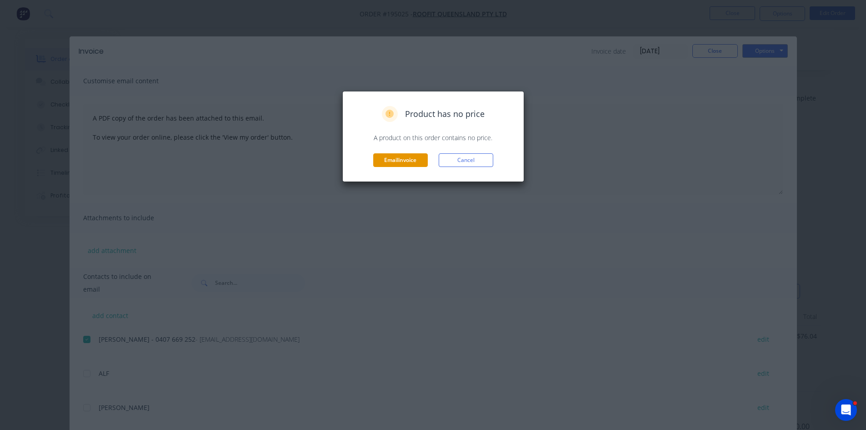
click at [409, 162] on button "Email invoice" at bounding box center [400, 160] width 55 height 14
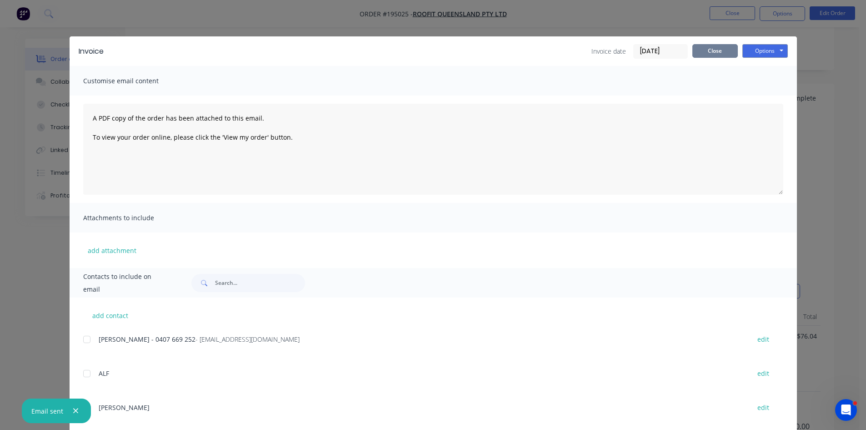
click at [714, 50] on button "Close" at bounding box center [715, 51] width 45 height 14
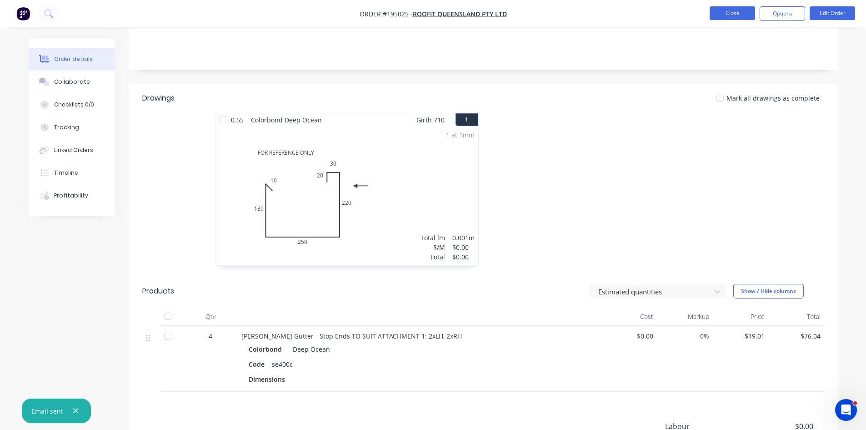
click at [734, 13] on button "Close" at bounding box center [732, 13] width 45 height 14
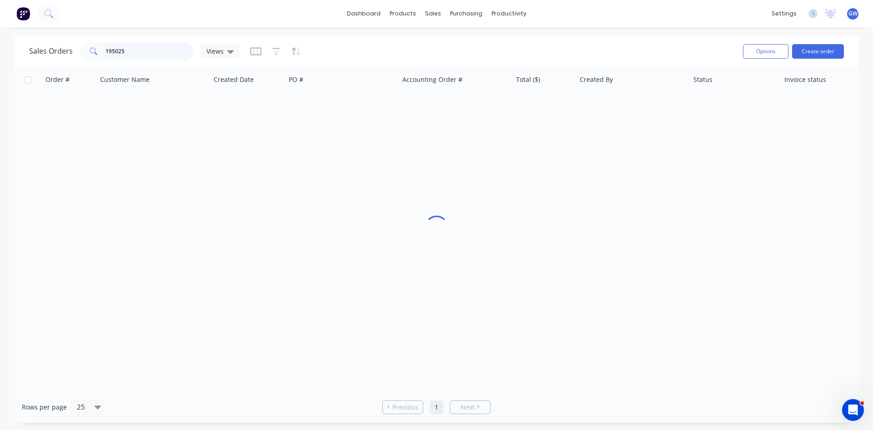
click at [143, 53] on input "195025" at bounding box center [150, 51] width 89 height 18
type input "195058"
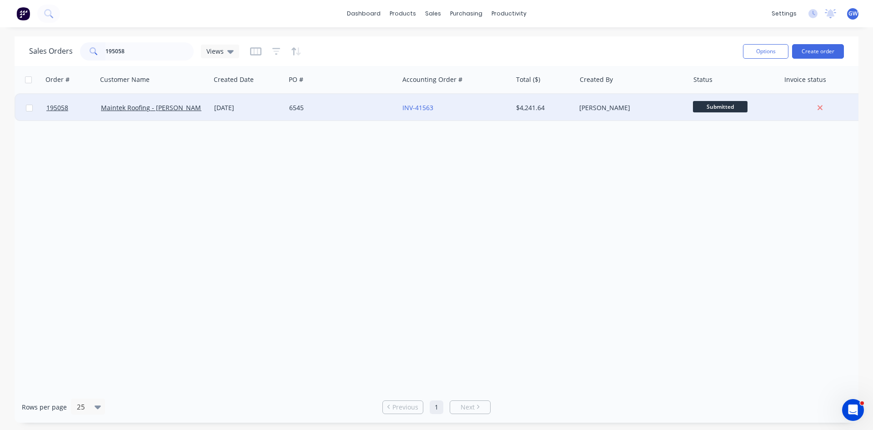
click at [538, 118] on div "$4,241.64" at bounding box center [545, 107] width 64 height 27
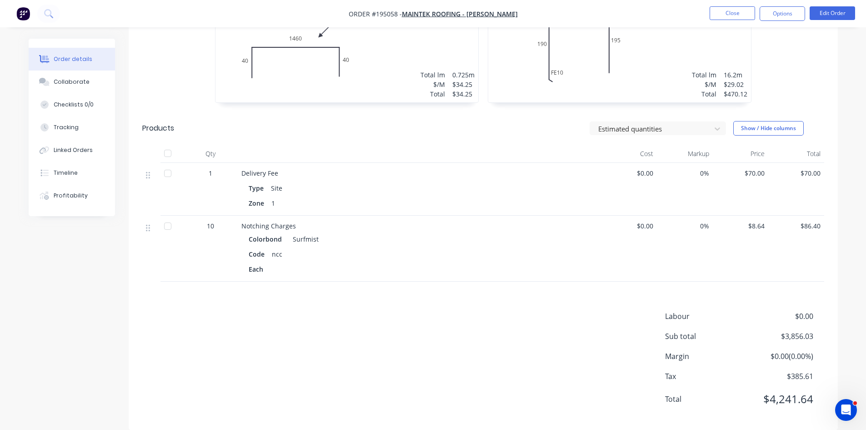
scroll to position [1479, 0]
click at [788, 12] on button "Options" at bounding box center [782, 13] width 45 height 15
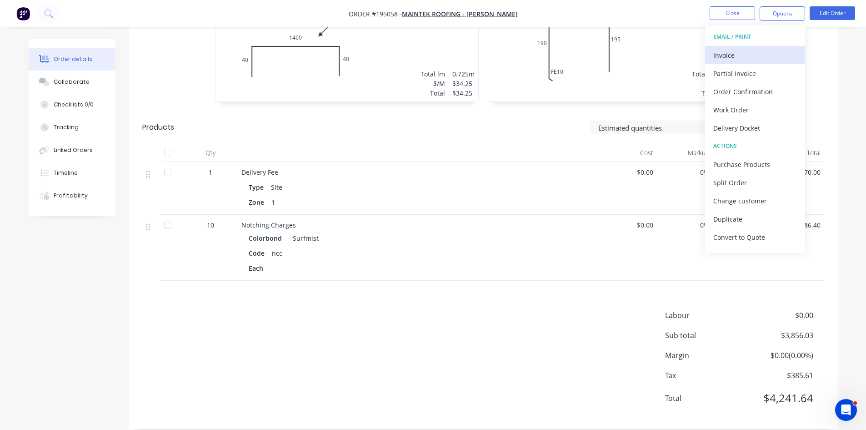
click at [753, 54] on div "Invoice" at bounding box center [756, 55] width 84 height 13
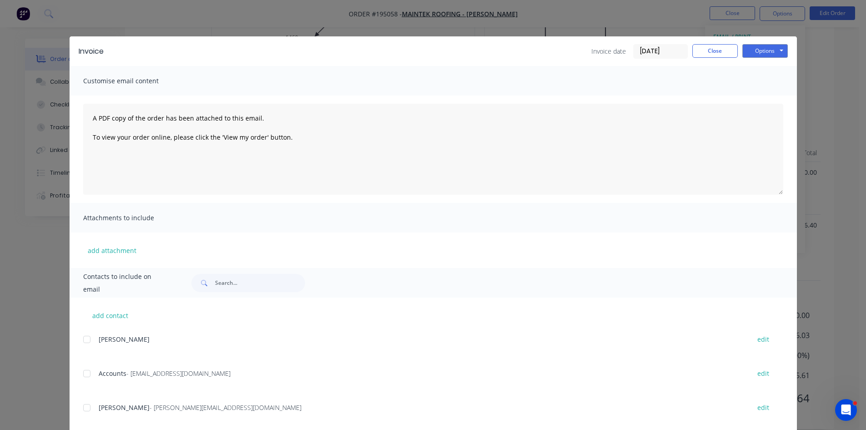
click at [86, 370] on div at bounding box center [87, 373] width 18 height 18
click at [84, 412] on div at bounding box center [87, 407] width 18 height 18
click at [758, 49] on button "Options" at bounding box center [765, 51] width 45 height 14
click at [768, 99] on button "Email" at bounding box center [772, 97] width 58 height 15
click at [706, 47] on button "Close" at bounding box center [715, 51] width 45 height 14
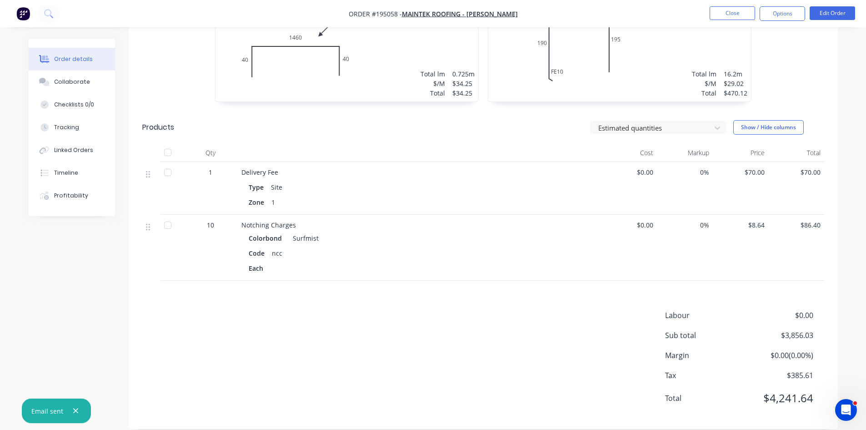
click at [748, 3] on nav "Order #195058 - Maintek Roofing - Shaun Rahurahu Close Options Edit Order" at bounding box center [433, 13] width 866 height 27
click at [743, 11] on button "Close" at bounding box center [732, 13] width 45 height 14
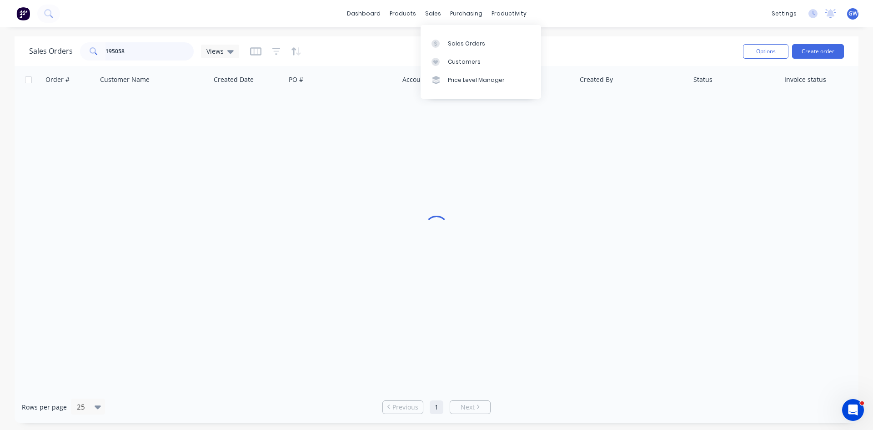
click at [150, 52] on input "195058" at bounding box center [150, 51] width 89 height 18
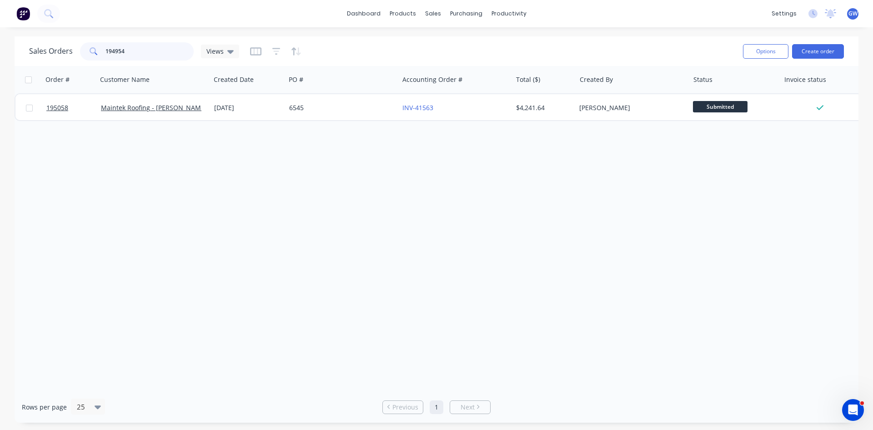
type input "194954"
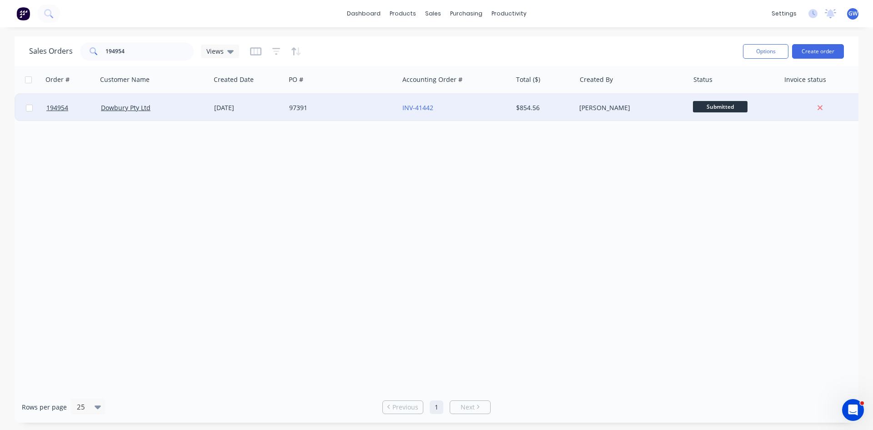
click at [579, 106] on div "[PERSON_NAME]" at bounding box center [629, 107] width 101 height 9
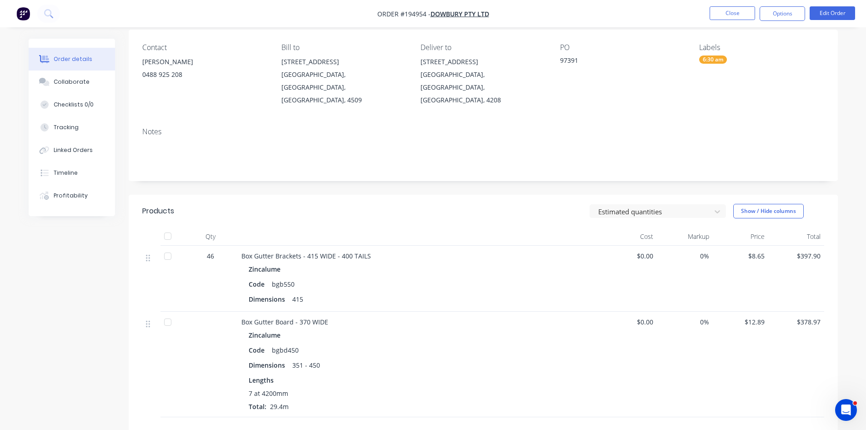
scroll to position [91, 0]
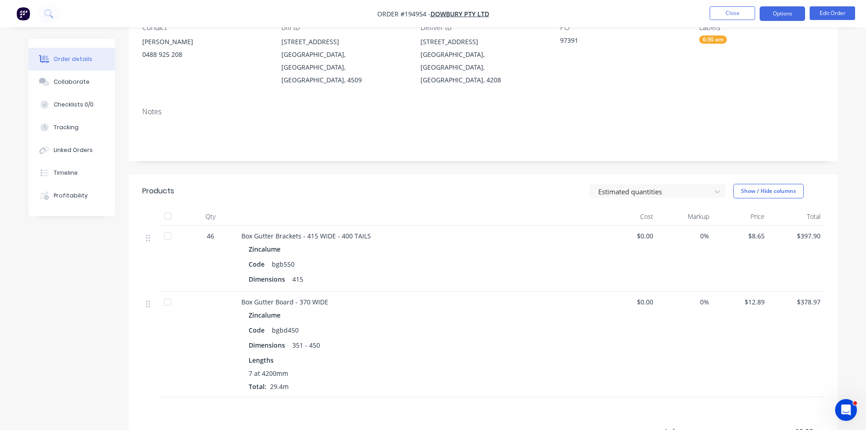
click at [771, 10] on button "Options" at bounding box center [782, 13] width 45 height 15
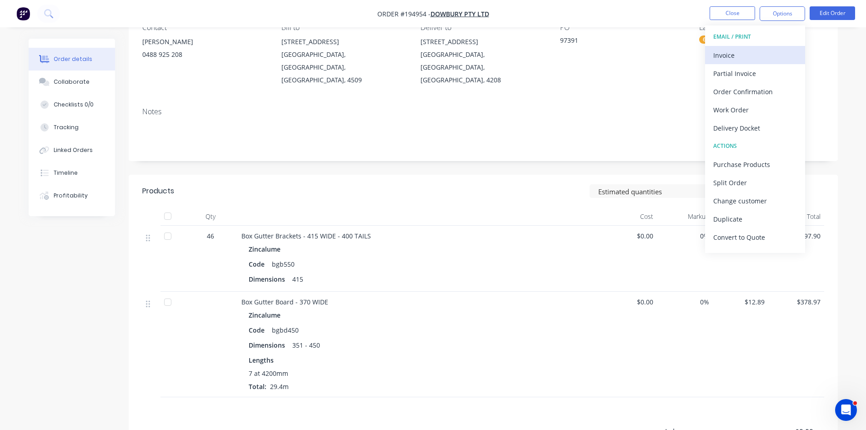
click at [757, 53] on div "Invoice" at bounding box center [756, 55] width 84 height 13
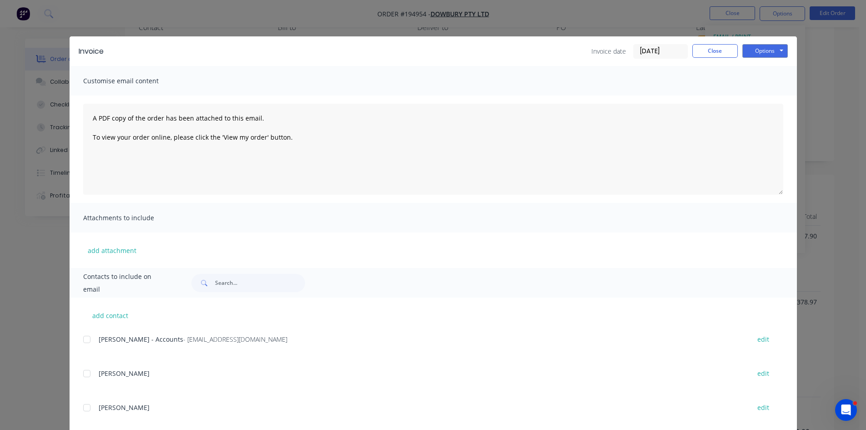
click at [84, 344] on div at bounding box center [87, 339] width 18 height 18
click at [768, 44] on button "Options" at bounding box center [765, 51] width 45 height 14
click at [765, 96] on button "Email" at bounding box center [772, 97] width 58 height 15
click at [702, 46] on button "Close" at bounding box center [715, 51] width 45 height 14
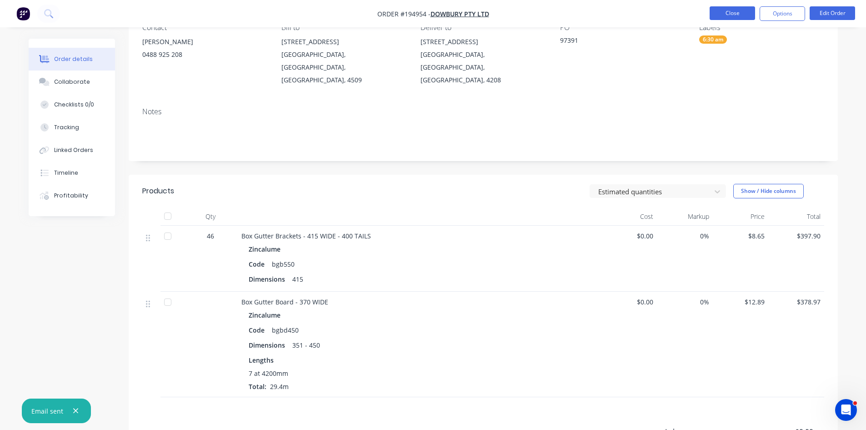
click at [719, 20] on li "Close" at bounding box center [732, 13] width 45 height 15
click at [731, 14] on button "Close" at bounding box center [732, 13] width 45 height 14
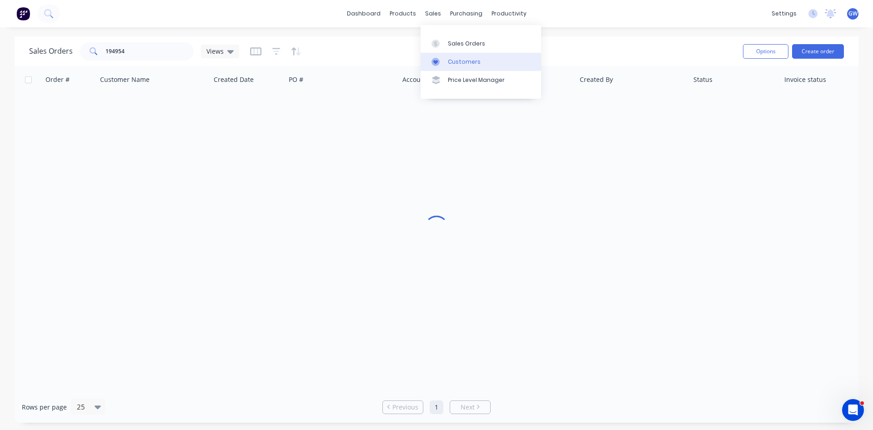
click at [451, 64] on div "Customers" at bounding box center [464, 62] width 33 height 8
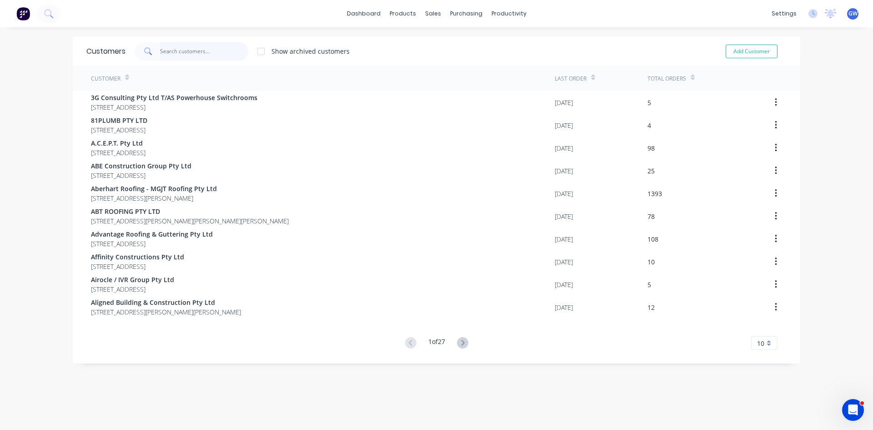
click at [183, 50] on input "text" at bounding box center [204, 51] width 89 height 18
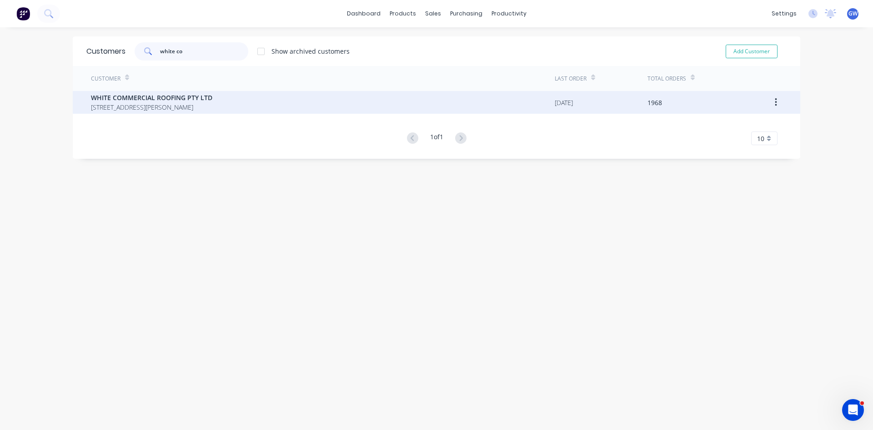
type input "white co"
click at [316, 104] on div "WHITE COMMERCIAL ROOFING PTY LTD 57 Dewar Drive LOGANHOLME Queensland Australia…" at bounding box center [323, 102] width 464 height 23
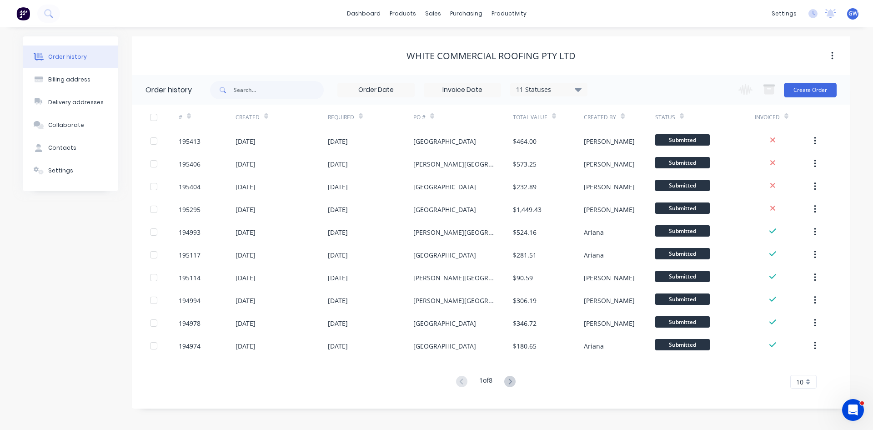
click at [808, 384] on div "10" at bounding box center [803, 382] width 26 height 14
click at [808, 370] on div "35" at bounding box center [803, 366] width 25 height 16
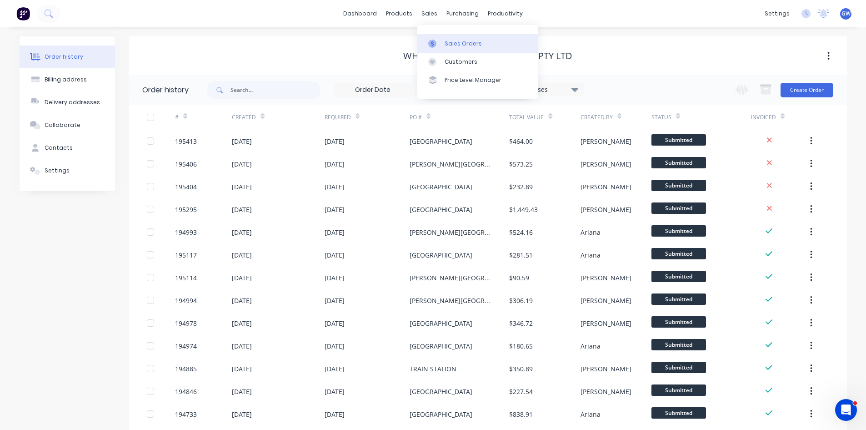
click at [448, 43] on div "Sales Orders" at bounding box center [463, 44] width 37 height 8
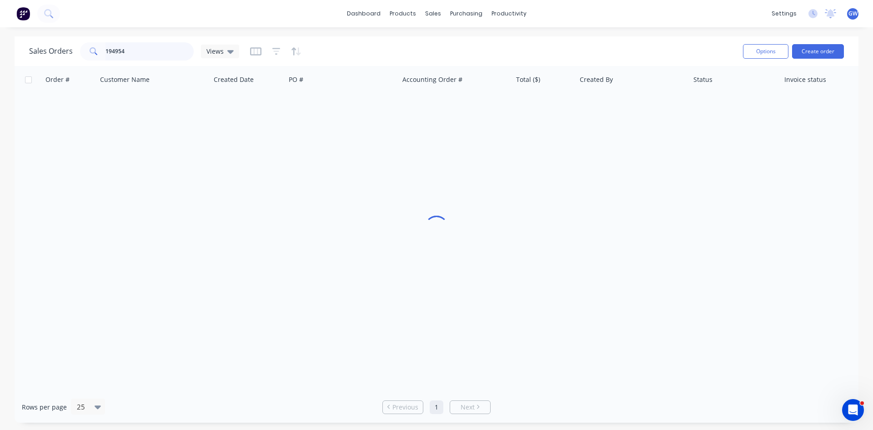
click at [162, 54] on input "194954" at bounding box center [150, 51] width 89 height 18
type input "194692"
click at [596, 111] on div "[PERSON_NAME]" at bounding box center [629, 107] width 101 height 9
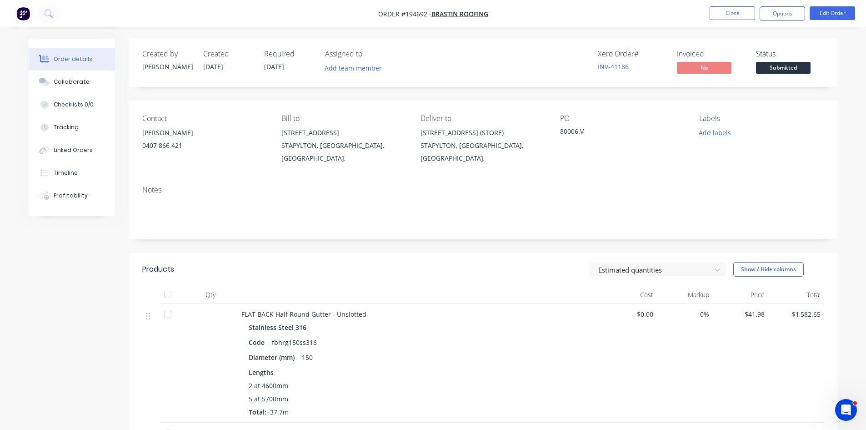
drag, startPoint x: 802, startPoint y: 14, endPoint x: 788, endPoint y: 23, distance: 16.4
click at [801, 14] on button "Options" at bounding box center [782, 13] width 45 height 15
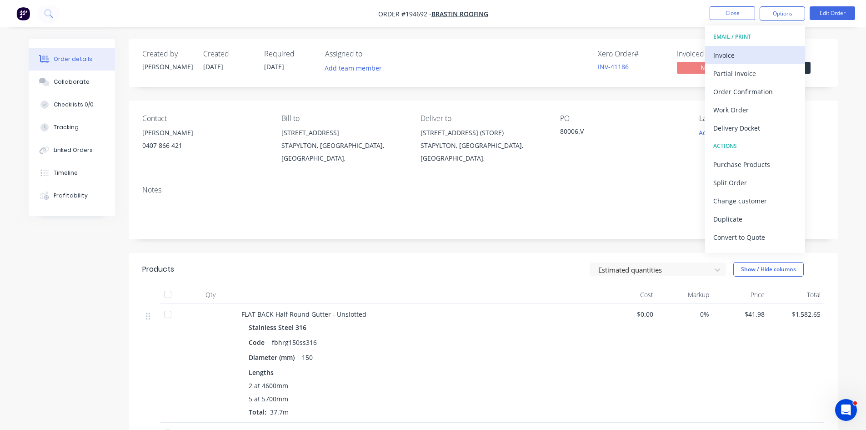
click at [754, 55] on div "Invoice" at bounding box center [756, 55] width 84 height 13
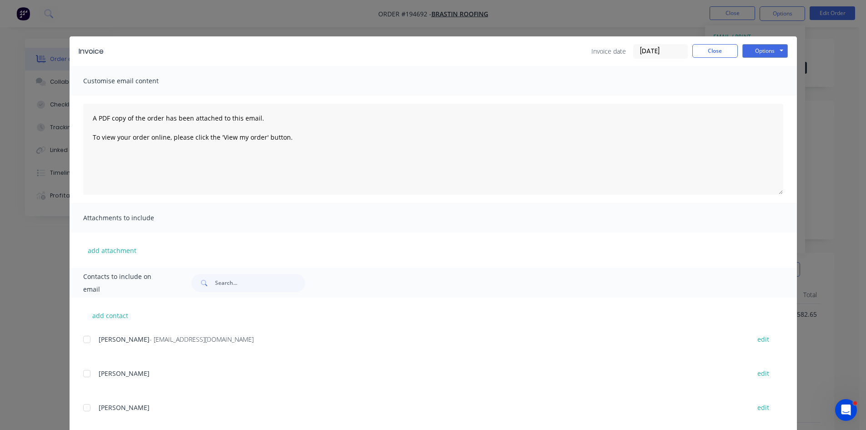
click at [82, 343] on div at bounding box center [87, 339] width 18 height 18
click at [752, 54] on button "Options" at bounding box center [765, 51] width 45 height 14
click at [763, 95] on button "Email" at bounding box center [772, 97] width 58 height 15
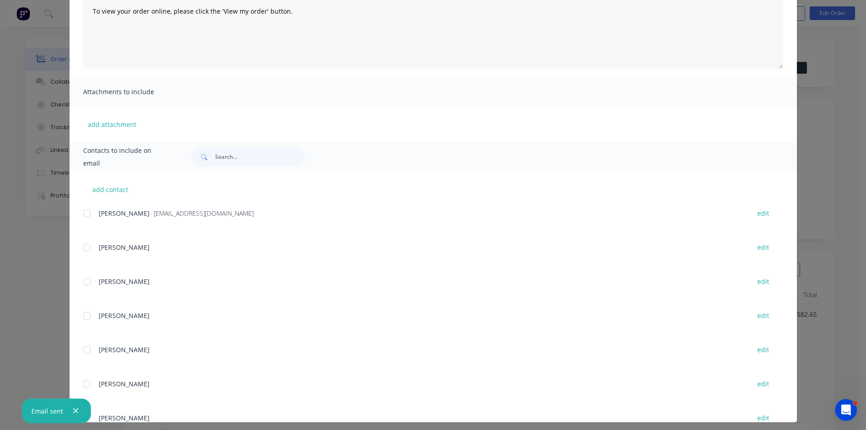
scroll to position [131, 0]
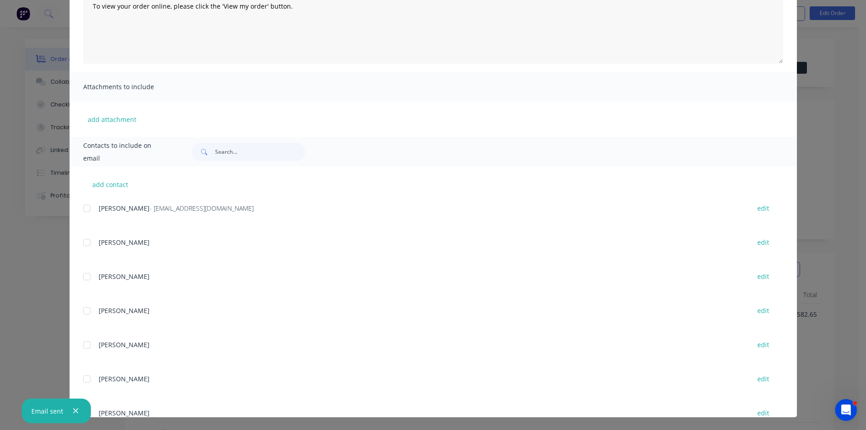
drag, startPoint x: 852, startPoint y: 127, endPoint x: 826, endPoint y: 106, distance: 33.3
click at [852, 127] on div "Invoice Invoice date 14/10/25 Close Options Preview Print Email Customise email…" at bounding box center [433, 215] width 866 height 430
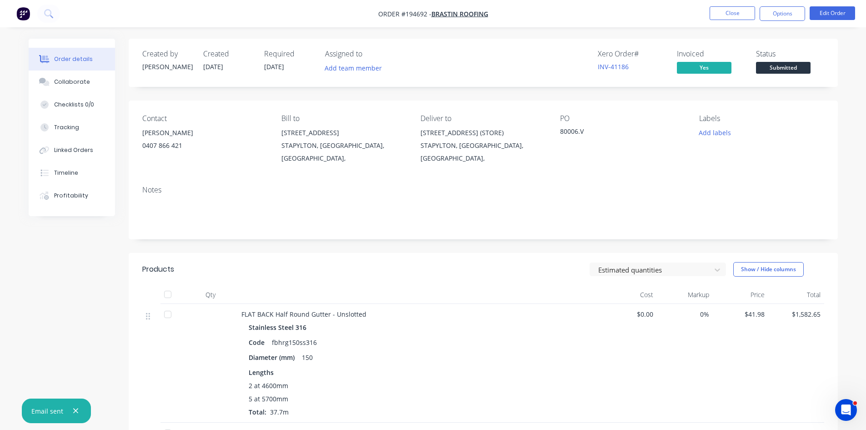
click at [740, 20] on li "Close" at bounding box center [732, 13] width 45 height 15
click at [722, 13] on button "Close" at bounding box center [732, 13] width 45 height 14
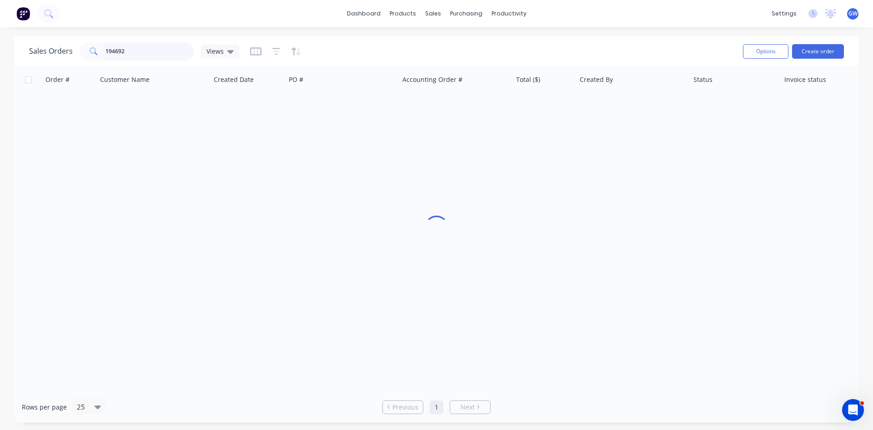
drag, startPoint x: 157, startPoint y: 59, endPoint x: 0, endPoint y: 29, distance: 160.3
click at [0, 31] on div "dashboard products sales purchasing productivity dashboard products Product Cat…" at bounding box center [436, 215] width 873 height 430
type input "195022"
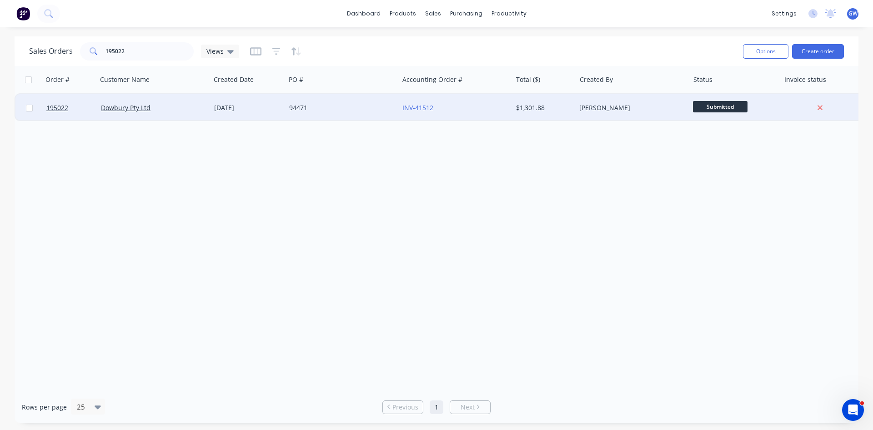
click at [624, 102] on div "[PERSON_NAME]" at bounding box center [632, 107] width 113 height 27
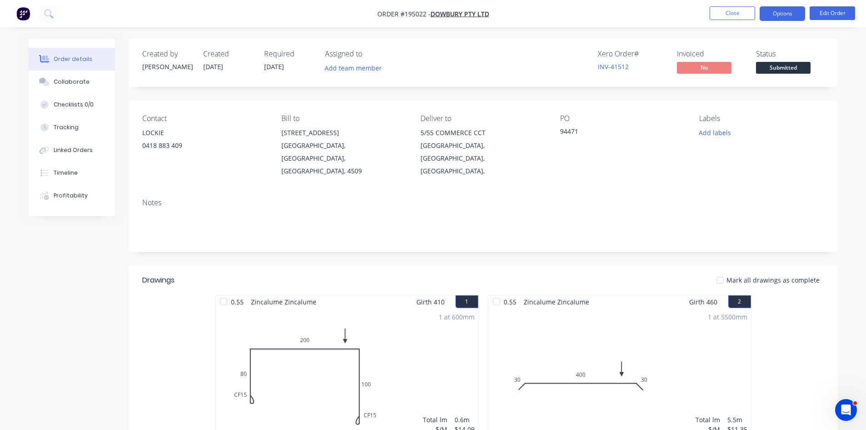
click at [775, 10] on button "Options" at bounding box center [782, 13] width 45 height 15
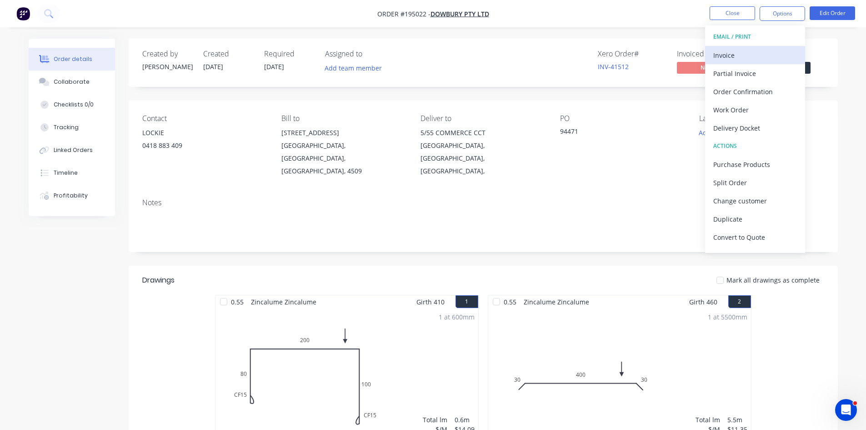
click at [743, 60] on div "Invoice" at bounding box center [756, 55] width 84 height 13
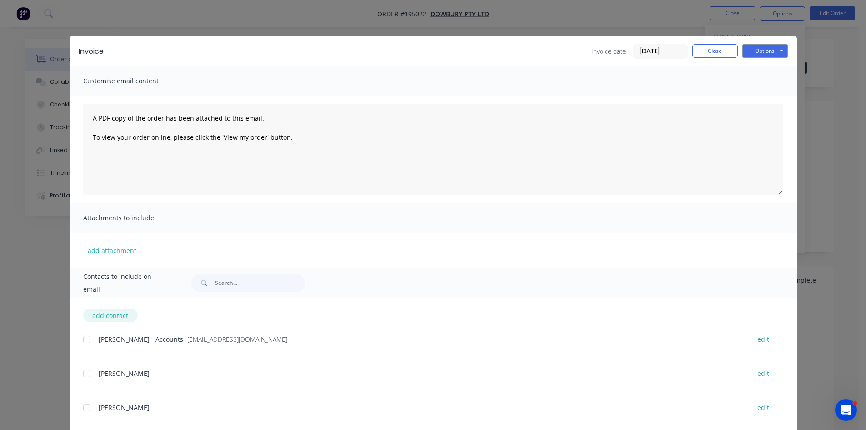
drag, startPoint x: 90, startPoint y: 340, endPoint x: 124, endPoint y: 322, distance: 38.5
click at [91, 340] on div at bounding box center [87, 339] width 18 height 18
click at [750, 54] on button "Options" at bounding box center [765, 51] width 45 height 14
click at [747, 101] on button "Email" at bounding box center [772, 97] width 58 height 15
click at [713, 54] on button "Close" at bounding box center [715, 51] width 45 height 14
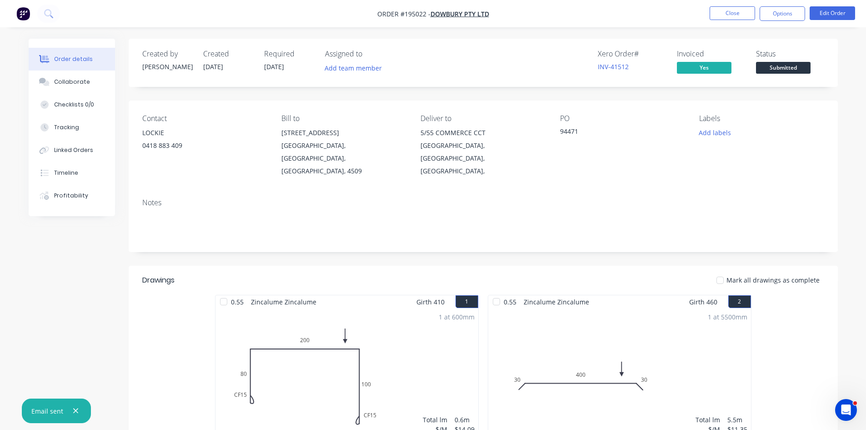
click at [733, 23] on nav "Order #195022 - Dowbury Pty Ltd Close Options Edit Order" at bounding box center [433, 13] width 866 height 27
click at [734, 16] on button "Close" at bounding box center [732, 13] width 45 height 14
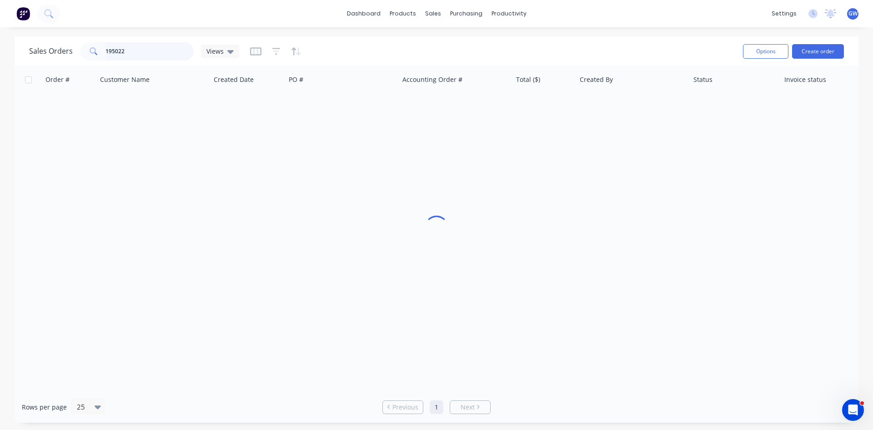
click at [143, 58] on input "195022" at bounding box center [150, 51] width 89 height 18
type input "194942"
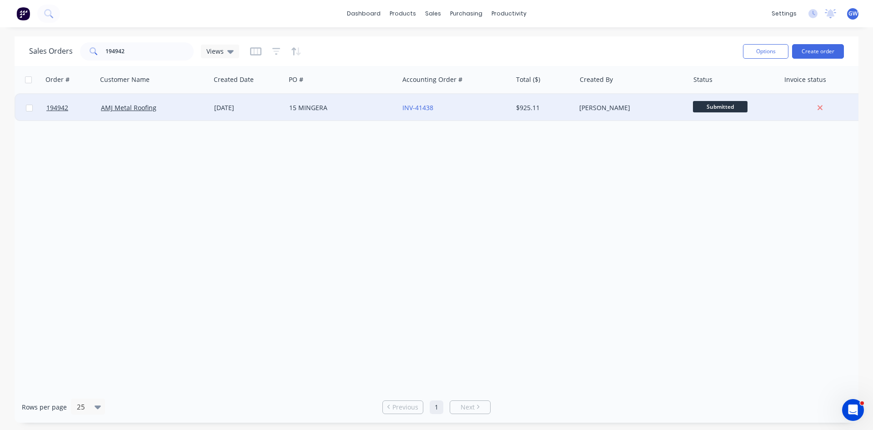
click at [599, 104] on div "[PERSON_NAME]" at bounding box center [629, 107] width 101 height 9
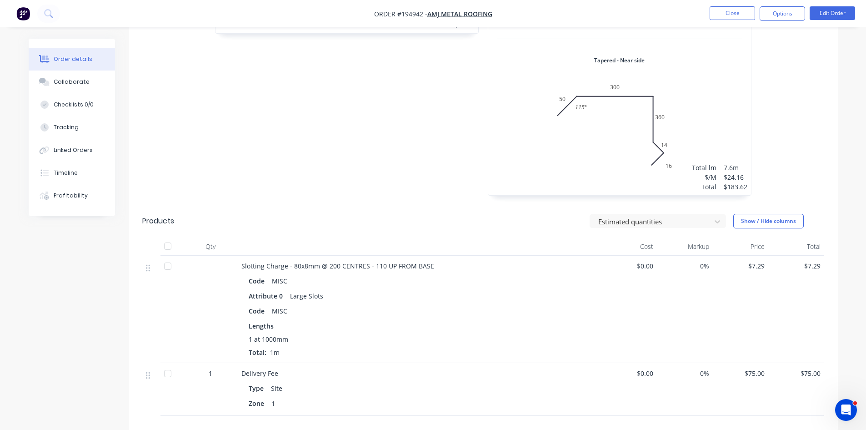
scroll to position [1046, 0]
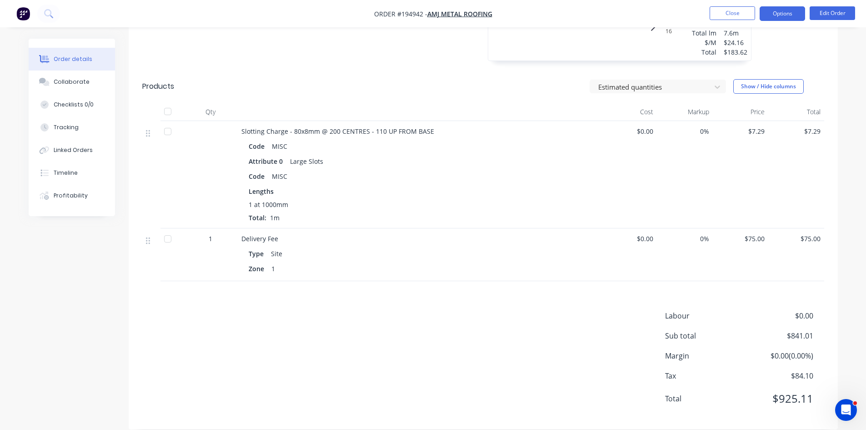
click at [775, 14] on button "Options" at bounding box center [782, 13] width 45 height 15
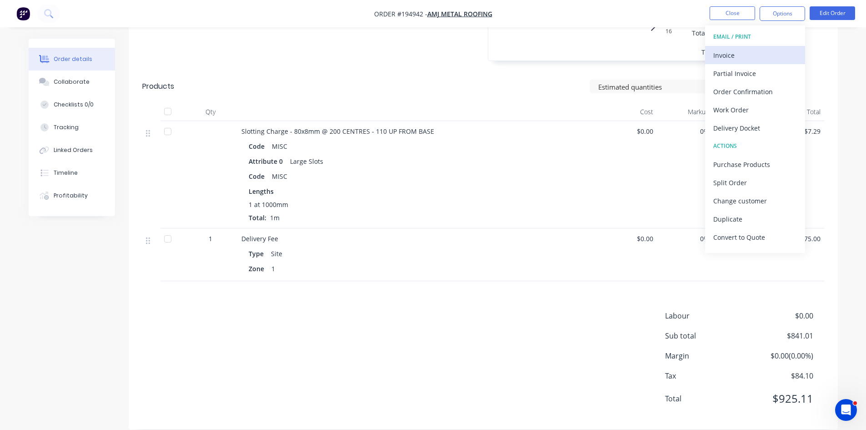
click at [749, 48] on button "Invoice" at bounding box center [755, 55] width 100 height 18
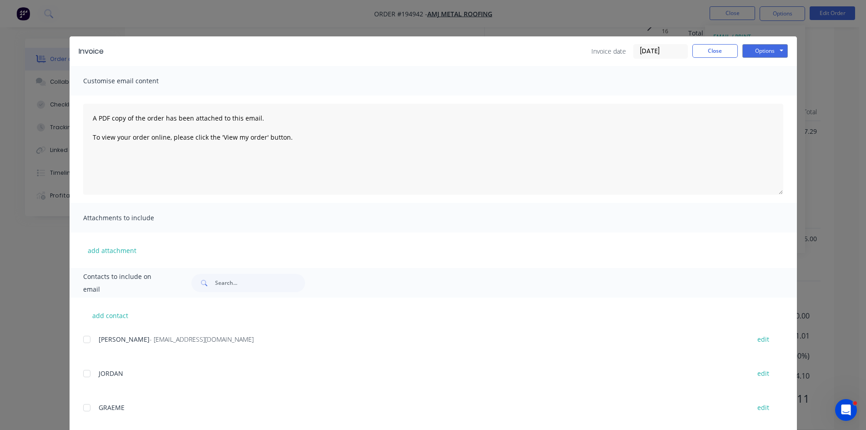
click at [87, 340] on div at bounding box center [87, 339] width 18 height 18
click at [770, 56] on button "Options" at bounding box center [765, 51] width 45 height 14
click at [774, 99] on button "Email" at bounding box center [772, 97] width 58 height 15
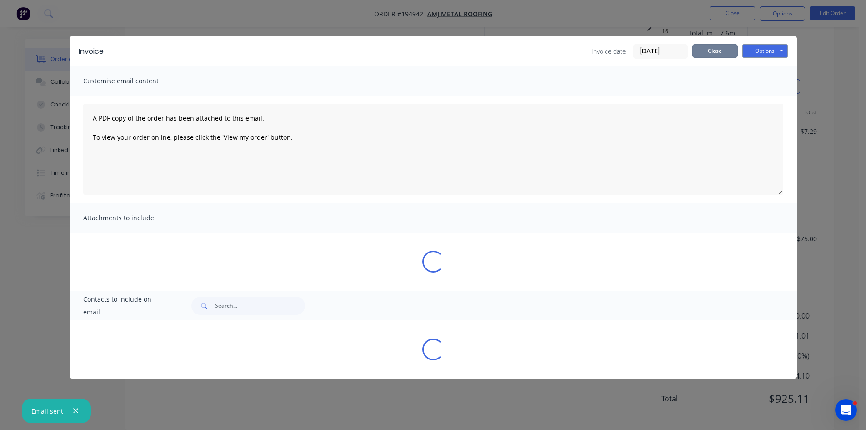
drag, startPoint x: 724, startPoint y: 48, endPoint x: 722, endPoint y: 30, distance: 17.8
click at [724, 48] on button "Close" at bounding box center [715, 51] width 45 height 14
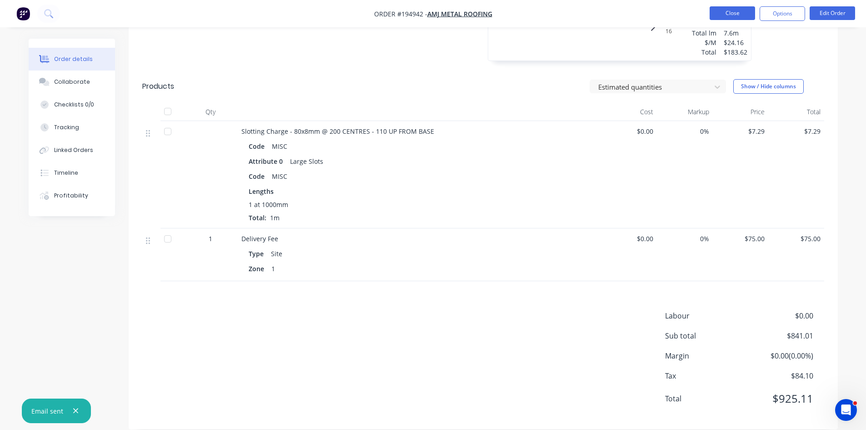
click at [728, 10] on button "Close" at bounding box center [732, 13] width 45 height 14
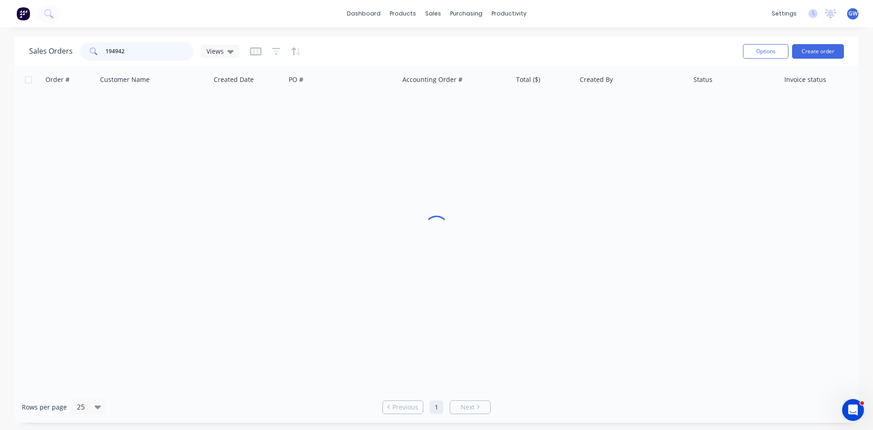
drag, startPoint x: 144, startPoint y: 47, endPoint x: 40, endPoint y: 49, distance: 103.3
click at [40, 49] on div "Sales Orders 194942 Views" at bounding box center [134, 51] width 210 height 18
type input "194788"
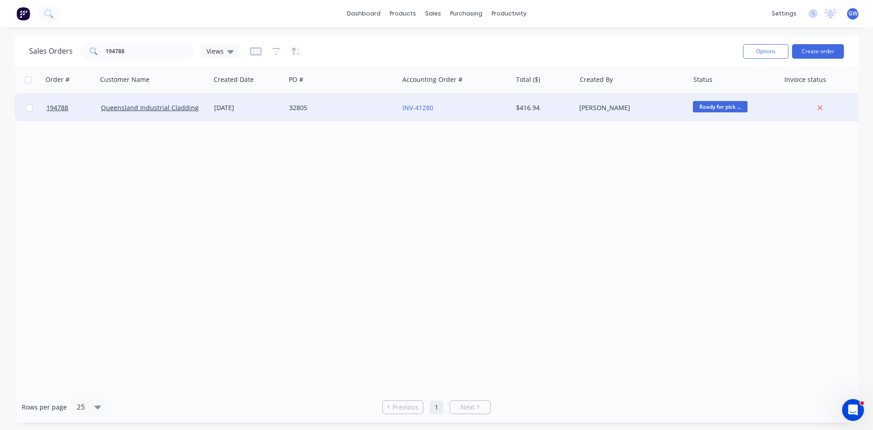
click at [661, 106] on div "[PERSON_NAME]" at bounding box center [629, 107] width 101 height 9
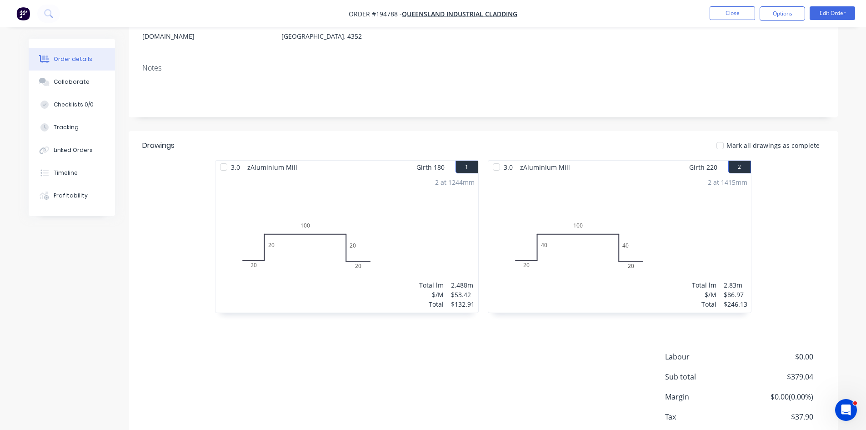
scroll to position [136, 0]
click at [790, 10] on button "Options" at bounding box center [782, 13] width 45 height 15
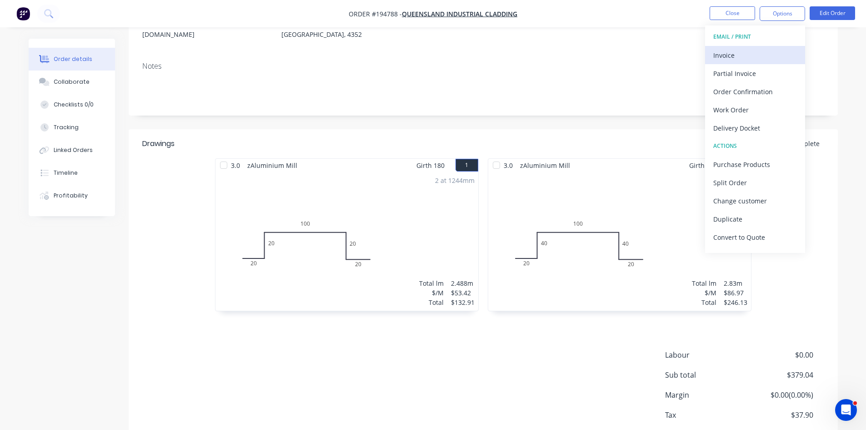
click at [749, 53] on div "Invoice" at bounding box center [756, 55] width 84 height 13
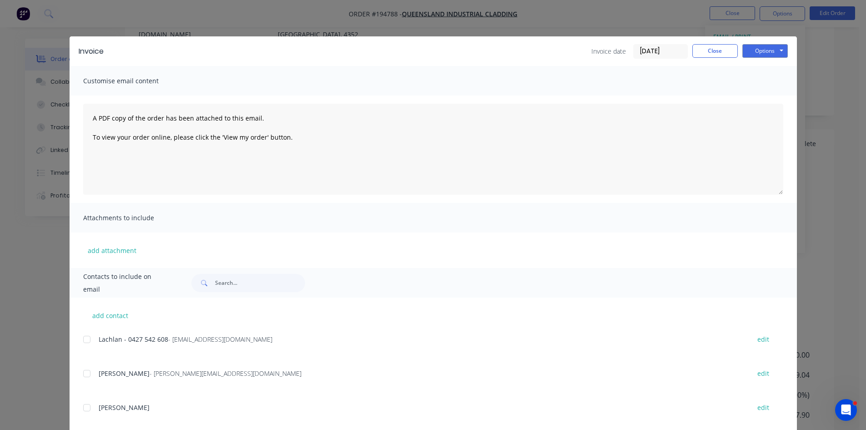
click at [86, 344] on div at bounding box center [87, 339] width 18 height 18
drag, startPoint x: 762, startPoint y: 46, endPoint x: 765, endPoint y: 56, distance: 10.4
click at [763, 46] on button "Options" at bounding box center [765, 51] width 45 height 14
click at [764, 96] on button "Email" at bounding box center [772, 97] width 58 height 15
click at [715, 52] on button "Close" at bounding box center [715, 51] width 45 height 14
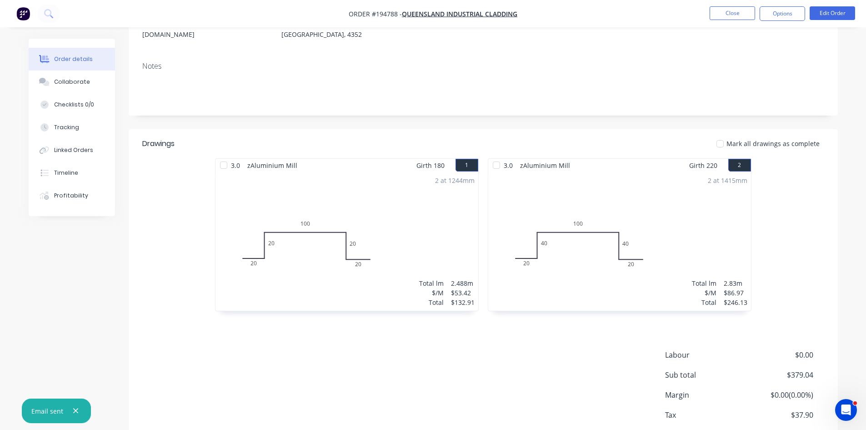
click at [731, 20] on li "Close" at bounding box center [732, 13] width 45 height 15
click at [734, 18] on button "Close" at bounding box center [732, 13] width 45 height 14
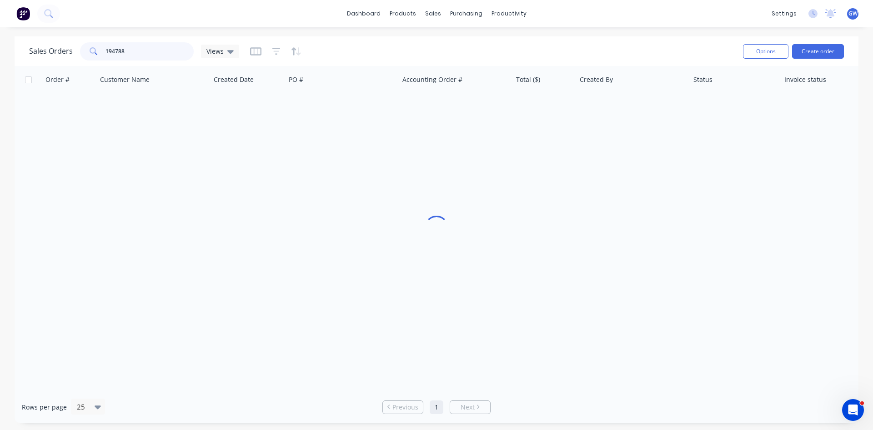
drag, startPoint x: 131, startPoint y: 51, endPoint x: 24, endPoint y: 62, distance: 108.3
click at [24, 62] on div "Sales Orders 194788 Views Options Create order" at bounding box center [437, 51] width 844 height 30
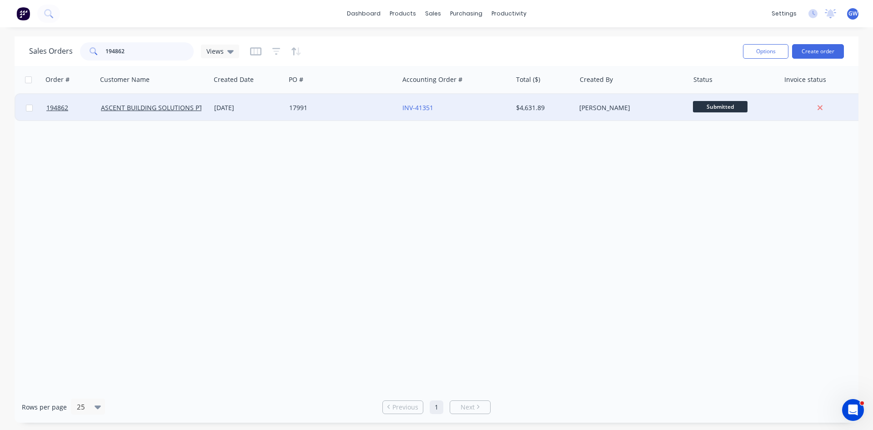
type input "194862"
click at [595, 111] on div "[PERSON_NAME]" at bounding box center [629, 107] width 101 height 9
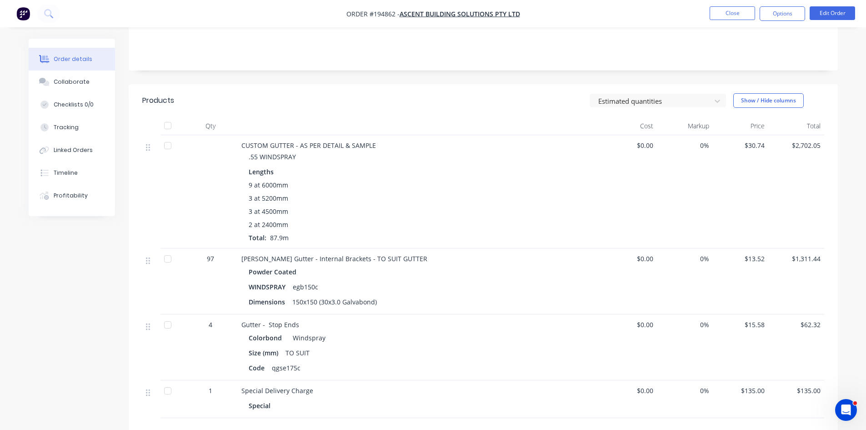
scroll to position [182, 0]
click at [775, 13] on button "Options" at bounding box center [782, 13] width 45 height 15
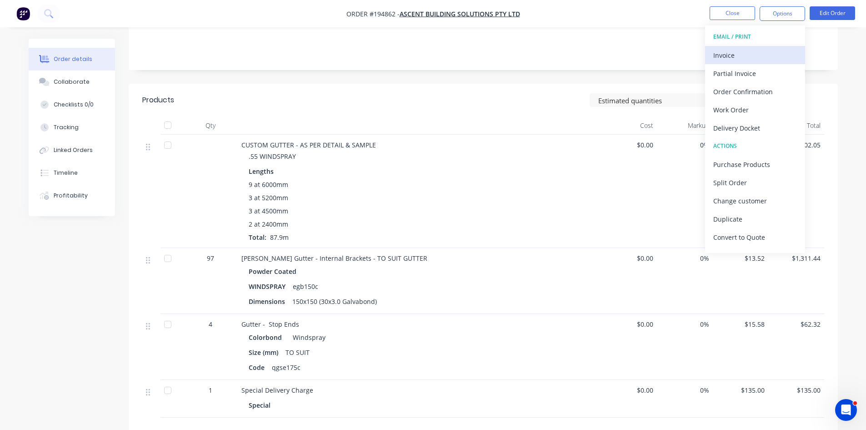
click at [751, 53] on div "Invoice" at bounding box center [756, 55] width 84 height 13
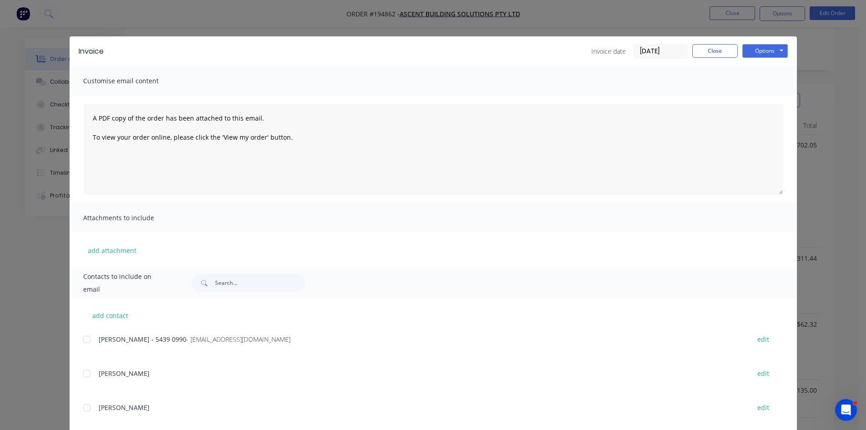
click at [85, 338] on div at bounding box center [87, 339] width 18 height 18
click at [750, 50] on button "Options" at bounding box center [765, 51] width 45 height 14
click at [767, 97] on button "Email" at bounding box center [772, 97] width 58 height 15
click at [710, 55] on button "Close" at bounding box center [715, 51] width 45 height 14
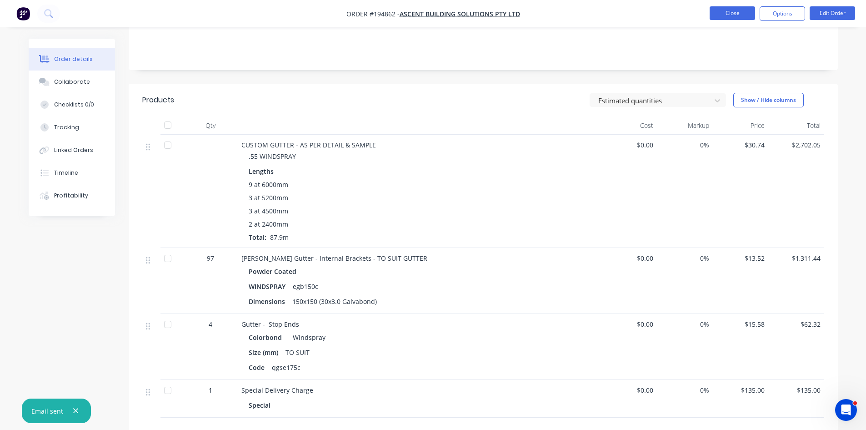
click at [731, 19] on button "Close" at bounding box center [732, 13] width 45 height 14
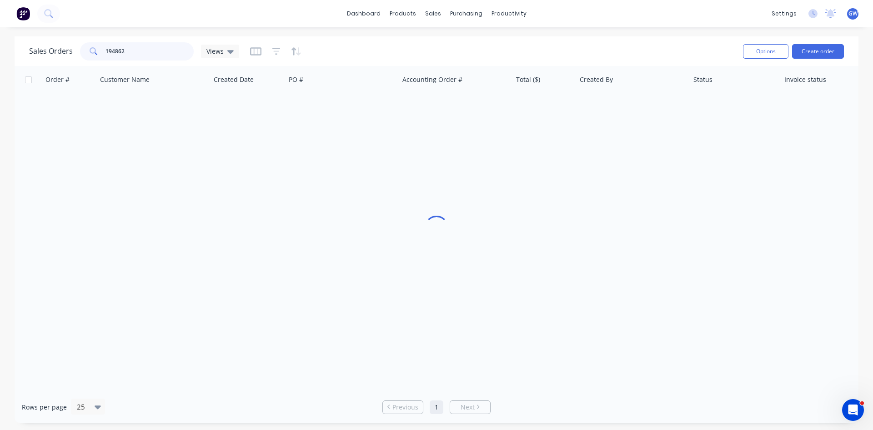
drag, startPoint x: 116, startPoint y: 46, endPoint x: 36, endPoint y: 46, distance: 79.1
click at [36, 46] on div "Sales Orders 194862 Views" at bounding box center [134, 51] width 210 height 18
type input "194690"
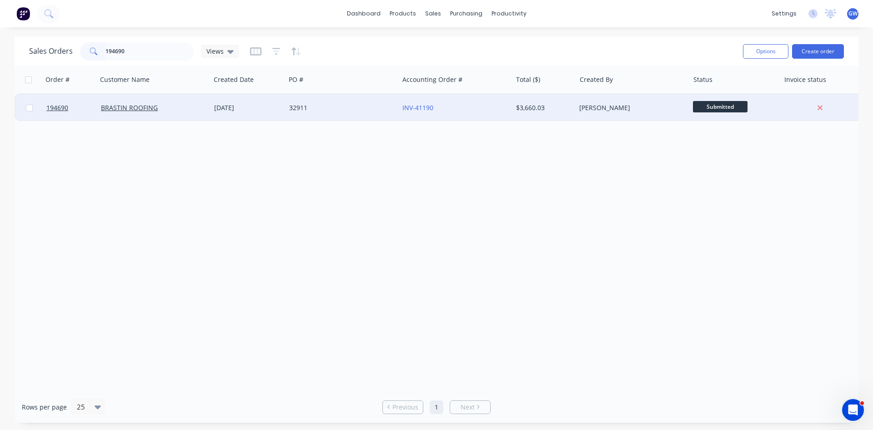
click at [455, 112] on div "INV-41190" at bounding box center [452, 107] width 101 height 9
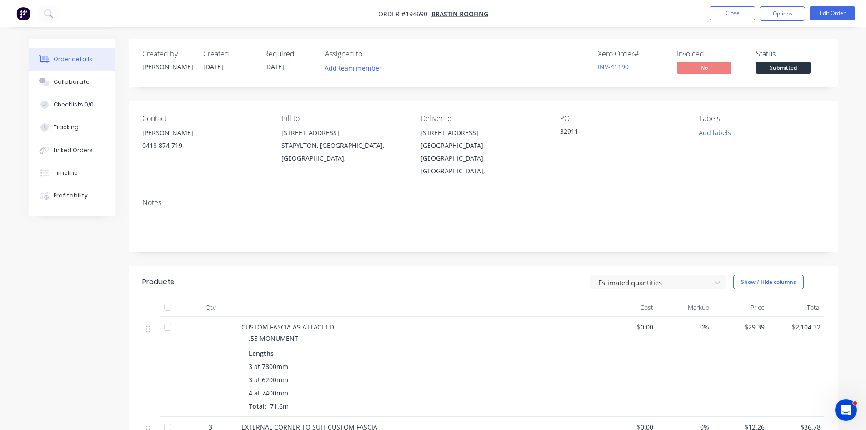
drag, startPoint x: 780, startPoint y: 12, endPoint x: 779, endPoint y: 23, distance: 11.0
click at [780, 17] on button "Options" at bounding box center [782, 13] width 45 height 15
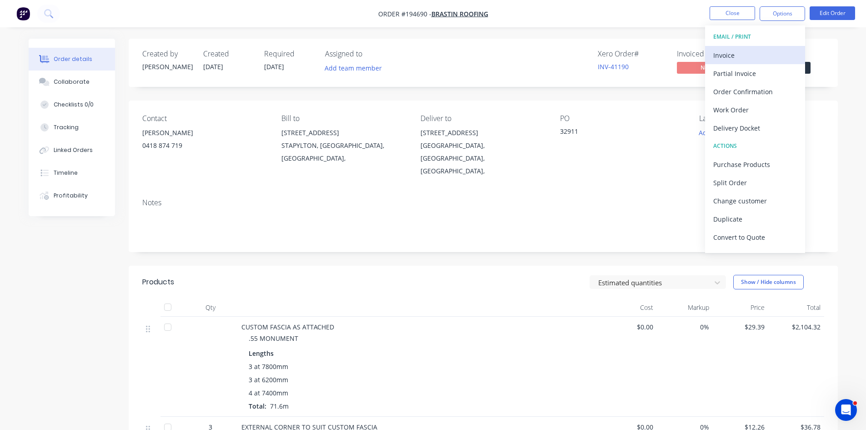
drag, startPoint x: 749, startPoint y: 58, endPoint x: 743, endPoint y: 61, distance: 6.6
click at [743, 61] on div "Invoice" at bounding box center [756, 55] width 84 height 13
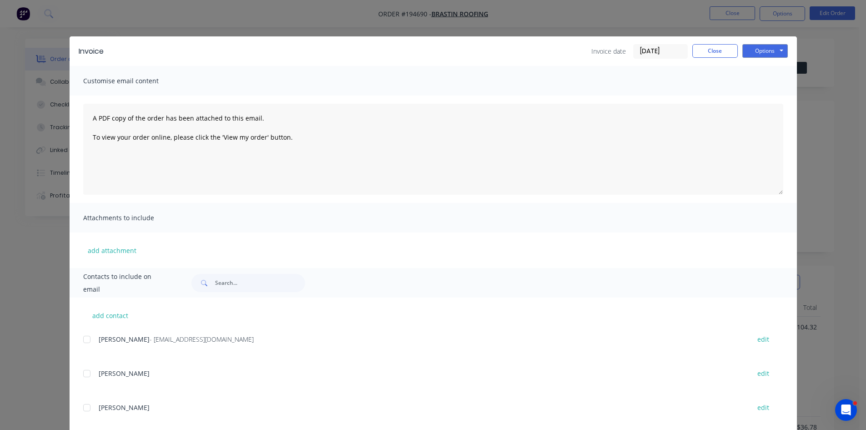
click at [80, 339] on div at bounding box center [87, 339] width 18 height 18
click at [760, 49] on button "Options" at bounding box center [765, 51] width 45 height 14
click at [760, 97] on button "Email" at bounding box center [772, 97] width 58 height 15
click at [710, 47] on button "Close" at bounding box center [715, 51] width 45 height 14
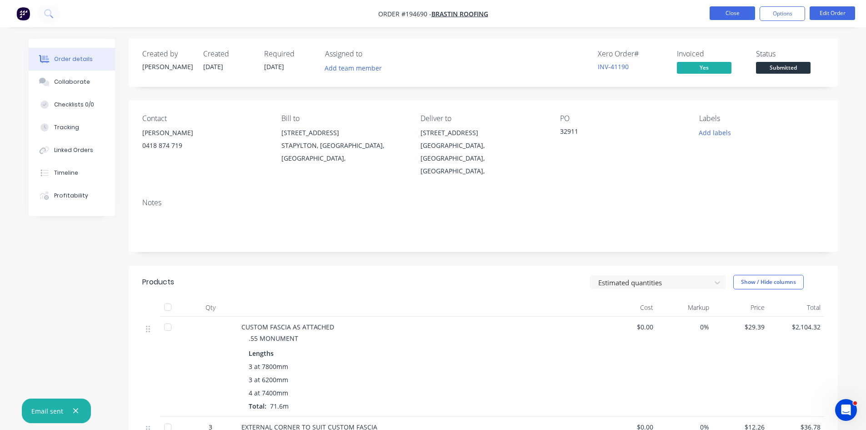
click at [737, 9] on button "Close" at bounding box center [732, 13] width 45 height 14
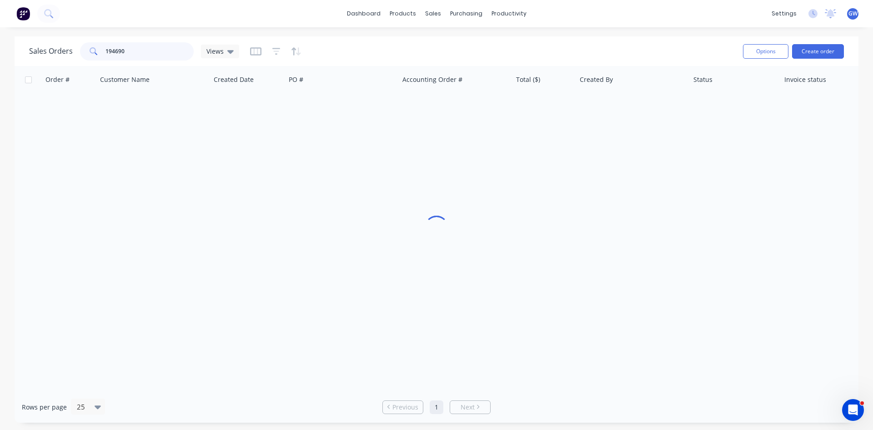
drag, startPoint x: 147, startPoint y: 52, endPoint x: 50, endPoint y: 45, distance: 97.1
click at [50, 45] on div "Sales Orders 194690 Views" at bounding box center [134, 51] width 210 height 18
type input "194892"
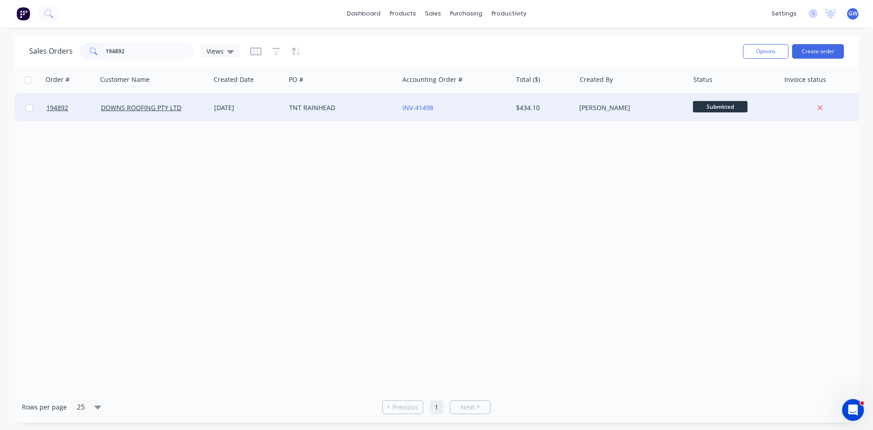
click at [640, 116] on div "[PERSON_NAME]" at bounding box center [632, 107] width 113 height 27
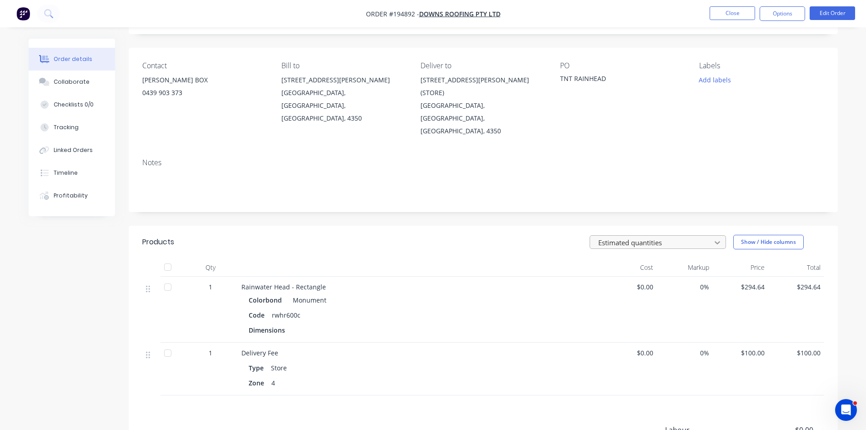
scroll to position [155, 0]
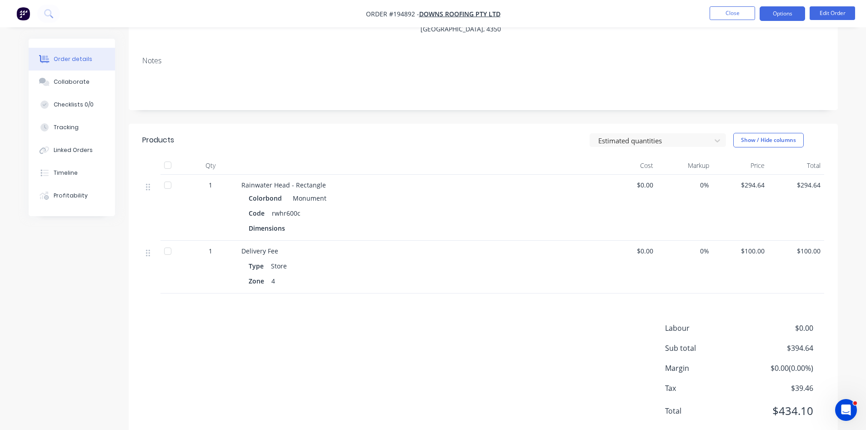
click at [792, 13] on button "Options" at bounding box center [782, 13] width 45 height 15
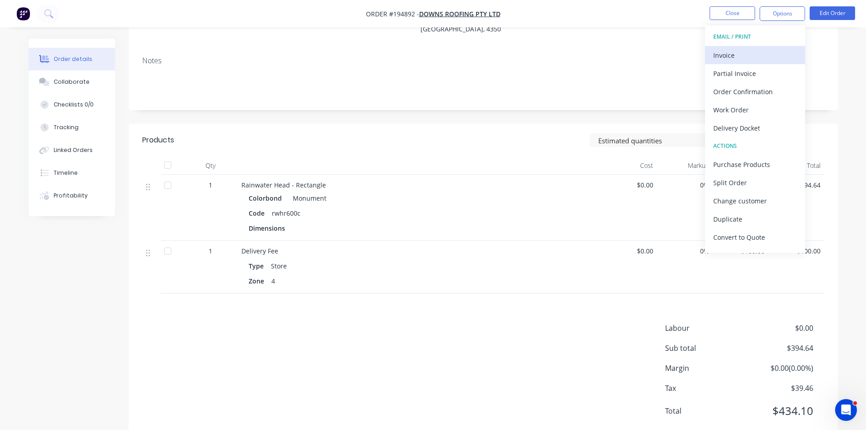
click at [759, 52] on div "Invoice" at bounding box center [756, 55] width 84 height 13
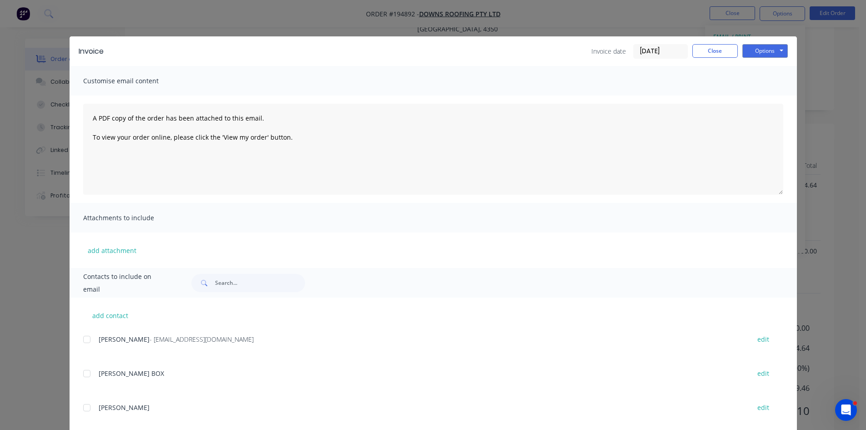
click at [84, 338] on div at bounding box center [87, 339] width 18 height 18
click at [762, 54] on button "Options" at bounding box center [765, 51] width 45 height 14
click at [762, 99] on button "Email" at bounding box center [772, 97] width 58 height 15
drag, startPoint x: 723, startPoint y: 56, endPoint x: 725, endPoint y: 32, distance: 23.7
click at [723, 55] on button "Close" at bounding box center [715, 51] width 45 height 14
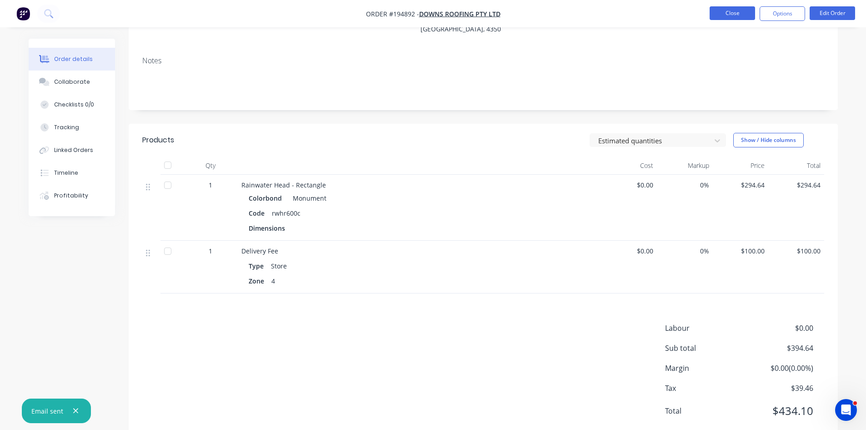
click at [729, 15] on button "Close" at bounding box center [732, 13] width 45 height 14
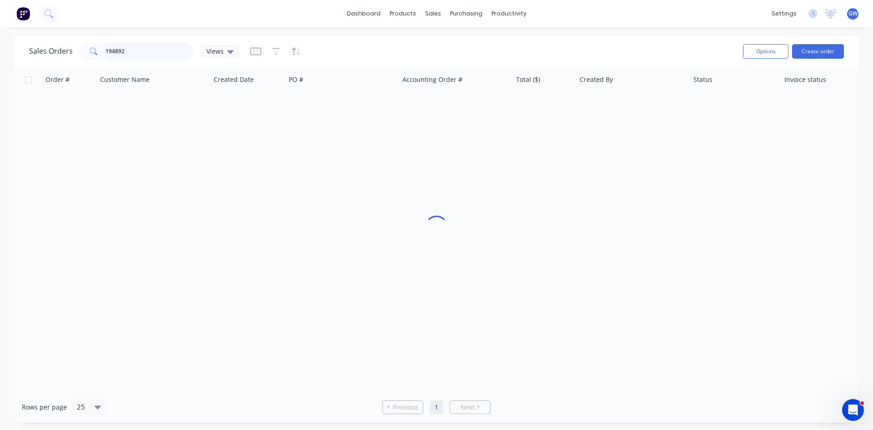
click at [162, 52] on input "194892" at bounding box center [150, 51] width 89 height 18
type input "194824"
click at [641, 106] on div "[PERSON_NAME]" at bounding box center [629, 107] width 101 height 9
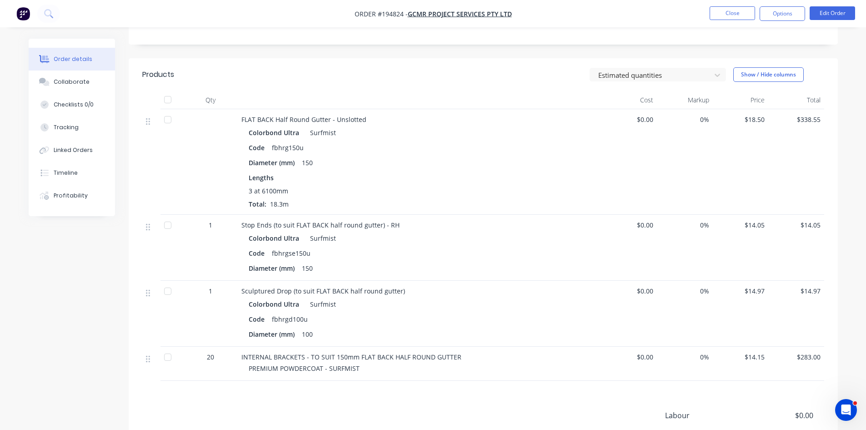
scroll to position [307, 0]
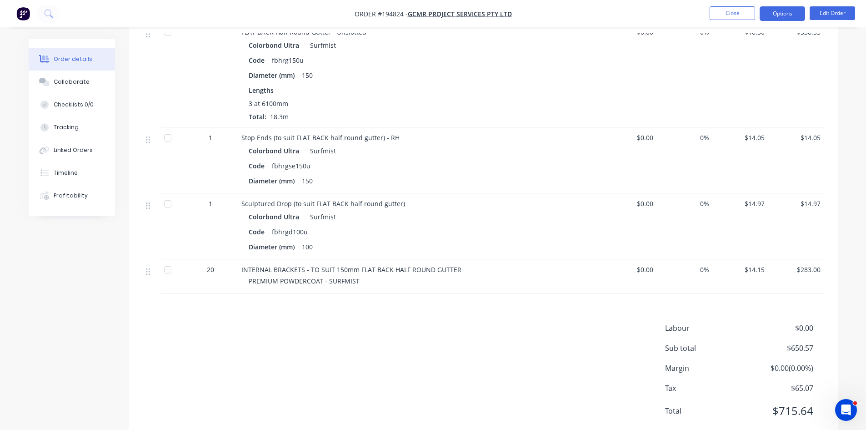
click at [787, 20] on button "Options" at bounding box center [782, 13] width 45 height 15
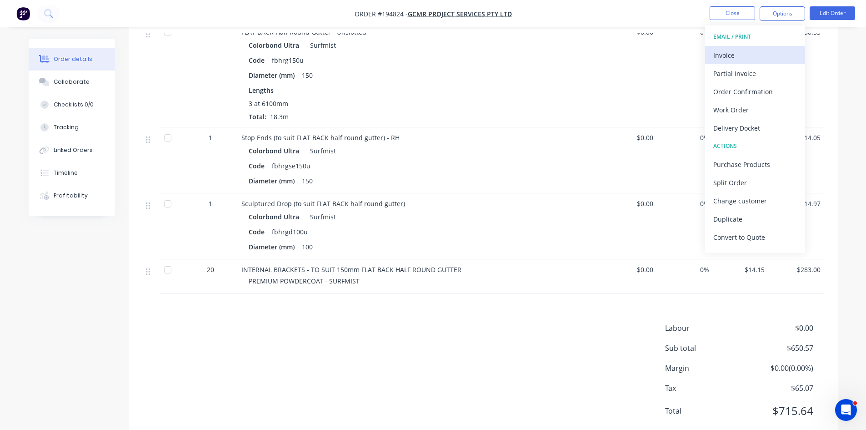
click at [759, 49] on div "Invoice" at bounding box center [756, 55] width 84 height 13
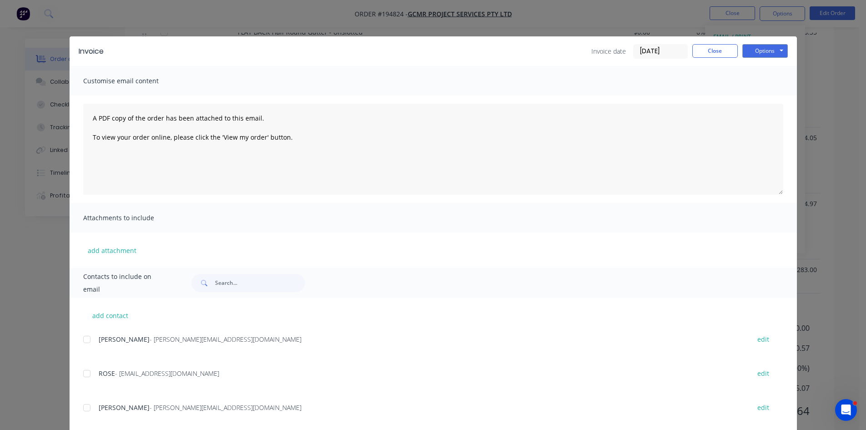
drag, startPoint x: 89, startPoint y: 342, endPoint x: 81, endPoint y: 363, distance: 22.3
click at [89, 344] on div at bounding box center [87, 339] width 18 height 18
click at [83, 371] on div at bounding box center [87, 373] width 18 height 18
drag, startPoint x: 763, startPoint y: 52, endPoint x: 766, endPoint y: 58, distance: 6.3
click at [763, 53] on button "Options" at bounding box center [765, 51] width 45 height 14
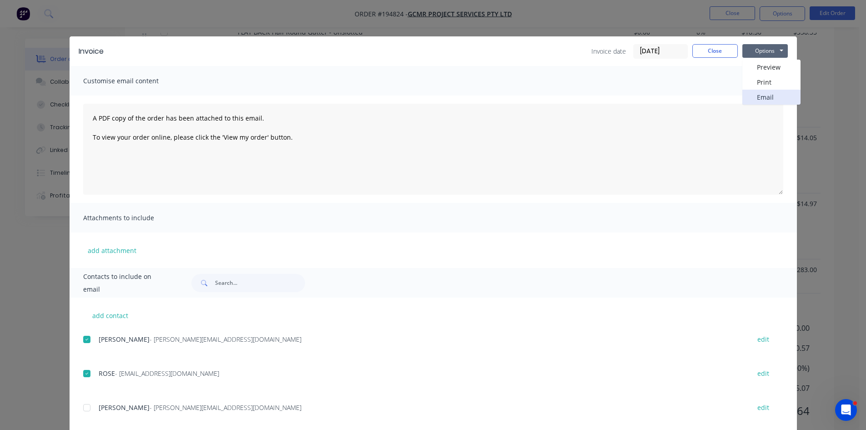
click at [768, 96] on button "Email" at bounding box center [772, 97] width 58 height 15
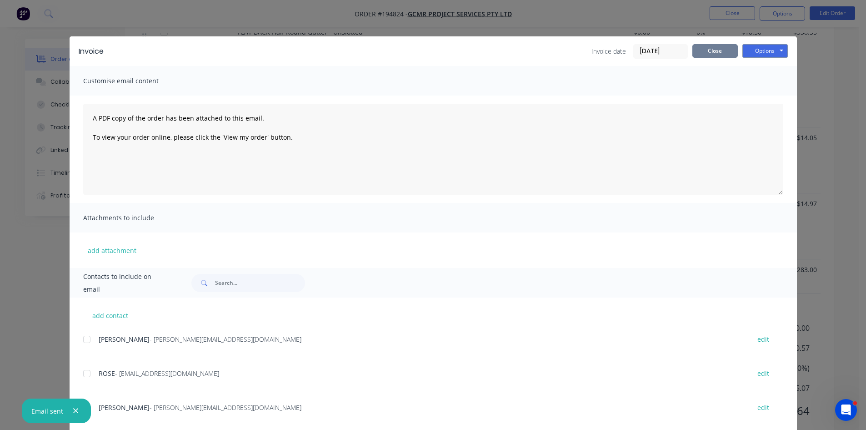
click at [705, 50] on button "Close" at bounding box center [715, 51] width 45 height 14
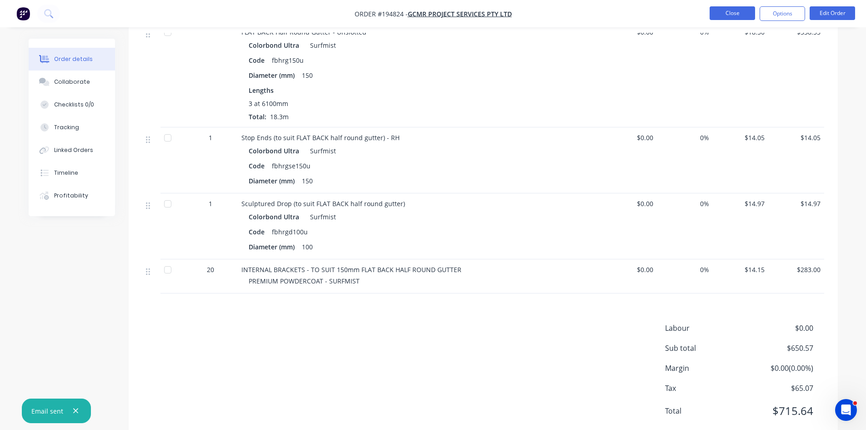
click at [726, 12] on button "Close" at bounding box center [732, 13] width 45 height 14
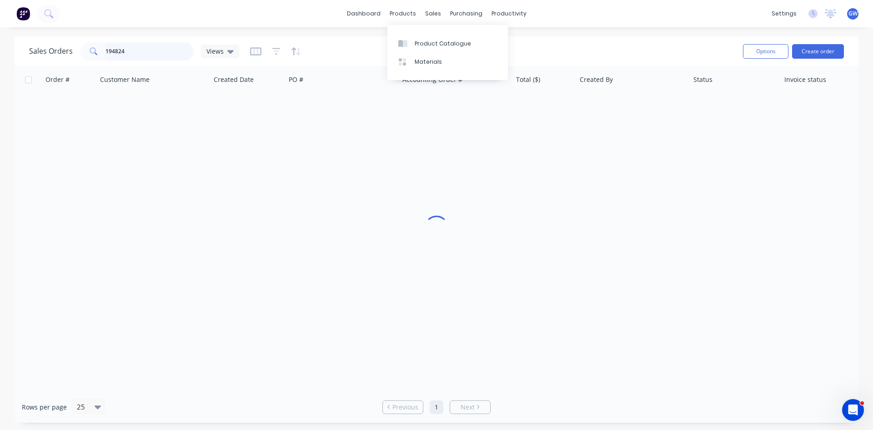
click at [155, 44] on input "194824" at bounding box center [150, 51] width 89 height 18
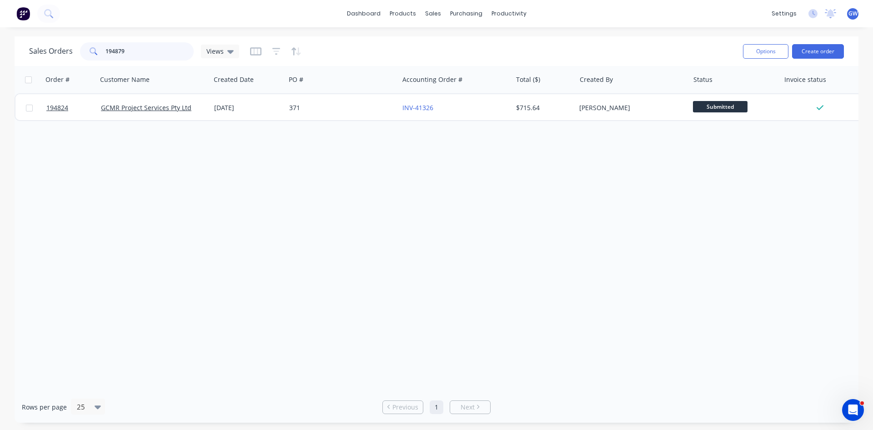
type input "194879"
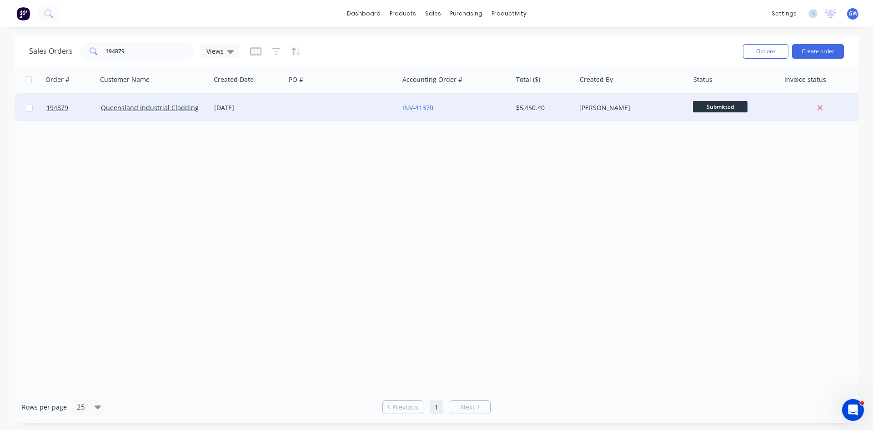
click at [593, 115] on div "[PERSON_NAME]" at bounding box center [632, 107] width 113 height 27
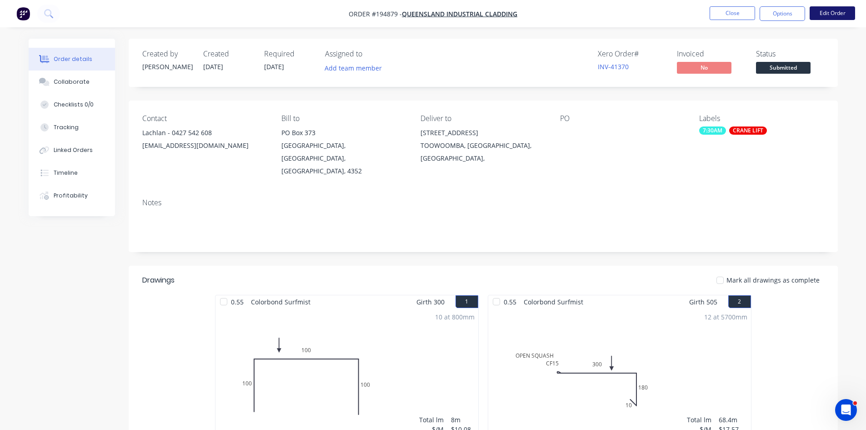
click at [824, 15] on button "Edit Order" at bounding box center [832, 13] width 45 height 14
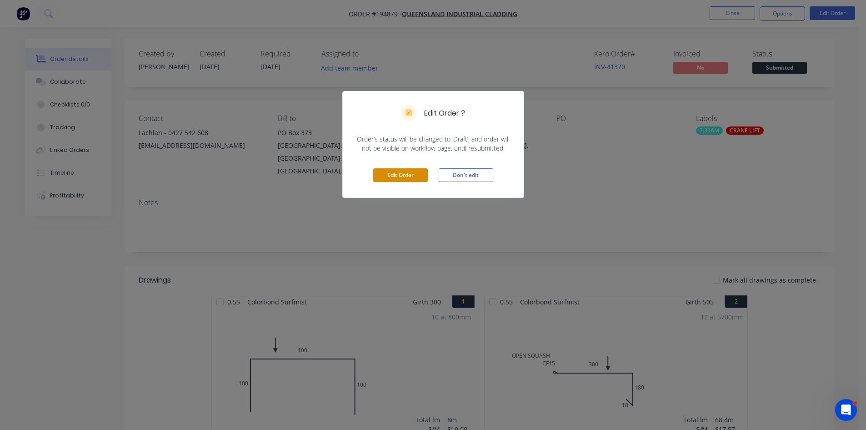
click at [398, 179] on button "Edit Order" at bounding box center [400, 175] width 55 height 14
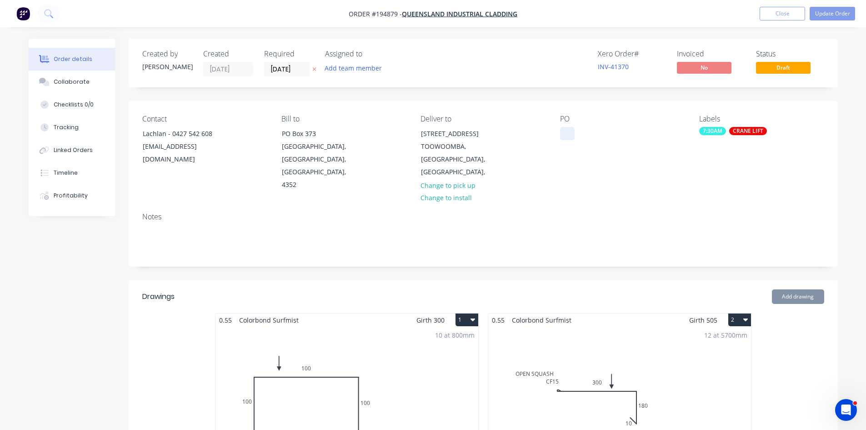
click at [571, 134] on div at bounding box center [567, 133] width 15 height 13
click at [600, 237] on div "Notes" at bounding box center [483, 235] width 709 height 61
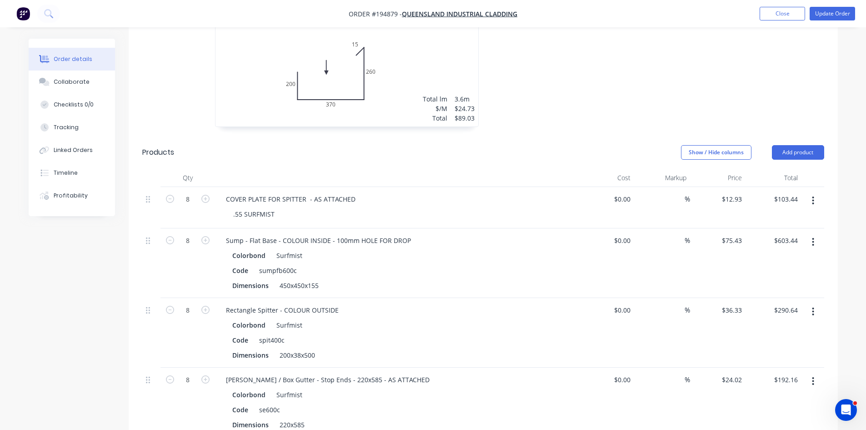
scroll to position [2228, 0]
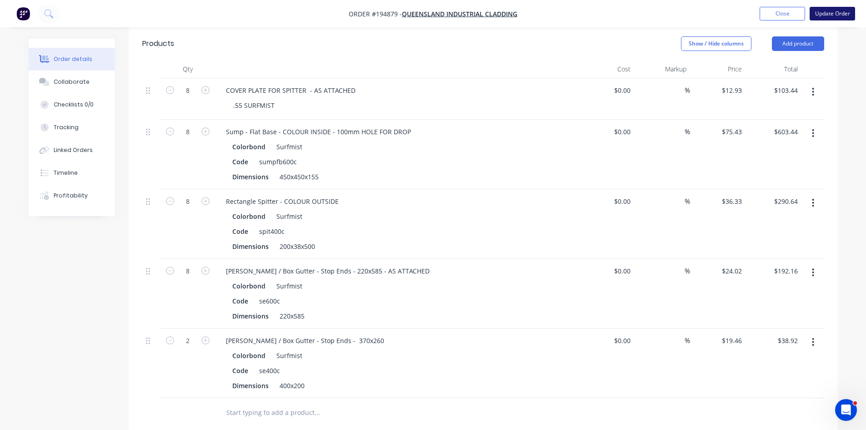
click at [848, 15] on button "Update Order" at bounding box center [832, 14] width 45 height 14
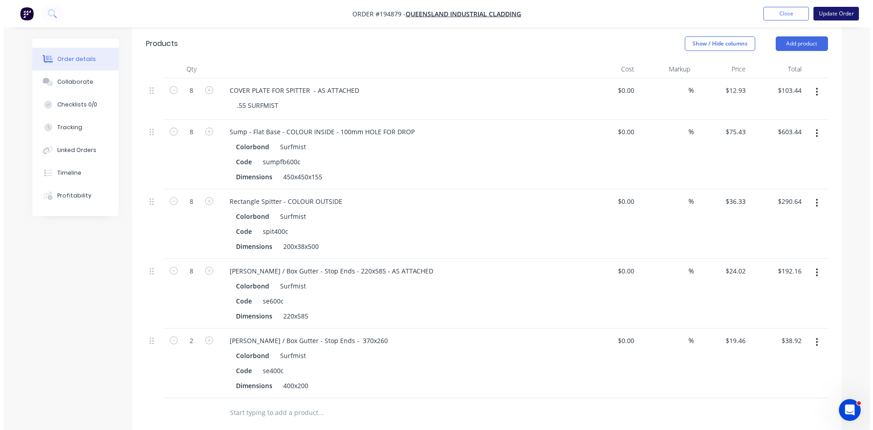
scroll to position [0, 0]
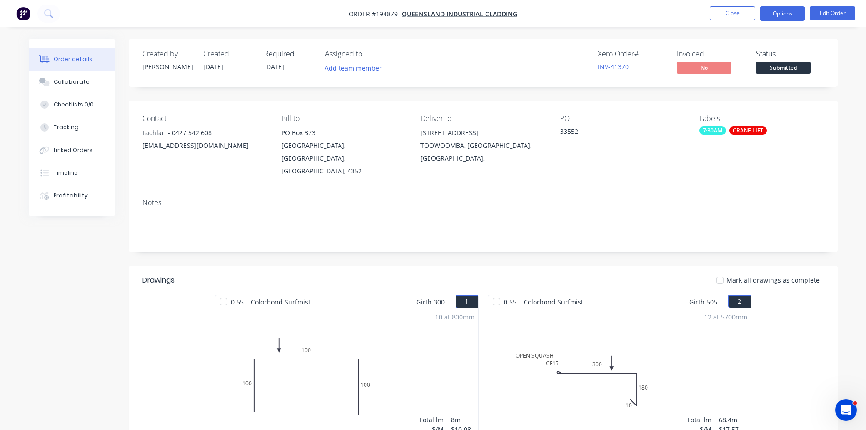
click at [770, 17] on button "Options" at bounding box center [782, 13] width 45 height 15
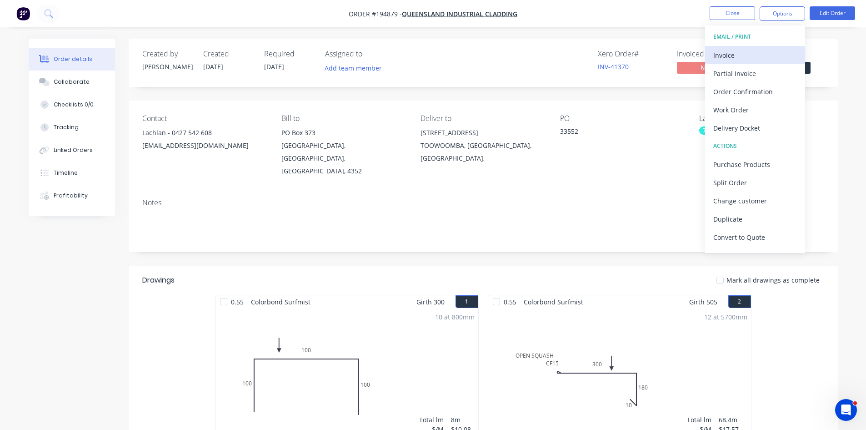
click at [749, 51] on div "Invoice" at bounding box center [756, 55] width 84 height 13
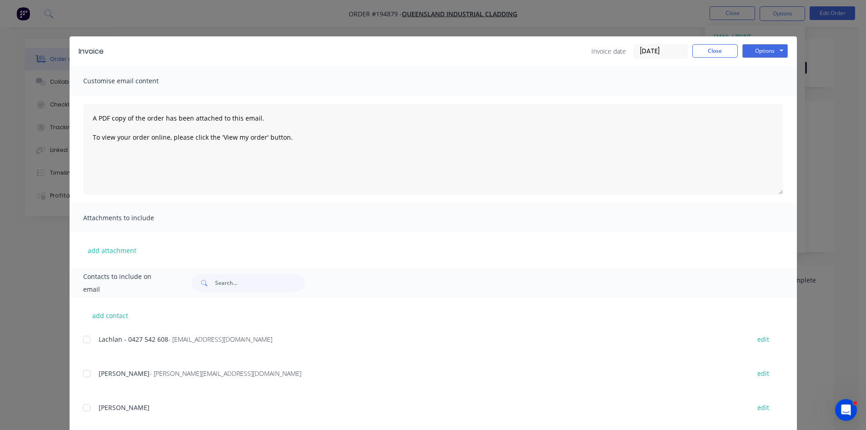
drag, startPoint x: 88, startPoint y: 340, endPoint x: 269, endPoint y: 267, distance: 194.8
click at [88, 340] on div at bounding box center [87, 339] width 18 height 18
click at [755, 50] on button "Options" at bounding box center [765, 51] width 45 height 14
click at [772, 98] on button "Email" at bounding box center [772, 97] width 58 height 15
click at [715, 51] on button "Close" at bounding box center [715, 51] width 45 height 14
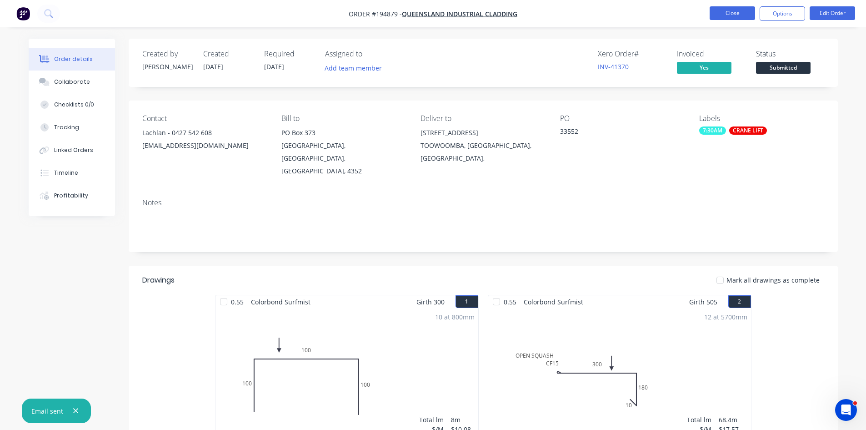
click at [739, 10] on button "Close" at bounding box center [732, 13] width 45 height 14
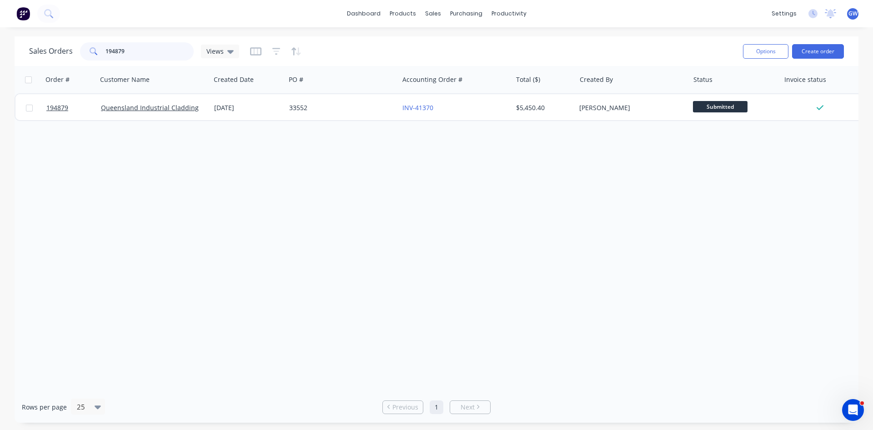
click at [147, 52] on input "194879" at bounding box center [150, 51] width 89 height 18
type input "195066"
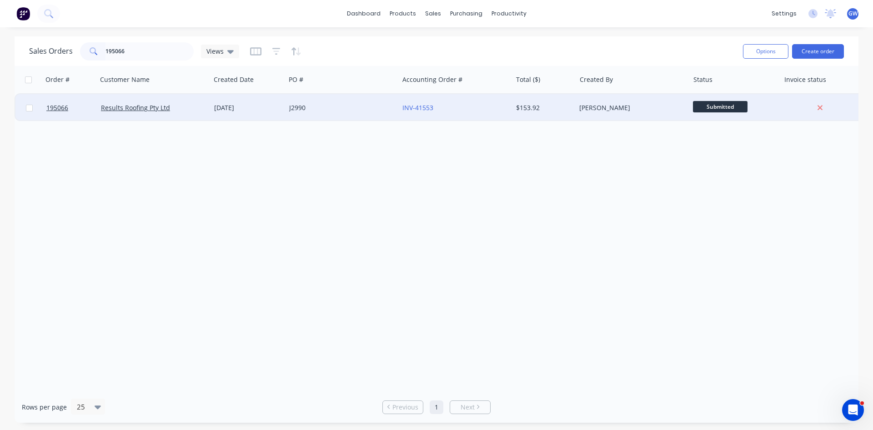
click at [561, 112] on div "$153.92" at bounding box center [545, 107] width 64 height 27
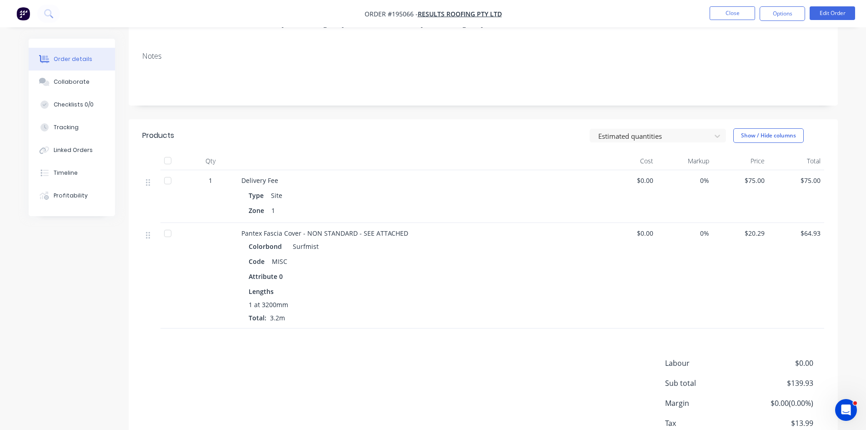
scroll to position [136, 0]
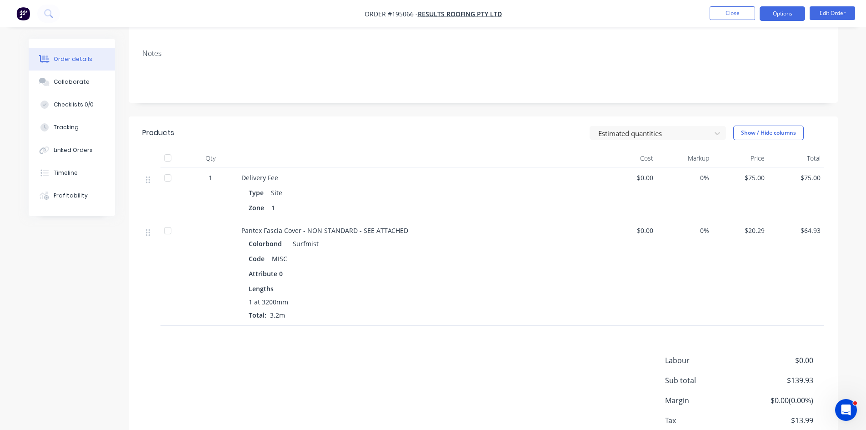
click at [786, 12] on button "Options" at bounding box center [782, 13] width 45 height 15
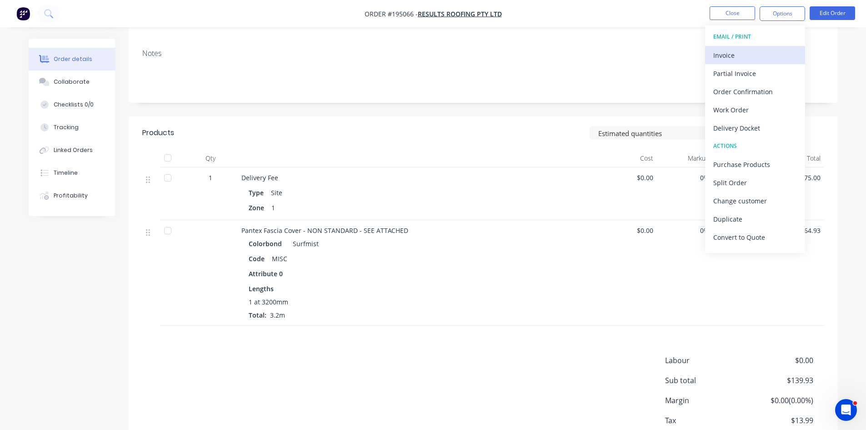
click at [744, 50] on div "Invoice" at bounding box center [756, 55] width 84 height 13
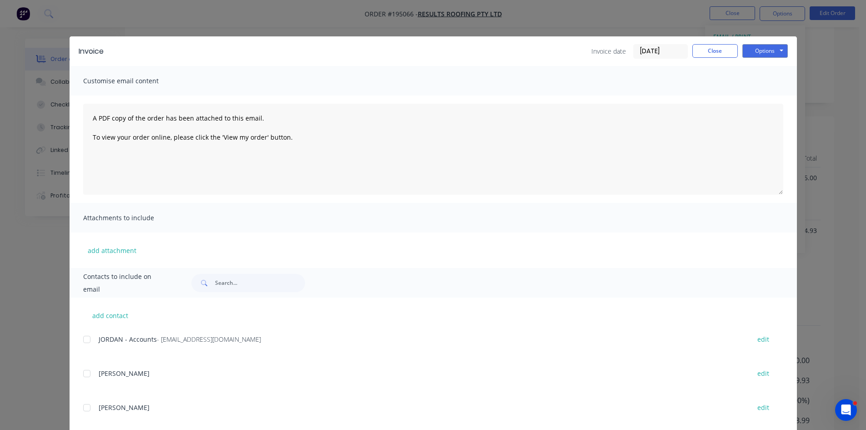
drag, startPoint x: 77, startPoint y: 344, endPoint x: 81, endPoint y: 340, distance: 5.8
click at [78, 344] on div "add contact JORDAN - Accounts - jordan@resultsroofing.com.au edit BRETT edit RY…" at bounding box center [434, 366] width 728 height 138
drag, startPoint x: 82, startPoint y: 342, endPoint x: 91, endPoint y: 338, distance: 9.6
click at [83, 342] on div at bounding box center [87, 339] width 18 height 18
drag, startPoint x: 763, startPoint y: 53, endPoint x: 768, endPoint y: 58, distance: 7.4
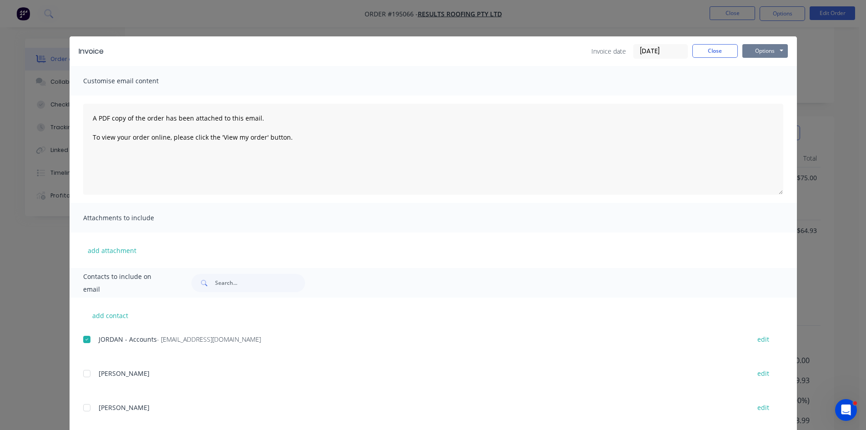
click at [763, 53] on button "Options" at bounding box center [765, 51] width 45 height 14
click at [768, 96] on button "Email" at bounding box center [772, 97] width 58 height 15
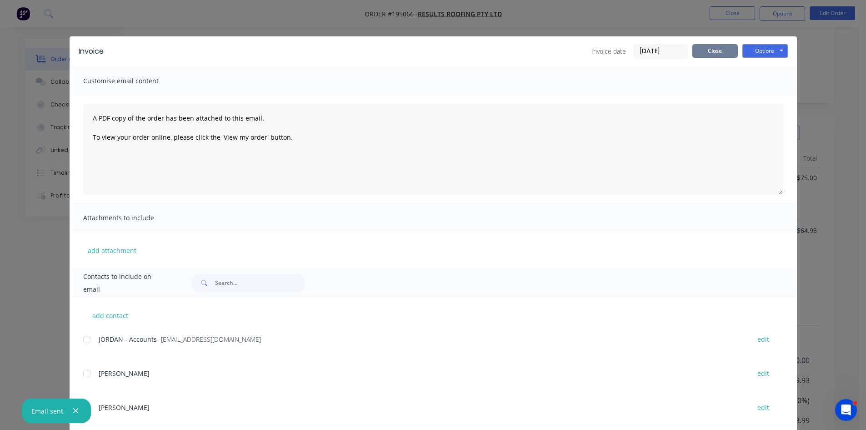
click at [725, 52] on button "Close" at bounding box center [715, 51] width 45 height 14
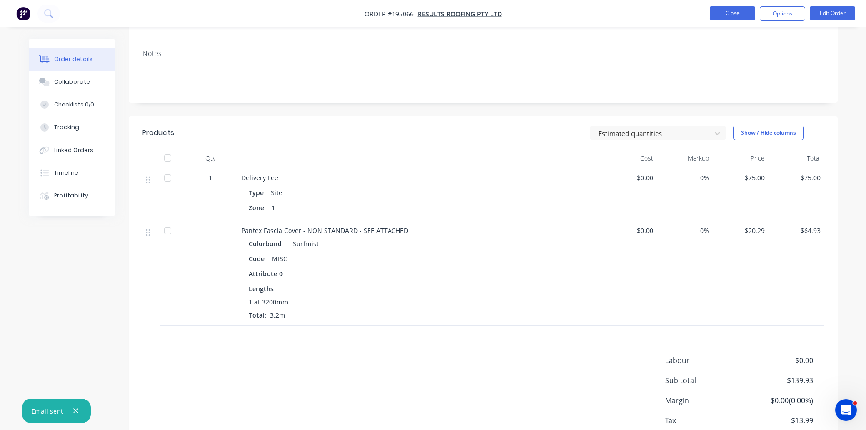
click at [737, 15] on button "Close" at bounding box center [732, 13] width 45 height 14
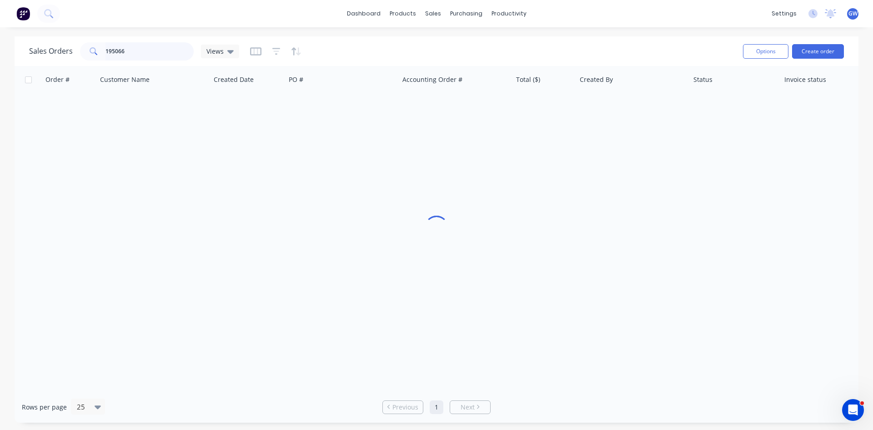
click at [160, 54] on input "195066" at bounding box center [150, 51] width 89 height 18
type input "194800"
click at [549, 105] on div "$8,680.56" at bounding box center [542, 107] width 53 height 9
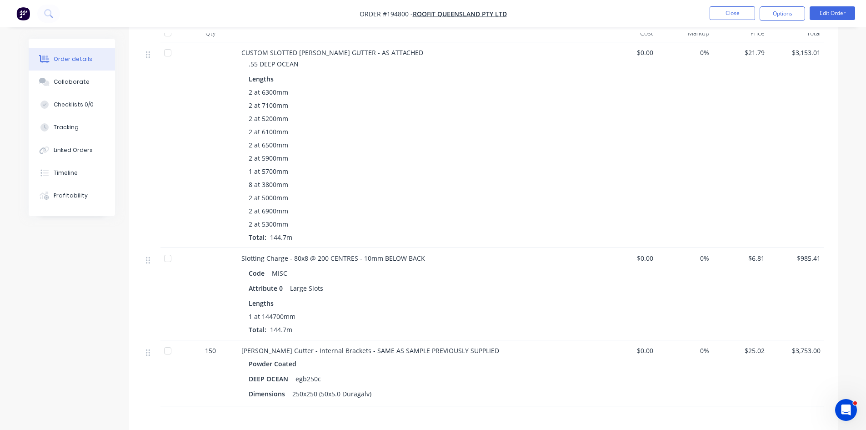
scroll to position [318, 0]
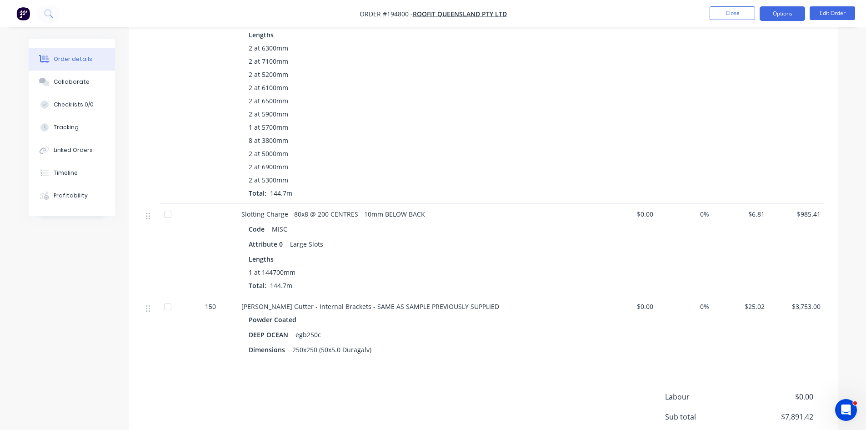
click at [787, 10] on button "Options" at bounding box center [782, 13] width 45 height 15
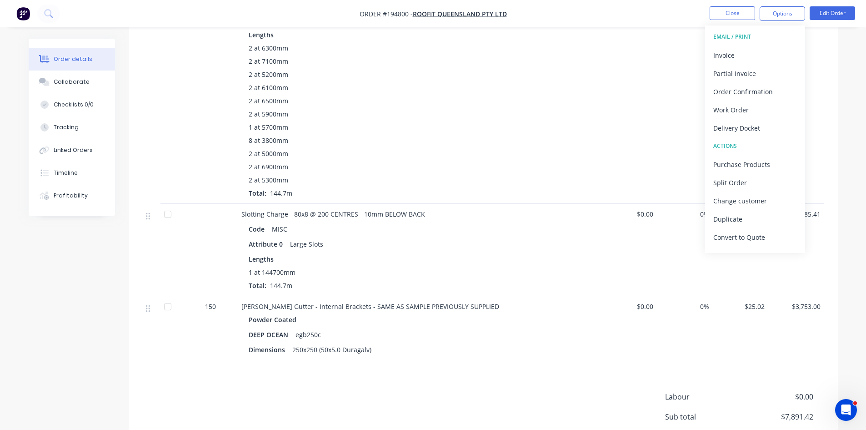
click at [773, 50] on div "Invoice" at bounding box center [756, 55] width 84 height 13
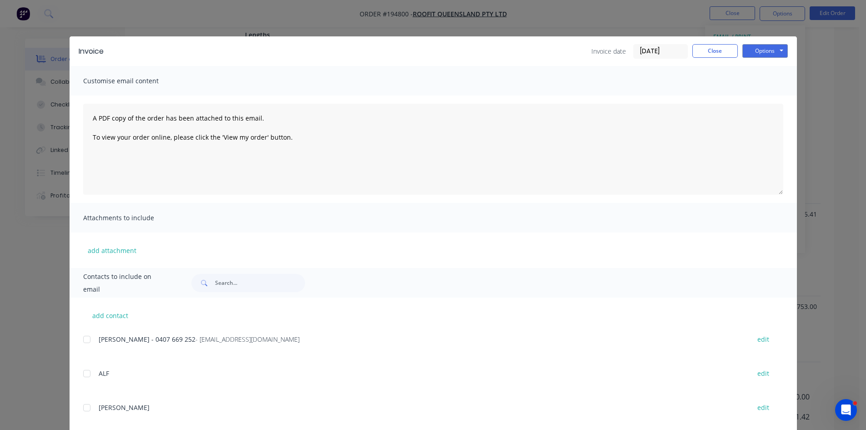
drag, startPoint x: 78, startPoint y: 337, endPoint x: 137, endPoint y: 337, distance: 59.1
click at [78, 337] on div "add contact CHRISTY - 0407 669 252 - admin@roofitqld.com.au edit ALF edit CLINT…" at bounding box center [434, 422] width 728 height 251
drag, startPoint x: 85, startPoint y: 339, endPoint x: 476, endPoint y: 244, distance: 402.5
click at [87, 339] on div at bounding box center [87, 339] width 18 height 18
click at [764, 48] on button "Options" at bounding box center [765, 51] width 45 height 14
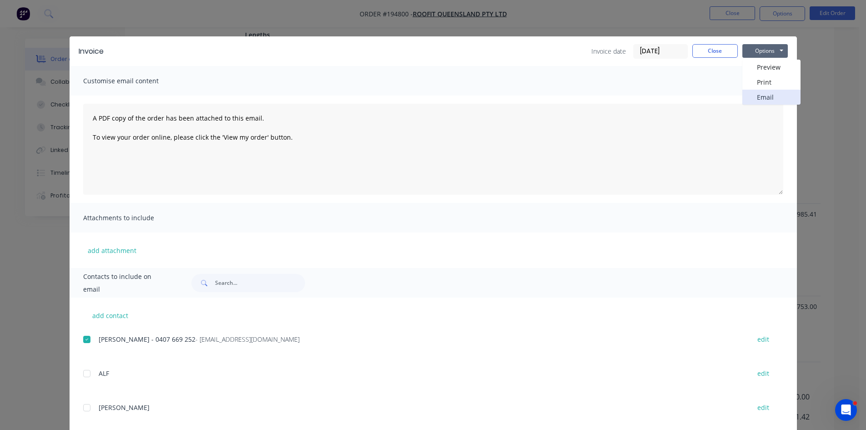
click at [755, 99] on button "Email" at bounding box center [772, 97] width 58 height 15
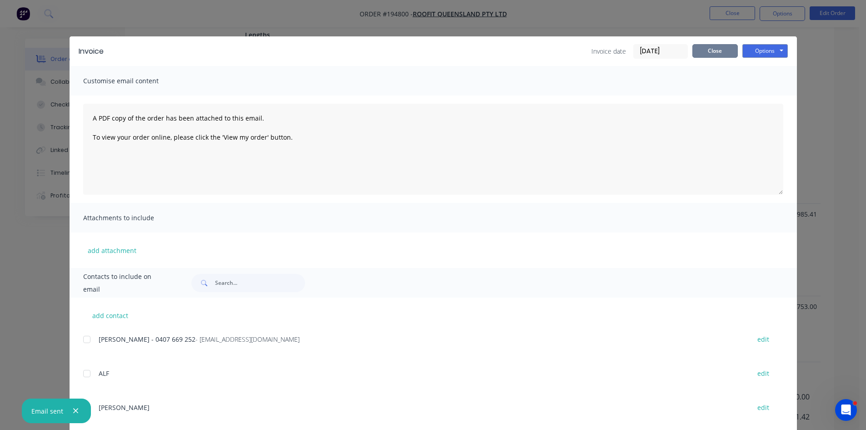
drag, startPoint x: 720, startPoint y: 54, endPoint x: 727, endPoint y: 23, distance: 32.1
click at [720, 50] on button "Close" at bounding box center [715, 51] width 45 height 14
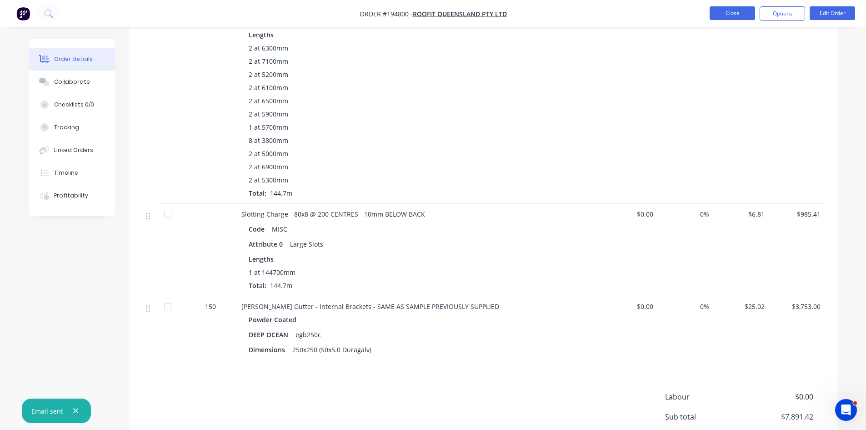
click at [735, 13] on button "Close" at bounding box center [732, 13] width 45 height 14
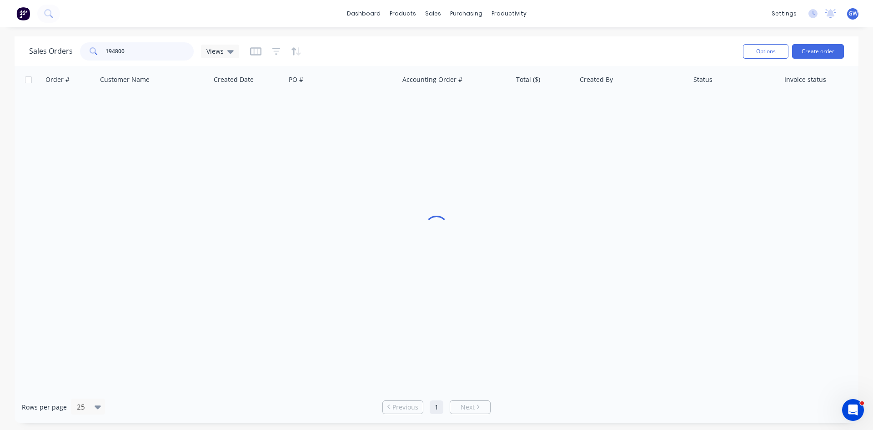
drag, startPoint x: 137, startPoint y: 45, endPoint x: 80, endPoint y: 42, distance: 56.5
click at [80, 42] on div "194800" at bounding box center [137, 51] width 114 height 18
type input "194362"
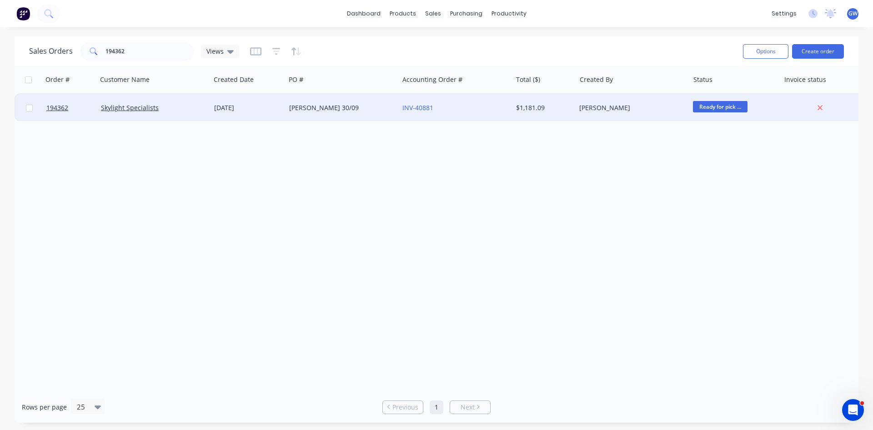
click at [669, 106] on div "[PERSON_NAME]" at bounding box center [629, 107] width 101 height 9
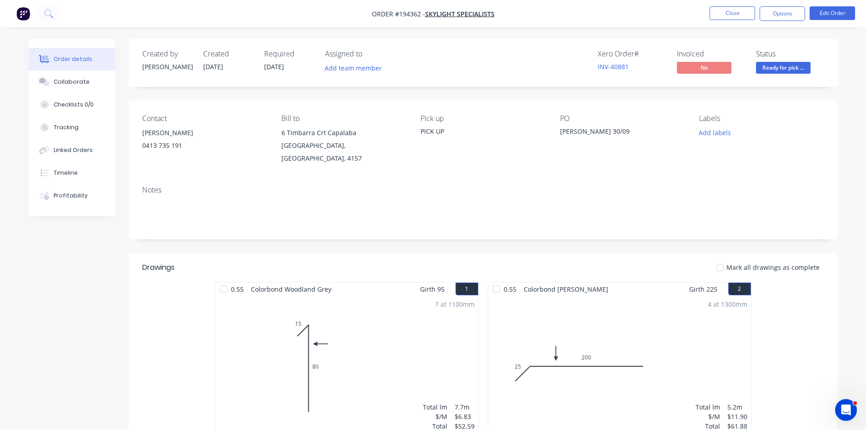
drag, startPoint x: 785, startPoint y: 14, endPoint x: 785, endPoint y: 22, distance: 8.2
click at [785, 14] on button "Options" at bounding box center [782, 13] width 45 height 15
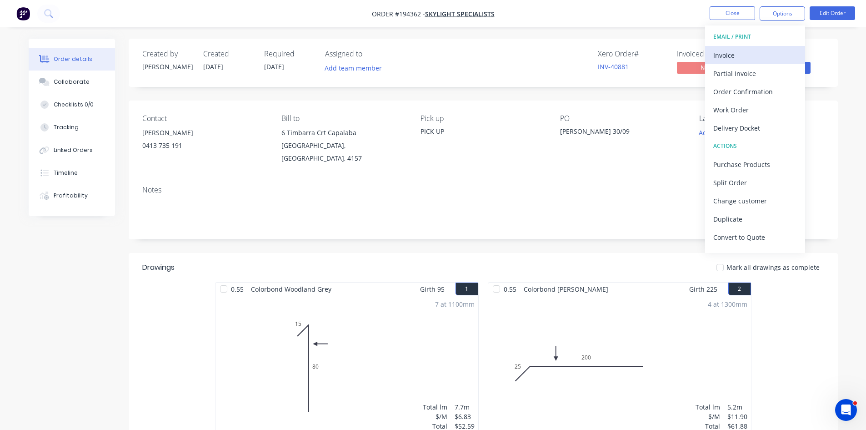
click at [765, 60] on div "Invoice" at bounding box center [756, 55] width 84 height 13
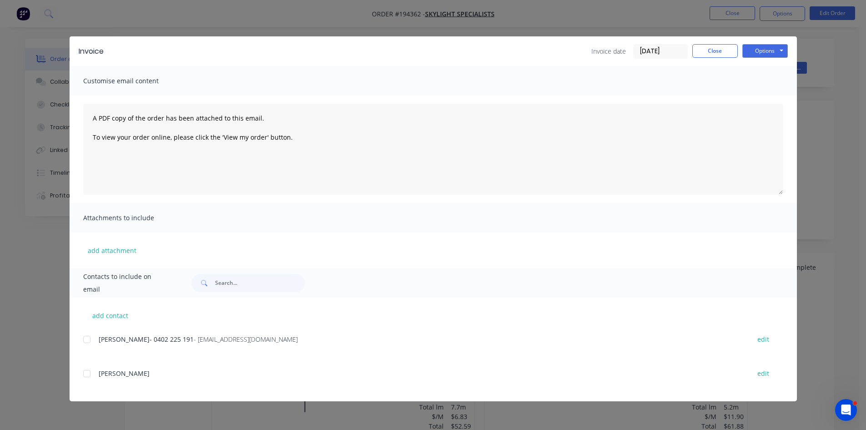
click at [89, 337] on div at bounding box center [87, 339] width 18 height 18
click at [773, 46] on button "Options" at bounding box center [765, 51] width 45 height 14
click at [789, 100] on button "Email" at bounding box center [772, 97] width 58 height 15
click at [714, 47] on button "Close" at bounding box center [715, 51] width 45 height 14
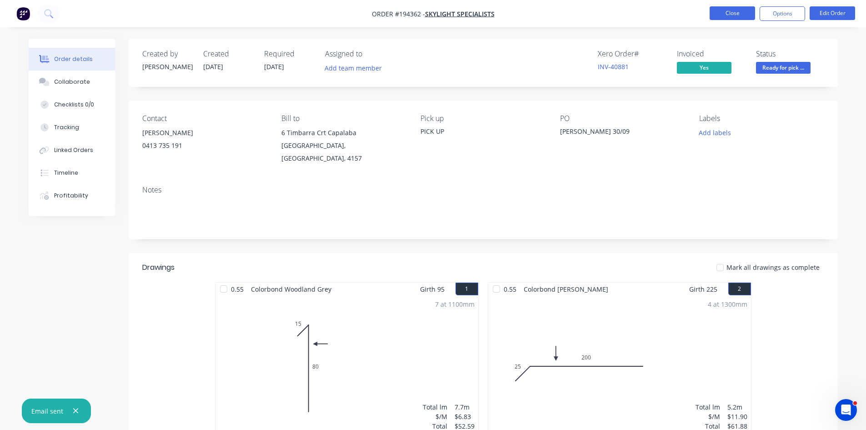
click at [731, 11] on button "Close" at bounding box center [732, 13] width 45 height 14
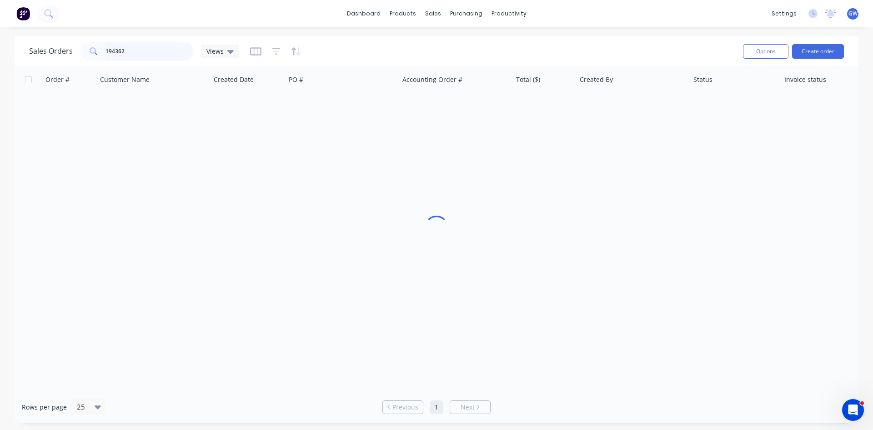
click at [173, 45] on input "194362" at bounding box center [150, 51] width 89 height 18
type input "194412"
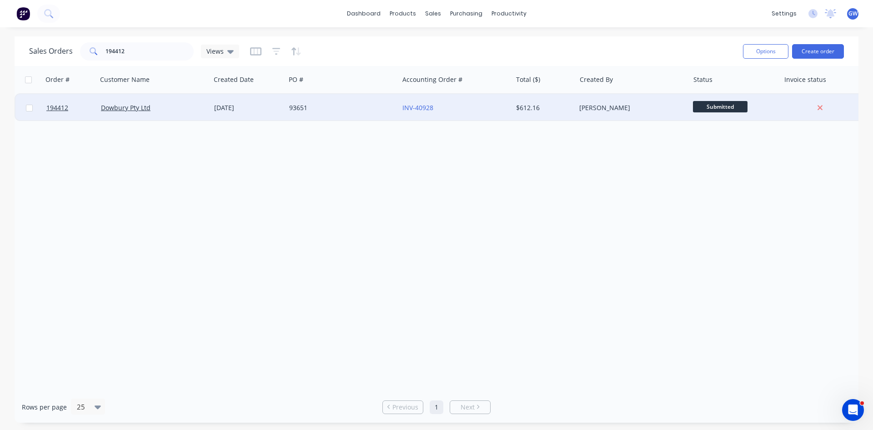
click at [617, 116] on div "[PERSON_NAME]" at bounding box center [632, 107] width 113 height 27
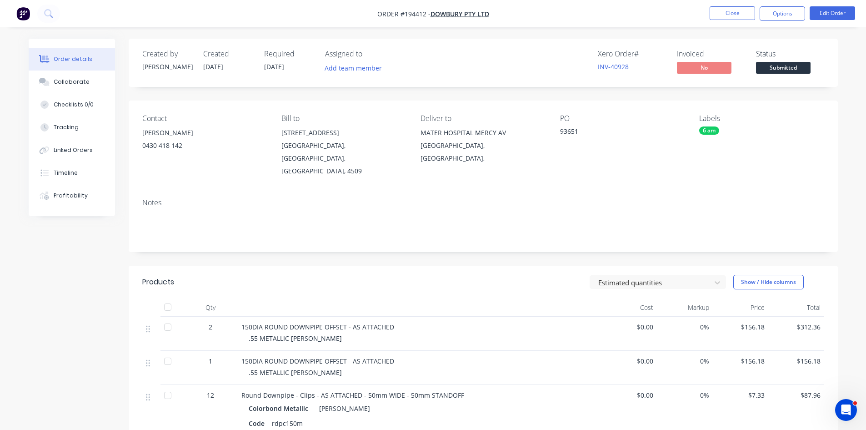
click at [782, 21] on nav "Order #194412 - Dowbury Pty Ltd Close Options Edit Order" at bounding box center [433, 13] width 866 height 27
click at [768, 15] on button "Options" at bounding box center [782, 13] width 45 height 15
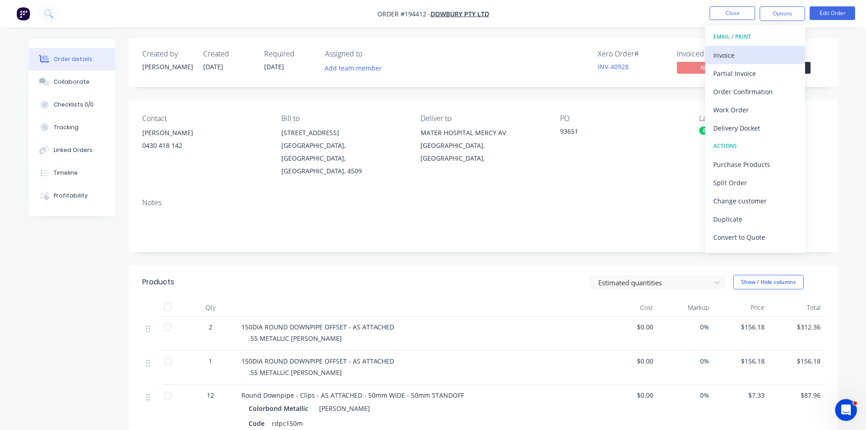
click at [746, 47] on button "Invoice" at bounding box center [755, 55] width 100 height 18
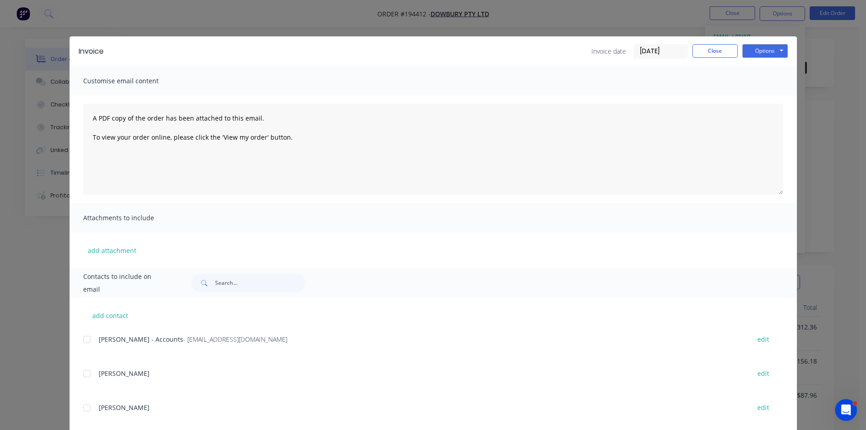
drag, startPoint x: 85, startPoint y: 343, endPoint x: 135, endPoint y: 322, distance: 53.6
click at [85, 342] on div at bounding box center [87, 339] width 18 height 18
click at [765, 58] on div "Options Preview Print Email" at bounding box center [765, 51] width 45 height 15
click at [768, 52] on button "Options" at bounding box center [765, 51] width 45 height 14
click at [772, 98] on button "Email" at bounding box center [772, 97] width 58 height 15
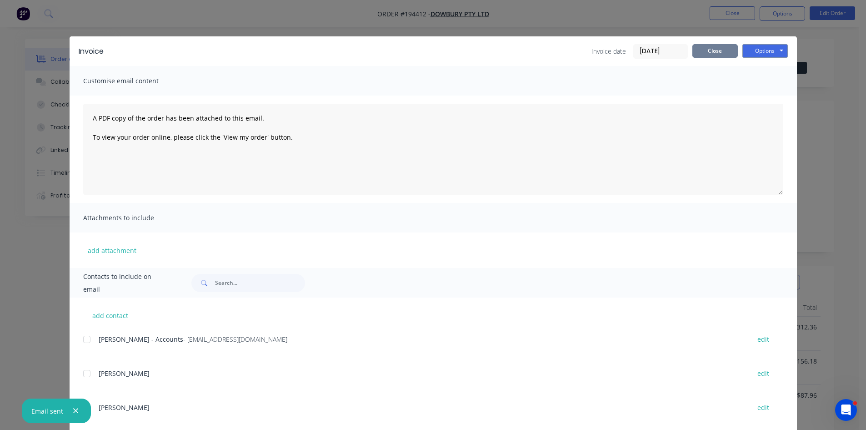
click at [713, 48] on button "Close" at bounding box center [715, 51] width 45 height 14
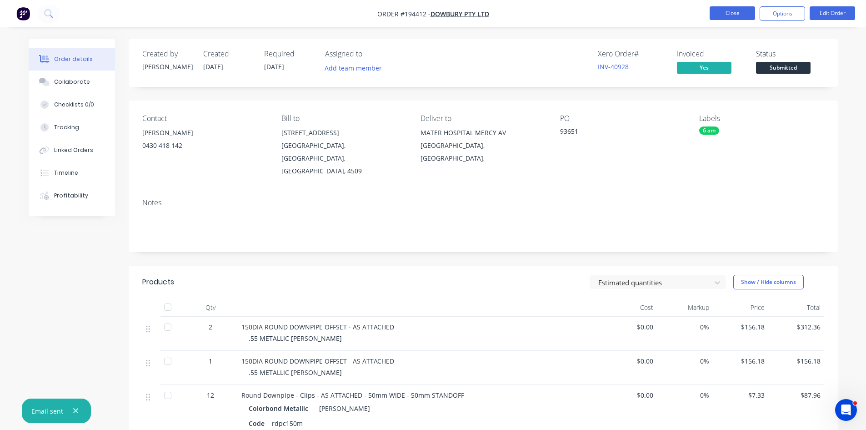
click at [735, 11] on button "Close" at bounding box center [732, 13] width 45 height 14
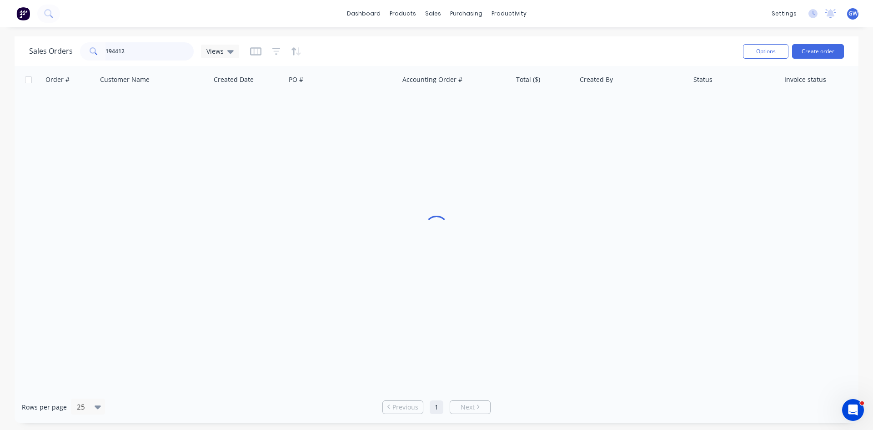
click at [150, 48] on input "194412" at bounding box center [150, 51] width 89 height 18
type input "194682"
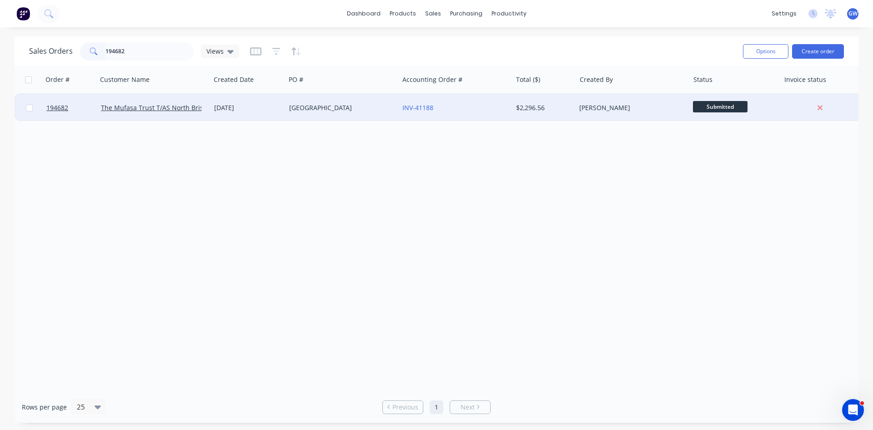
click at [530, 105] on div "$2,296.56" at bounding box center [542, 107] width 53 height 9
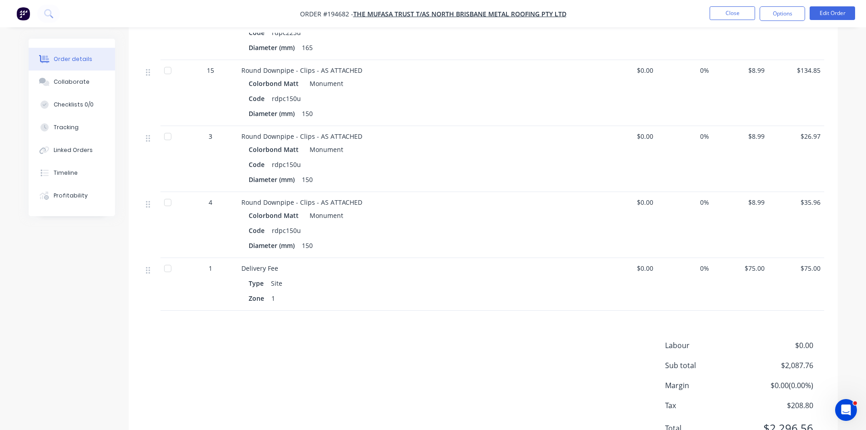
scroll to position [1064, 0]
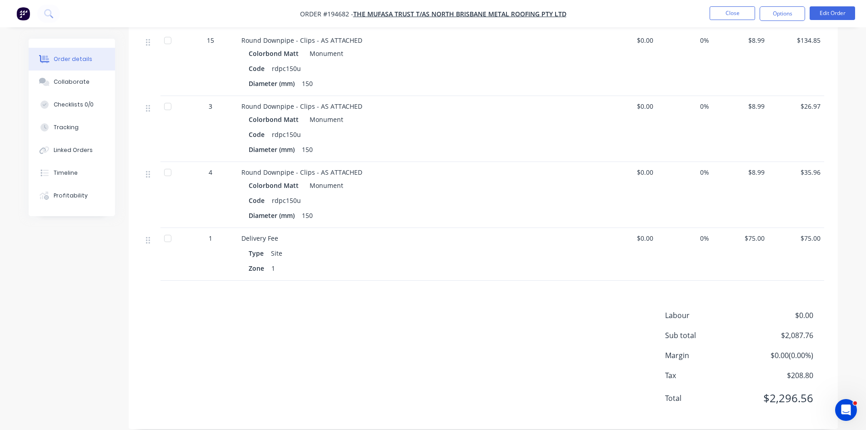
drag, startPoint x: 777, startPoint y: 17, endPoint x: 779, endPoint y: 24, distance: 7.5
click at [777, 17] on button "Options" at bounding box center [782, 13] width 45 height 15
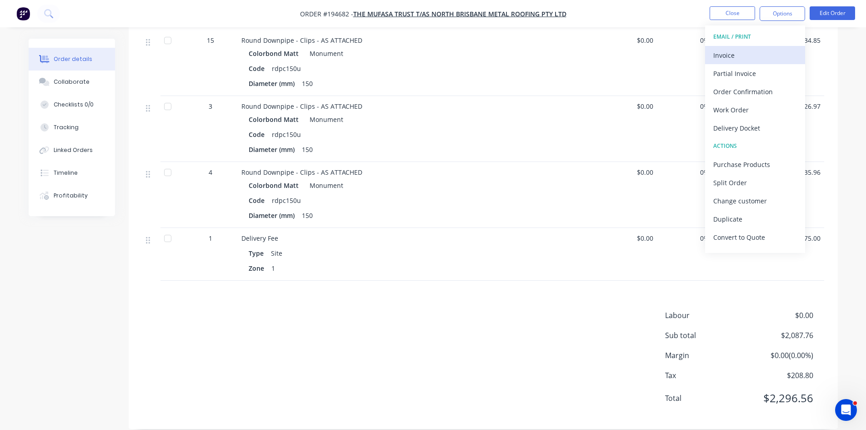
drag, startPoint x: 779, startPoint y: 24, endPoint x: 759, endPoint y: 57, distance: 38.4
click at [759, 57] on div "Invoice" at bounding box center [756, 55] width 84 height 13
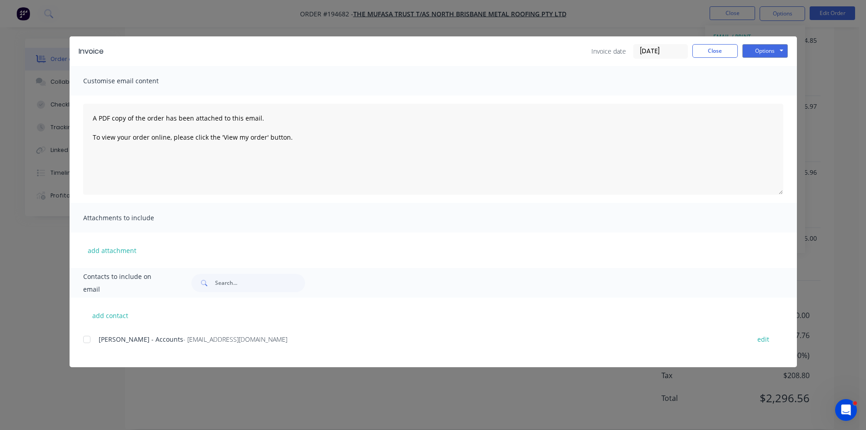
click at [91, 340] on div at bounding box center [87, 339] width 18 height 18
click at [767, 60] on div "Invoice Invoice date 14/10/25 Close Options Preview Print Email" at bounding box center [434, 51] width 728 height 30
click at [771, 50] on button "Options" at bounding box center [765, 51] width 45 height 14
click at [775, 101] on button "Email" at bounding box center [772, 97] width 58 height 15
click at [724, 56] on button "Close" at bounding box center [715, 51] width 45 height 14
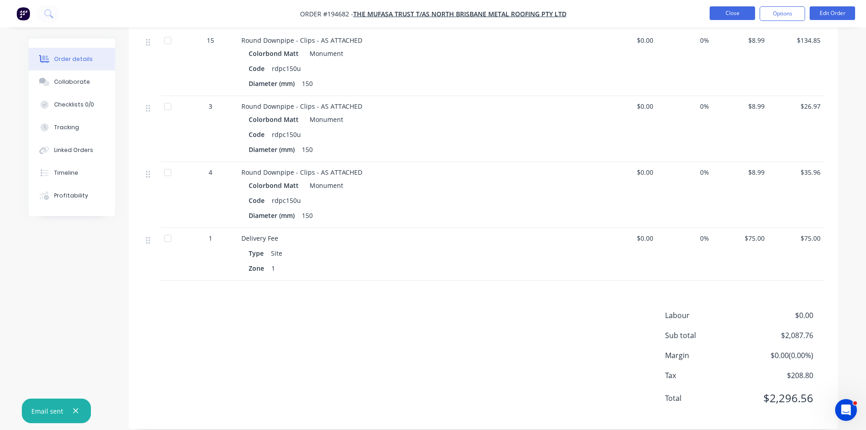
click at [735, 14] on button "Close" at bounding box center [732, 13] width 45 height 14
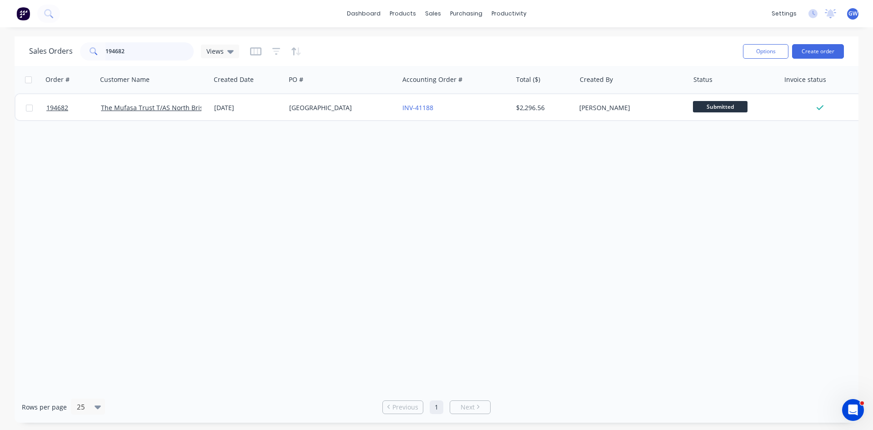
click at [149, 47] on input "194682" at bounding box center [150, 51] width 89 height 18
type input "194752"
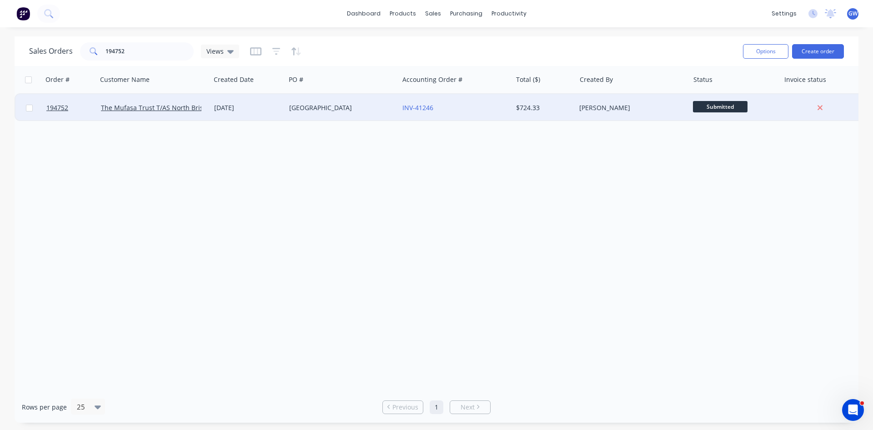
click at [555, 111] on div "$724.33" at bounding box center [542, 107] width 53 height 9
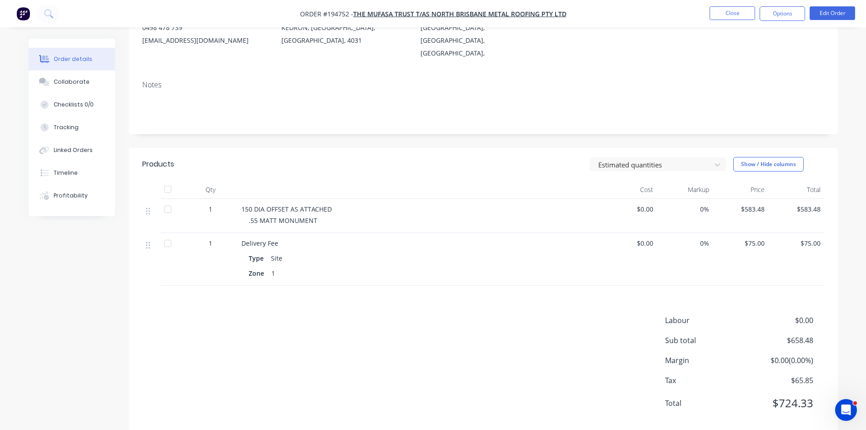
scroll to position [123, 0]
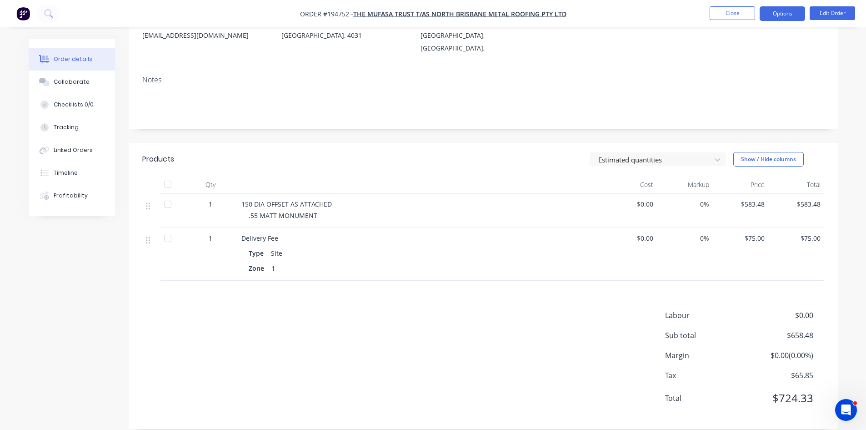
click at [772, 20] on button "Options" at bounding box center [782, 13] width 45 height 15
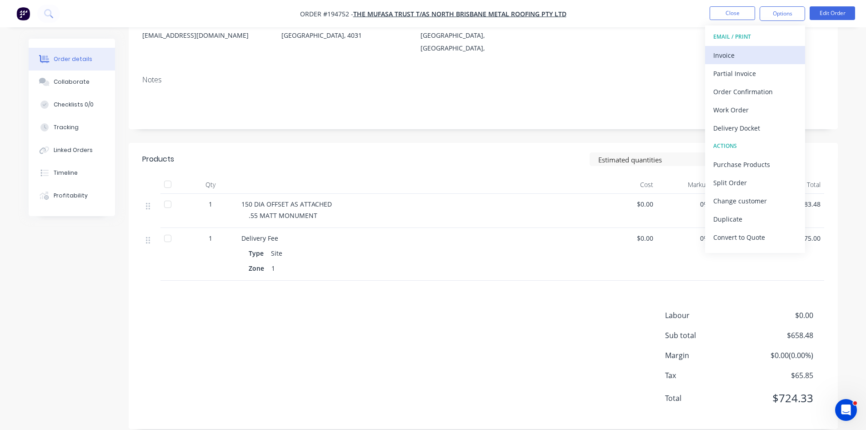
click at [770, 55] on div "Invoice" at bounding box center [756, 55] width 84 height 13
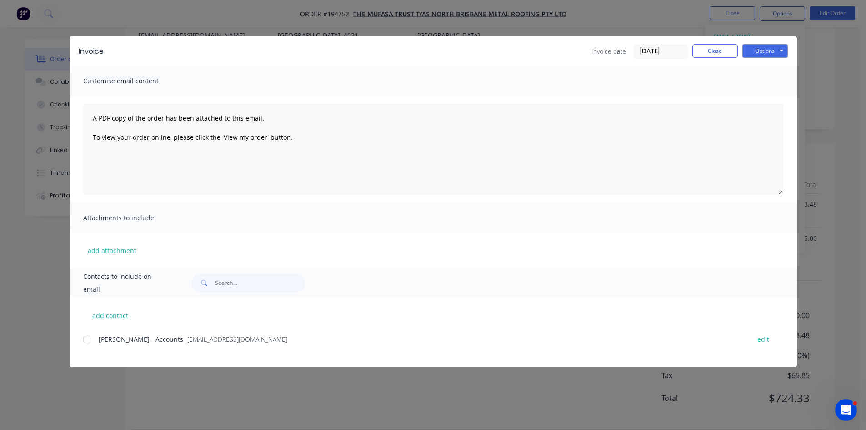
click at [91, 341] on div at bounding box center [87, 339] width 18 height 18
click at [755, 46] on button "Options" at bounding box center [765, 51] width 45 height 14
click at [781, 95] on button "Email" at bounding box center [772, 97] width 58 height 15
drag, startPoint x: 715, startPoint y: 53, endPoint x: 721, endPoint y: 25, distance: 29.3
click at [715, 53] on button "Close" at bounding box center [715, 51] width 45 height 14
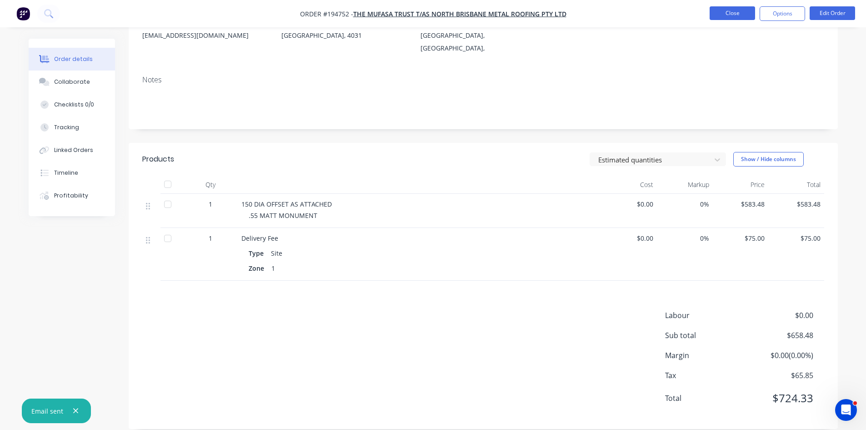
click at [726, 14] on button "Close" at bounding box center [732, 13] width 45 height 14
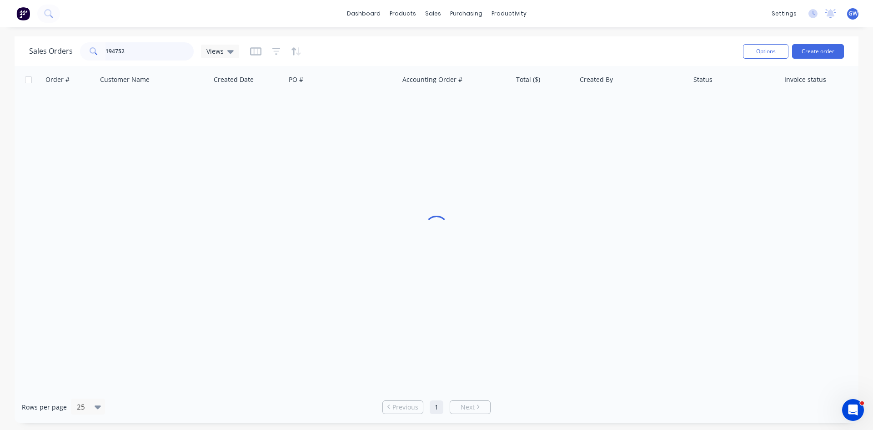
click at [168, 54] on input "194752" at bounding box center [150, 51] width 89 height 18
type input "194267"
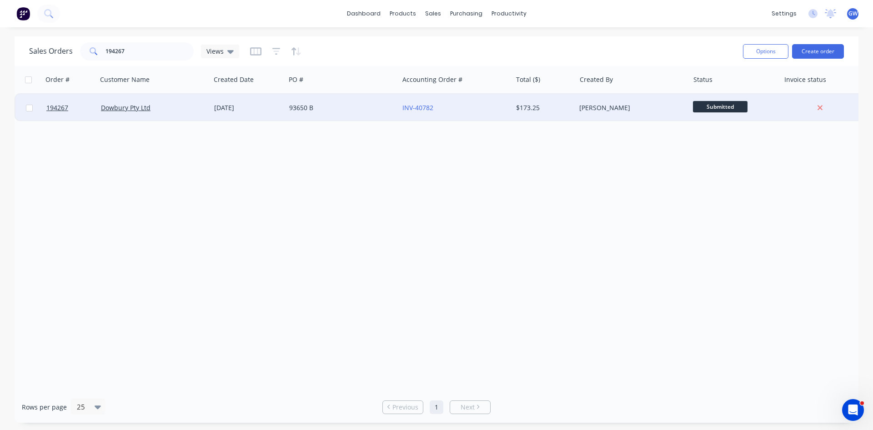
click at [566, 103] on div "$173.25" at bounding box center [542, 107] width 53 height 9
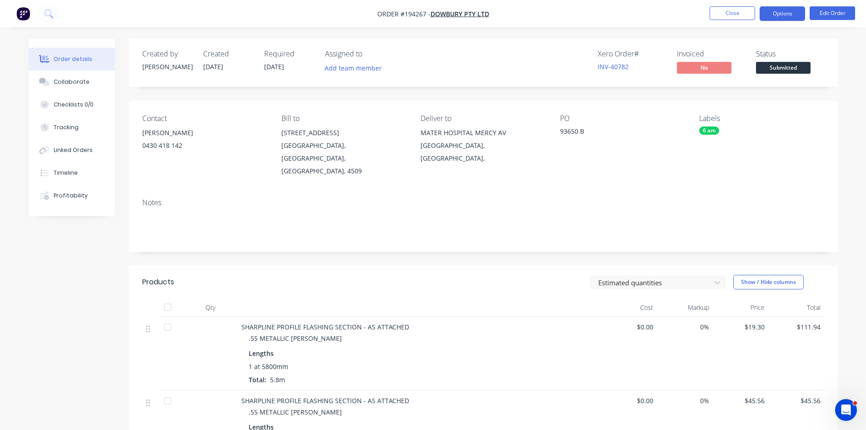
click at [799, 9] on button "Options" at bounding box center [782, 13] width 45 height 15
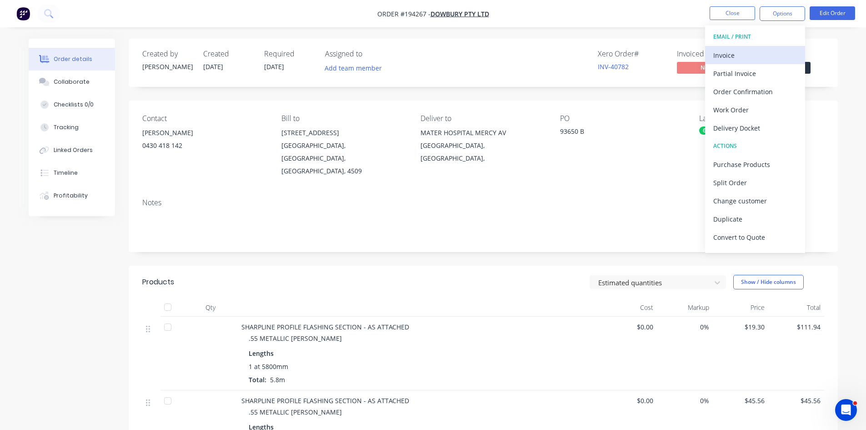
click at [764, 53] on div "Invoice" at bounding box center [756, 55] width 84 height 13
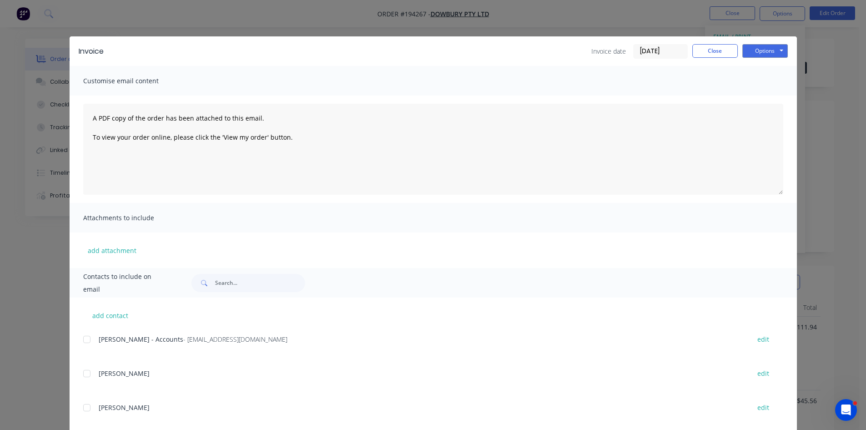
click at [85, 341] on div at bounding box center [87, 339] width 18 height 18
click at [753, 48] on button "Options" at bounding box center [765, 51] width 45 height 14
click at [766, 98] on button "Email" at bounding box center [772, 97] width 58 height 15
click at [715, 50] on button "Close" at bounding box center [715, 51] width 45 height 14
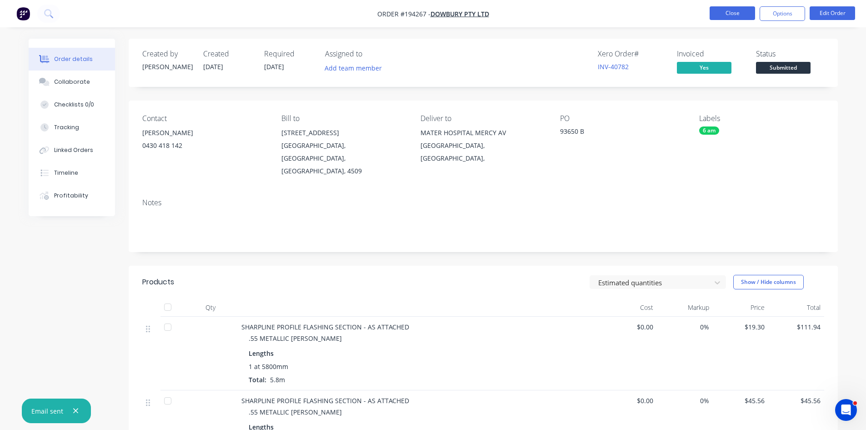
click at [745, 10] on button "Close" at bounding box center [732, 13] width 45 height 14
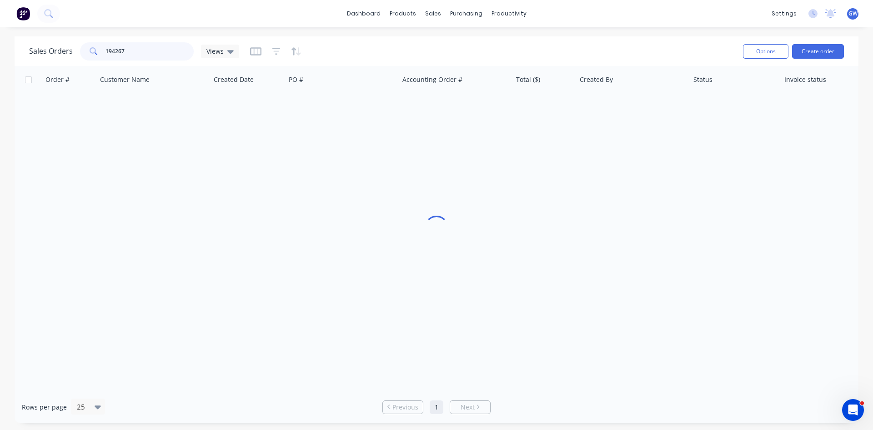
click at [156, 53] on input "194267" at bounding box center [150, 51] width 89 height 18
type input "194166"
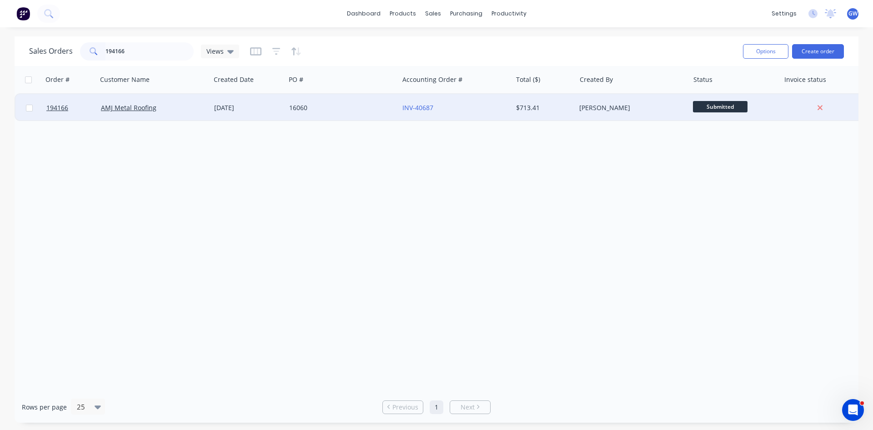
click at [567, 104] on div "$713.41" at bounding box center [542, 107] width 53 height 9
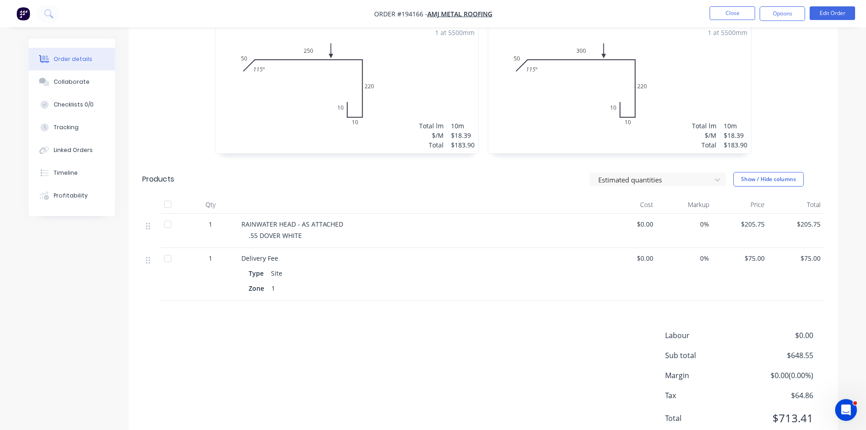
scroll to position [314, 0]
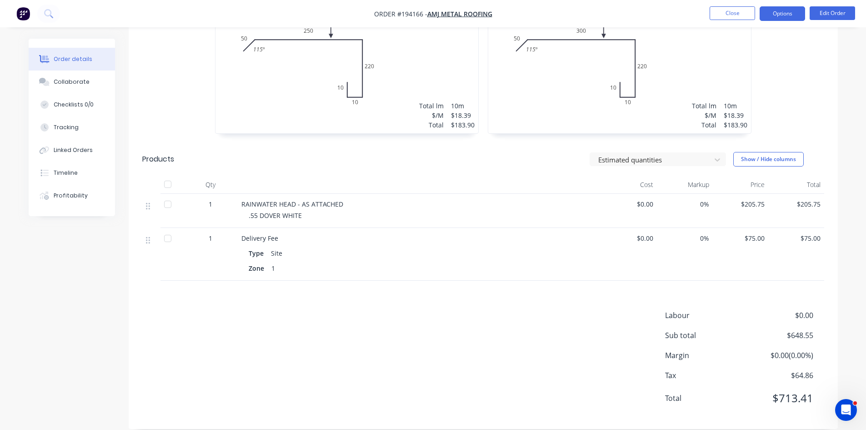
click at [781, 11] on button "Options" at bounding box center [782, 13] width 45 height 15
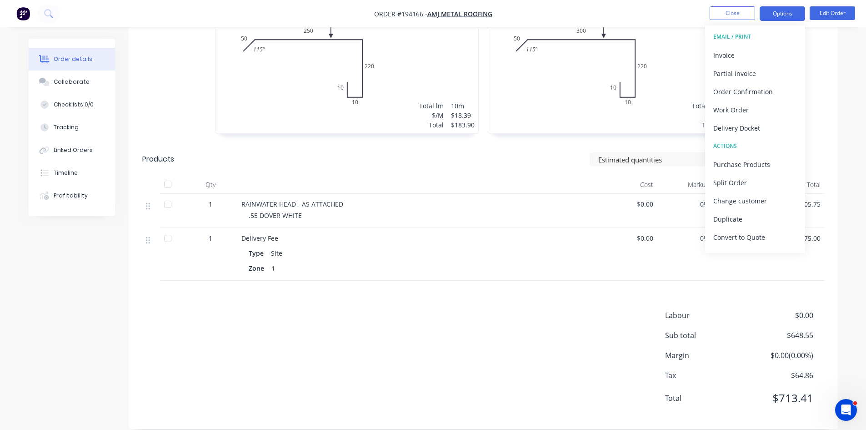
click at [768, 55] on div "Invoice" at bounding box center [756, 55] width 84 height 13
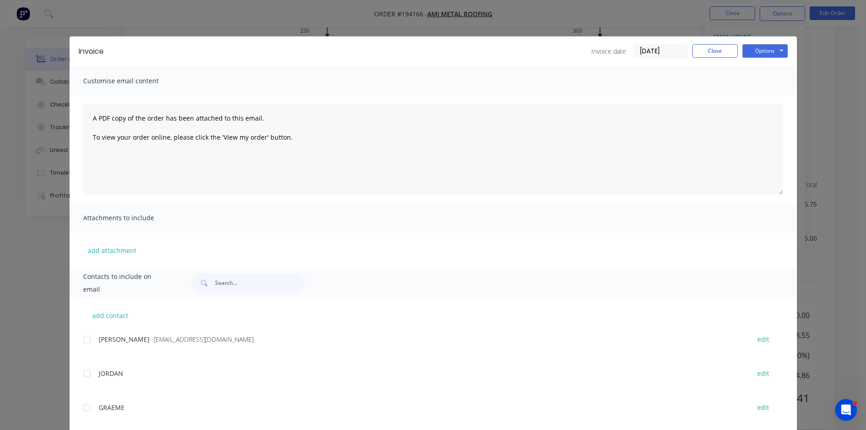
click at [90, 343] on div at bounding box center [87, 339] width 18 height 18
click at [760, 55] on button "Options" at bounding box center [765, 51] width 45 height 14
click at [770, 94] on button "Email" at bounding box center [772, 97] width 58 height 15
click at [699, 52] on button "Close" at bounding box center [715, 51] width 45 height 14
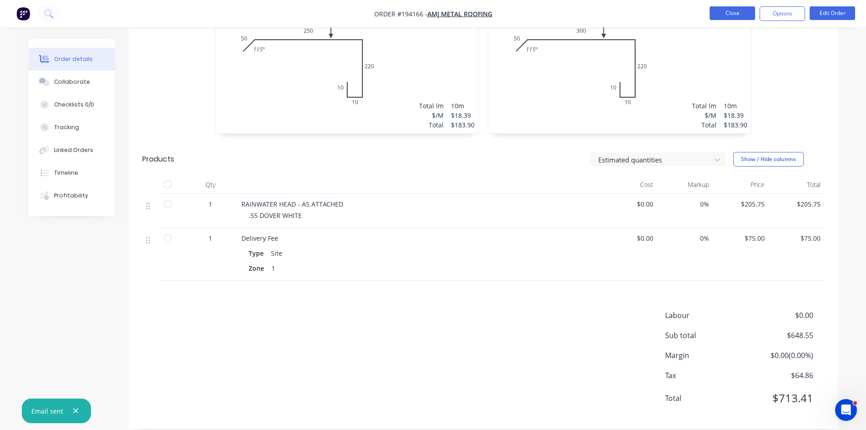
click at [732, 14] on button "Close" at bounding box center [732, 13] width 45 height 14
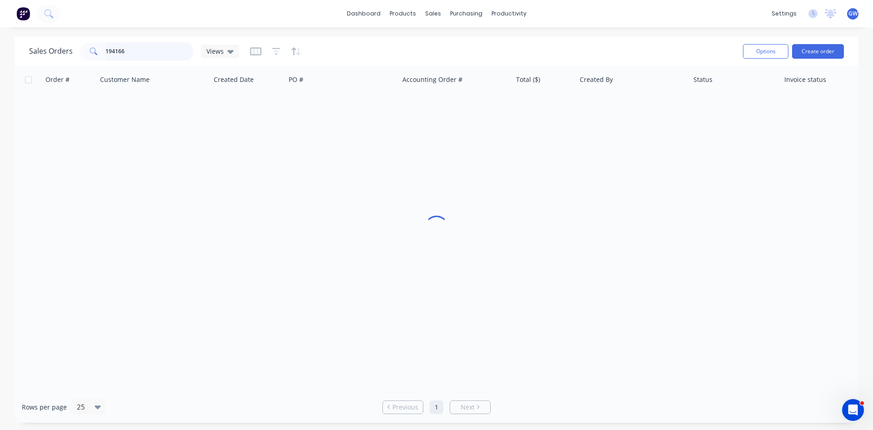
click at [171, 53] on input "194166" at bounding box center [150, 51] width 89 height 18
type input "194206"
click at [564, 110] on div "$278.15" at bounding box center [542, 107] width 53 height 9
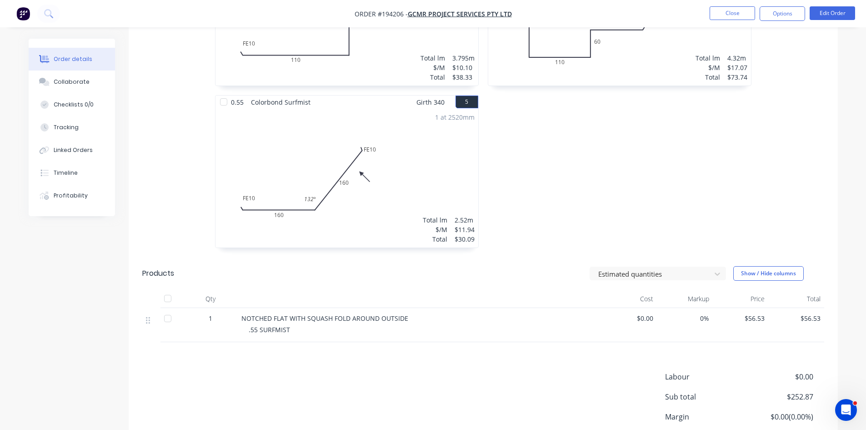
scroll to position [585, 0]
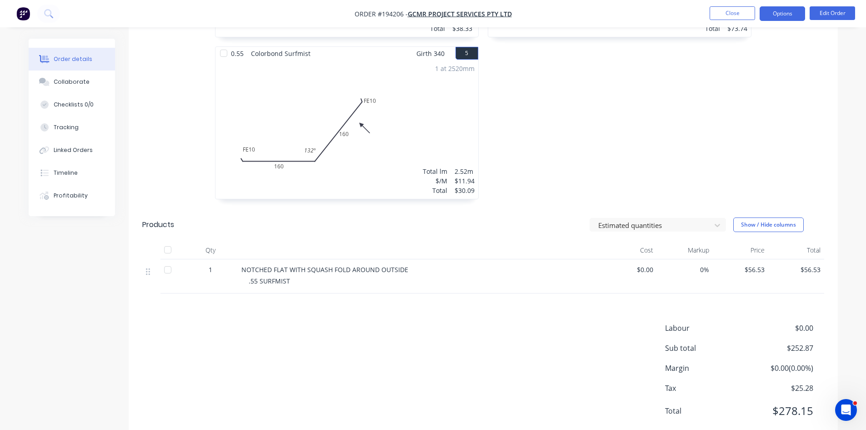
click at [790, 16] on button "Options" at bounding box center [782, 13] width 45 height 15
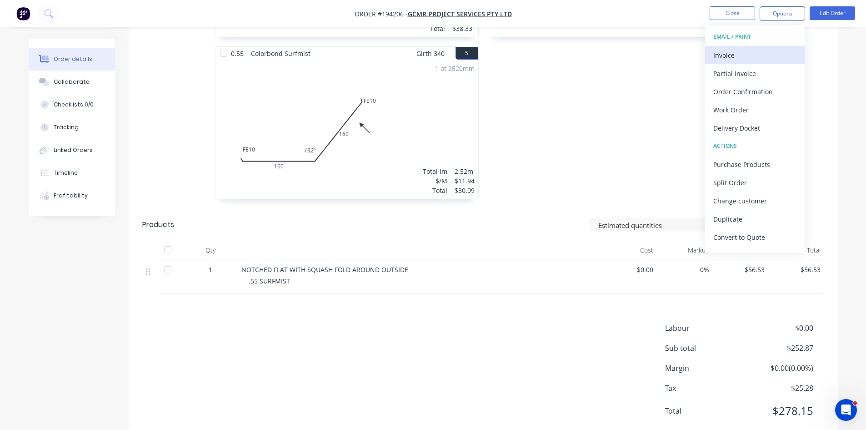
click at [758, 58] on div "Invoice" at bounding box center [756, 55] width 84 height 13
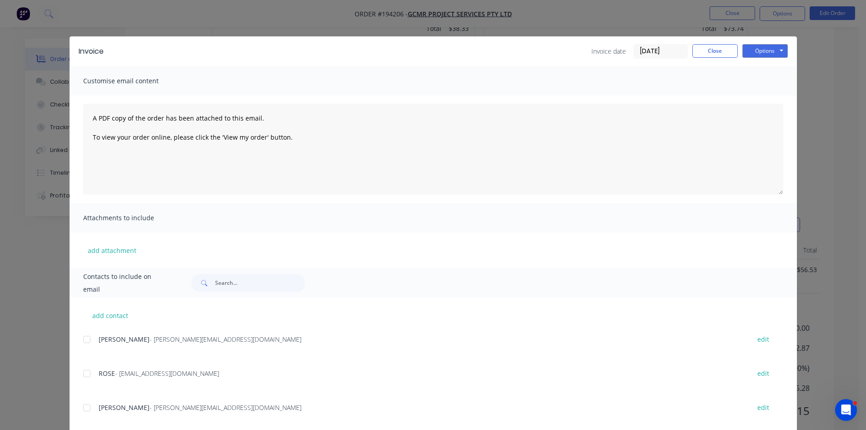
click at [83, 340] on div at bounding box center [87, 339] width 18 height 18
click at [86, 371] on div at bounding box center [87, 373] width 18 height 18
click at [760, 55] on button "Options" at bounding box center [765, 51] width 45 height 14
click at [771, 96] on button "Email" at bounding box center [772, 97] width 58 height 15
click at [713, 52] on button "Close" at bounding box center [715, 51] width 45 height 14
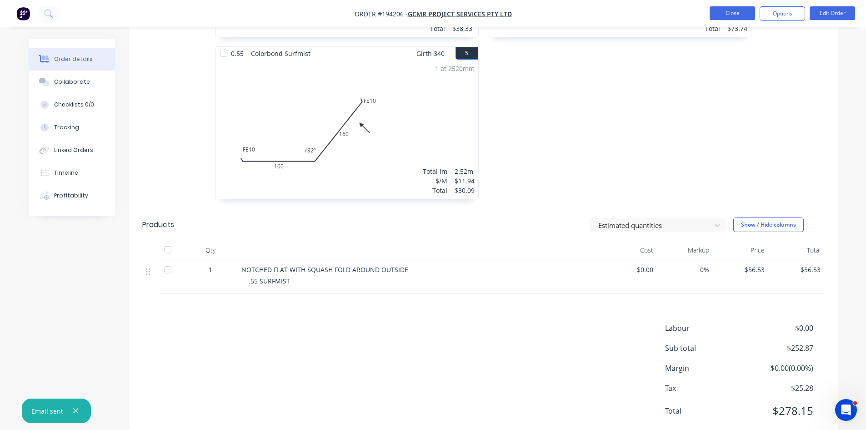
click at [731, 15] on button "Close" at bounding box center [732, 13] width 45 height 14
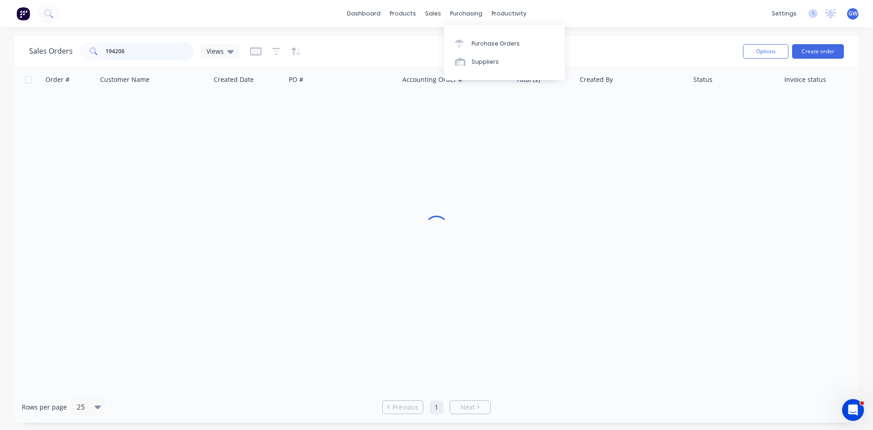
click at [141, 53] on input "194206" at bounding box center [150, 51] width 89 height 18
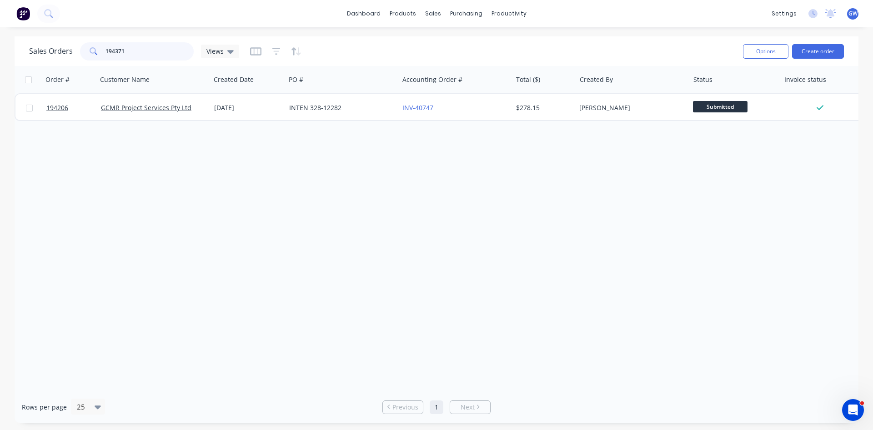
type input "194371"
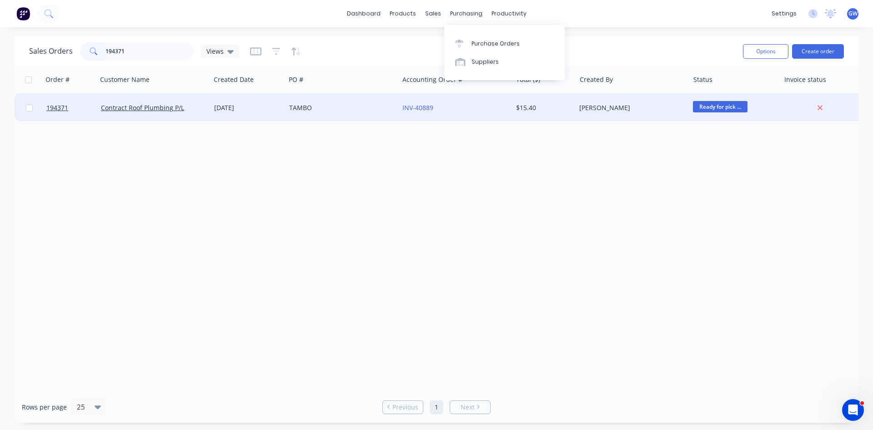
click at [570, 106] on div "$15.40" at bounding box center [544, 107] width 56 height 9
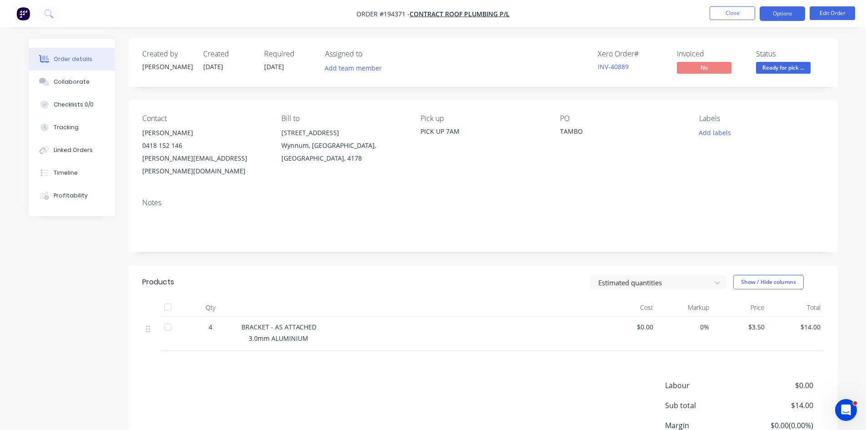
click at [773, 9] on button "Options" at bounding box center [782, 13] width 45 height 15
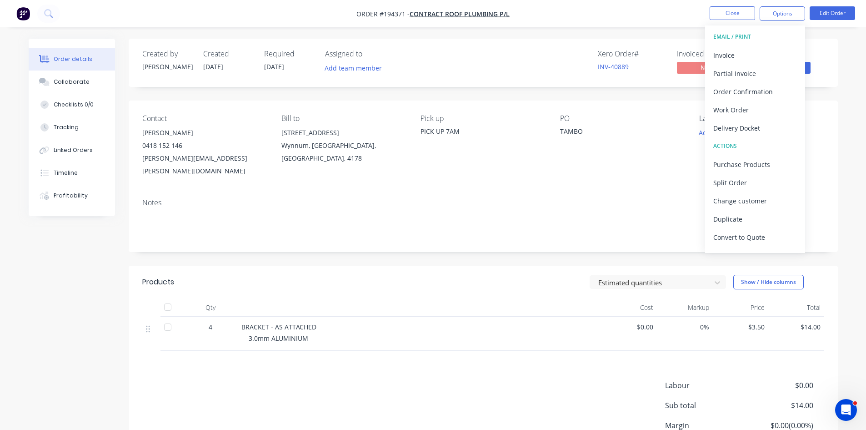
click at [749, 44] on button "EMAIL / PRINT" at bounding box center [755, 37] width 100 height 18
click at [746, 51] on div "Invoice" at bounding box center [756, 55] width 84 height 13
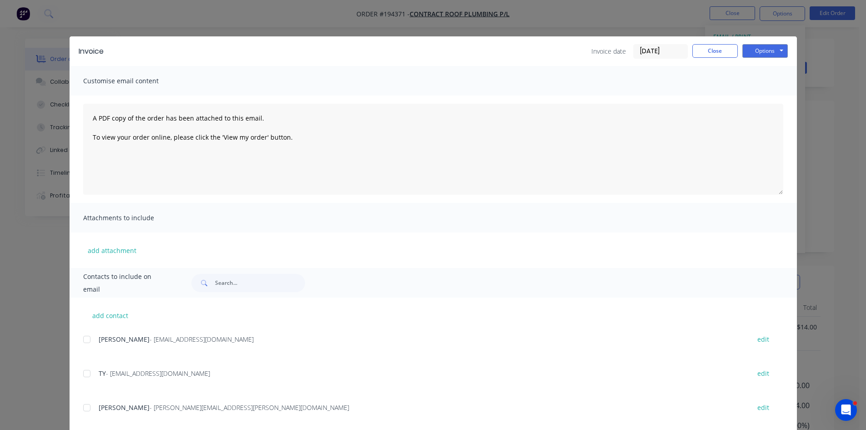
click at [80, 336] on div at bounding box center [87, 339] width 18 height 18
click at [95, 376] on div "TY - ty@contractroofplumbing.com.au edit" at bounding box center [440, 373] width 714 height 12
click at [781, 45] on button "Options" at bounding box center [765, 51] width 45 height 14
click at [771, 93] on button "Email" at bounding box center [772, 97] width 58 height 15
click at [722, 48] on button "Close" at bounding box center [715, 51] width 45 height 14
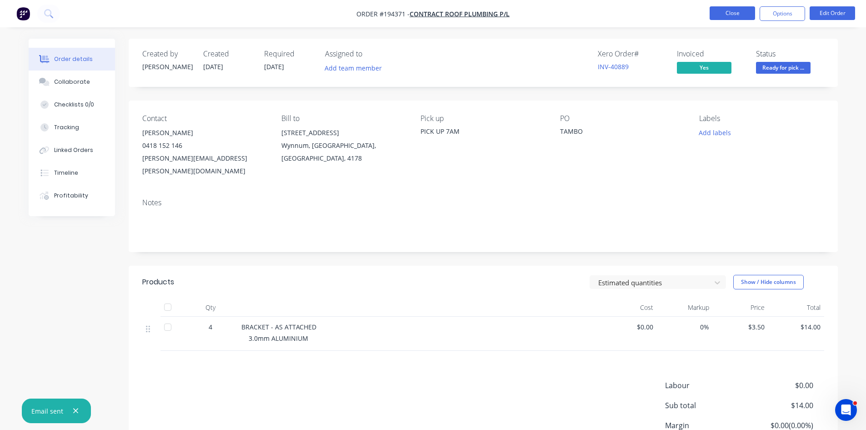
click at [729, 14] on button "Close" at bounding box center [732, 13] width 45 height 14
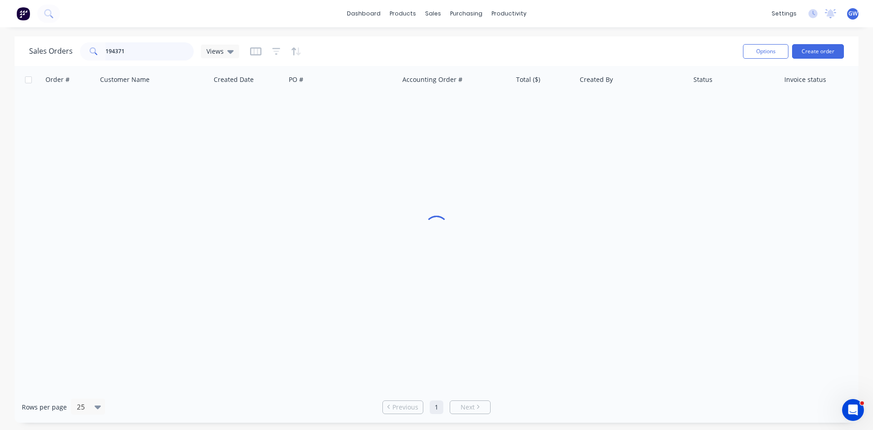
click at [144, 55] on input "194371" at bounding box center [150, 51] width 89 height 18
type input "194440"
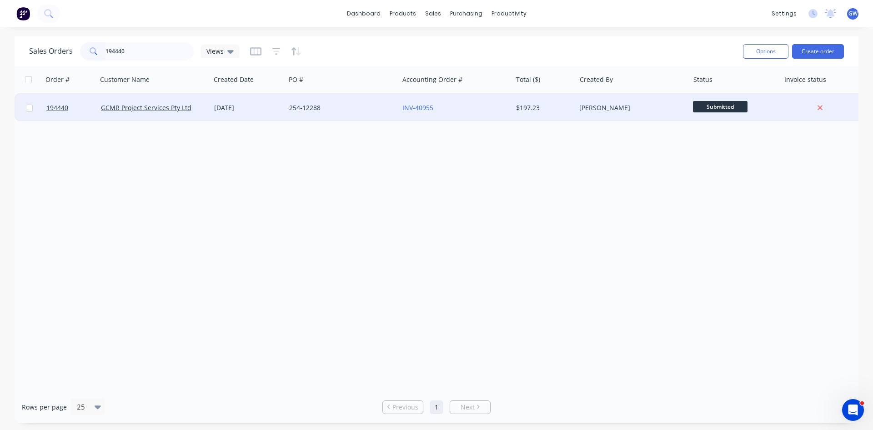
click at [544, 111] on div "$197.23" at bounding box center [542, 107] width 53 height 9
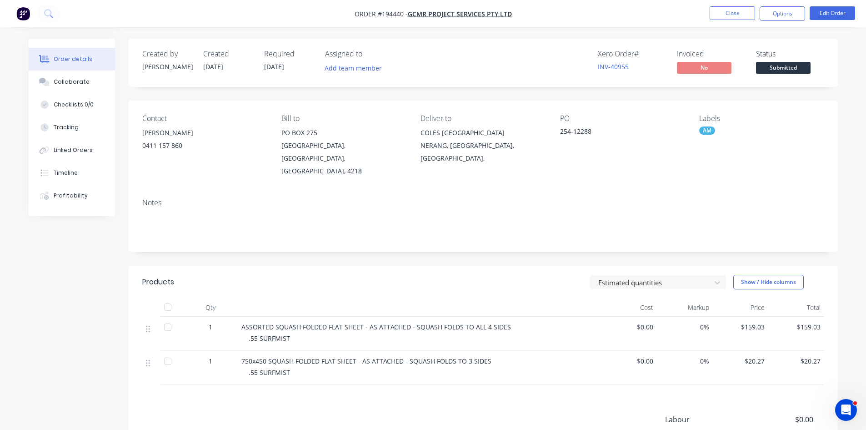
scroll to position [45, 0]
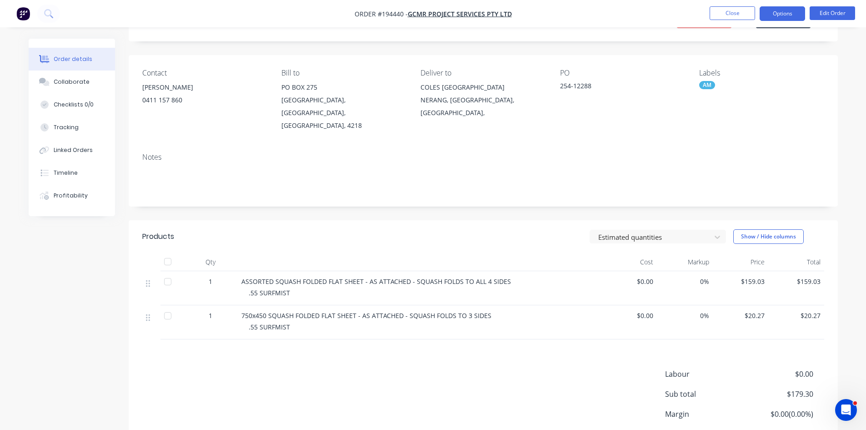
click at [787, 10] on button "Options" at bounding box center [782, 13] width 45 height 15
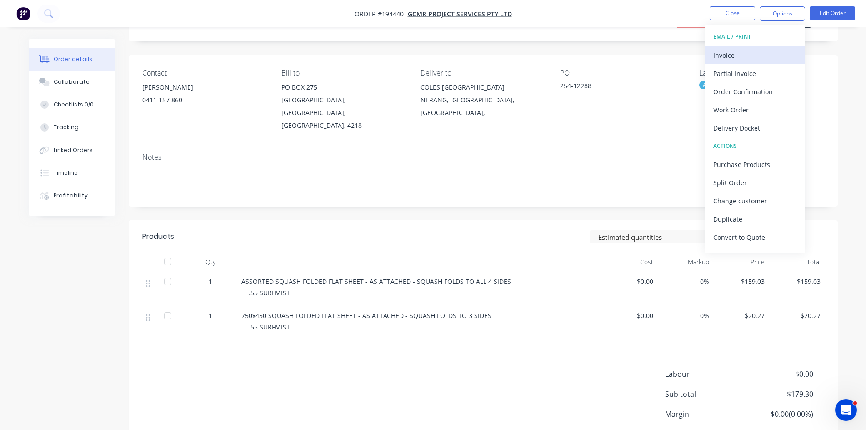
click at [777, 54] on div "Invoice" at bounding box center [756, 55] width 84 height 13
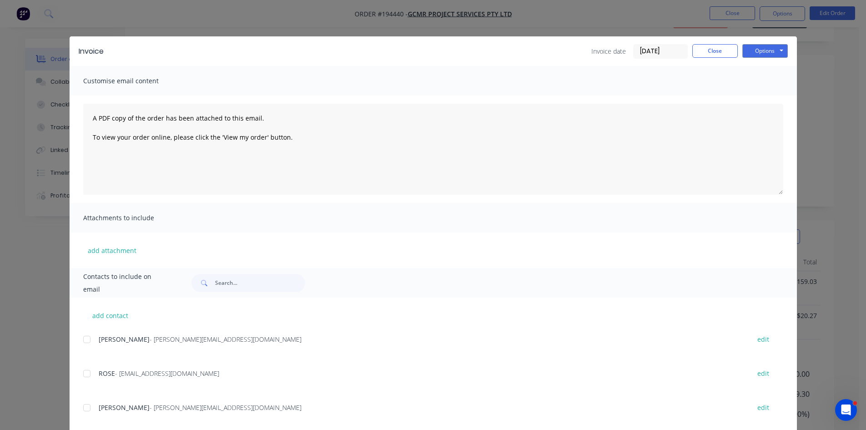
click at [83, 344] on div at bounding box center [87, 339] width 18 height 18
click at [86, 371] on div at bounding box center [87, 373] width 18 height 18
drag, startPoint x: 772, startPoint y: 47, endPoint x: 775, endPoint y: 58, distance: 11.3
click at [773, 51] on button "Options" at bounding box center [765, 51] width 45 height 14
click at [769, 95] on button "Email" at bounding box center [772, 97] width 58 height 15
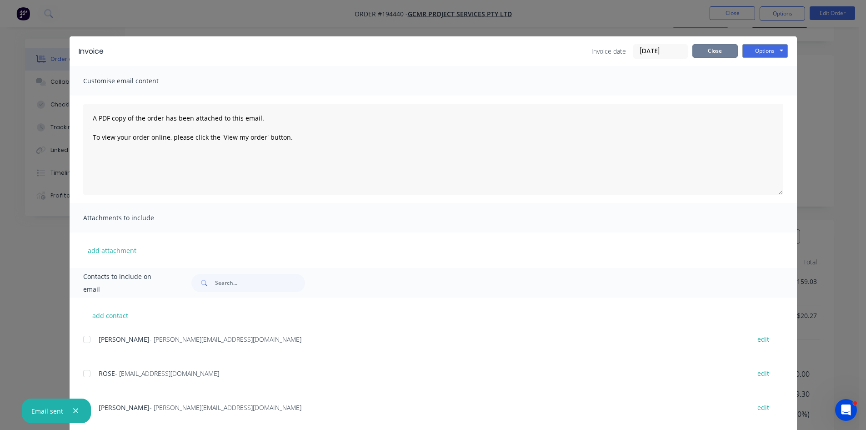
drag, startPoint x: 718, startPoint y: 51, endPoint x: 721, endPoint y: 36, distance: 15.7
click at [718, 51] on button "Close" at bounding box center [715, 51] width 45 height 14
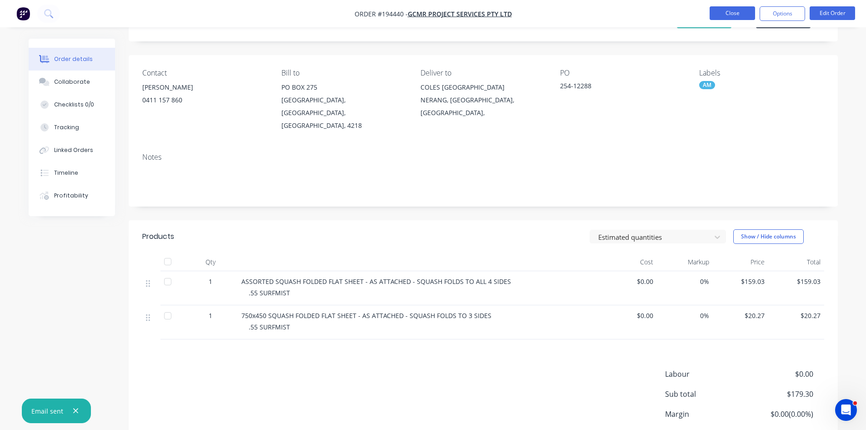
click at [735, 13] on button "Close" at bounding box center [732, 13] width 45 height 14
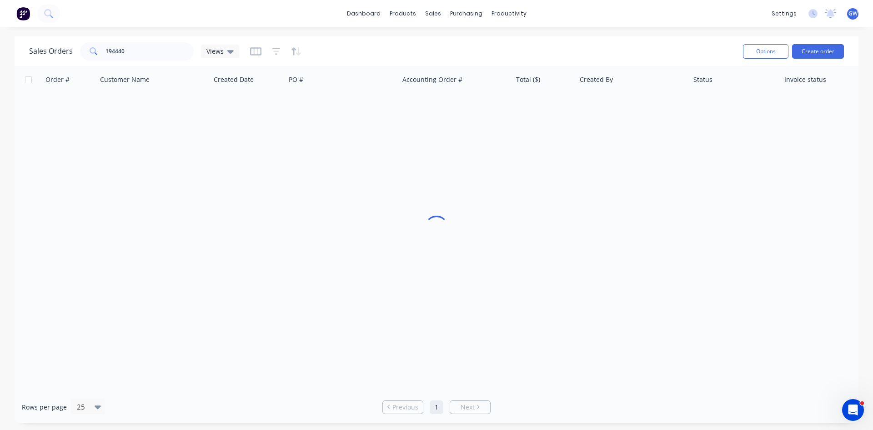
click at [194, 46] on div "Sales Orders 194440 Views" at bounding box center [134, 51] width 210 height 18
click at [171, 52] on input "194440" at bounding box center [150, 51] width 89 height 18
type input "195029"
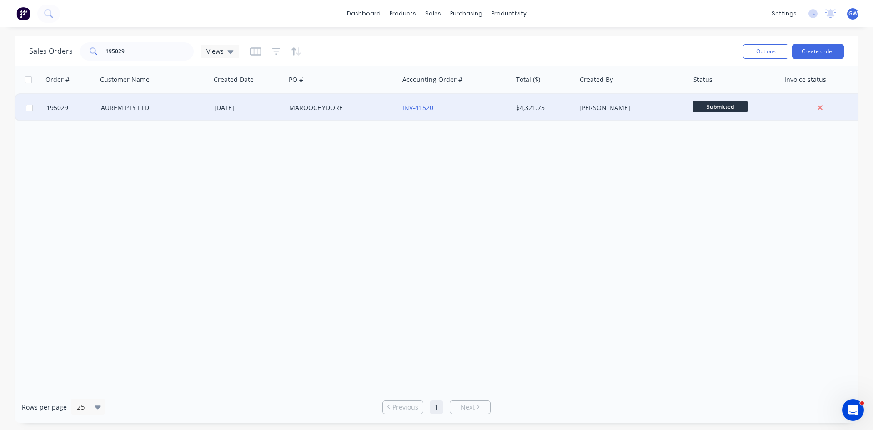
click at [633, 119] on div "[PERSON_NAME]" at bounding box center [632, 107] width 113 height 27
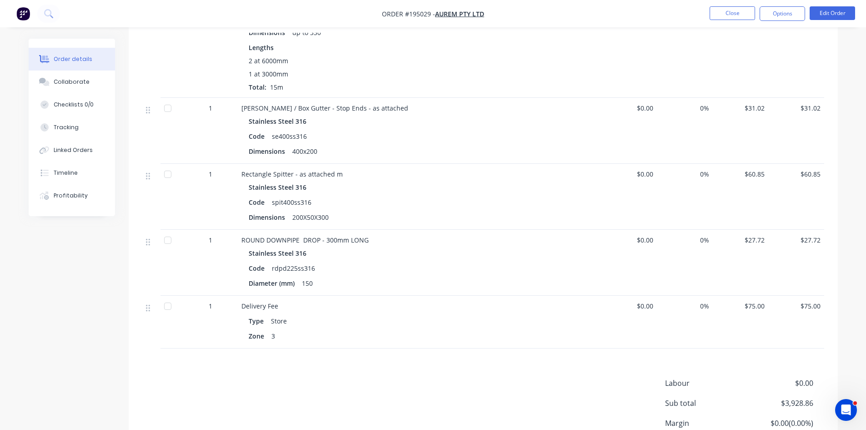
scroll to position [567, 0]
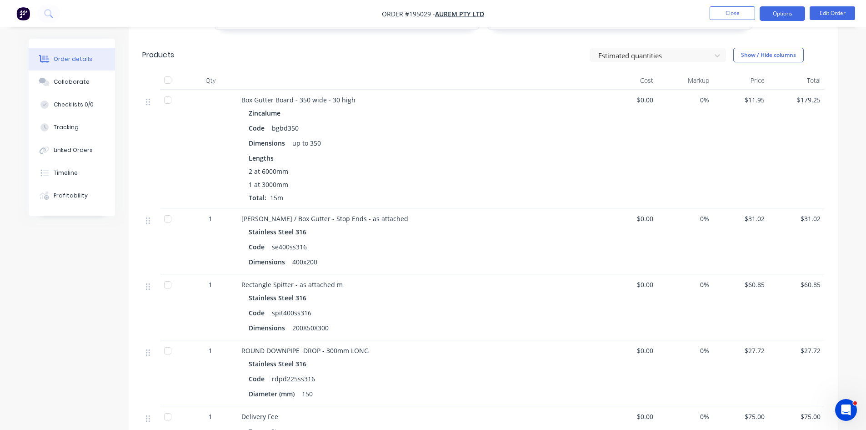
click at [783, 15] on button "Options" at bounding box center [782, 13] width 45 height 15
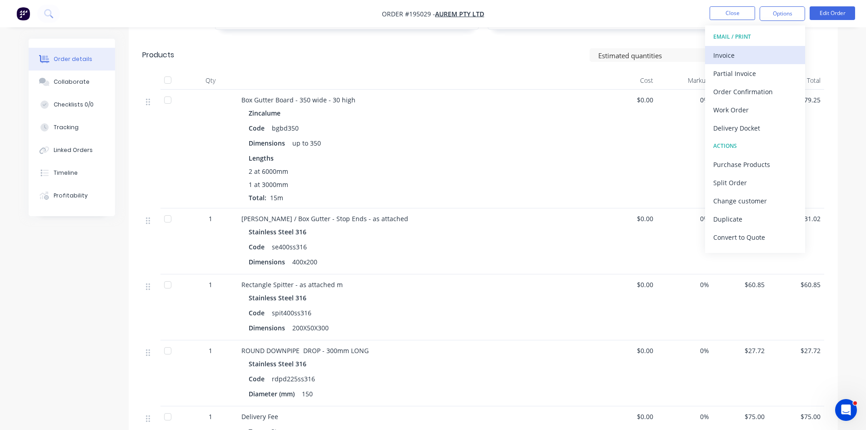
click at [756, 51] on div "Invoice" at bounding box center [756, 55] width 84 height 13
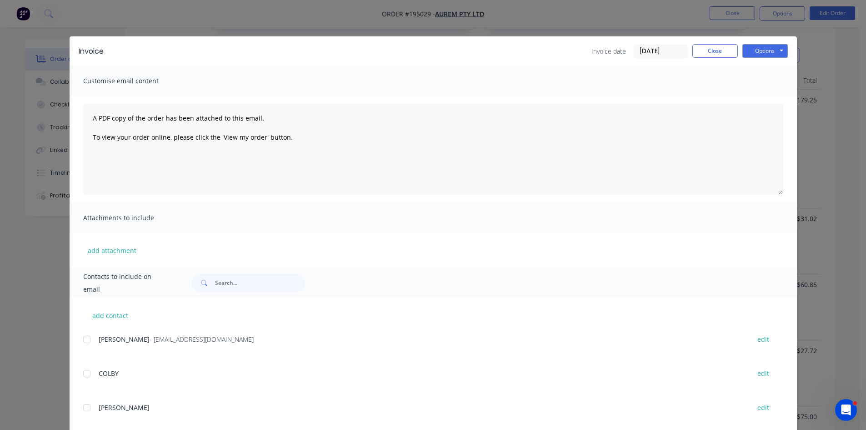
click at [86, 339] on div at bounding box center [87, 339] width 18 height 18
drag, startPoint x: 772, startPoint y: 46, endPoint x: 778, endPoint y: 55, distance: 11.0
click at [773, 46] on button "Options" at bounding box center [765, 51] width 45 height 14
click at [767, 95] on button "Email" at bounding box center [772, 97] width 58 height 15
drag, startPoint x: 722, startPoint y: 47, endPoint x: 720, endPoint y: 42, distance: 5.2
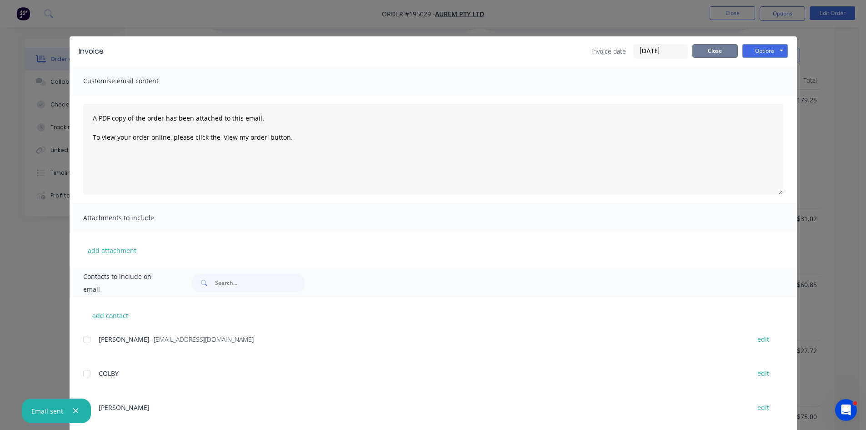
click at [721, 45] on button "Close" at bounding box center [715, 51] width 45 height 14
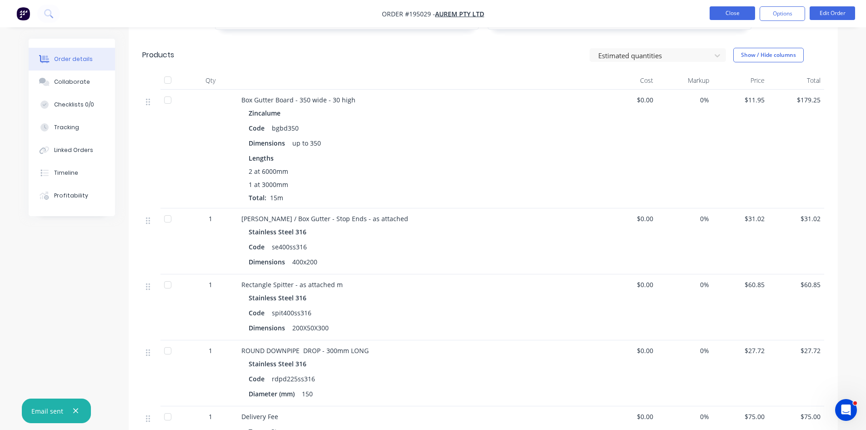
click at [730, 15] on button "Close" at bounding box center [732, 13] width 45 height 14
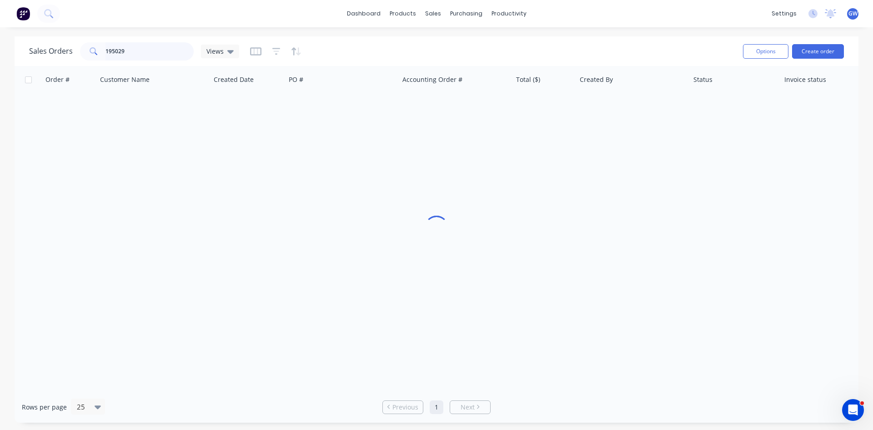
click at [171, 55] on input "195029" at bounding box center [150, 51] width 89 height 18
type input "194351"
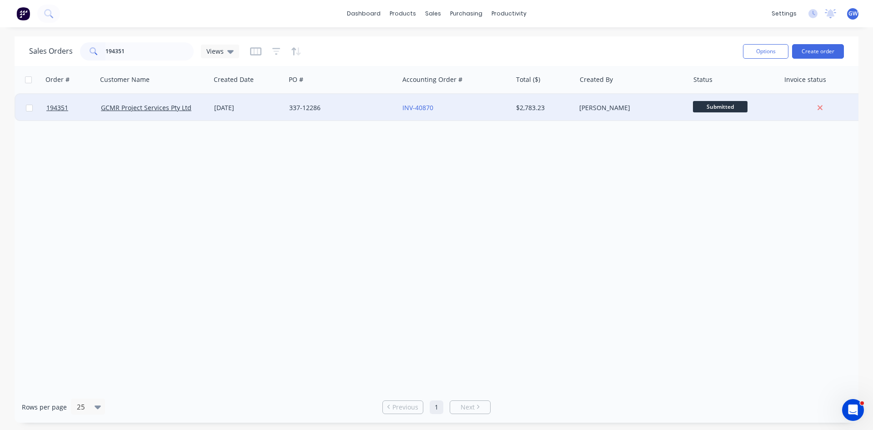
click at [570, 110] on div "$2,783.23" at bounding box center [545, 107] width 64 height 27
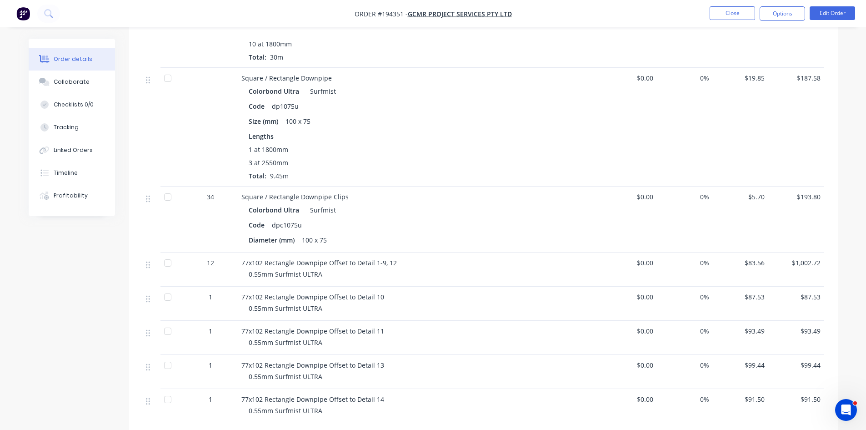
scroll to position [546, 0]
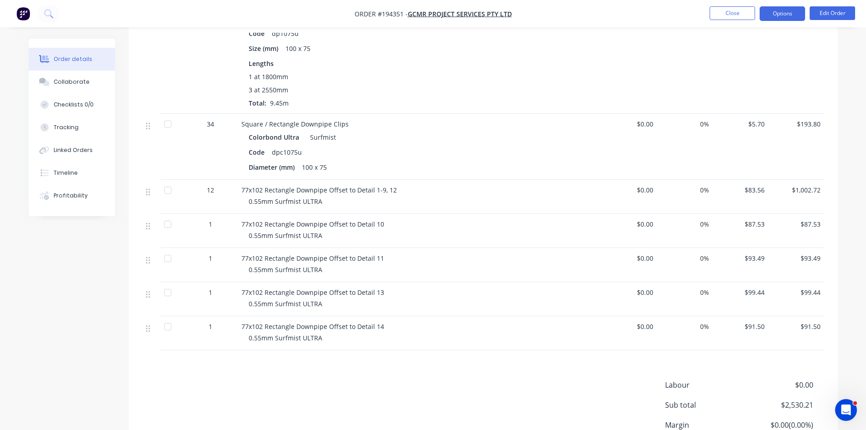
click at [786, 18] on button "Options" at bounding box center [782, 13] width 45 height 15
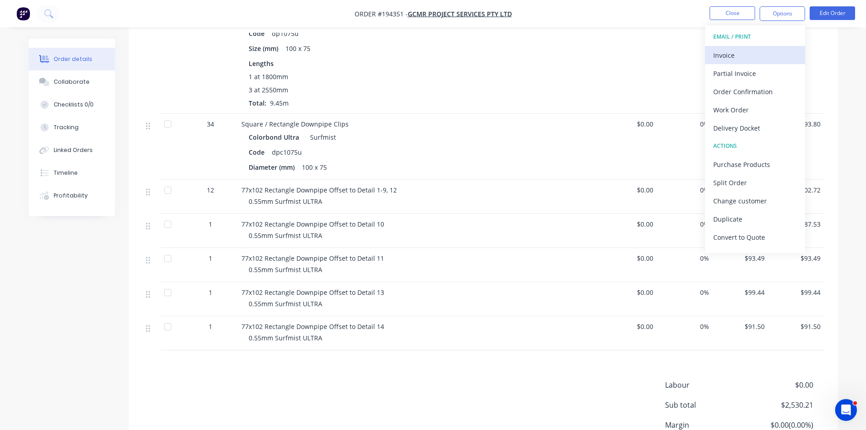
click at [760, 54] on div "Invoice" at bounding box center [756, 55] width 84 height 13
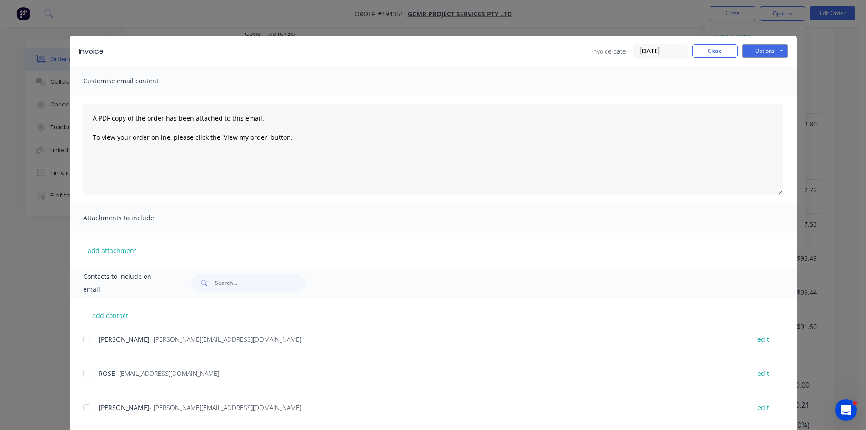
drag, startPoint x: 80, startPoint y: 340, endPoint x: 82, endPoint y: 356, distance: 15.7
click at [80, 341] on div at bounding box center [87, 339] width 18 height 18
click at [82, 375] on div at bounding box center [87, 373] width 18 height 18
drag, startPoint x: 765, startPoint y: 50, endPoint x: 770, endPoint y: 58, distance: 9.8
click at [768, 52] on button "Options" at bounding box center [765, 51] width 45 height 14
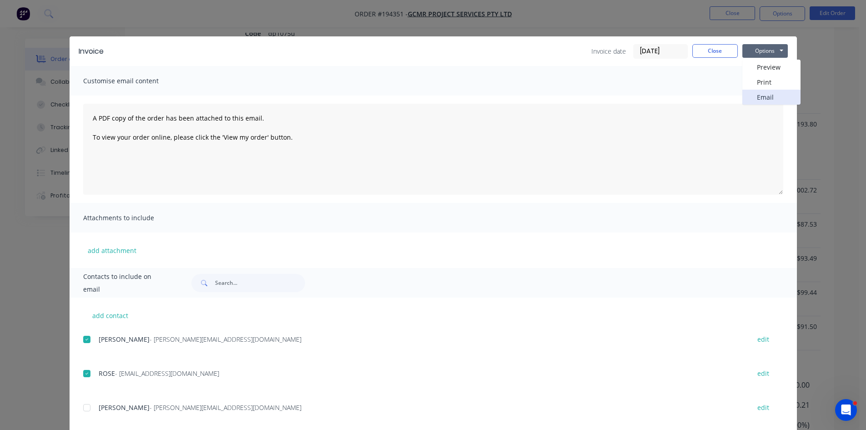
click at [766, 98] on button "Email" at bounding box center [772, 97] width 58 height 15
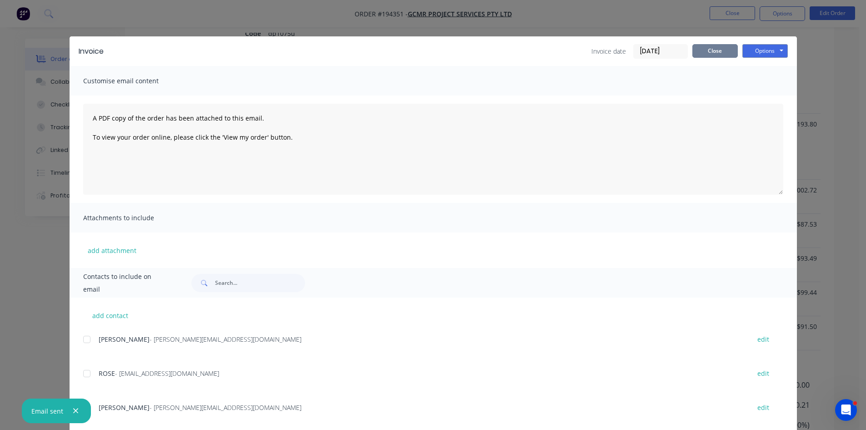
click at [714, 48] on button "Close" at bounding box center [715, 51] width 45 height 14
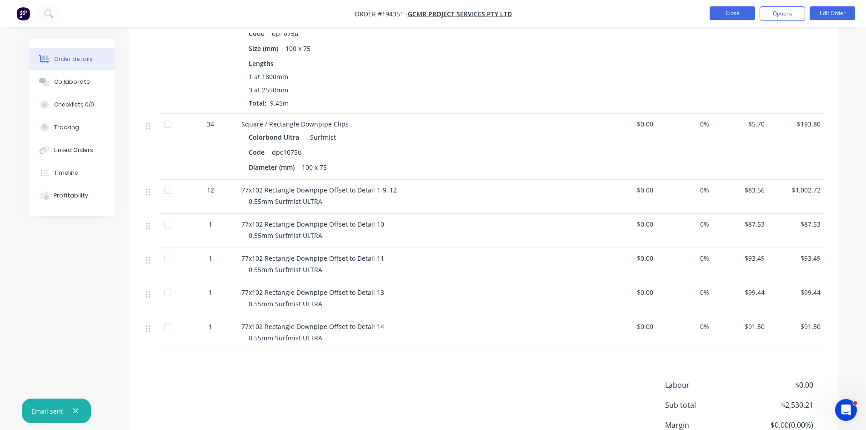
click at [731, 10] on button "Close" at bounding box center [732, 13] width 45 height 14
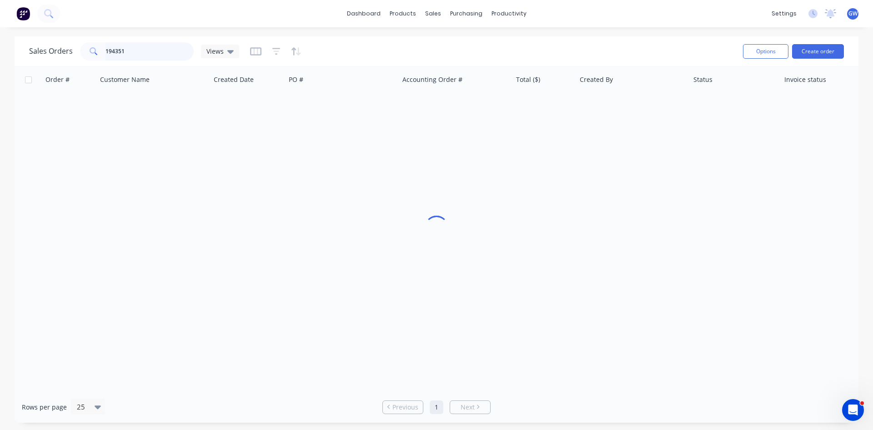
click at [142, 44] on input "194351" at bounding box center [150, 51] width 89 height 18
type input "194554"
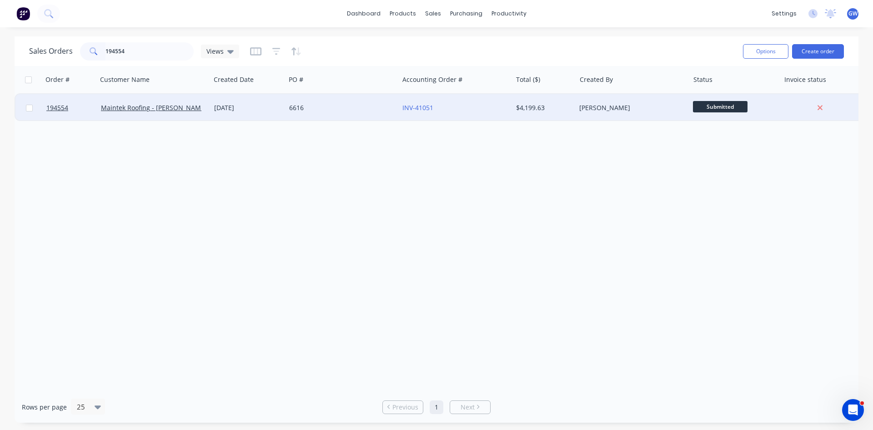
click at [590, 105] on div "[PERSON_NAME]" at bounding box center [629, 107] width 101 height 9
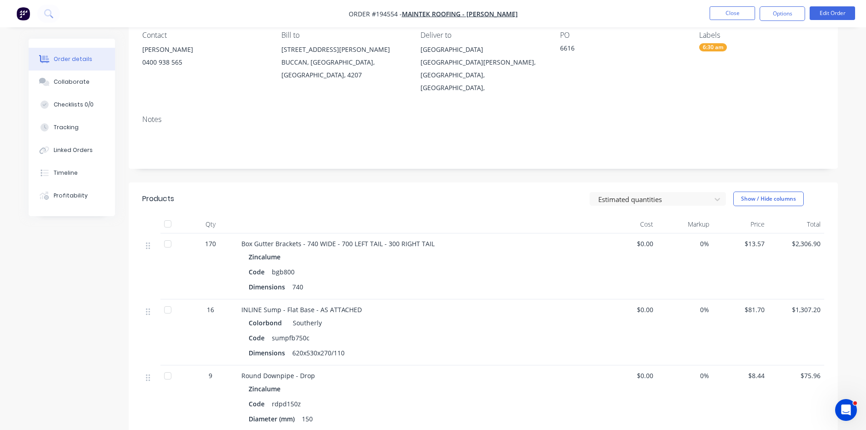
scroll to position [91, 0]
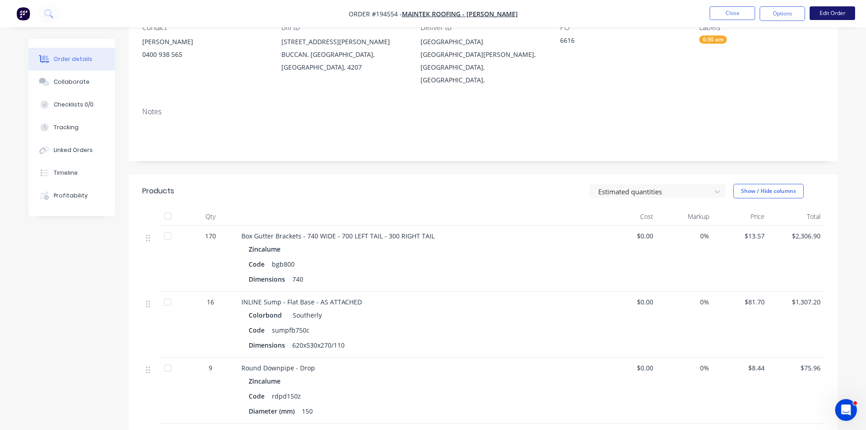
click at [844, 12] on button "Edit Order" at bounding box center [832, 13] width 45 height 14
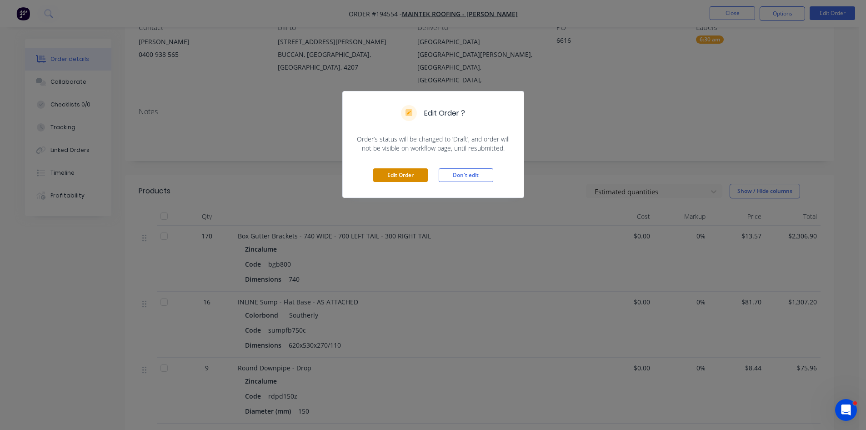
click at [396, 179] on button "Edit Order" at bounding box center [400, 175] width 55 height 14
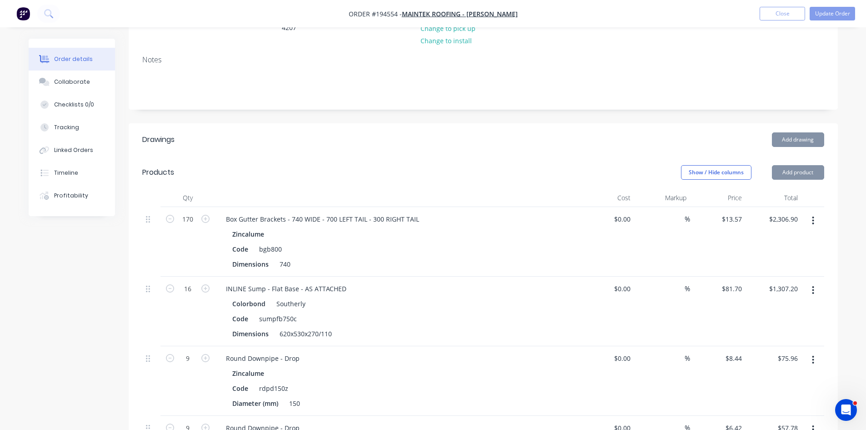
scroll to position [182, 0]
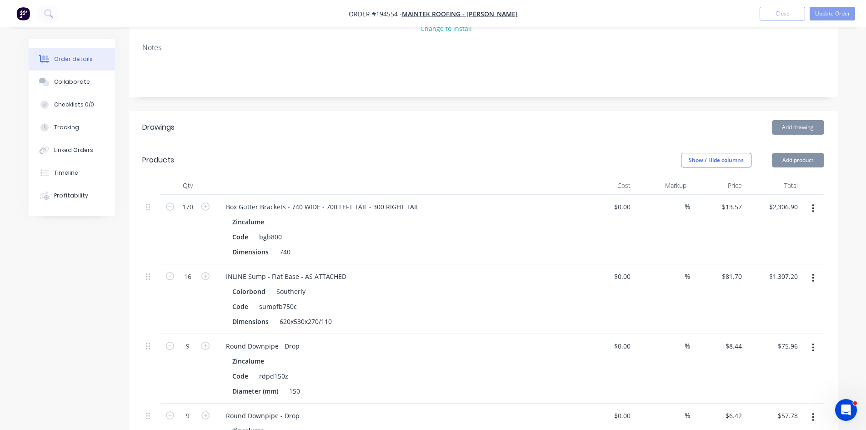
click at [815, 200] on button "button" at bounding box center [813, 208] width 21 height 16
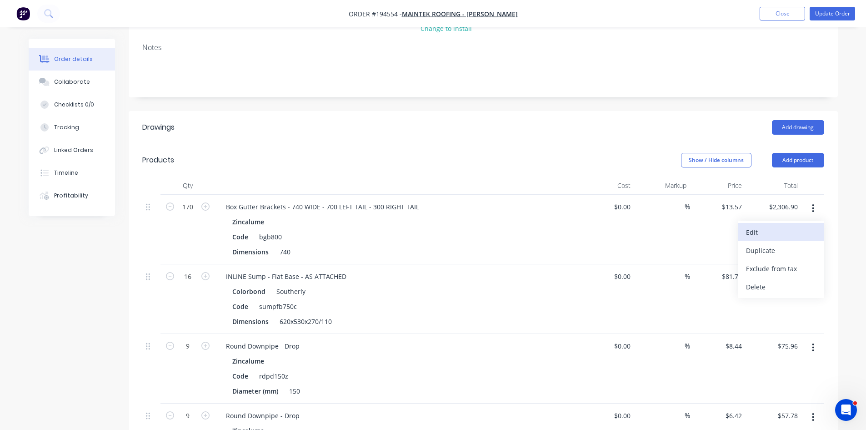
click at [771, 226] on div "Edit" at bounding box center [781, 232] width 70 height 13
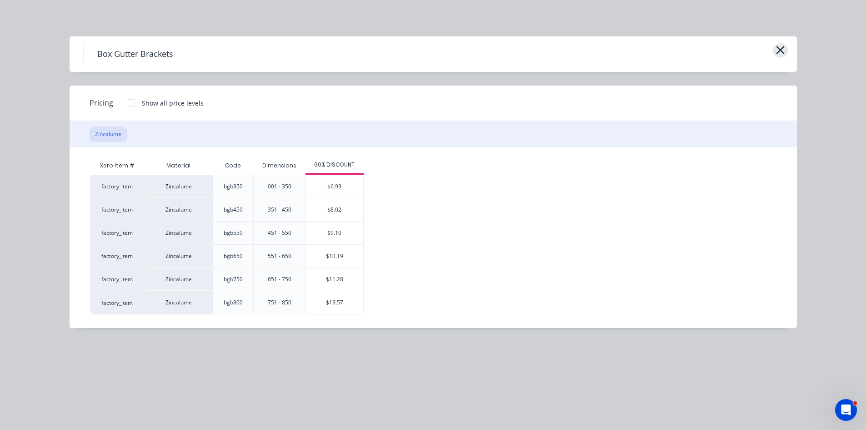
click at [783, 49] on icon "button" at bounding box center [780, 50] width 8 height 8
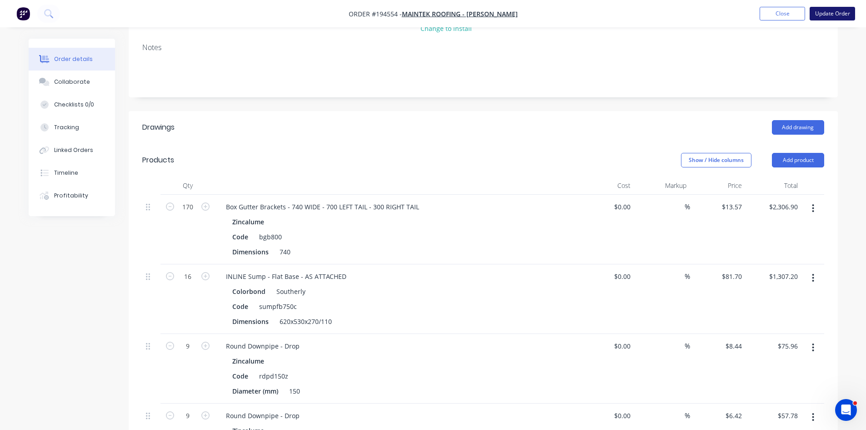
click at [839, 10] on button "Update Order" at bounding box center [832, 14] width 45 height 14
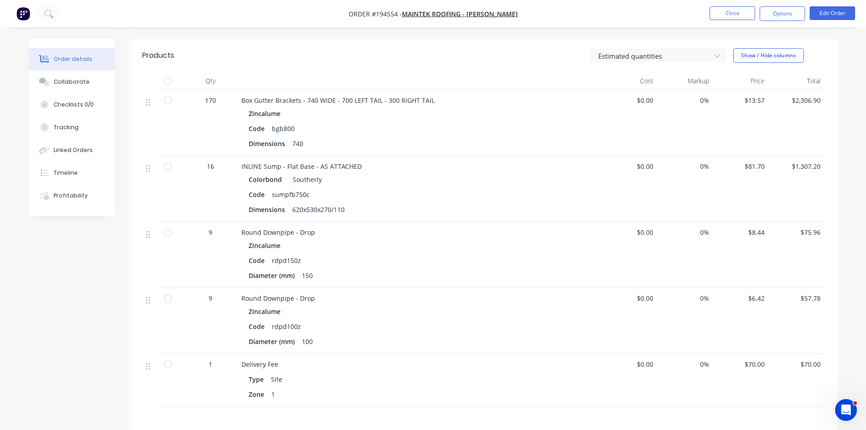
scroll to position [227, 0]
drag, startPoint x: 794, startPoint y: 8, endPoint x: 787, endPoint y: 23, distance: 17.1
click at [794, 8] on button "Options" at bounding box center [782, 13] width 45 height 15
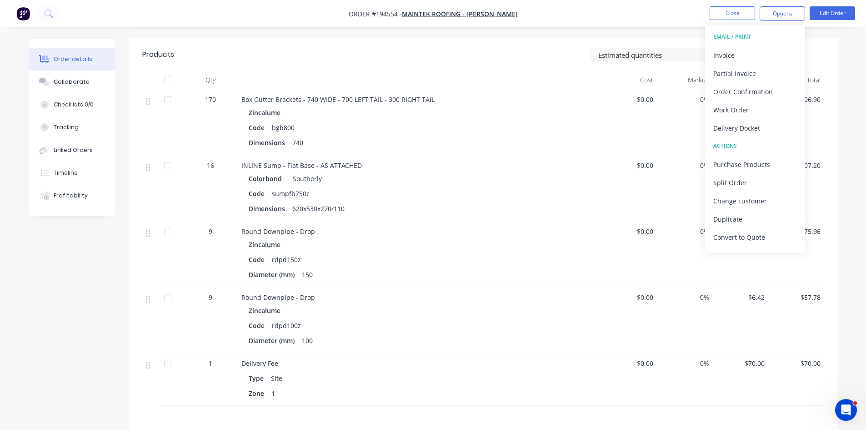
click at [757, 49] on div "Invoice" at bounding box center [756, 55] width 84 height 13
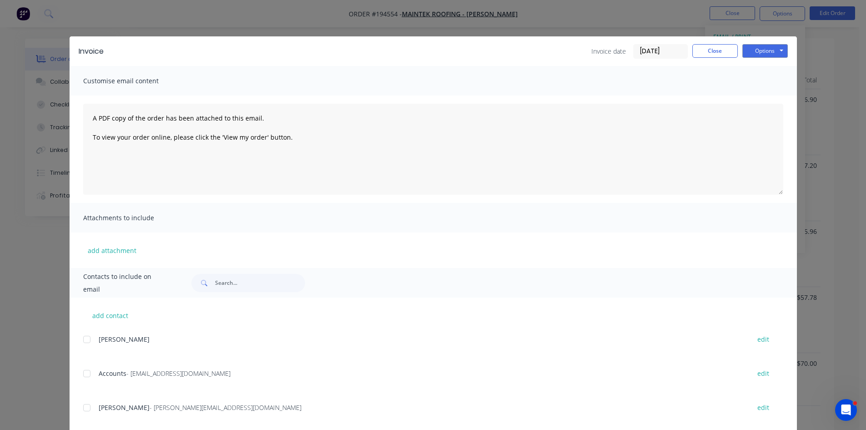
drag, startPoint x: 91, startPoint y: 373, endPoint x: 89, endPoint y: 400, distance: 27.4
click at [91, 374] on div at bounding box center [87, 373] width 18 height 18
click at [89, 404] on div at bounding box center [87, 407] width 18 height 18
click at [762, 50] on button "Options" at bounding box center [765, 51] width 45 height 14
click at [765, 96] on button "Email" at bounding box center [772, 97] width 58 height 15
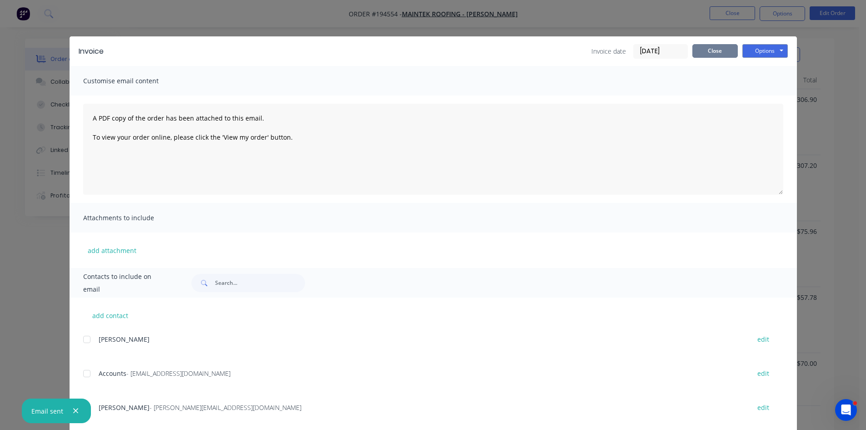
click at [718, 49] on button "Close" at bounding box center [715, 51] width 45 height 14
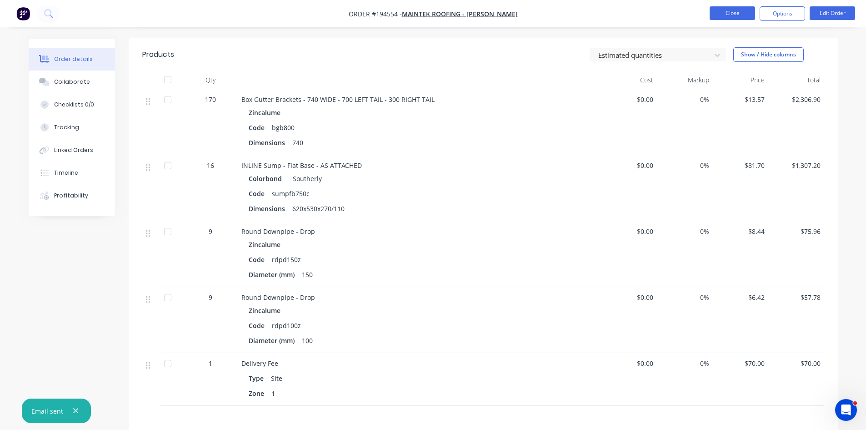
click at [739, 17] on button "Close" at bounding box center [732, 13] width 45 height 14
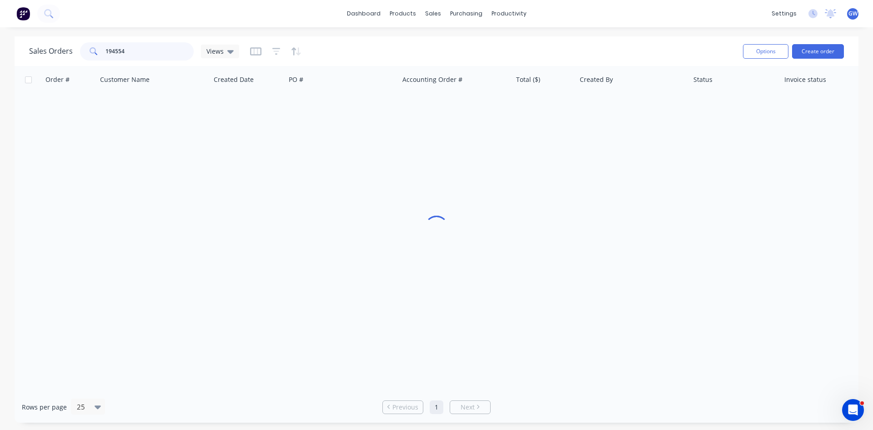
click at [137, 48] on input "194554" at bounding box center [150, 51] width 89 height 18
type input "194677"
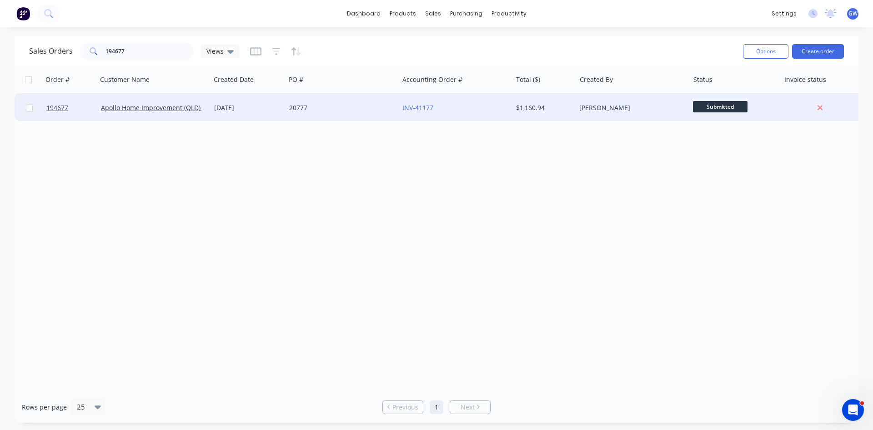
click at [515, 115] on div "$1,160.94" at bounding box center [545, 107] width 64 height 27
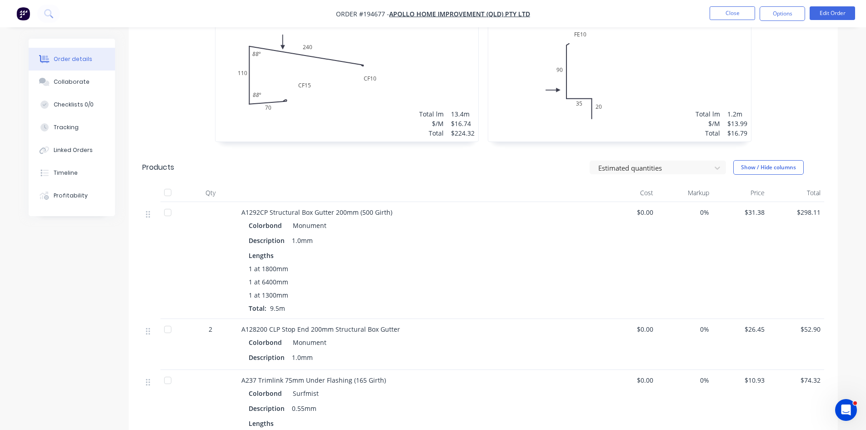
scroll to position [546, 0]
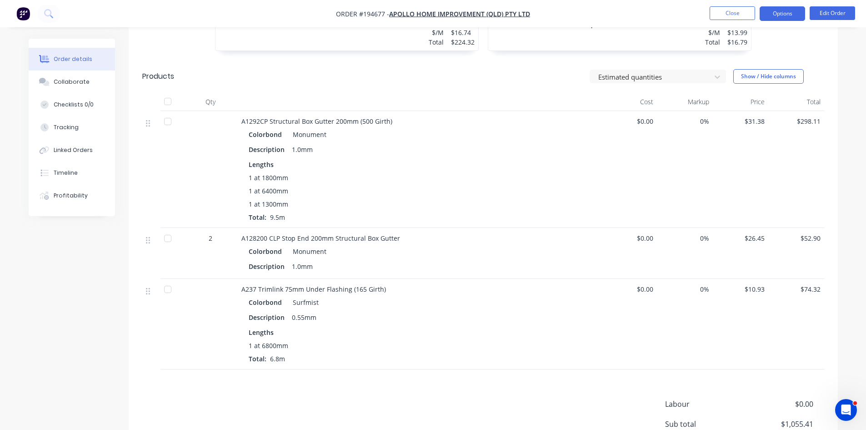
click at [783, 20] on button "Options" at bounding box center [782, 13] width 45 height 15
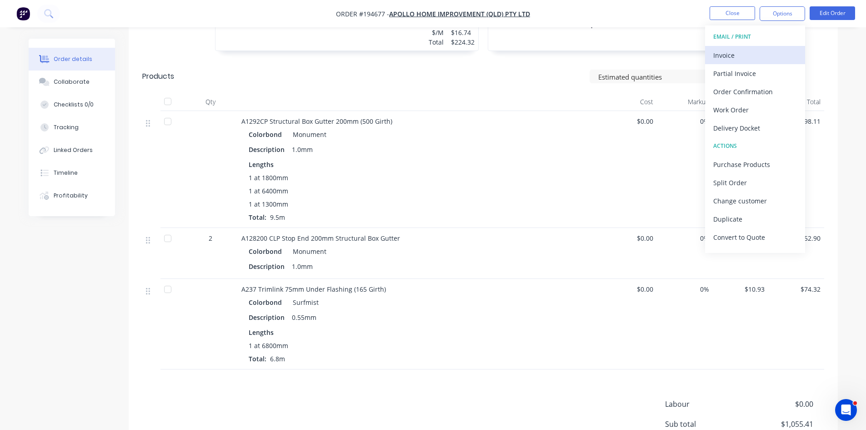
click at [748, 59] on div "Invoice" at bounding box center [756, 55] width 84 height 13
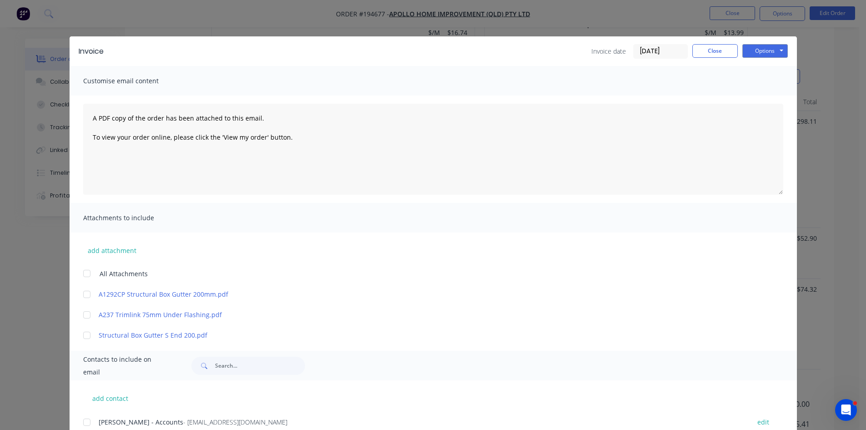
click at [90, 420] on div at bounding box center [87, 422] width 18 height 18
click at [768, 48] on button "Options" at bounding box center [765, 51] width 45 height 14
click at [760, 96] on button "Email" at bounding box center [772, 97] width 58 height 15
click at [709, 48] on button "Close" at bounding box center [715, 51] width 45 height 14
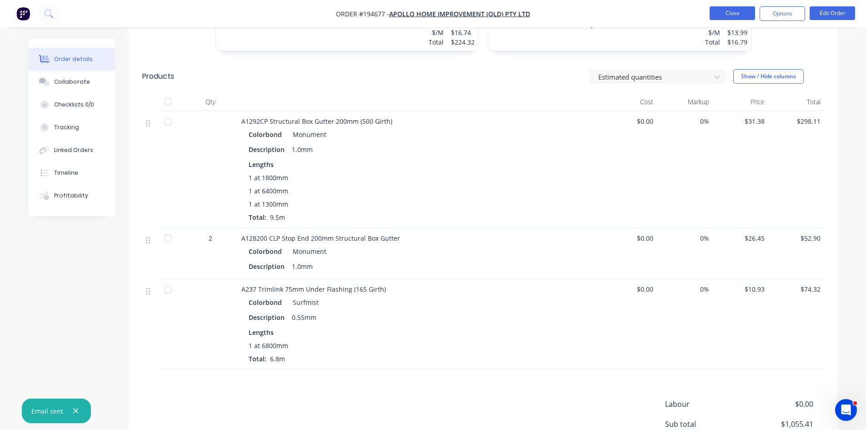
click at [745, 12] on button "Close" at bounding box center [732, 13] width 45 height 14
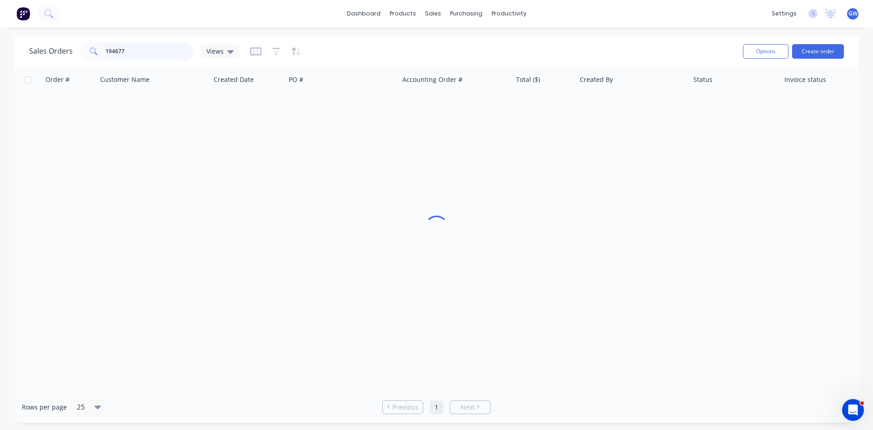
click at [151, 56] on input "194677" at bounding box center [150, 51] width 89 height 18
type input "194935"
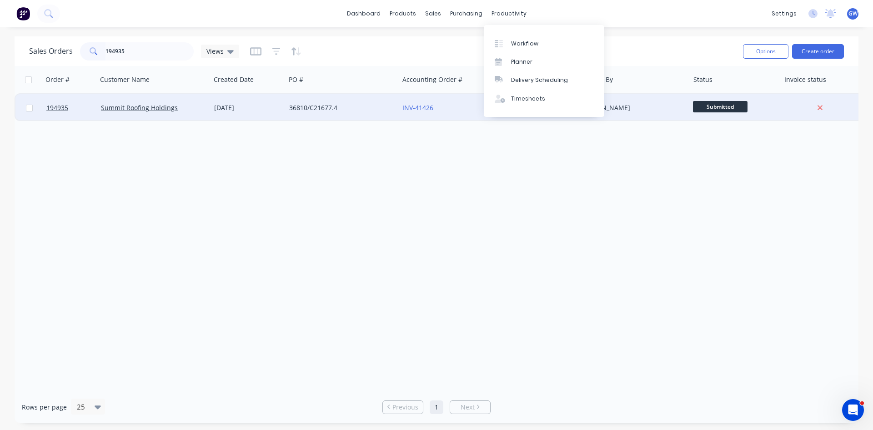
click at [639, 101] on div "[PERSON_NAME]" at bounding box center [632, 107] width 113 height 27
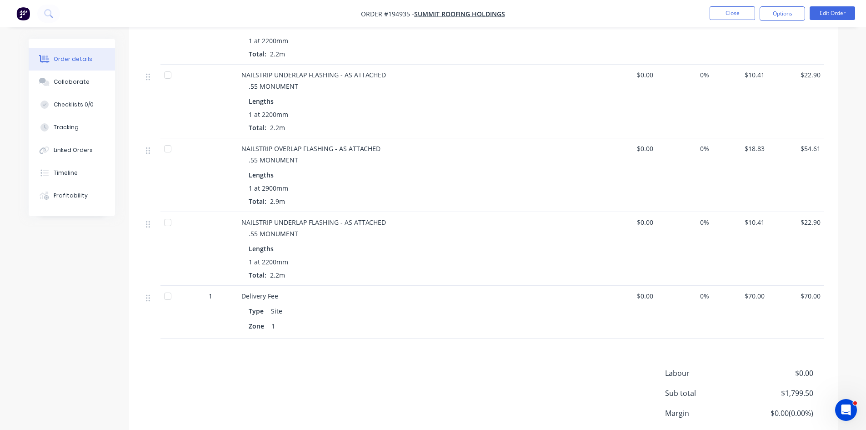
scroll to position [910, 0]
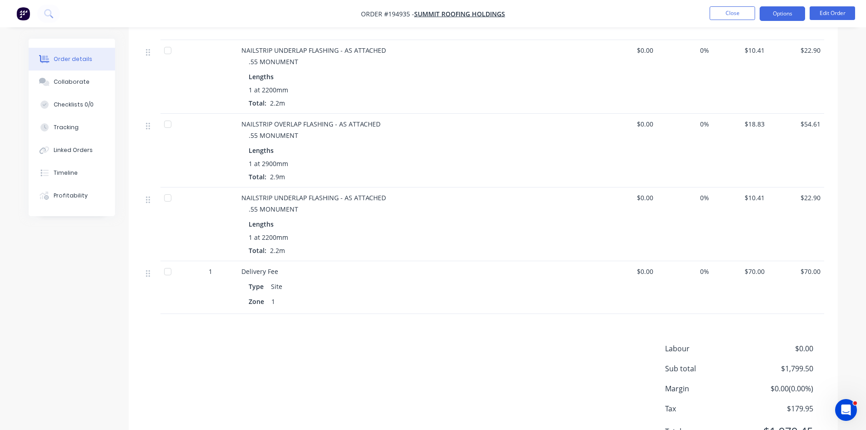
click at [790, 11] on button "Options" at bounding box center [782, 13] width 45 height 15
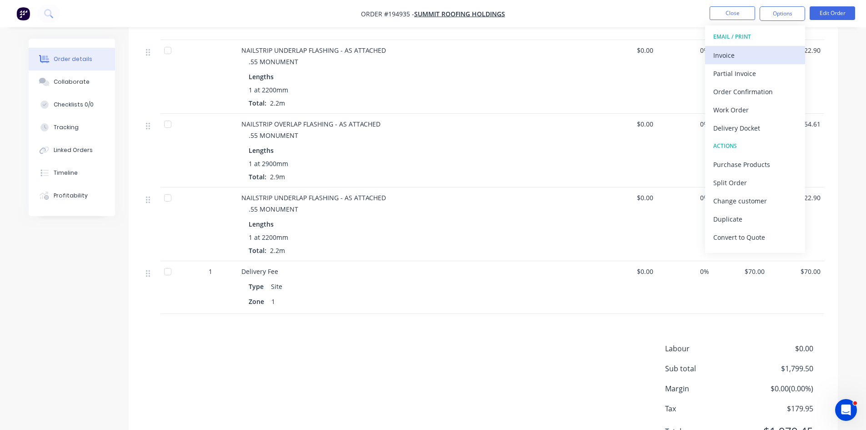
click at [767, 60] on div "Invoice" at bounding box center [756, 55] width 84 height 13
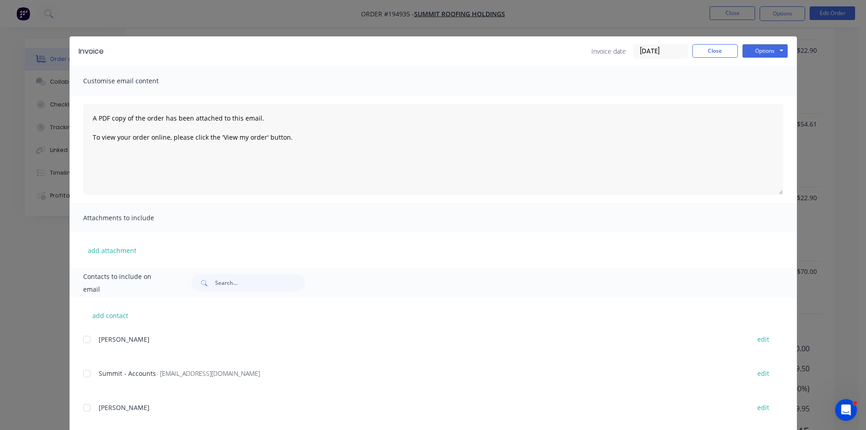
click at [91, 370] on div at bounding box center [87, 373] width 18 height 18
click at [759, 48] on button "Options" at bounding box center [765, 51] width 45 height 14
click at [780, 97] on button "Email" at bounding box center [772, 97] width 58 height 15
click at [715, 57] on button "Close" at bounding box center [715, 51] width 45 height 14
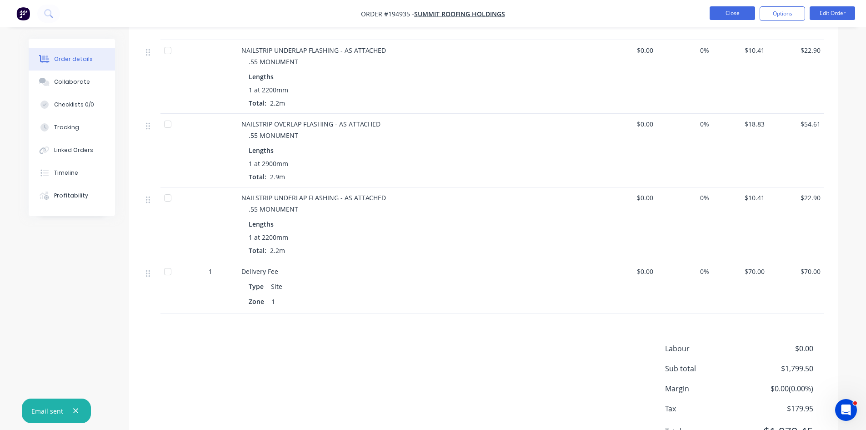
click at [725, 14] on button "Close" at bounding box center [732, 13] width 45 height 14
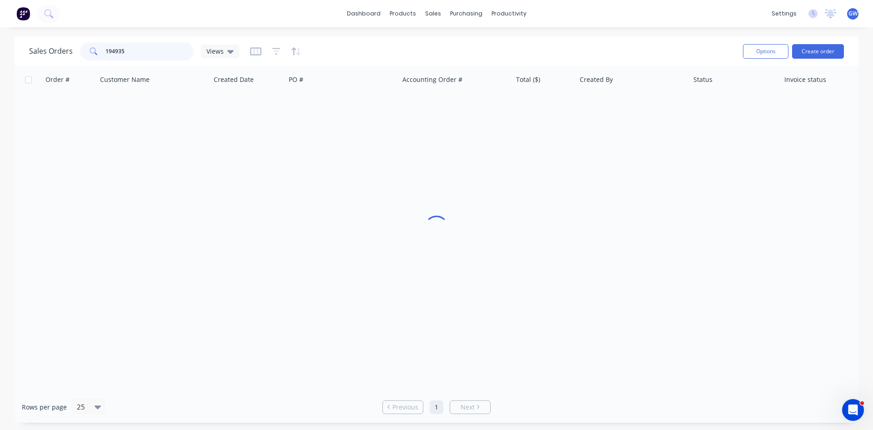
drag, startPoint x: 130, startPoint y: 56, endPoint x: 74, endPoint y: 54, distance: 56.4
click at [74, 54] on div "Sales Orders 194935 Views" at bounding box center [134, 51] width 210 height 18
type input "194871"
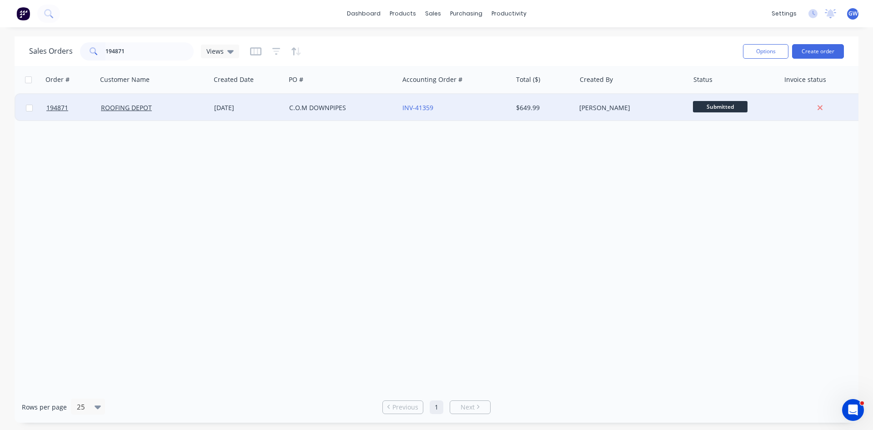
click at [592, 106] on div "[PERSON_NAME]" at bounding box center [629, 107] width 101 height 9
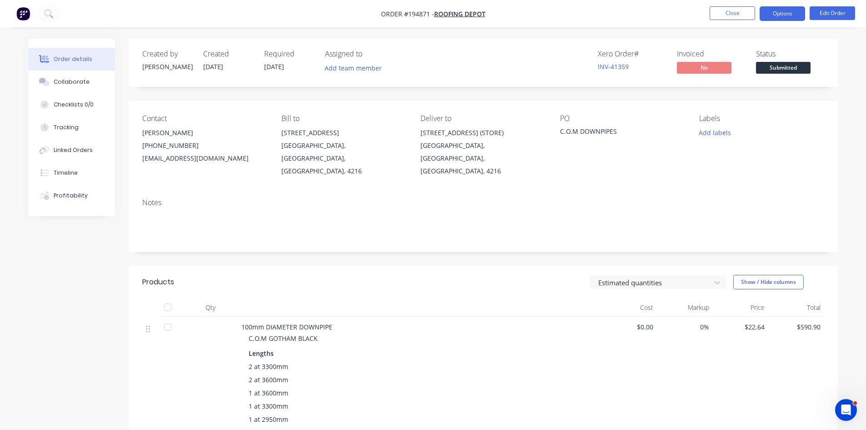
click at [781, 17] on button "Options" at bounding box center [782, 13] width 45 height 15
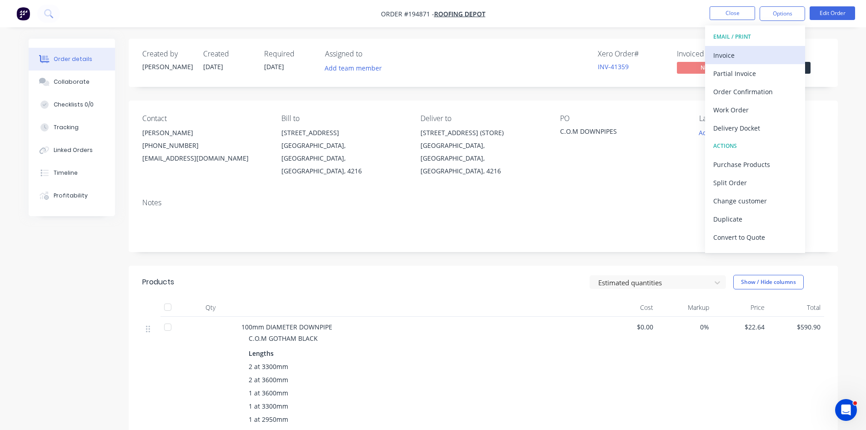
click at [748, 54] on div "Invoice" at bounding box center [756, 55] width 84 height 13
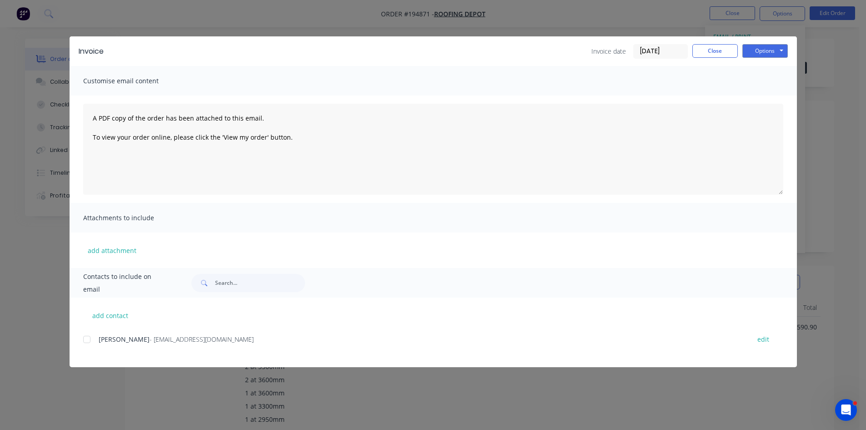
click at [91, 339] on div at bounding box center [87, 339] width 18 height 18
click at [763, 43] on div "Invoice Invoice date 14/10/25 Close Options Preview Print Email" at bounding box center [434, 51] width 728 height 30
click at [764, 47] on button "Options" at bounding box center [765, 51] width 45 height 14
click at [768, 95] on button "Email" at bounding box center [772, 97] width 58 height 15
click at [722, 48] on button "Close" at bounding box center [715, 51] width 45 height 14
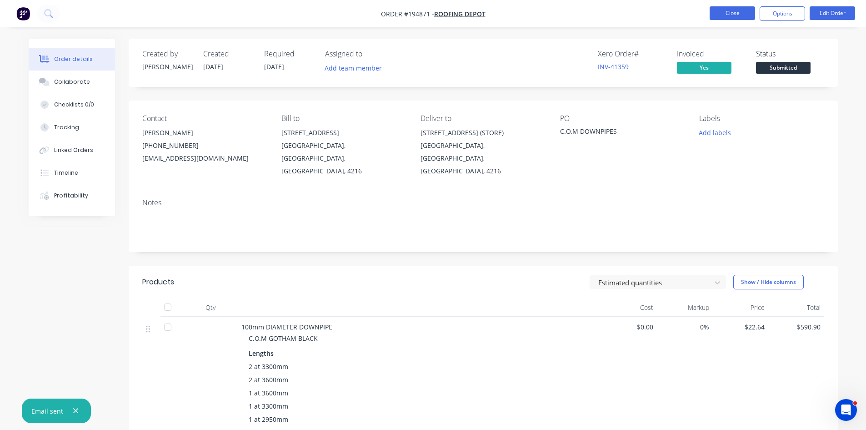
click at [737, 18] on button "Close" at bounding box center [732, 13] width 45 height 14
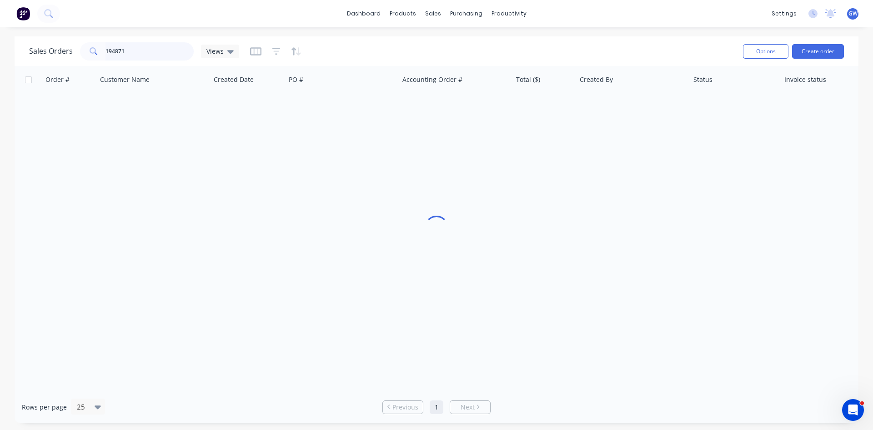
click at [141, 56] on input "194871" at bounding box center [150, 51] width 89 height 18
type input "194505"
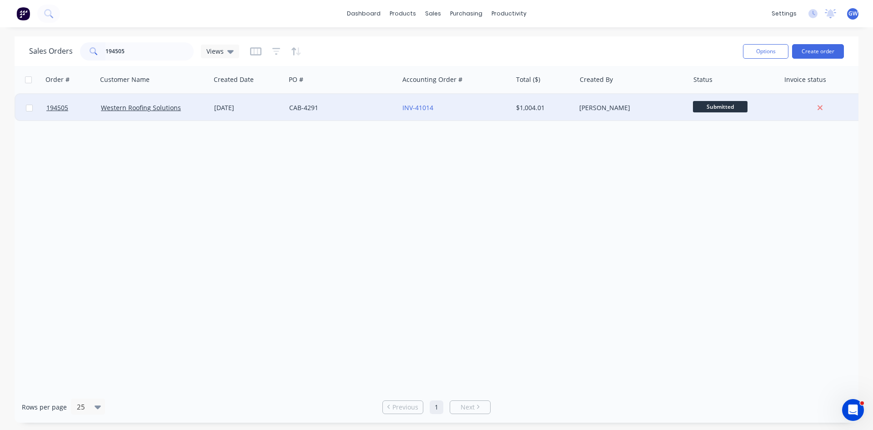
click at [545, 105] on div "$1,004.01" at bounding box center [542, 107] width 53 height 9
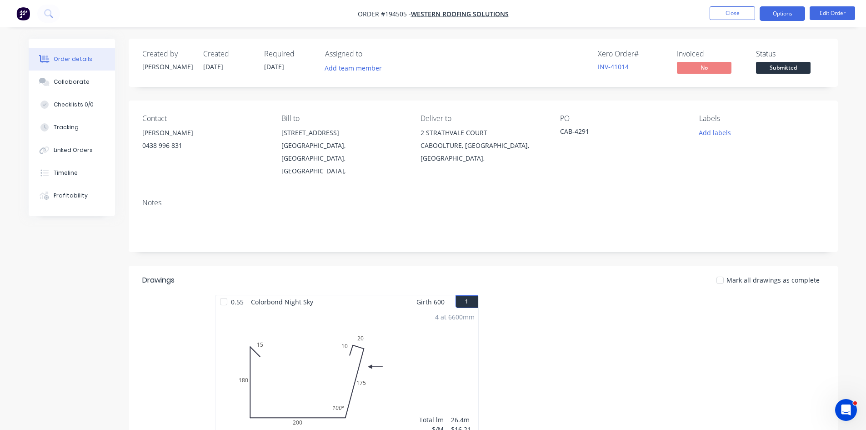
click at [783, 9] on button "Options" at bounding box center [782, 13] width 45 height 15
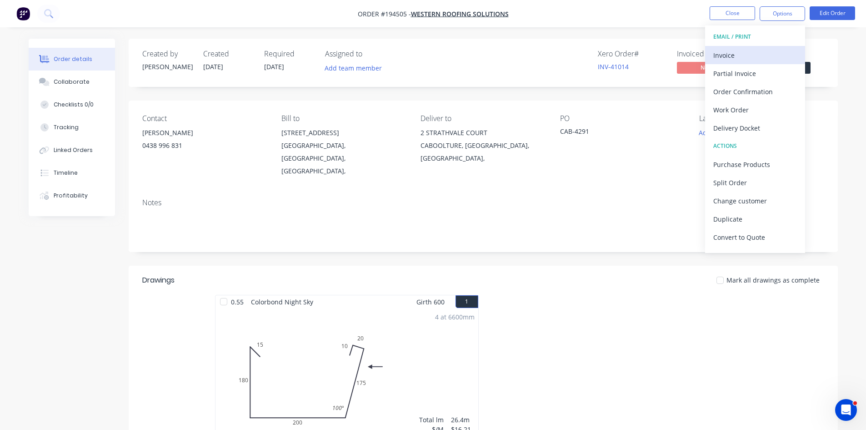
click at [753, 52] on div "Invoice" at bounding box center [756, 55] width 84 height 13
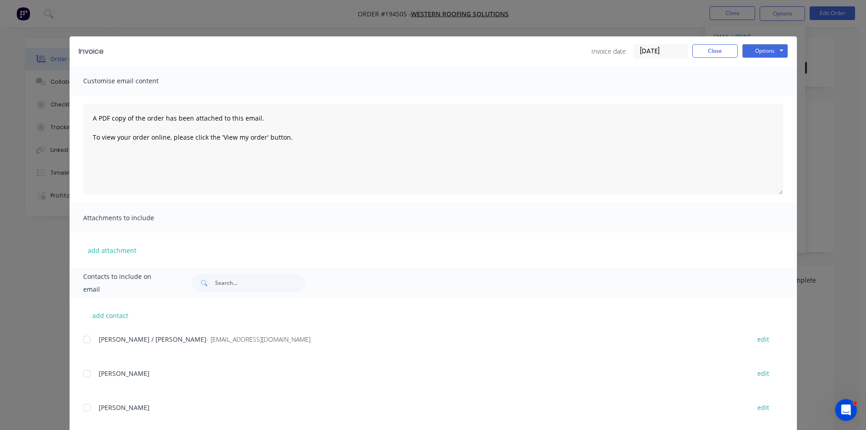
click at [85, 340] on div at bounding box center [87, 339] width 18 height 18
click at [759, 52] on button "Options" at bounding box center [765, 51] width 45 height 14
click at [763, 96] on button "Email" at bounding box center [772, 97] width 58 height 15
drag, startPoint x: 719, startPoint y: 52, endPoint x: 719, endPoint y: 46, distance: 5.9
click at [719, 52] on button "Close" at bounding box center [715, 51] width 45 height 14
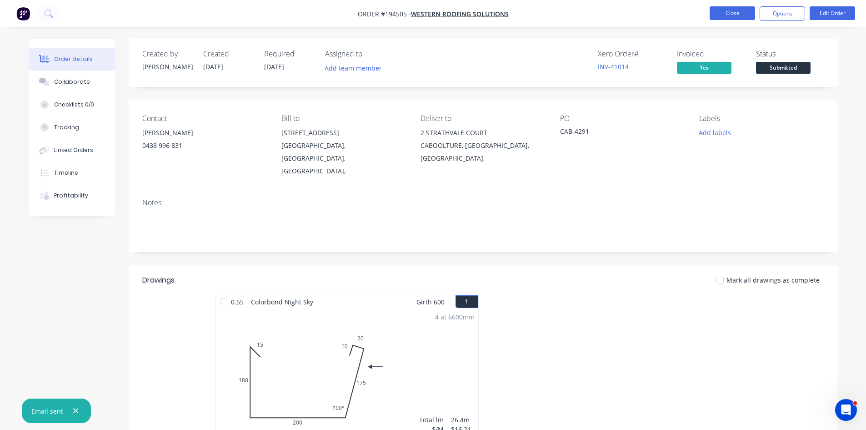
click at [723, 12] on button "Close" at bounding box center [732, 13] width 45 height 14
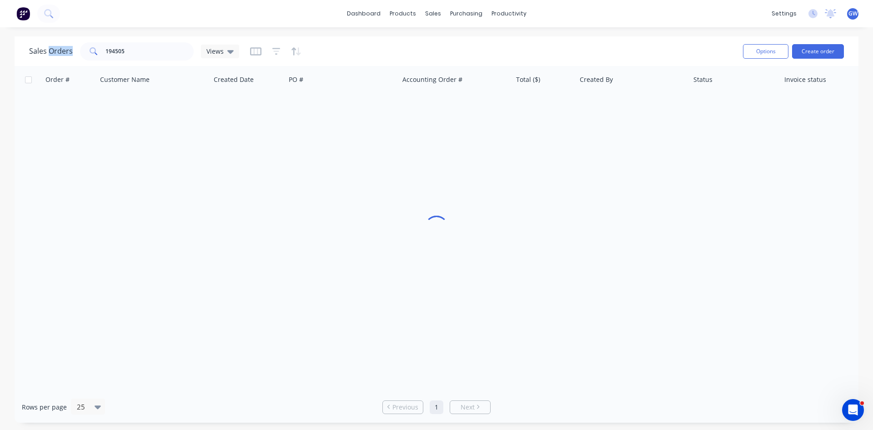
drag, startPoint x: 133, startPoint y: 40, endPoint x: 65, endPoint y: 49, distance: 68.8
click at [52, 45] on div "Sales Orders 194505 Views" at bounding box center [382, 51] width 707 height 22
drag, startPoint x: 136, startPoint y: 47, endPoint x: 80, endPoint y: 44, distance: 56.0
click at [80, 44] on div "194505" at bounding box center [137, 51] width 114 height 18
type input "194771"
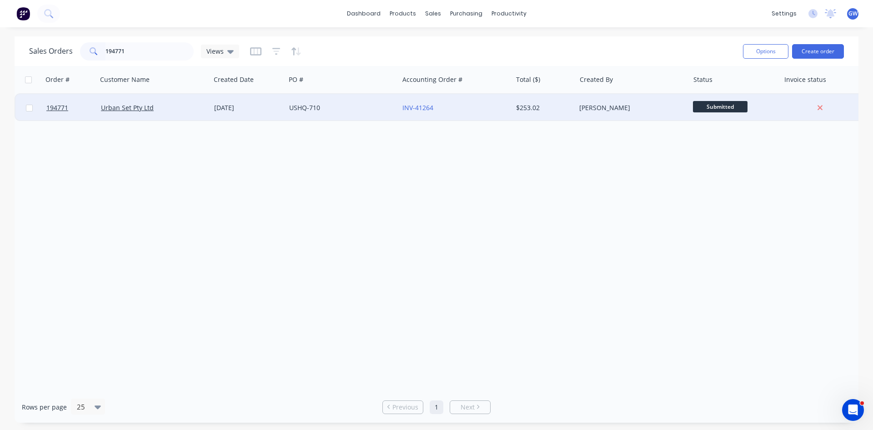
click at [612, 102] on div "[PERSON_NAME]" at bounding box center [632, 107] width 113 height 27
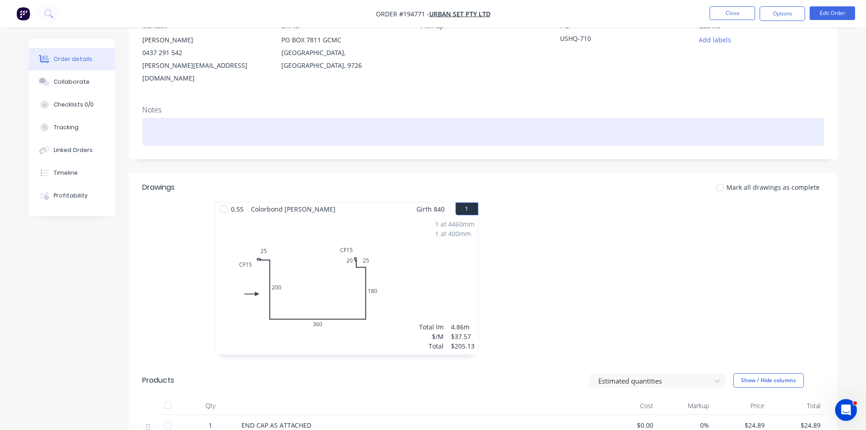
scroll to position [182, 0]
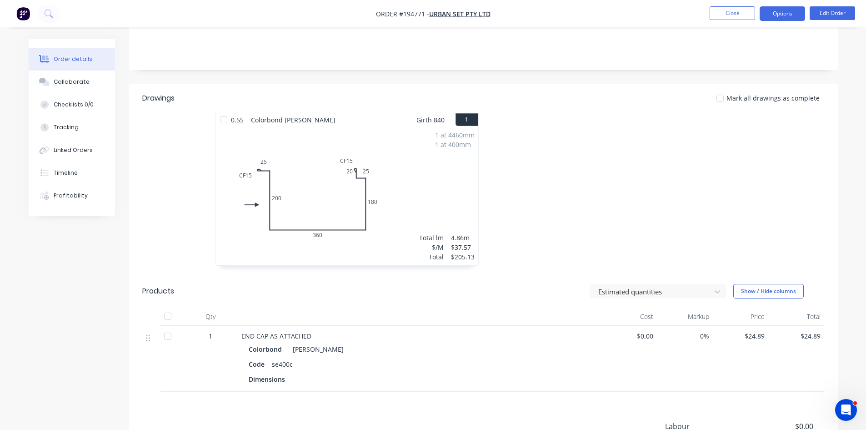
click at [784, 19] on button "Options" at bounding box center [782, 13] width 45 height 15
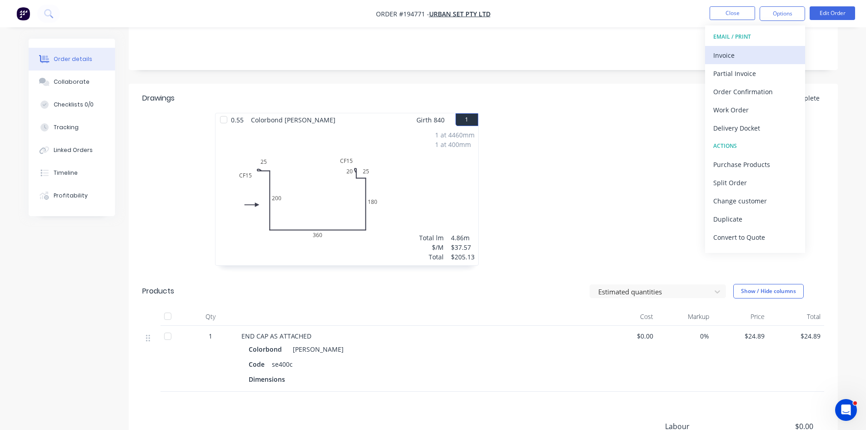
click at [767, 55] on div "Invoice" at bounding box center [756, 55] width 84 height 13
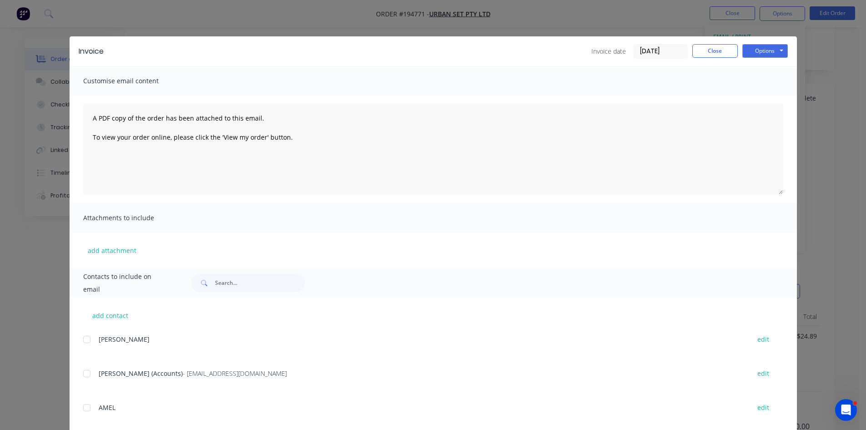
click at [86, 375] on div at bounding box center [87, 373] width 18 height 18
drag, startPoint x: 761, startPoint y: 52, endPoint x: 762, endPoint y: 59, distance: 7.4
click at [762, 53] on button "Options" at bounding box center [765, 51] width 45 height 14
click at [764, 96] on button "Email" at bounding box center [772, 97] width 58 height 15
click at [719, 53] on button "Close" at bounding box center [715, 51] width 45 height 14
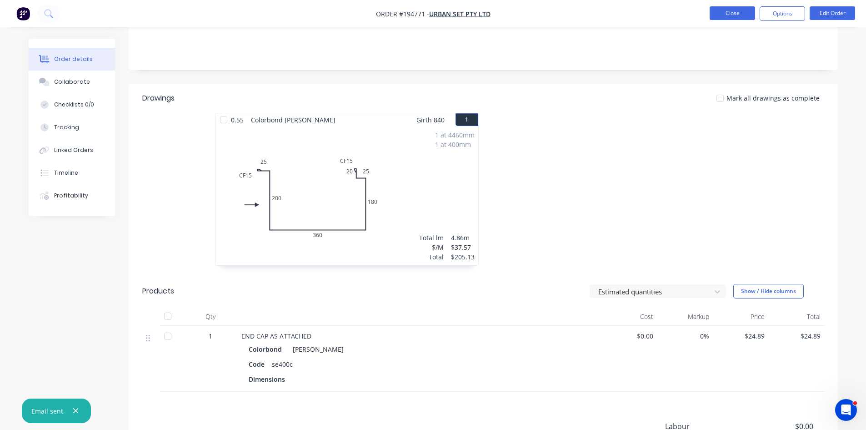
click at [740, 13] on button "Close" at bounding box center [732, 13] width 45 height 14
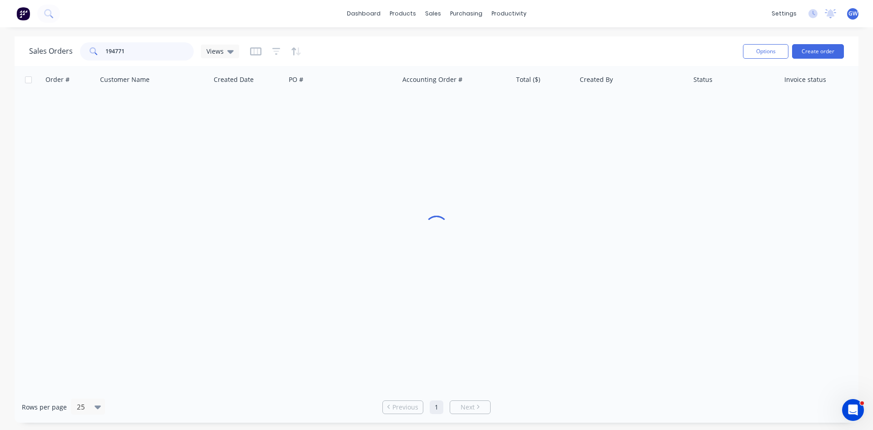
click at [138, 47] on input "194771" at bounding box center [150, 51] width 89 height 18
type input "193304"
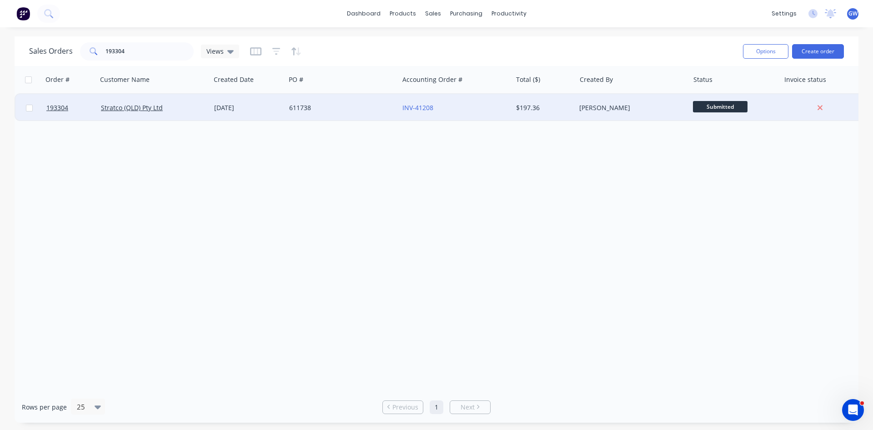
click at [466, 108] on div "INV-41208" at bounding box center [452, 107] width 101 height 9
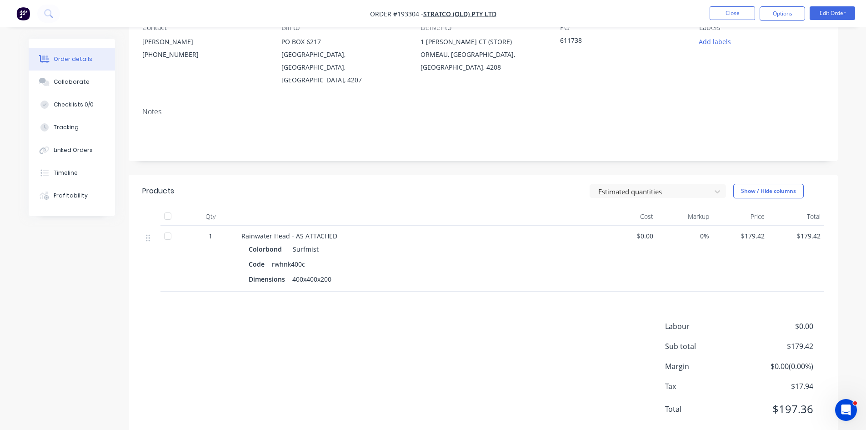
scroll to position [93, 0]
click at [802, 11] on button "Options" at bounding box center [782, 13] width 45 height 15
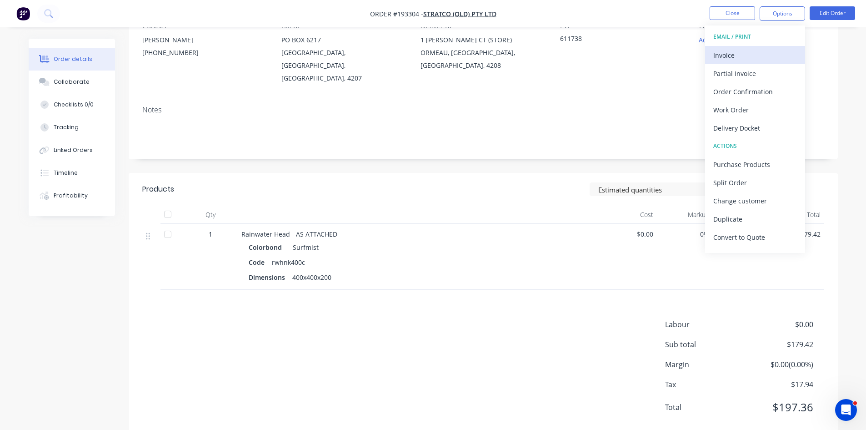
click at [743, 57] on div "Invoice" at bounding box center [756, 55] width 84 height 13
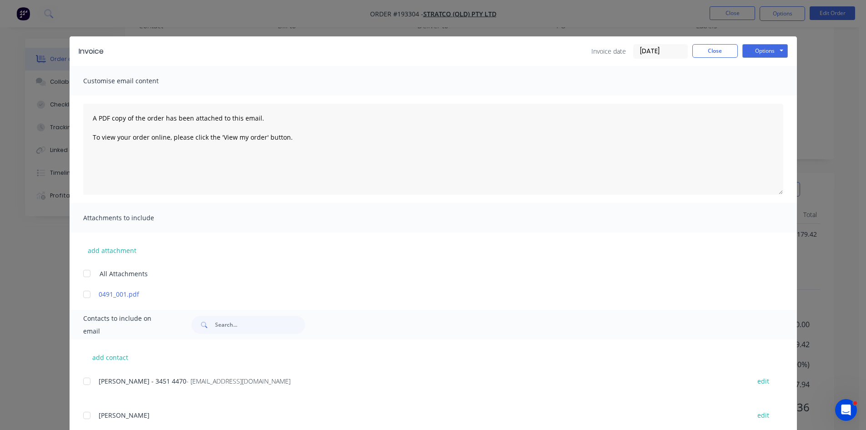
click at [84, 382] on div at bounding box center [87, 381] width 18 height 18
click at [764, 55] on button "Options" at bounding box center [765, 51] width 45 height 14
click at [776, 94] on button "Email" at bounding box center [772, 97] width 58 height 15
click at [709, 46] on button "Close" at bounding box center [715, 51] width 45 height 14
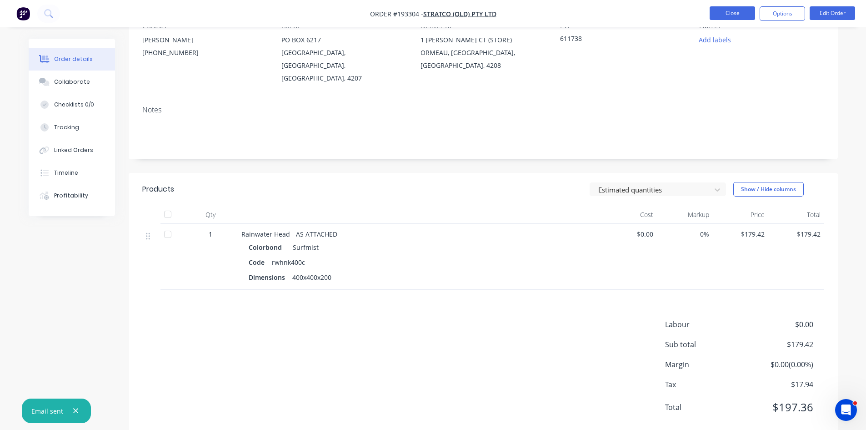
click at [729, 13] on button "Close" at bounding box center [732, 13] width 45 height 14
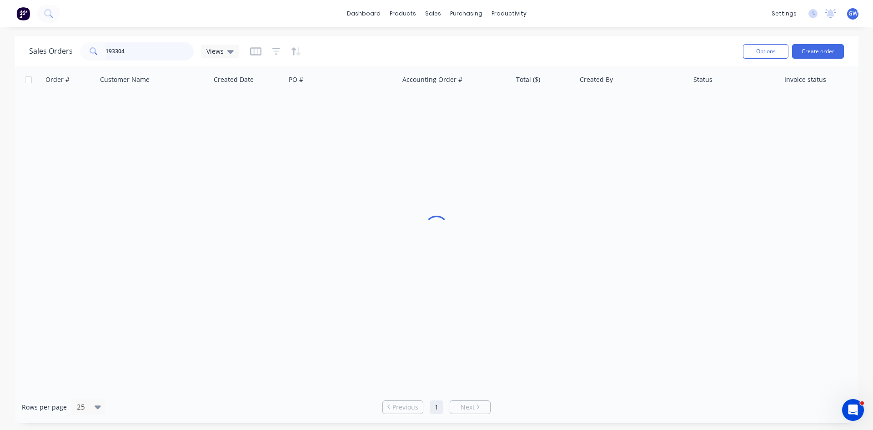
click at [155, 46] on input "193304" at bounding box center [150, 51] width 89 height 18
type input "194823"
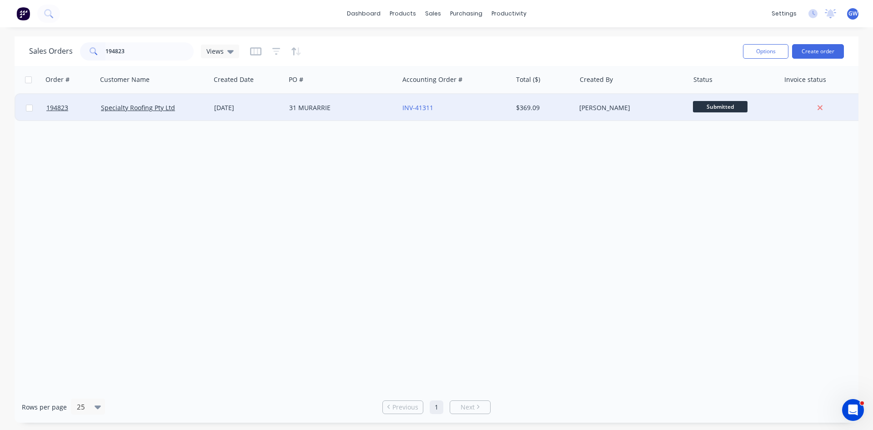
click at [498, 110] on div "INV-41311" at bounding box center [452, 107] width 101 height 9
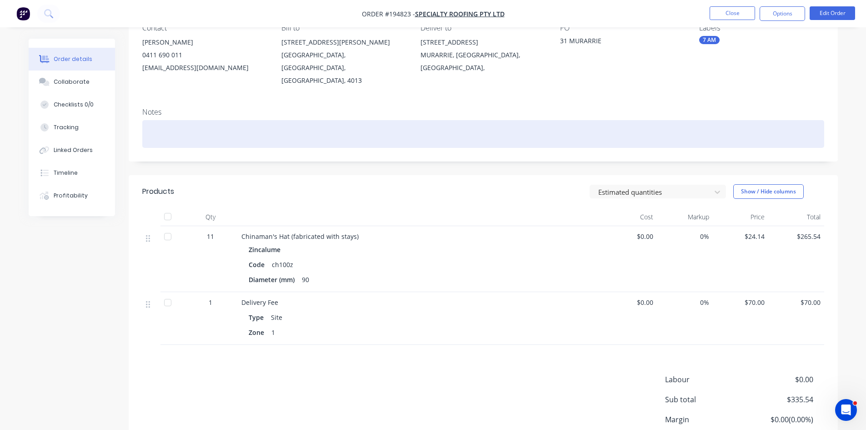
scroll to position [91, 0]
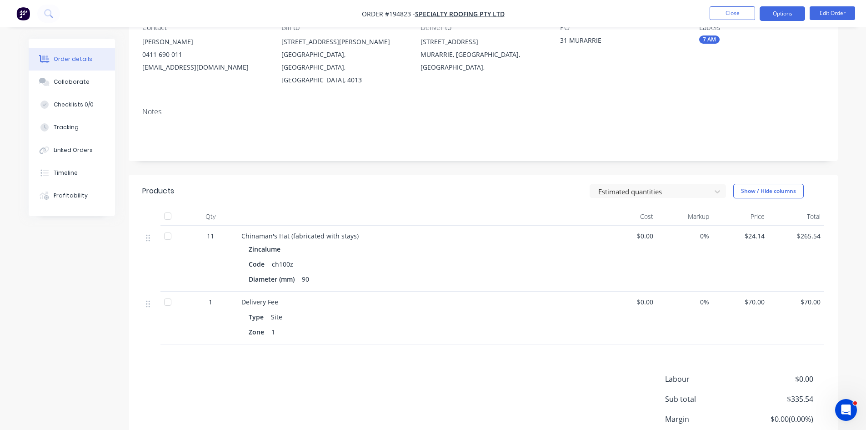
click at [770, 17] on button "Options" at bounding box center [782, 13] width 45 height 15
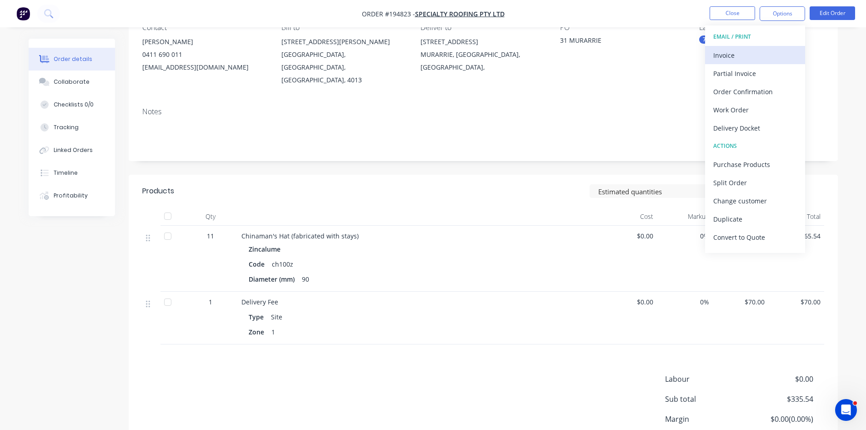
click at [744, 51] on div "Invoice" at bounding box center [756, 55] width 84 height 13
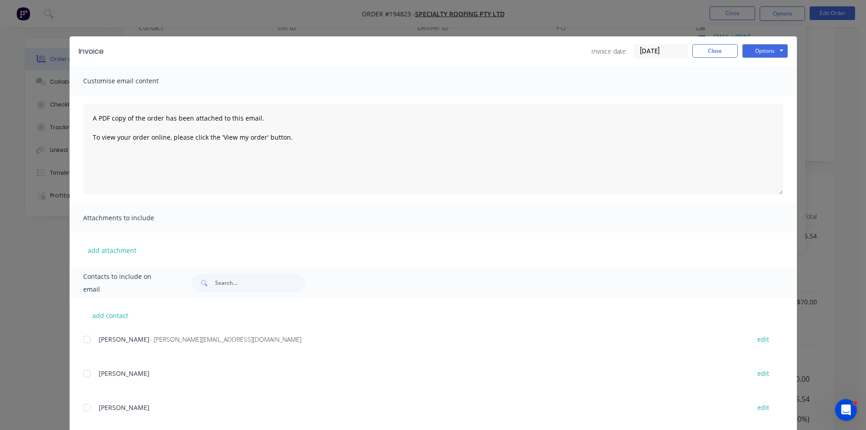
click at [86, 342] on div at bounding box center [87, 339] width 18 height 18
click at [749, 50] on button "Options" at bounding box center [765, 51] width 45 height 14
click at [764, 97] on button "Email" at bounding box center [772, 97] width 58 height 15
drag, startPoint x: 720, startPoint y: 46, endPoint x: 720, endPoint y: 34, distance: 11.8
click at [720, 45] on button "Close" at bounding box center [715, 51] width 45 height 14
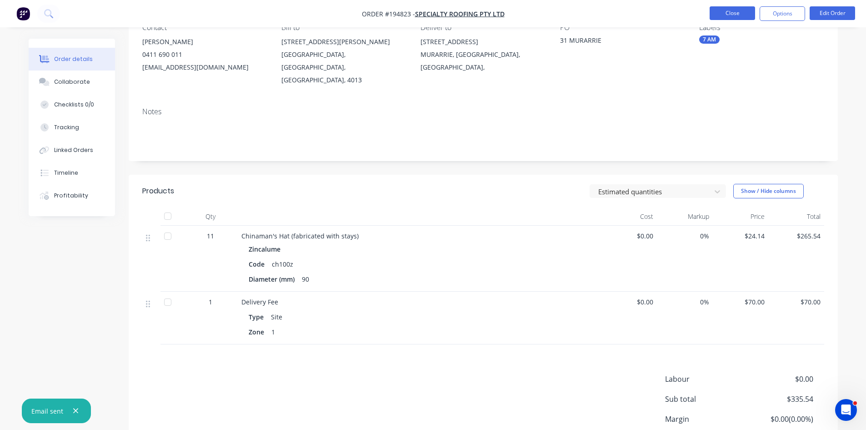
click at [737, 14] on button "Close" at bounding box center [732, 13] width 45 height 14
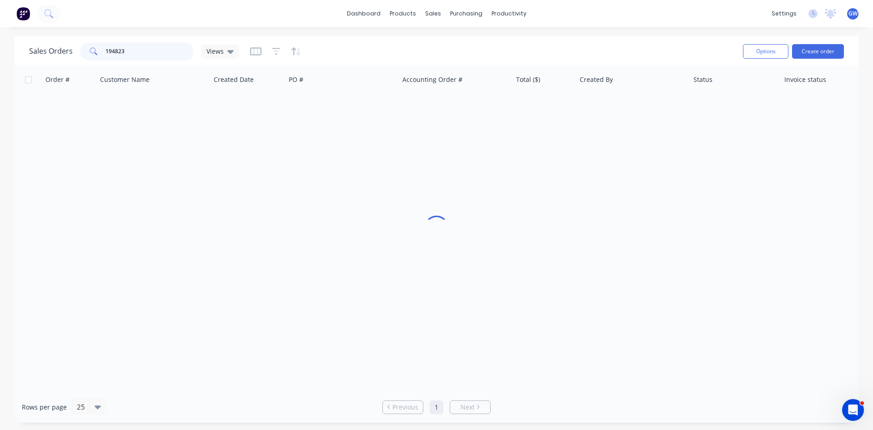
click at [161, 56] on input "194823" at bounding box center [150, 51] width 89 height 18
type input "194802"
drag, startPoint x: 667, startPoint y: 232, endPoint x: 651, endPoint y: 194, distance: 40.8
click at [665, 226] on div "Order # Customer Name Created Date PO # Accounting Order # Total ($) Created By…" at bounding box center [437, 228] width 844 height 325
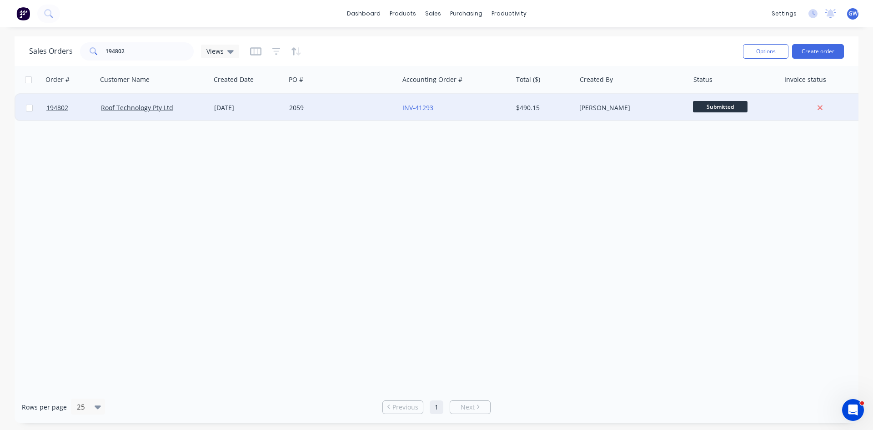
click at [613, 113] on div "[PERSON_NAME]" at bounding box center [632, 107] width 113 height 27
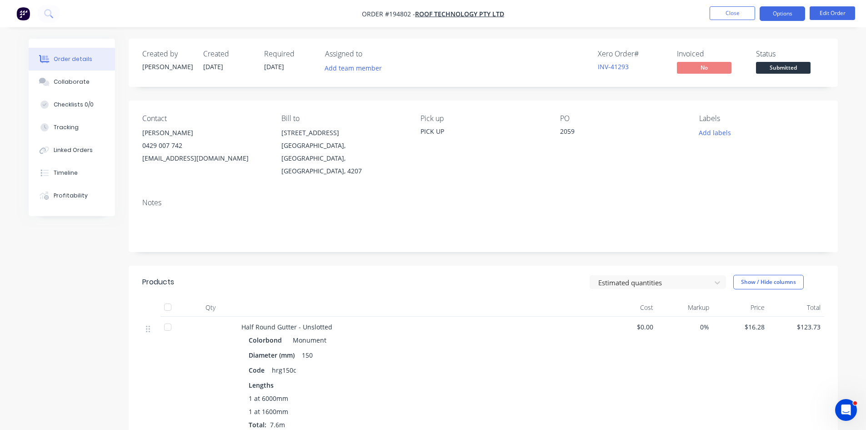
click at [776, 13] on button "Options" at bounding box center [782, 13] width 45 height 15
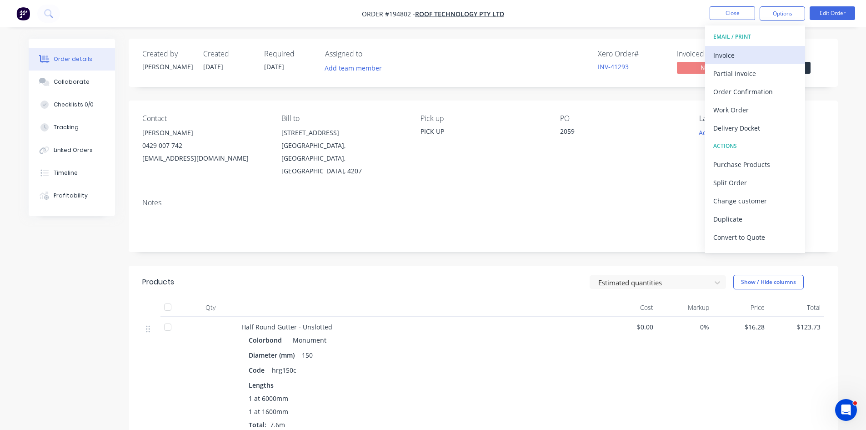
click at [761, 54] on div "Invoice" at bounding box center [756, 55] width 84 height 13
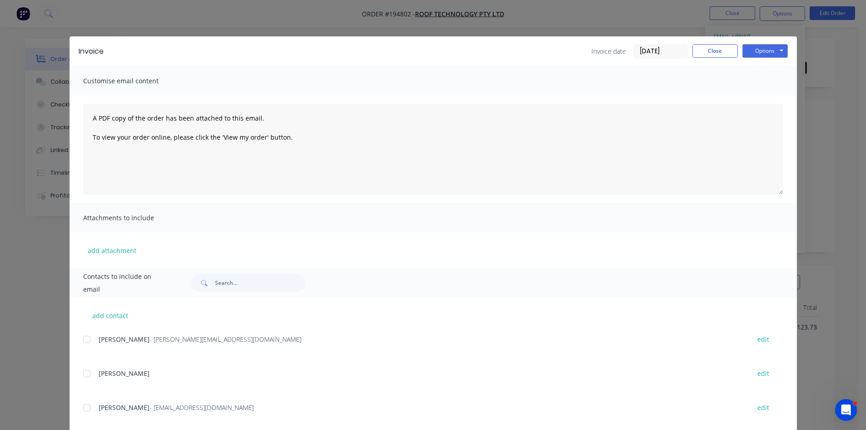
click at [89, 341] on div at bounding box center [87, 339] width 18 height 18
click at [761, 49] on button "Options" at bounding box center [765, 51] width 45 height 14
click at [758, 92] on button "Email" at bounding box center [772, 97] width 58 height 15
click at [712, 52] on button "Close" at bounding box center [715, 51] width 45 height 14
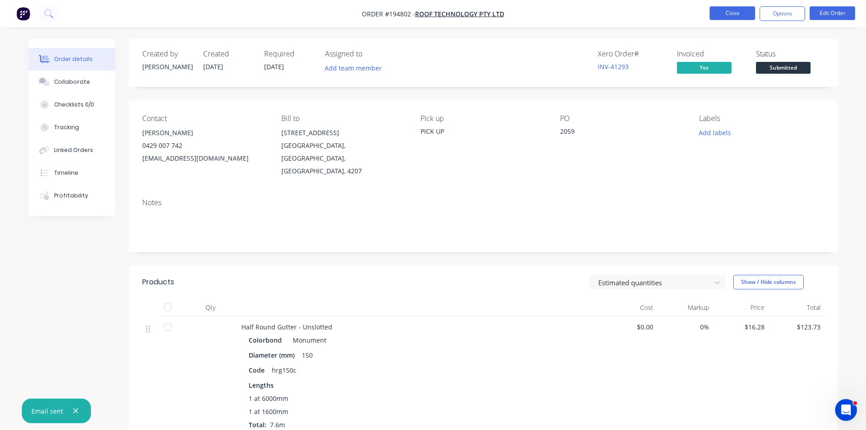
click at [734, 17] on button "Close" at bounding box center [732, 13] width 45 height 14
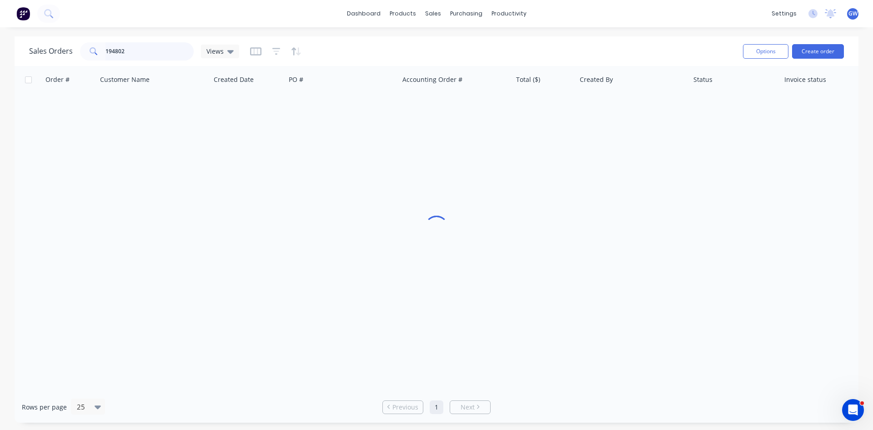
click at [164, 55] on input "194802" at bounding box center [150, 51] width 89 height 18
type input "194787"
click at [583, 114] on div "[PERSON_NAME]" at bounding box center [632, 107] width 113 height 27
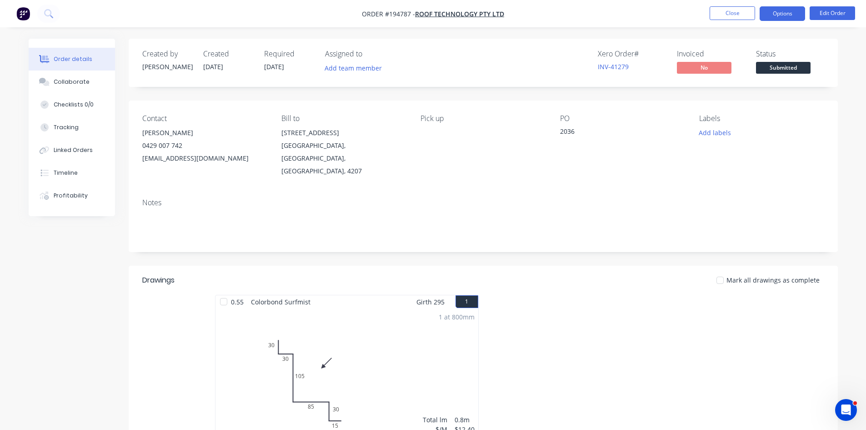
click at [788, 14] on button "Options" at bounding box center [782, 13] width 45 height 15
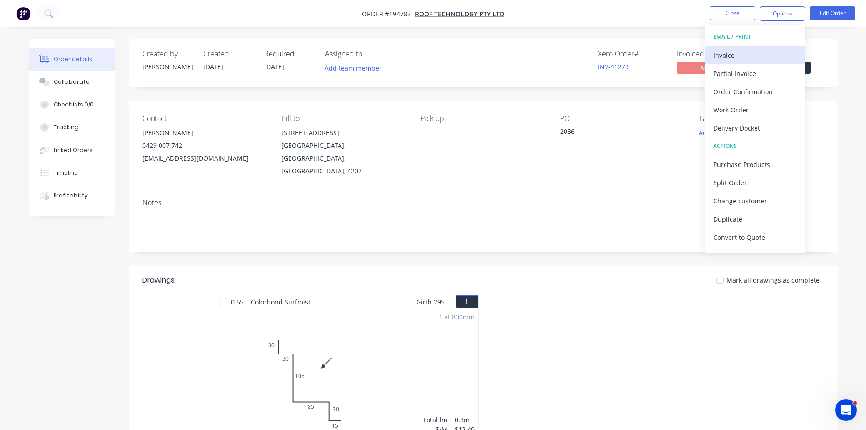
click at [761, 56] on div "Invoice" at bounding box center [756, 55] width 84 height 13
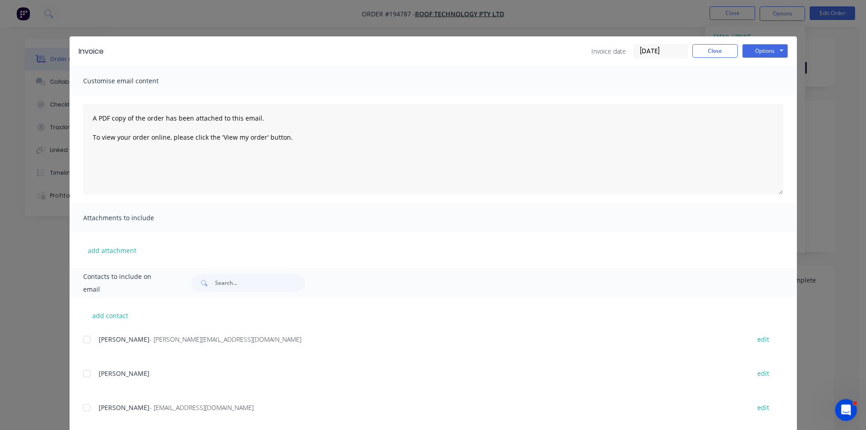
drag, startPoint x: 84, startPoint y: 346, endPoint x: 215, endPoint y: 317, distance: 134.1
click at [85, 346] on div at bounding box center [87, 339] width 18 height 18
click at [779, 55] on button "Options" at bounding box center [765, 51] width 45 height 14
click at [758, 102] on button "Email" at bounding box center [772, 97] width 58 height 15
click at [717, 55] on button "Close" at bounding box center [715, 51] width 45 height 14
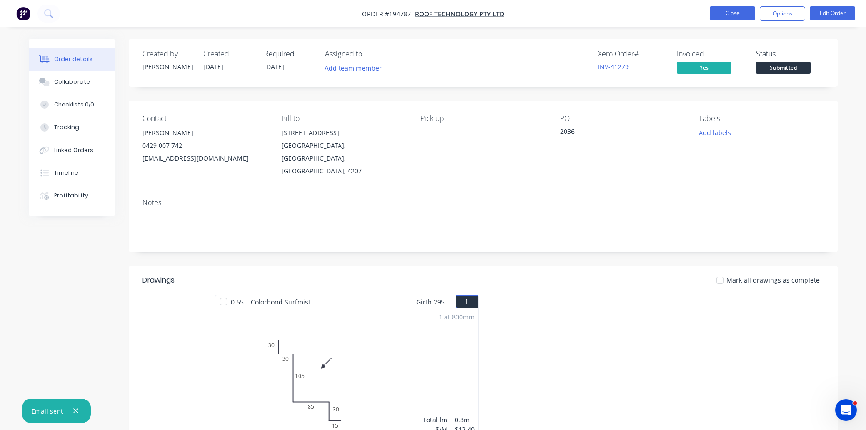
click at [738, 9] on button "Close" at bounding box center [732, 13] width 45 height 14
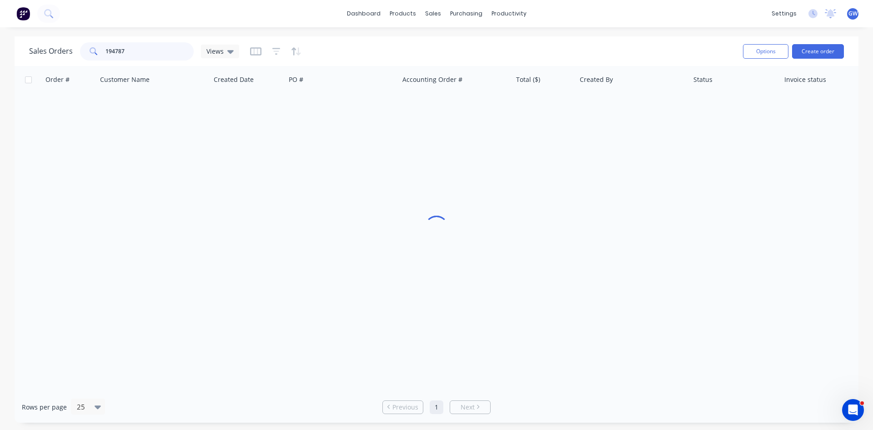
click at [149, 50] on input "194787" at bounding box center [150, 51] width 89 height 18
type input "194769"
click at [619, 104] on div at bounding box center [437, 228] width 844 height 325
click at [618, 104] on div "[PERSON_NAME]" at bounding box center [629, 107] width 101 height 9
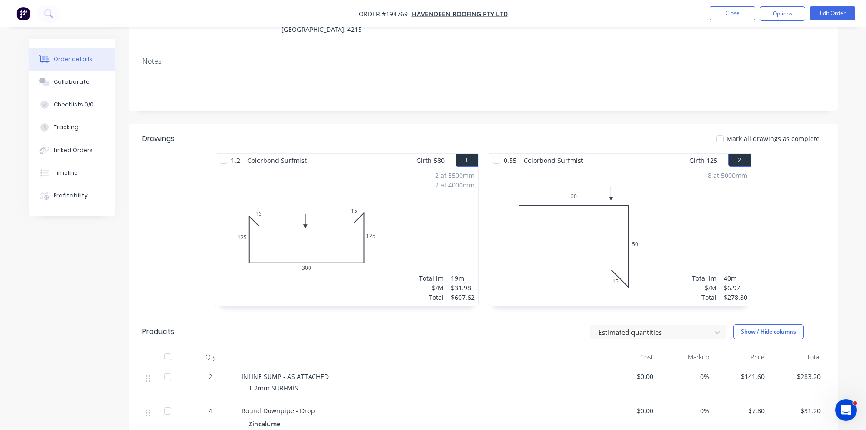
scroll to position [182, 0]
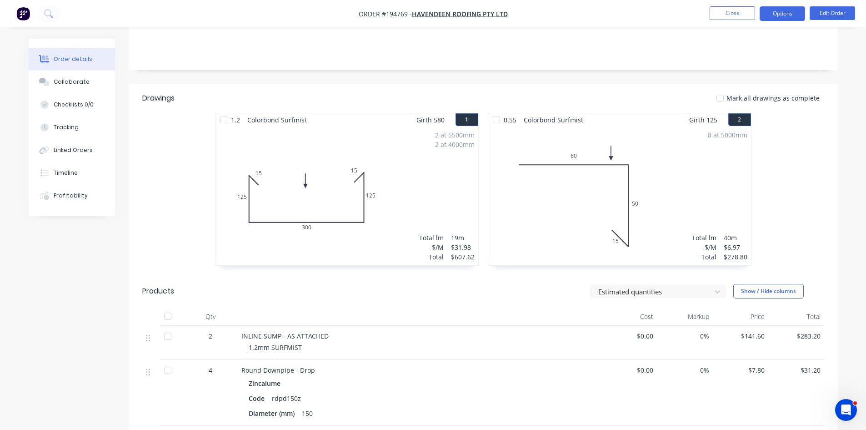
click at [786, 7] on button "Options" at bounding box center [782, 13] width 45 height 15
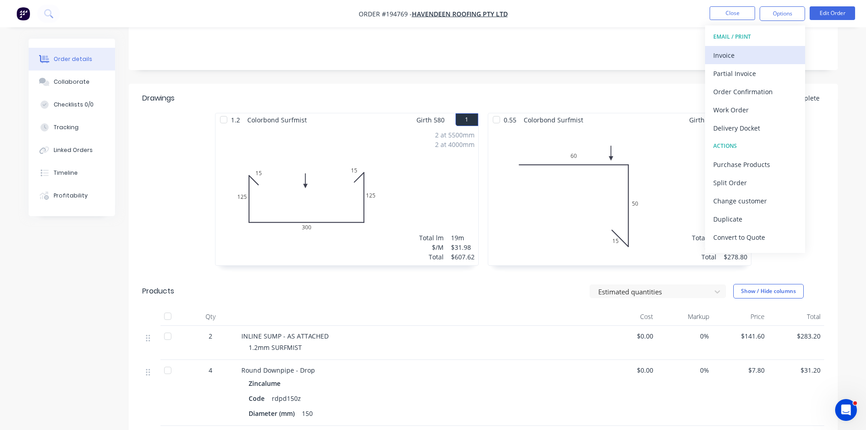
click at [760, 49] on div "Invoice" at bounding box center [756, 55] width 84 height 13
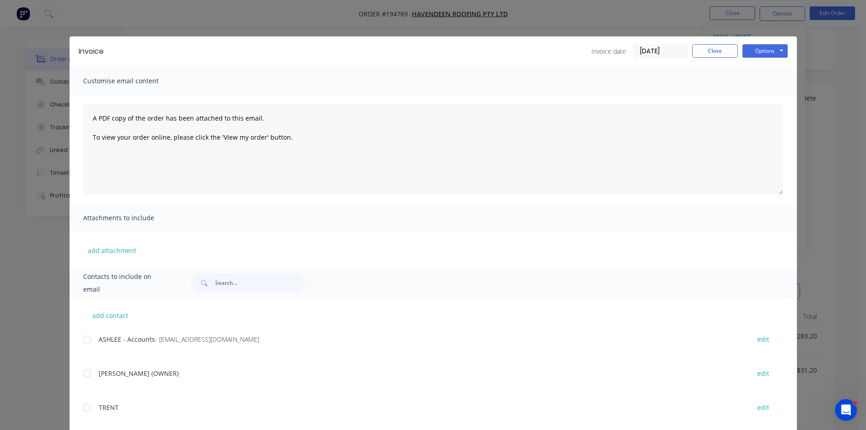
drag, startPoint x: 84, startPoint y: 342, endPoint x: 89, endPoint y: 342, distance: 5.5
click at [84, 342] on div at bounding box center [87, 339] width 18 height 18
click at [753, 56] on button "Options" at bounding box center [765, 51] width 45 height 14
click at [759, 96] on button "Email" at bounding box center [772, 97] width 58 height 15
click at [710, 51] on button "Close" at bounding box center [715, 51] width 45 height 14
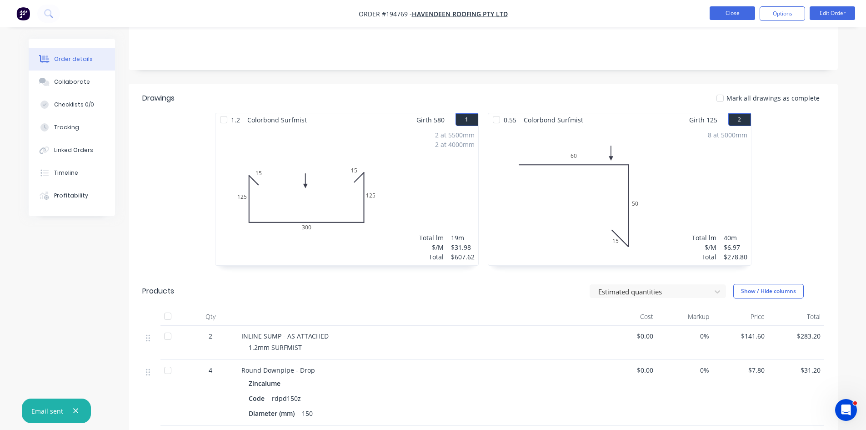
click at [724, 14] on button "Close" at bounding box center [732, 13] width 45 height 14
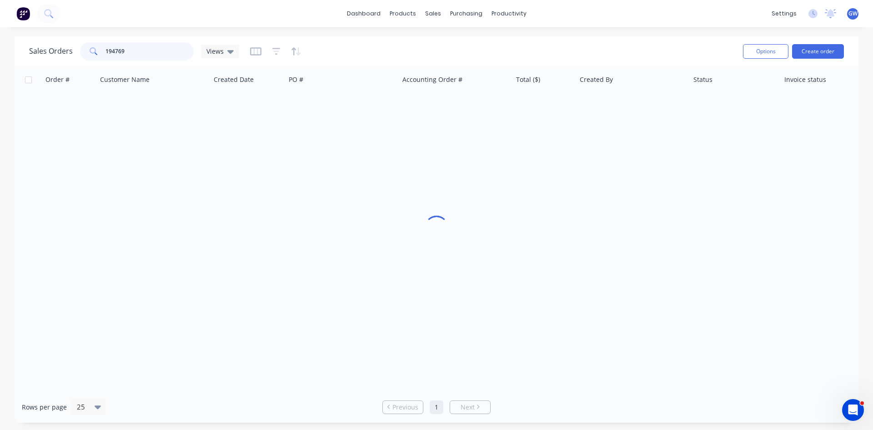
click at [153, 48] on input "194769" at bounding box center [150, 51] width 89 height 18
click at [153, 47] on input "194769" at bounding box center [150, 51] width 89 height 18
type input "194893"
click at [209, 195] on div "Order # Customer Name Created Date PO # Accounting Order # Total ($) Created By…" at bounding box center [437, 228] width 844 height 325
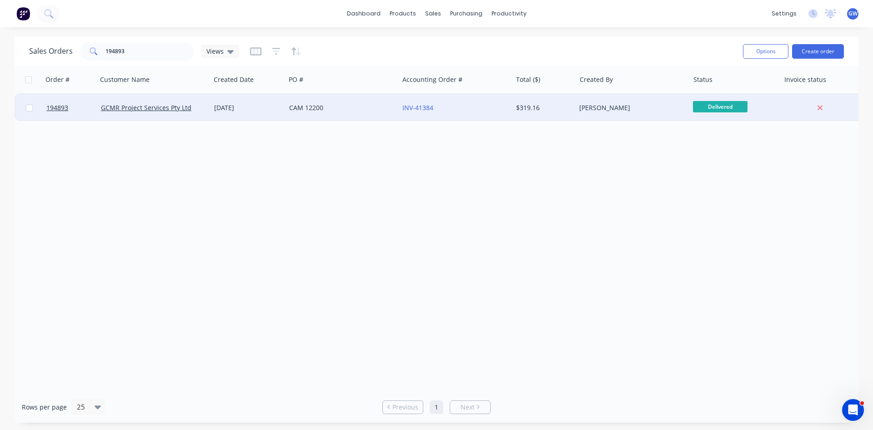
click at [536, 114] on div "$319.16" at bounding box center [545, 107] width 64 height 27
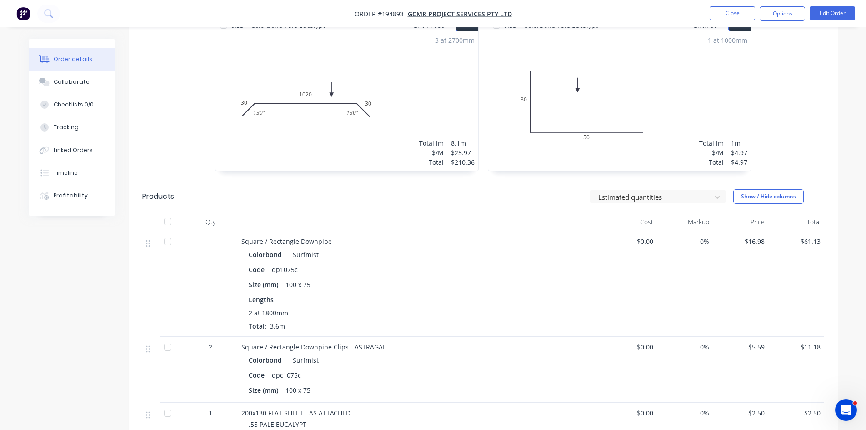
scroll to position [318, 0]
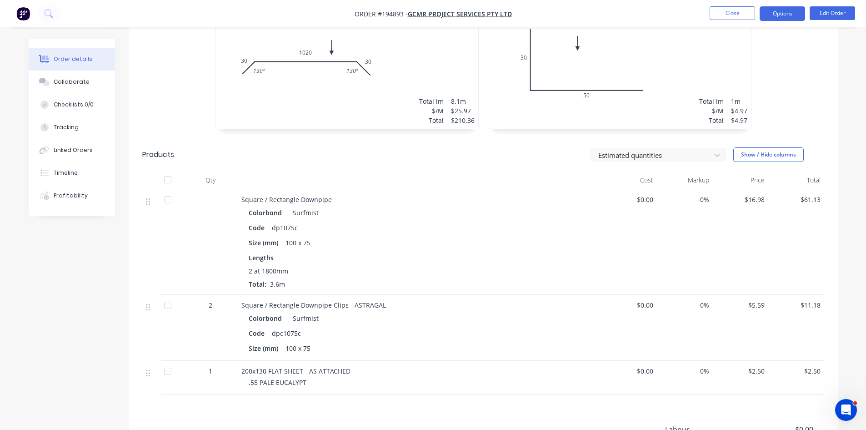
click at [780, 18] on button "Options" at bounding box center [782, 13] width 45 height 15
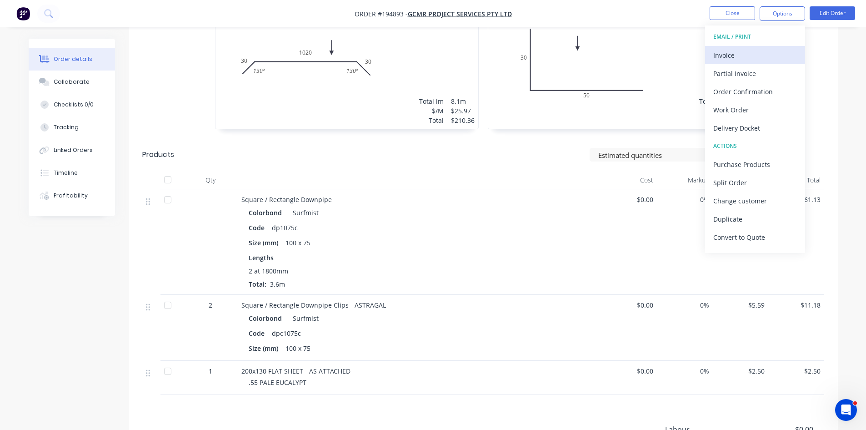
click at [765, 52] on div "Invoice" at bounding box center [756, 55] width 84 height 13
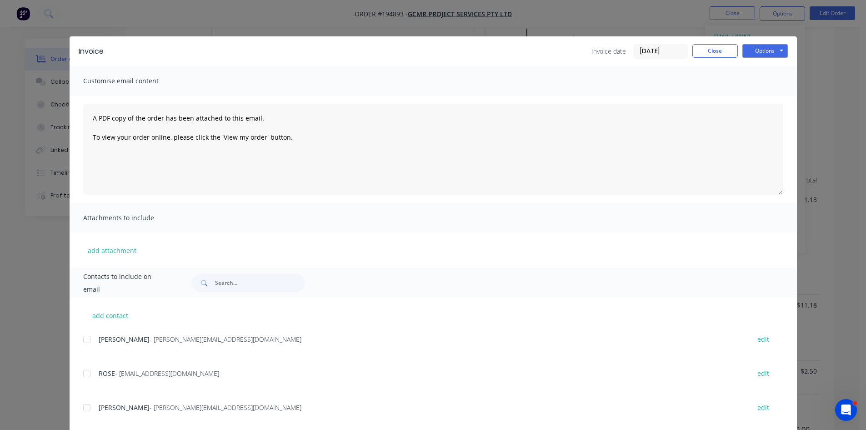
click at [83, 342] on div at bounding box center [87, 339] width 18 height 18
click at [85, 370] on div at bounding box center [87, 373] width 18 height 18
click at [775, 50] on button "Options" at bounding box center [765, 51] width 45 height 14
click at [766, 99] on button "Email" at bounding box center [772, 97] width 58 height 15
drag, startPoint x: 723, startPoint y: 50, endPoint x: 723, endPoint y: 27, distance: 23.2
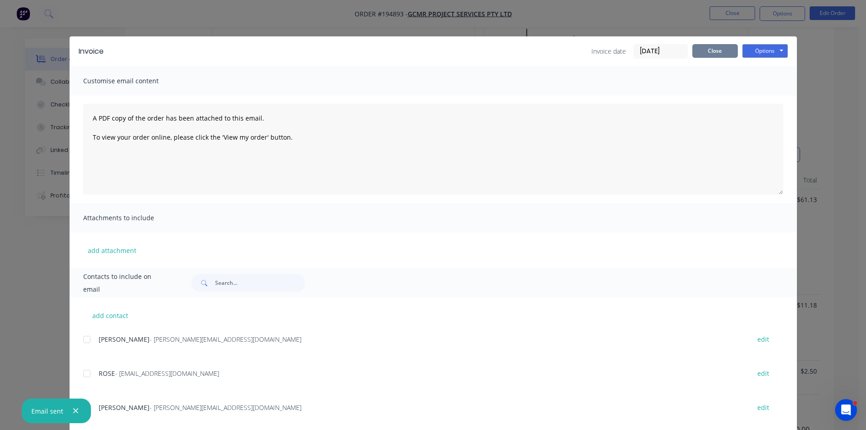
click at [722, 47] on button "Close" at bounding box center [715, 51] width 45 height 14
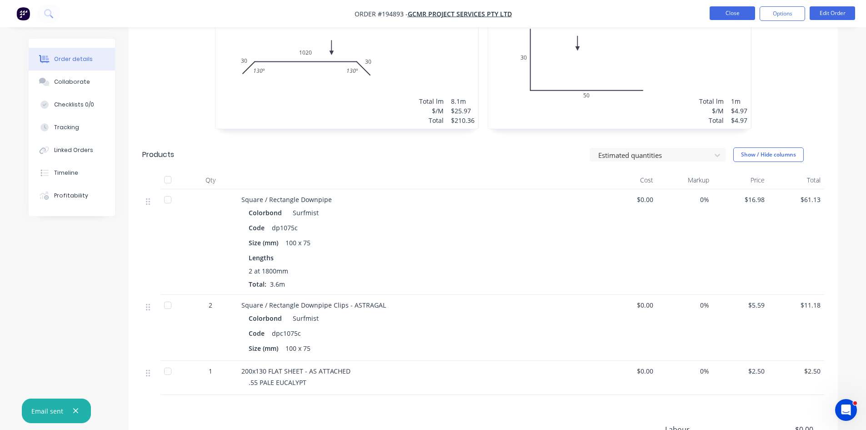
click at [729, 12] on button "Close" at bounding box center [732, 13] width 45 height 14
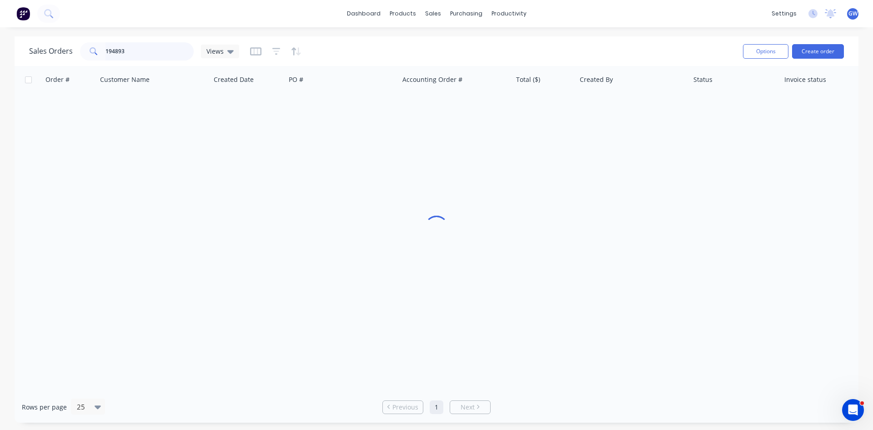
click at [154, 58] on input "194893" at bounding box center [150, 51] width 89 height 18
type input "194816"
click at [198, 230] on div "Order # Customer Name Created Date PO # Accounting Order # Total ($) Created By…" at bounding box center [437, 228] width 844 height 325
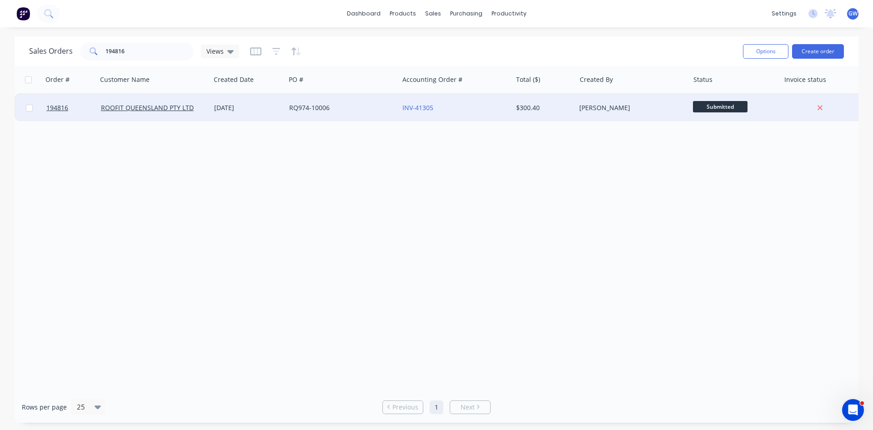
click at [463, 115] on div "INV-41305" at bounding box center [455, 107] width 113 height 27
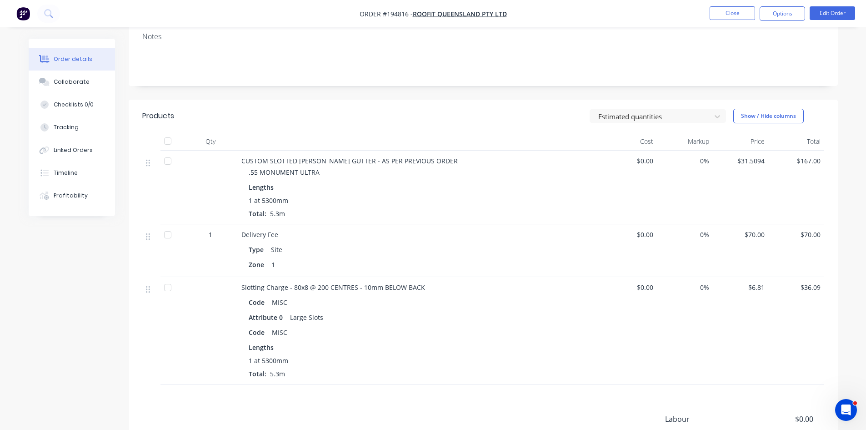
scroll to position [182, 0]
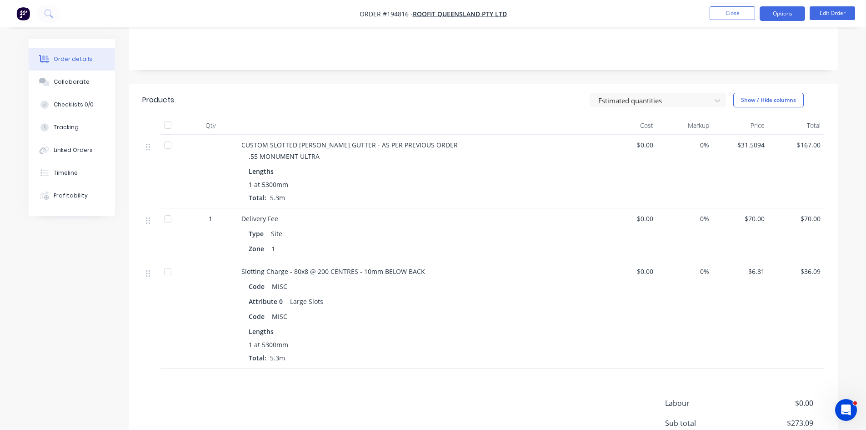
click at [792, 13] on button "Options" at bounding box center [782, 13] width 45 height 15
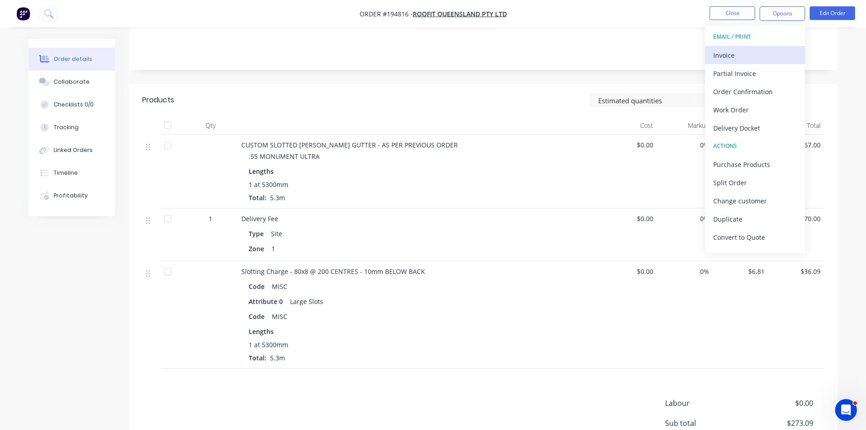
click at [771, 53] on div "Invoice" at bounding box center [756, 55] width 84 height 13
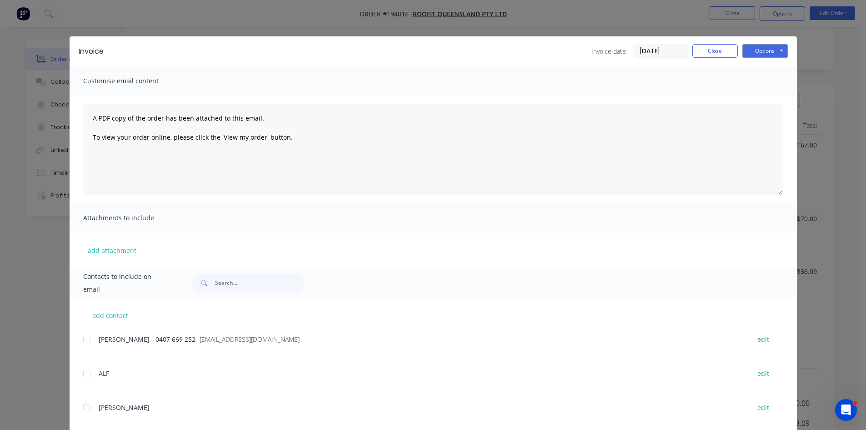
click at [86, 341] on div at bounding box center [87, 339] width 18 height 18
click at [769, 45] on button "Options" at bounding box center [765, 51] width 45 height 14
click at [759, 97] on button "Email" at bounding box center [772, 97] width 58 height 15
click at [730, 47] on button "Close" at bounding box center [715, 51] width 45 height 14
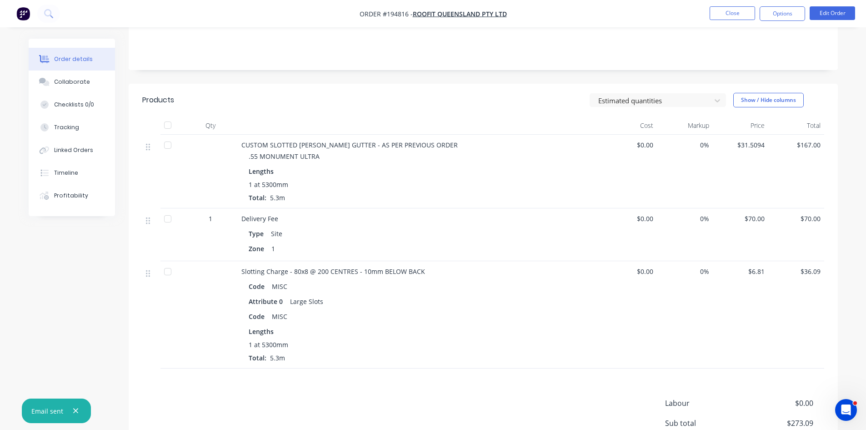
click at [732, 6] on nav "Order #194816 - ROOFIT QUEENSLAND PTY LTD Close Options Edit Order" at bounding box center [433, 13] width 866 height 27
click at [733, 19] on button "Close" at bounding box center [732, 13] width 45 height 14
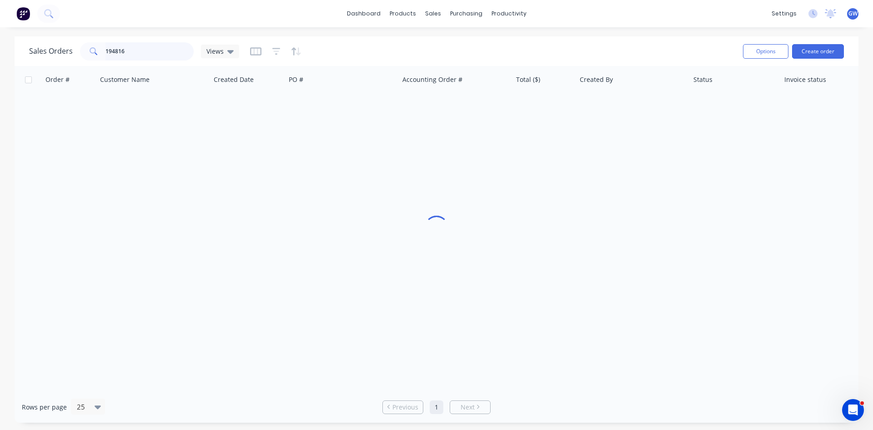
click at [129, 55] on input "194816" at bounding box center [150, 51] width 89 height 18
type input "194995"
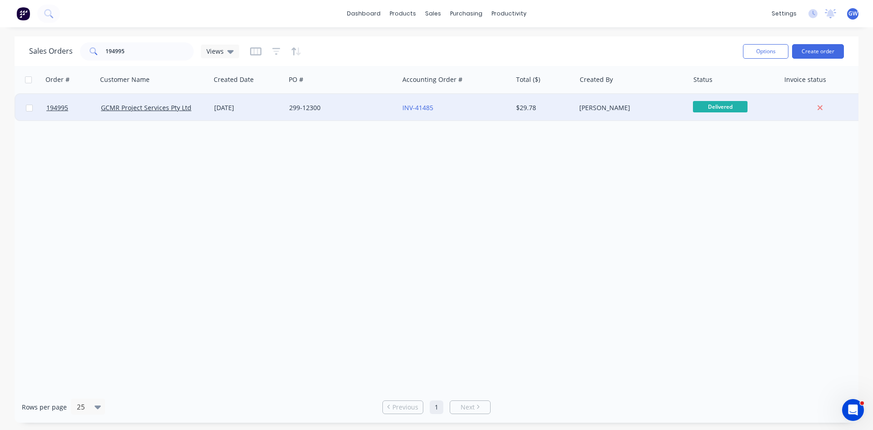
click at [561, 105] on div "$29.78" at bounding box center [542, 107] width 53 height 9
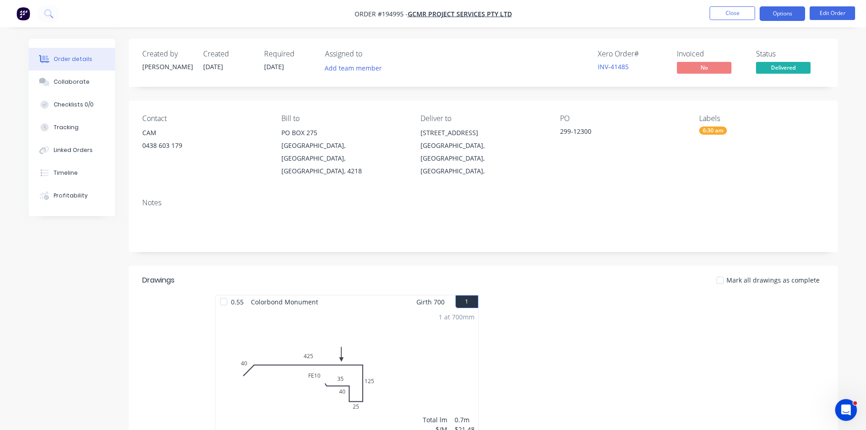
click at [781, 15] on button "Options" at bounding box center [782, 13] width 45 height 15
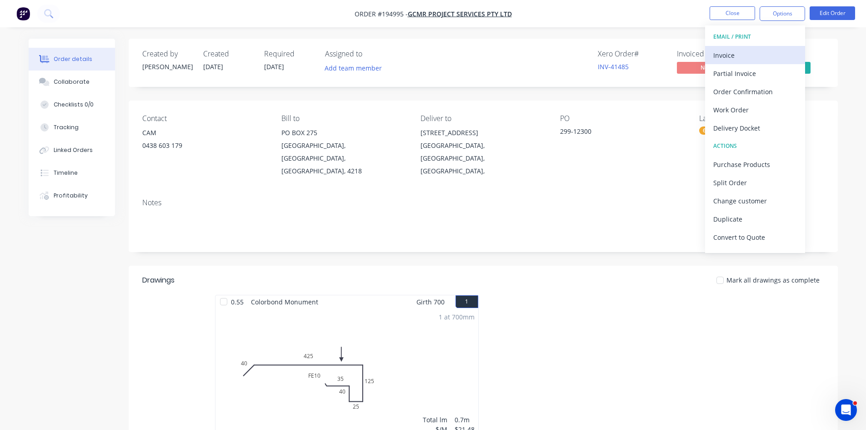
click at [750, 57] on div "Invoice" at bounding box center [756, 55] width 84 height 13
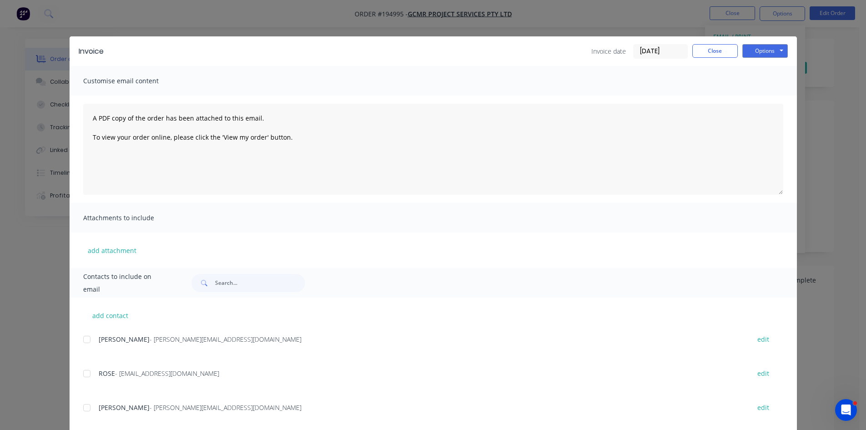
click at [81, 337] on div at bounding box center [87, 339] width 18 height 18
drag, startPoint x: 83, startPoint y: 377, endPoint x: 364, endPoint y: 271, distance: 300.5
click at [84, 377] on div at bounding box center [87, 373] width 18 height 18
click at [771, 49] on button "Options" at bounding box center [765, 51] width 45 height 14
click at [761, 98] on button "Email" at bounding box center [772, 97] width 58 height 15
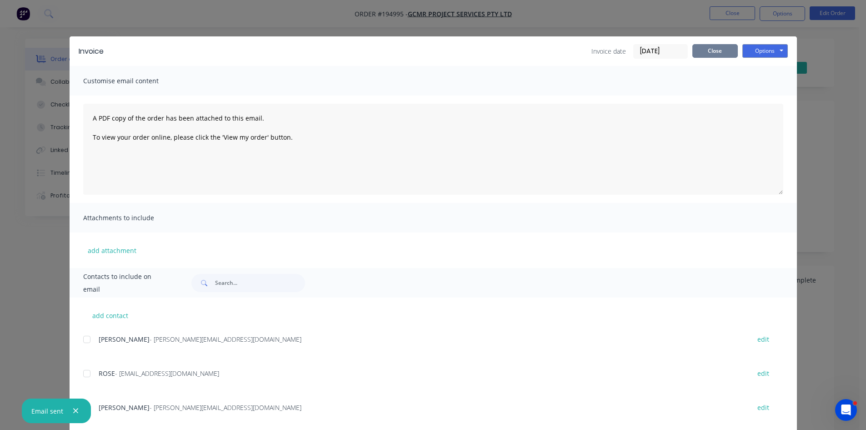
click at [715, 52] on button "Close" at bounding box center [715, 51] width 45 height 14
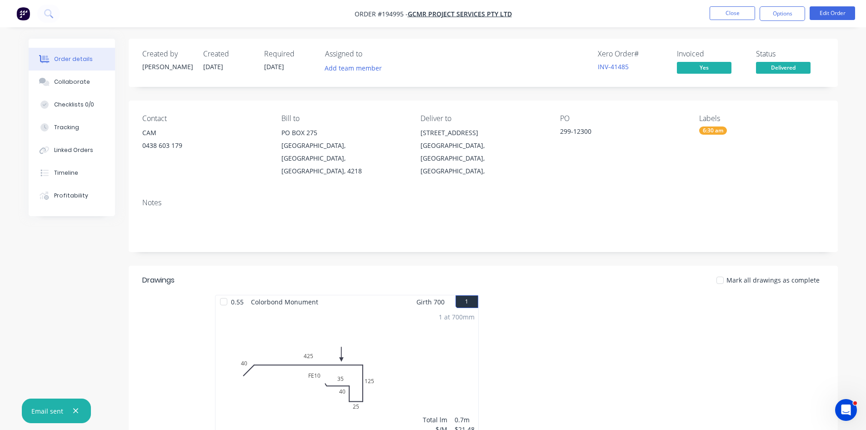
click at [729, 4] on nav "Order #194995 - GCMR Project Services Pty Ltd Close Options Edit Order" at bounding box center [433, 13] width 866 height 27
click at [730, 10] on button "Close" at bounding box center [732, 13] width 45 height 14
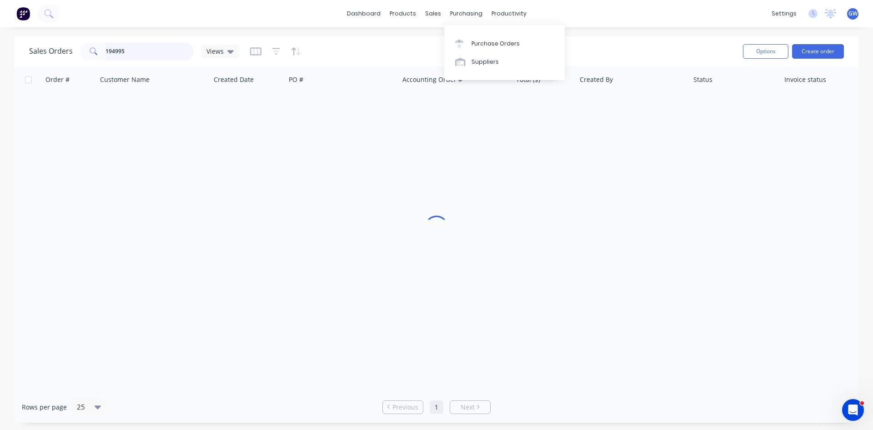
click at [161, 55] on input "194995" at bounding box center [150, 51] width 89 height 18
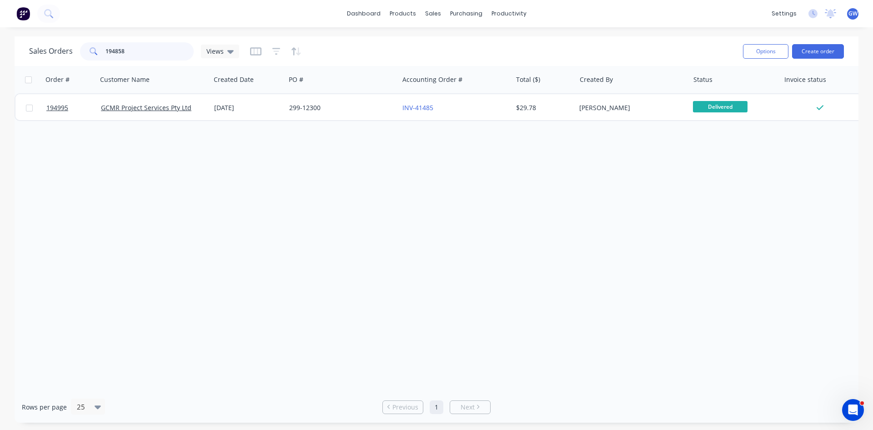
type input "194858"
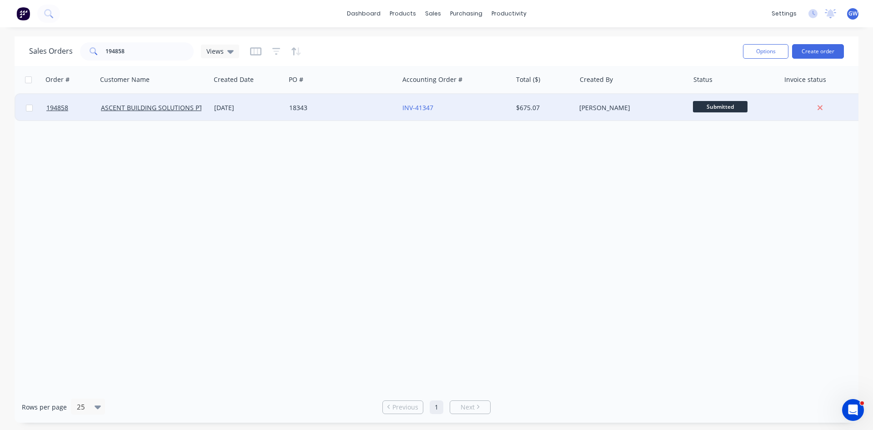
click at [539, 114] on div "$675.07" at bounding box center [545, 107] width 64 height 27
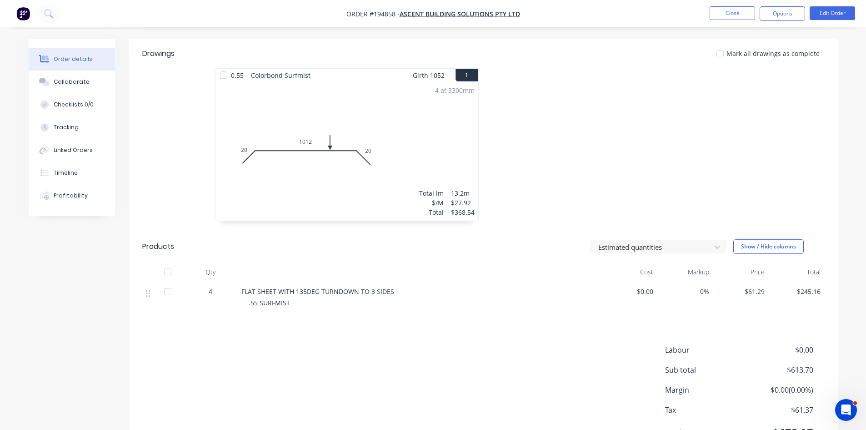
scroll to position [227, 0]
click at [786, 11] on button "Options" at bounding box center [782, 13] width 45 height 15
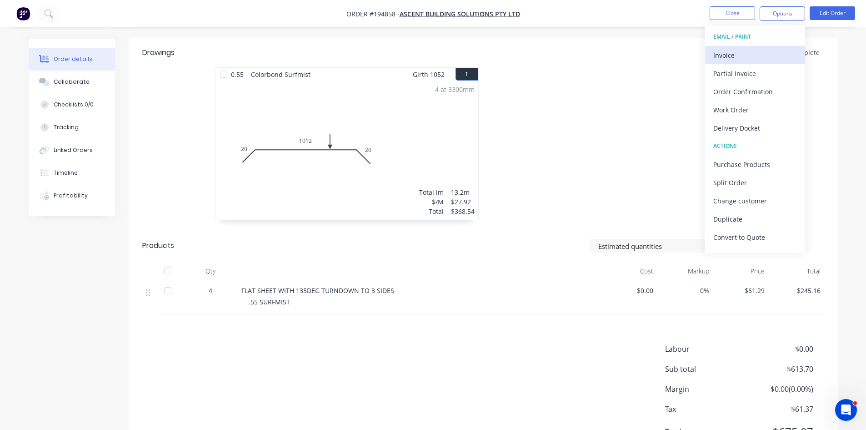
click at [745, 55] on div "Invoice" at bounding box center [756, 55] width 84 height 13
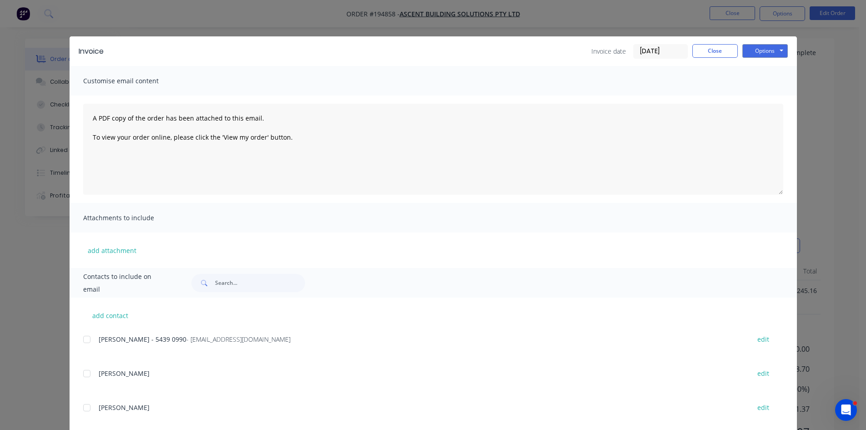
click at [87, 344] on div at bounding box center [87, 339] width 18 height 18
click at [757, 49] on button "Options" at bounding box center [765, 51] width 45 height 14
click at [757, 95] on button "Email" at bounding box center [772, 97] width 58 height 15
click at [726, 54] on button "Close" at bounding box center [715, 51] width 45 height 14
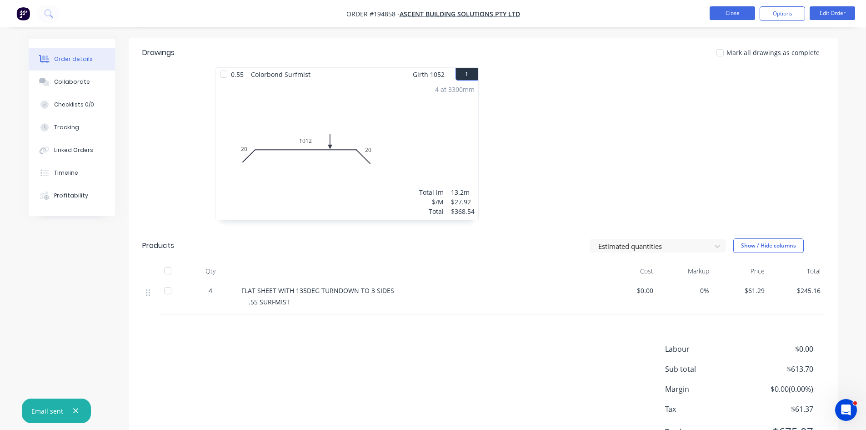
click at [723, 15] on button "Close" at bounding box center [732, 13] width 45 height 14
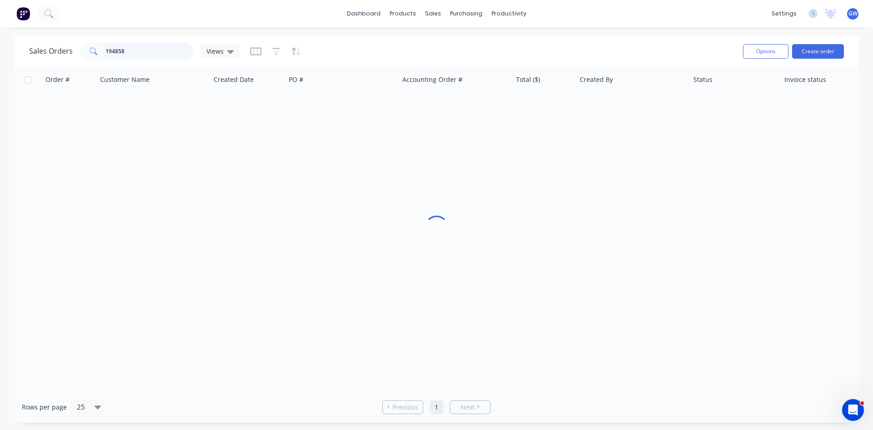
click at [154, 50] on input "194858" at bounding box center [150, 51] width 89 height 18
type input "194008"
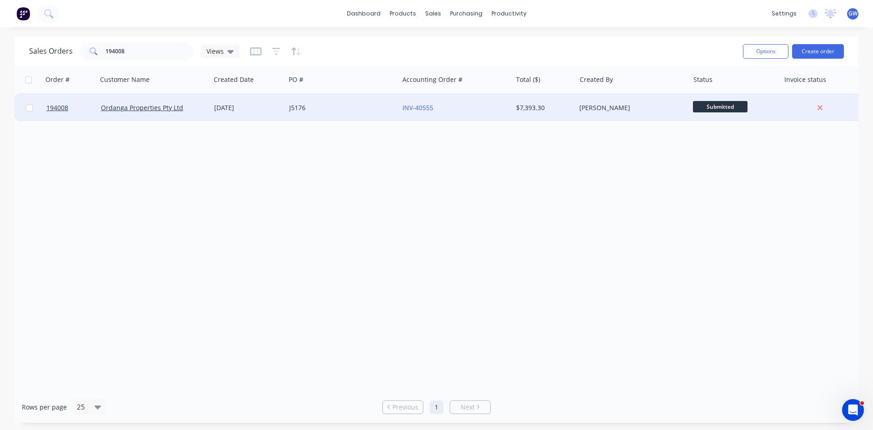
click at [524, 106] on div "$7,393.30" at bounding box center [542, 107] width 53 height 9
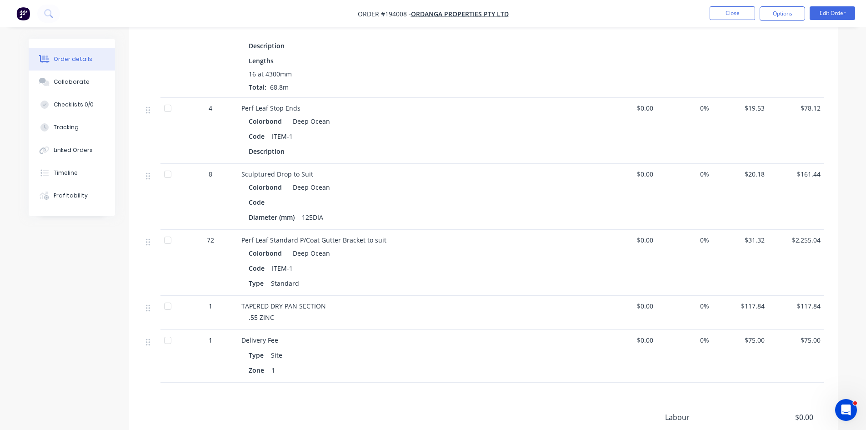
scroll to position [682, 0]
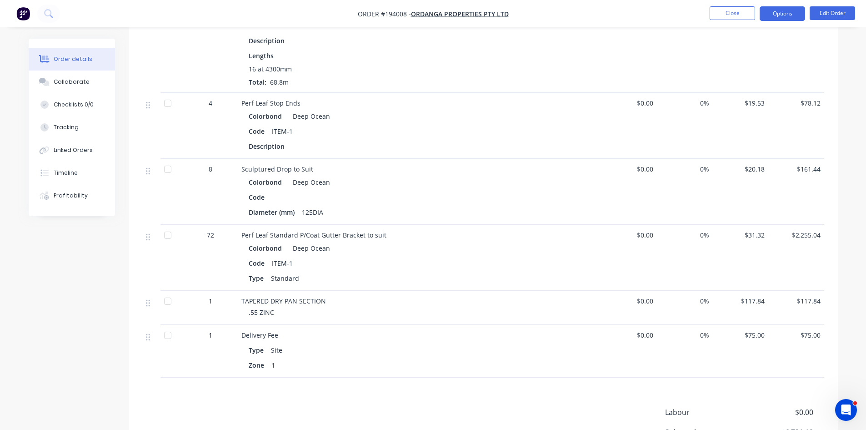
click at [788, 18] on button "Options" at bounding box center [782, 13] width 45 height 15
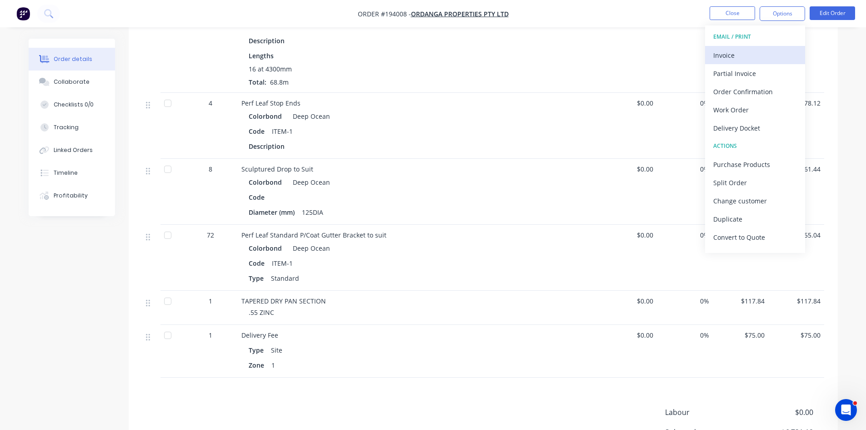
click at [763, 48] on button "Invoice" at bounding box center [755, 55] width 100 height 18
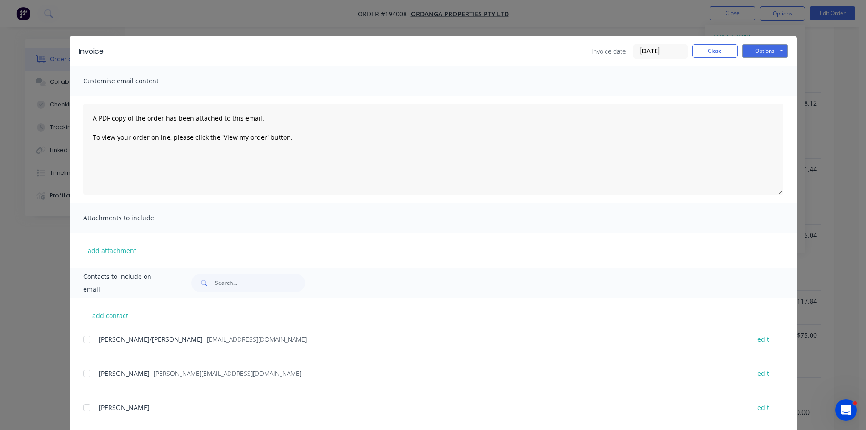
click at [83, 339] on div at bounding box center [87, 339] width 18 height 18
click at [76, 377] on div "add contact GERALDINE/MADONNA - admin@ordanga.com edit IAN BUCKLER - ianbuckler…" at bounding box center [434, 422] width 728 height 251
drag, startPoint x: 80, startPoint y: 372, endPoint x: 322, endPoint y: 243, distance: 274.3
click at [83, 371] on div at bounding box center [87, 373] width 18 height 18
click at [764, 54] on button "Options" at bounding box center [765, 51] width 45 height 14
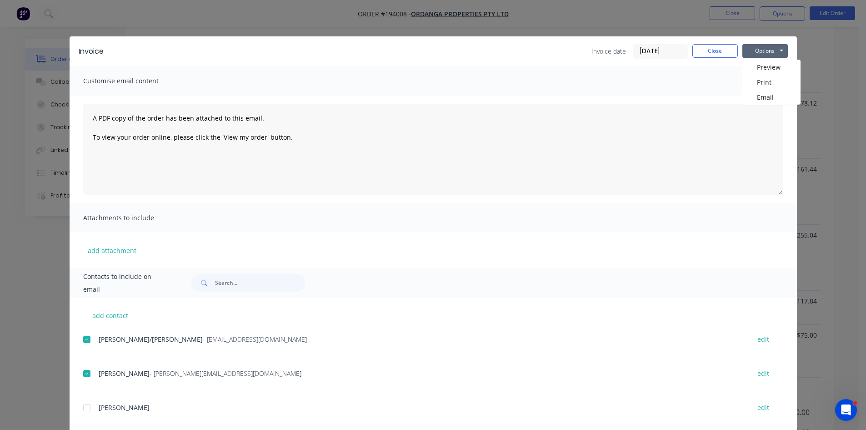
click at [82, 373] on div at bounding box center [87, 373] width 18 height 18
click at [84, 374] on div at bounding box center [87, 373] width 18 height 18
drag, startPoint x: 79, startPoint y: 371, endPoint x: 116, endPoint y: 347, distance: 44.4
click at [79, 372] on div "add contact GERALDINE/MADONNA - admin@ordanga.com edit IAN BUCKLER - ianbuckler…" at bounding box center [434, 422] width 728 height 251
click at [86, 377] on div at bounding box center [87, 373] width 18 height 18
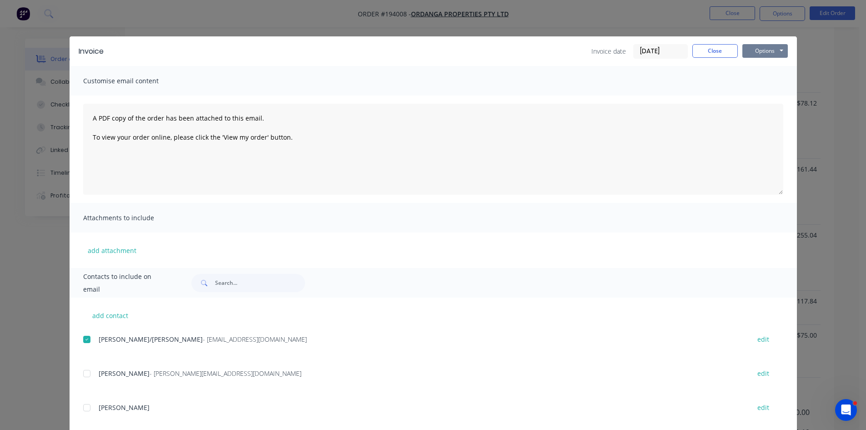
click at [773, 52] on button "Options" at bounding box center [765, 51] width 45 height 14
click at [768, 95] on button "Email" at bounding box center [772, 97] width 58 height 15
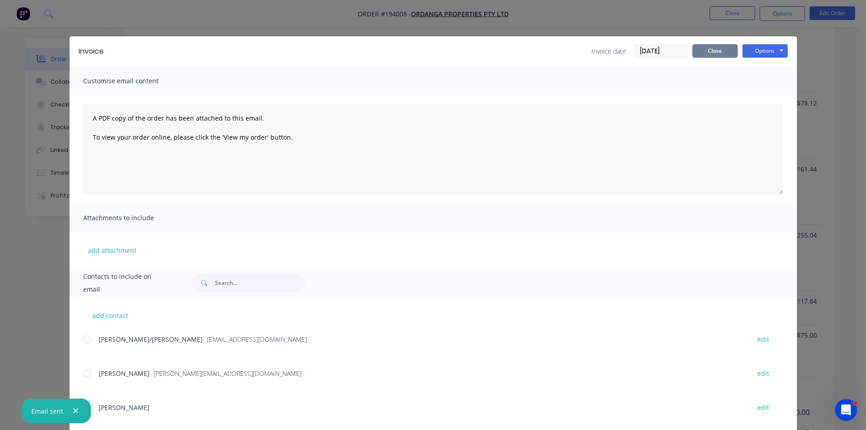
click at [719, 57] on button "Close" at bounding box center [715, 51] width 45 height 14
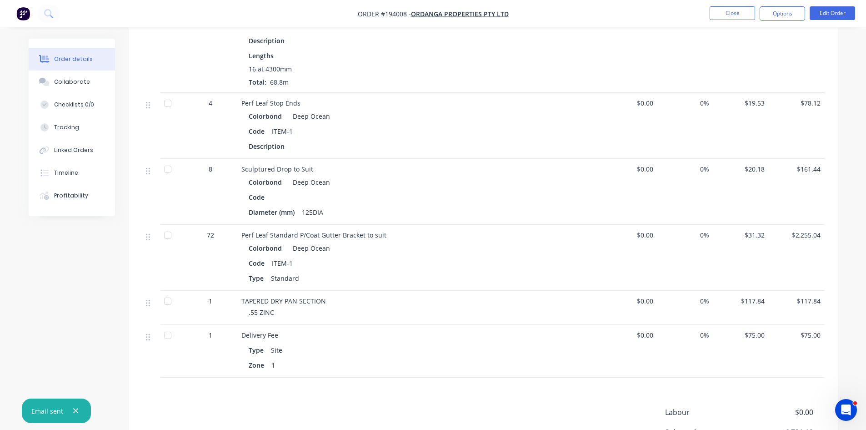
click at [743, 20] on li "Close" at bounding box center [732, 13] width 45 height 15
click at [742, 14] on button "Close" at bounding box center [732, 13] width 45 height 14
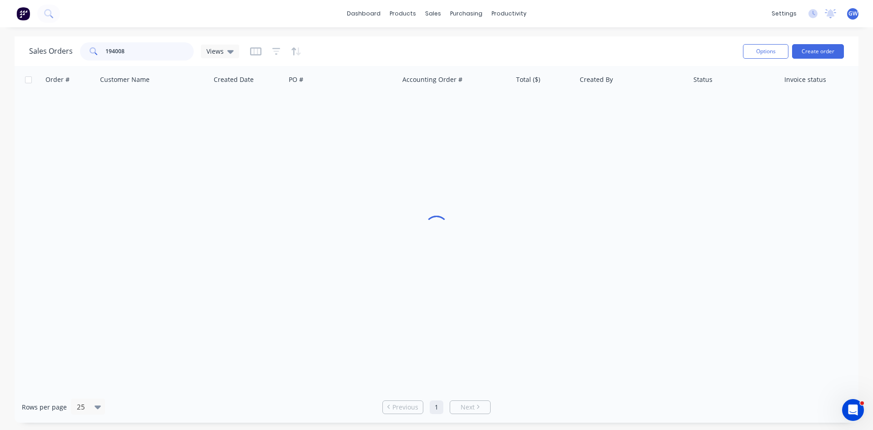
drag, startPoint x: 158, startPoint y: 48, endPoint x: 51, endPoint y: 46, distance: 106.9
click at [51, 46] on div "Sales Orders 194008 Views" at bounding box center [134, 51] width 210 height 18
type input "194806"
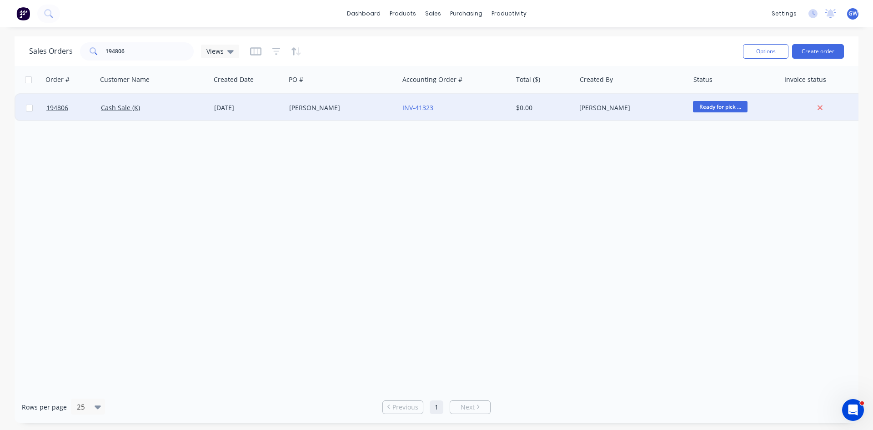
click at [379, 107] on div "JOHN GRAHAM" at bounding box center [339, 107] width 101 height 9
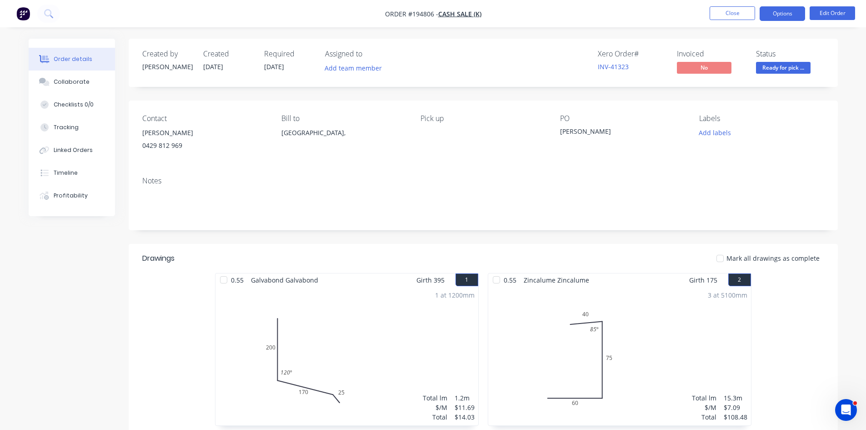
click at [779, 16] on button "Options" at bounding box center [782, 13] width 45 height 15
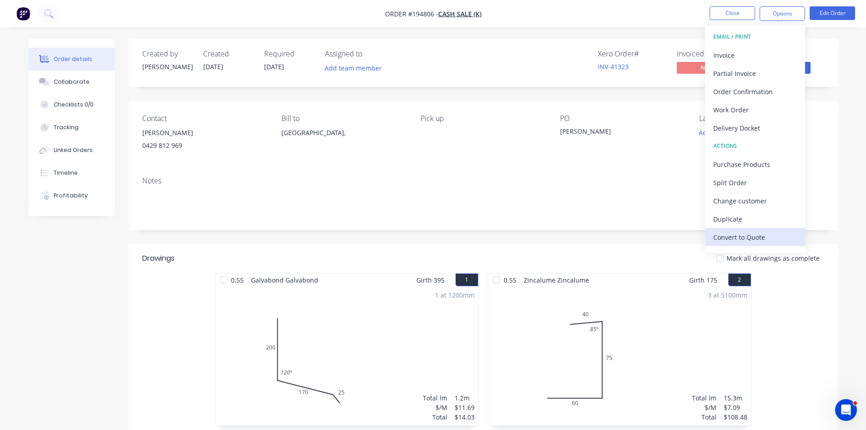
click at [756, 234] on div "Convert to Quote" at bounding box center [756, 237] width 84 height 13
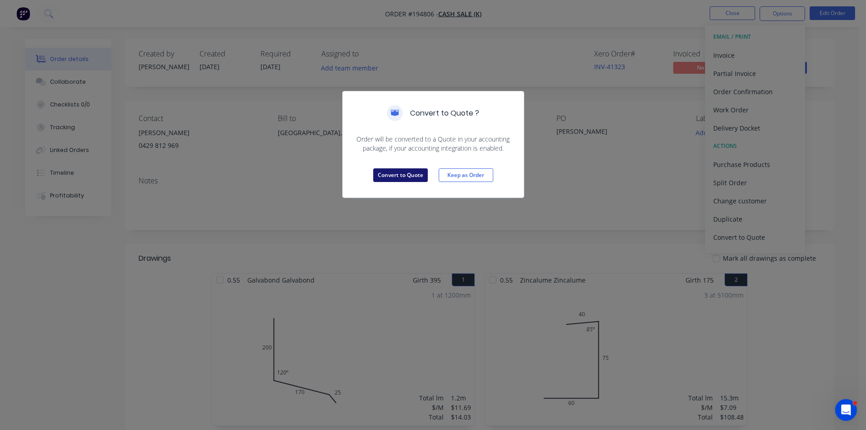
click at [403, 170] on button "Convert to Quote" at bounding box center [400, 175] width 55 height 14
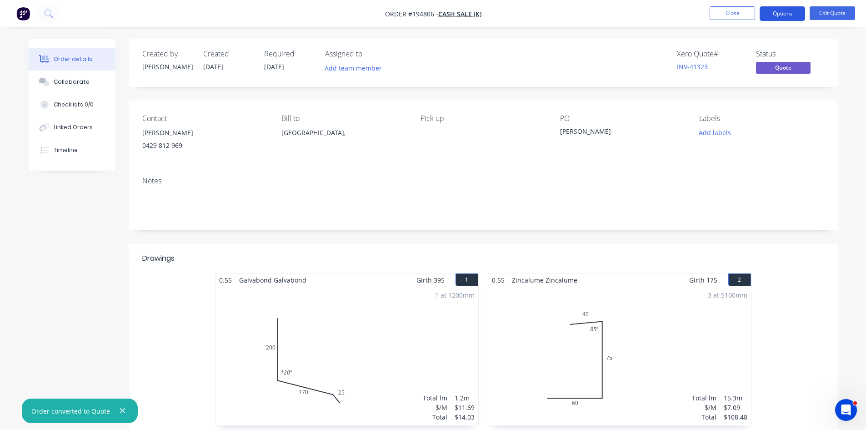
click at [781, 17] on button "Options" at bounding box center [782, 13] width 45 height 15
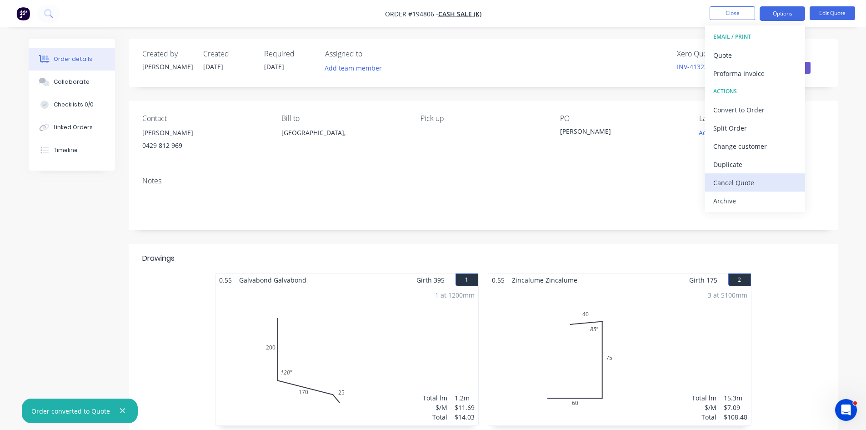
click at [747, 182] on div "Cancel Quote" at bounding box center [756, 182] width 84 height 13
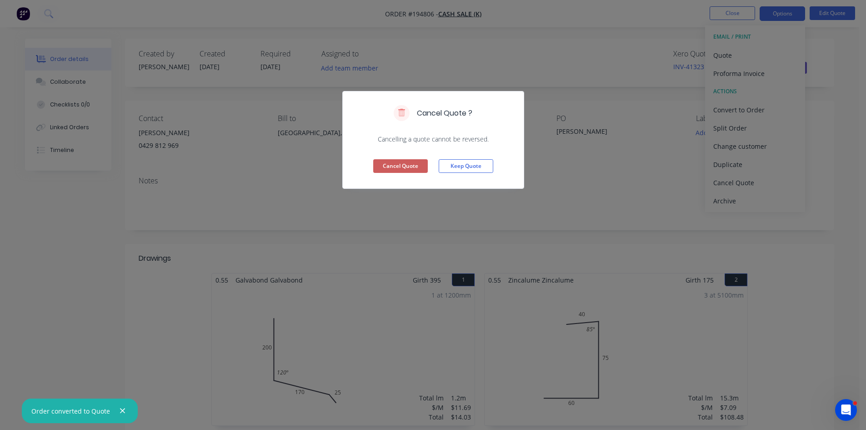
click at [404, 169] on button "Cancel Quote" at bounding box center [400, 166] width 55 height 14
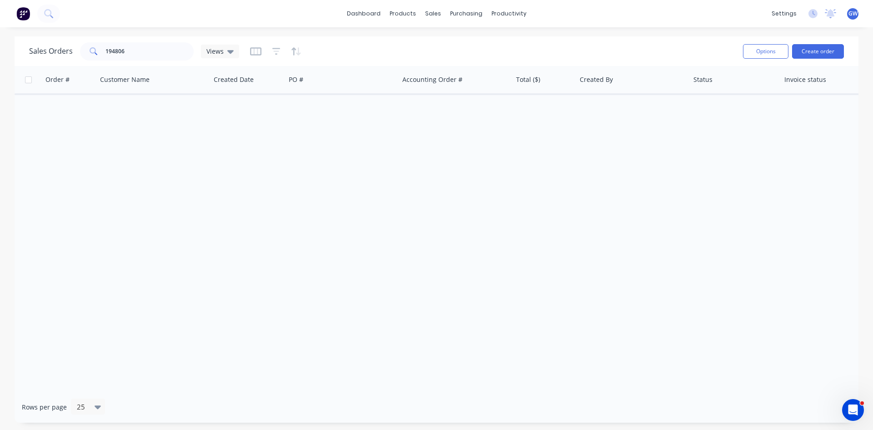
click at [834, 171] on div "Order # Customer Name Created Date PO # Accounting Order # Total ($) Created By…" at bounding box center [437, 228] width 844 height 325
drag, startPoint x: 156, startPoint y: 192, endPoint x: 160, endPoint y: 196, distance: 5.5
click at [158, 194] on div "Order # Customer Name Created Date PO # Accounting Order # Total ($) Created By…" at bounding box center [437, 228] width 844 height 325
click at [453, 57] on link "Customers" at bounding box center [481, 62] width 121 height 18
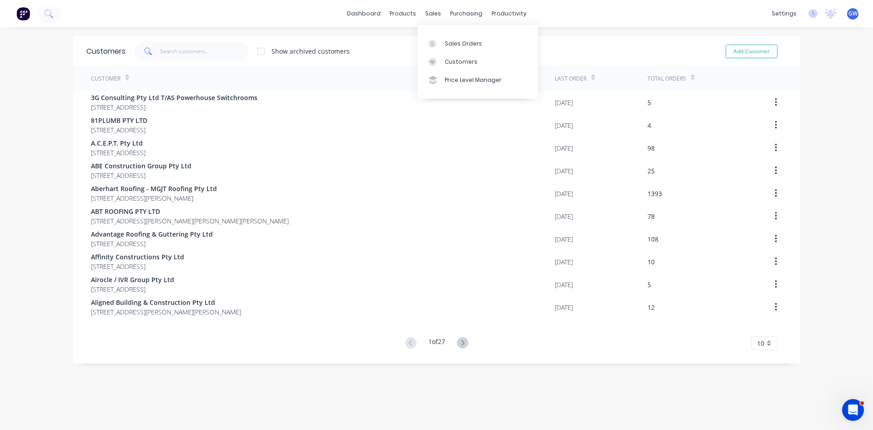
drag, startPoint x: 433, startPoint y: 9, endPoint x: 435, endPoint y: 31, distance: 22.5
click at [433, 9] on div "sales" at bounding box center [433, 14] width 25 height 14
click at [435, 41] on icon at bounding box center [432, 44] width 8 height 8
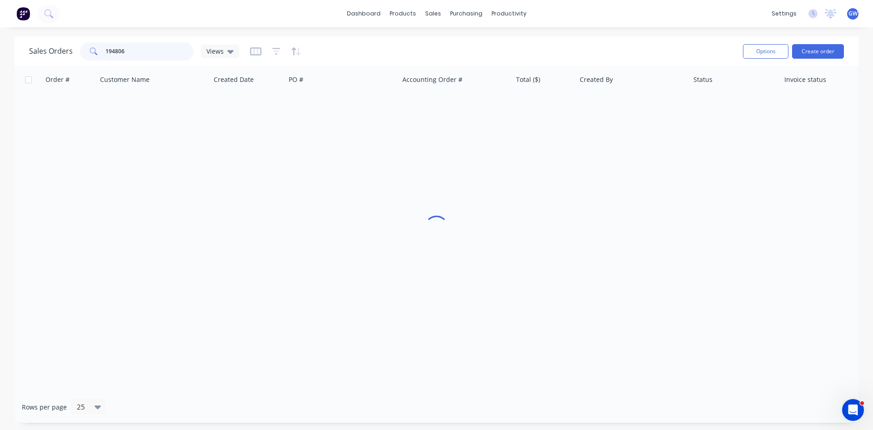
drag, startPoint x: 141, startPoint y: 52, endPoint x: 84, endPoint y: 27, distance: 62.9
click at [84, 27] on div "dashboard products sales purchasing productivity dashboard products Product Cat…" at bounding box center [436, 215] width 873 height 430
click at [155, 29] on div "dashboard products sales purchasing productivity dashboard products Product Cat…" at bounding box center [436, 215] width 873 height 430
